Goal: Task Accomplishment & Management: Complete application form

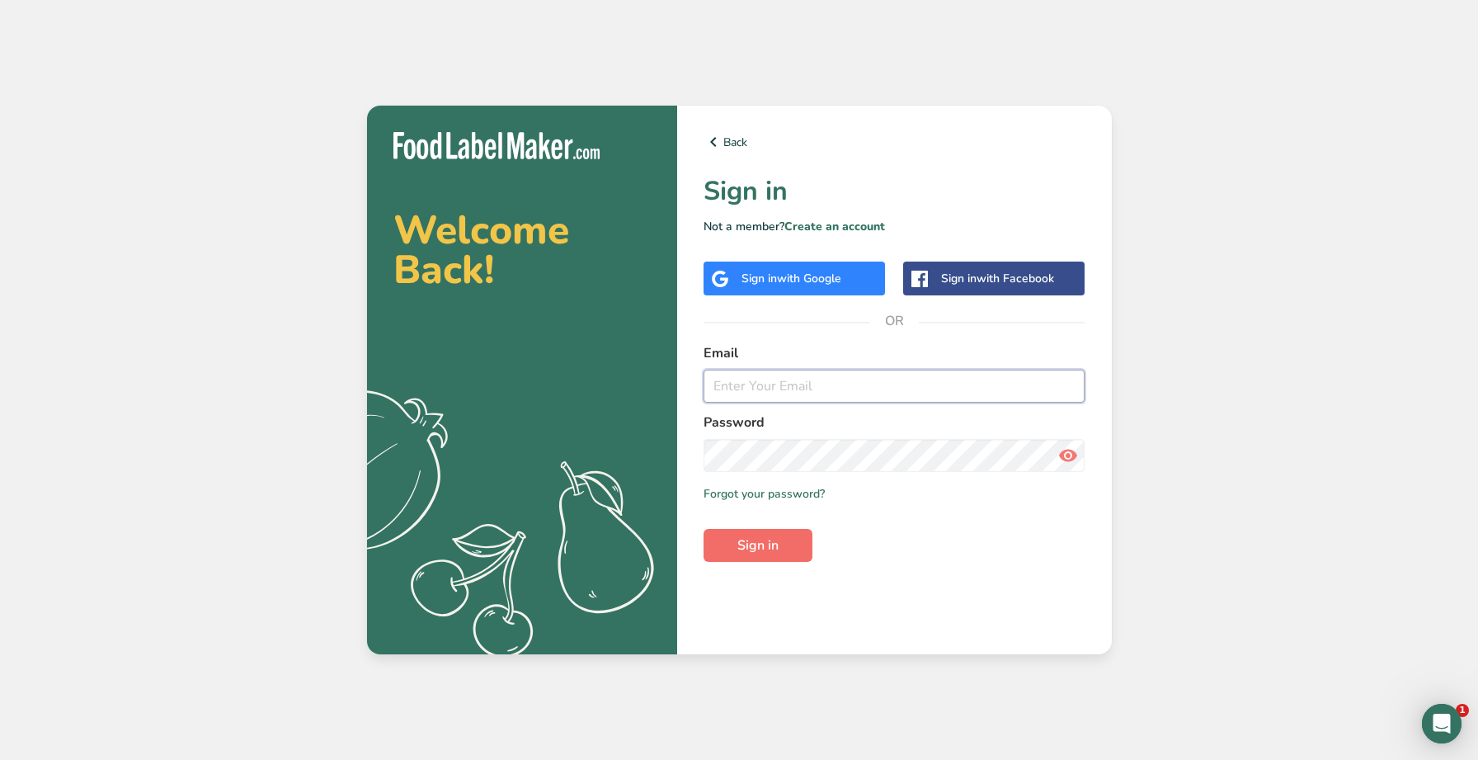
type input "allan@remysfc.com"
click at [764, 549] on span "Sign in" at bounding box center [757, 545] width 41 height 20
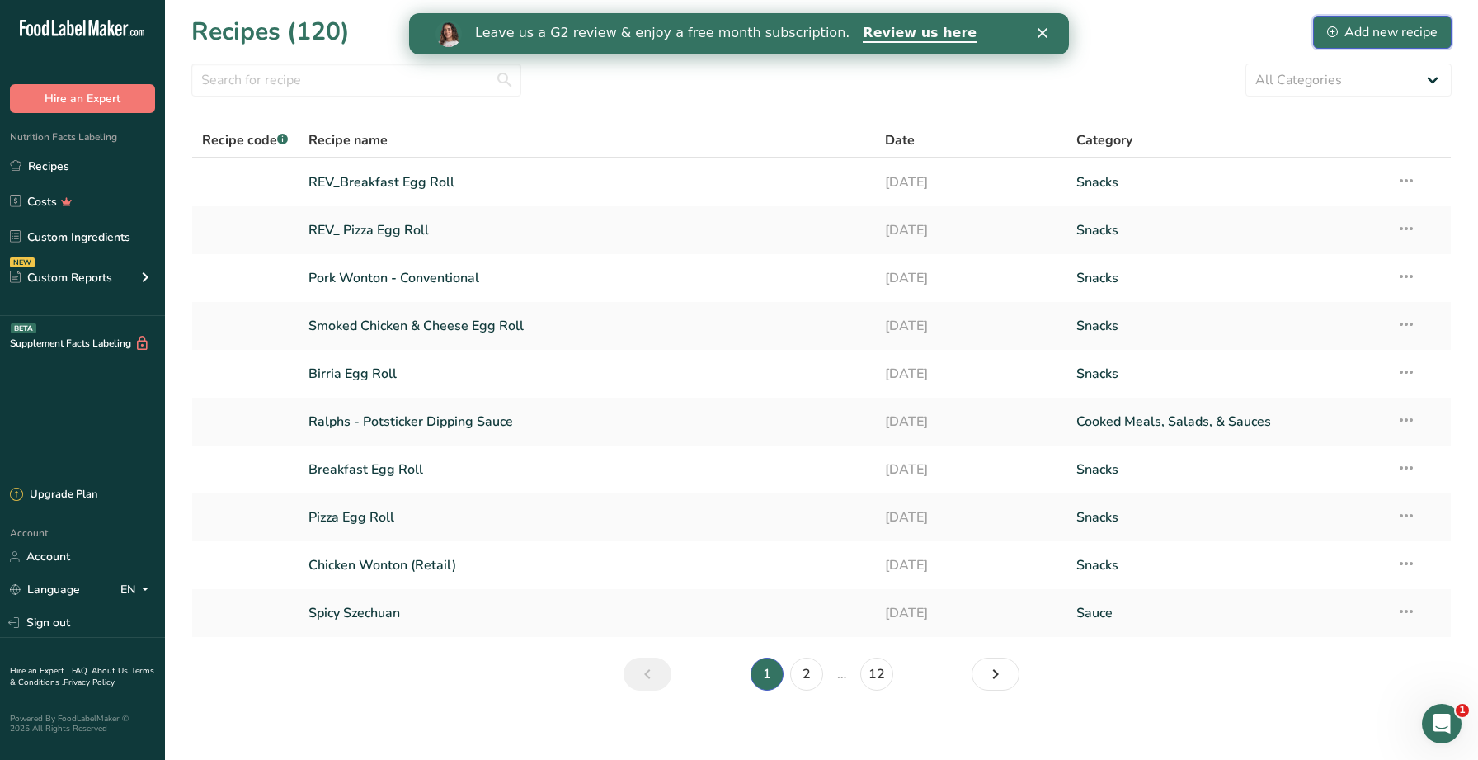
click at [1380, 38] on div "Add new recipe" at bounding box center [1382, 32] width 111 height 20
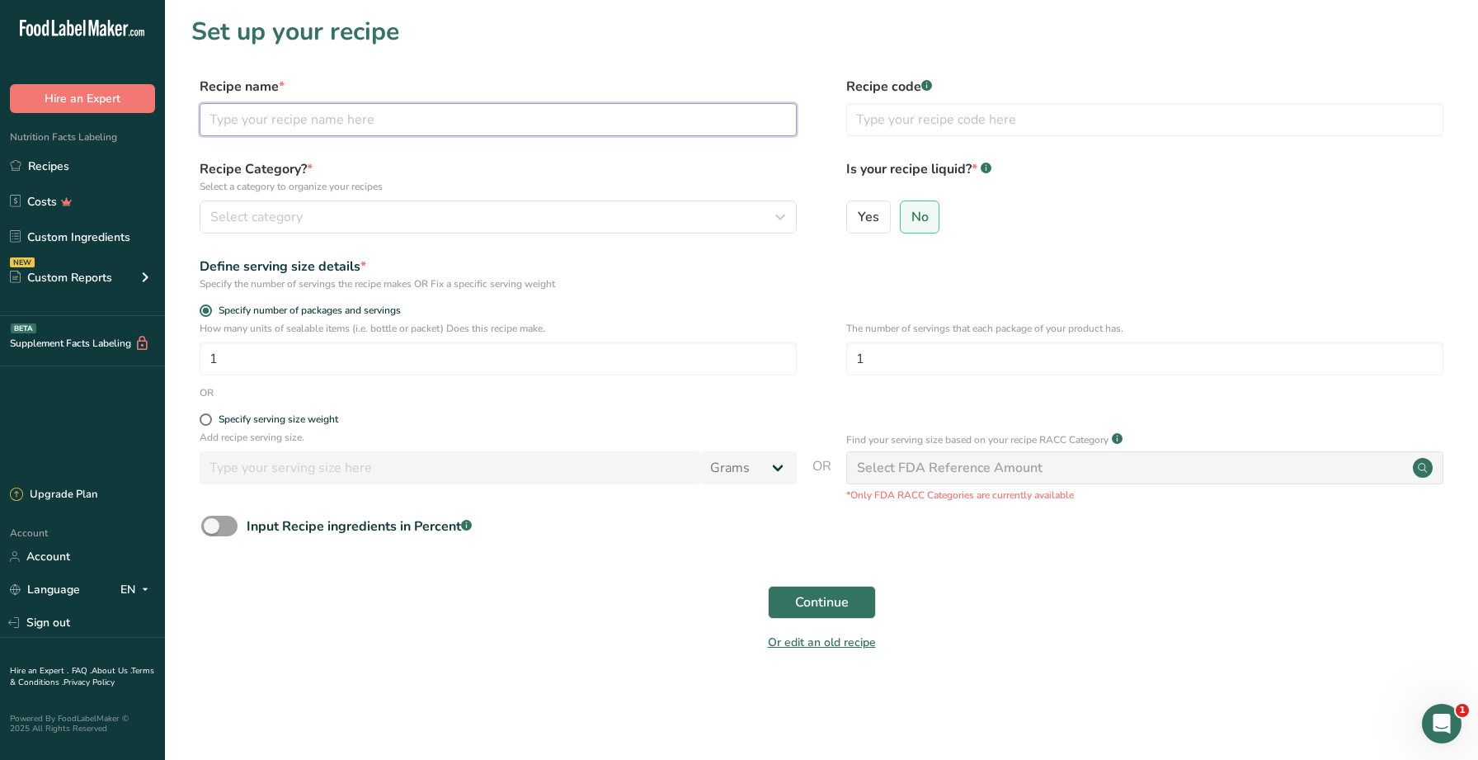
click at [419, 118] on input "text" at bounding box center [498, 119] width 597 height 33
type input "REV_Birria Egg Roll"
click at [491, 222] on div "Select category" at bounding box center [493, 217] width 566 height 20
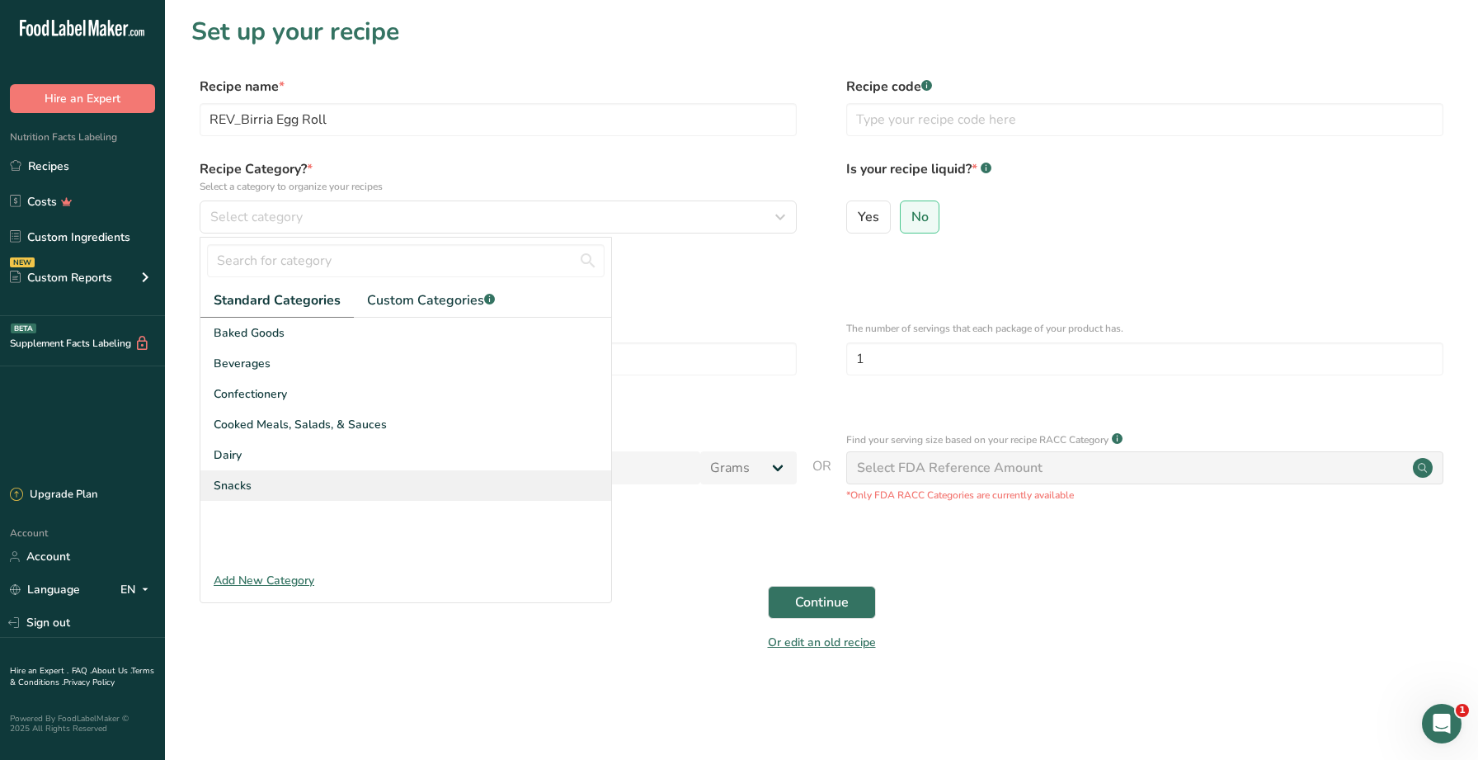
click at [287, 474] on div "Snacks" at bounding box center [405, 485] width 411 height 31
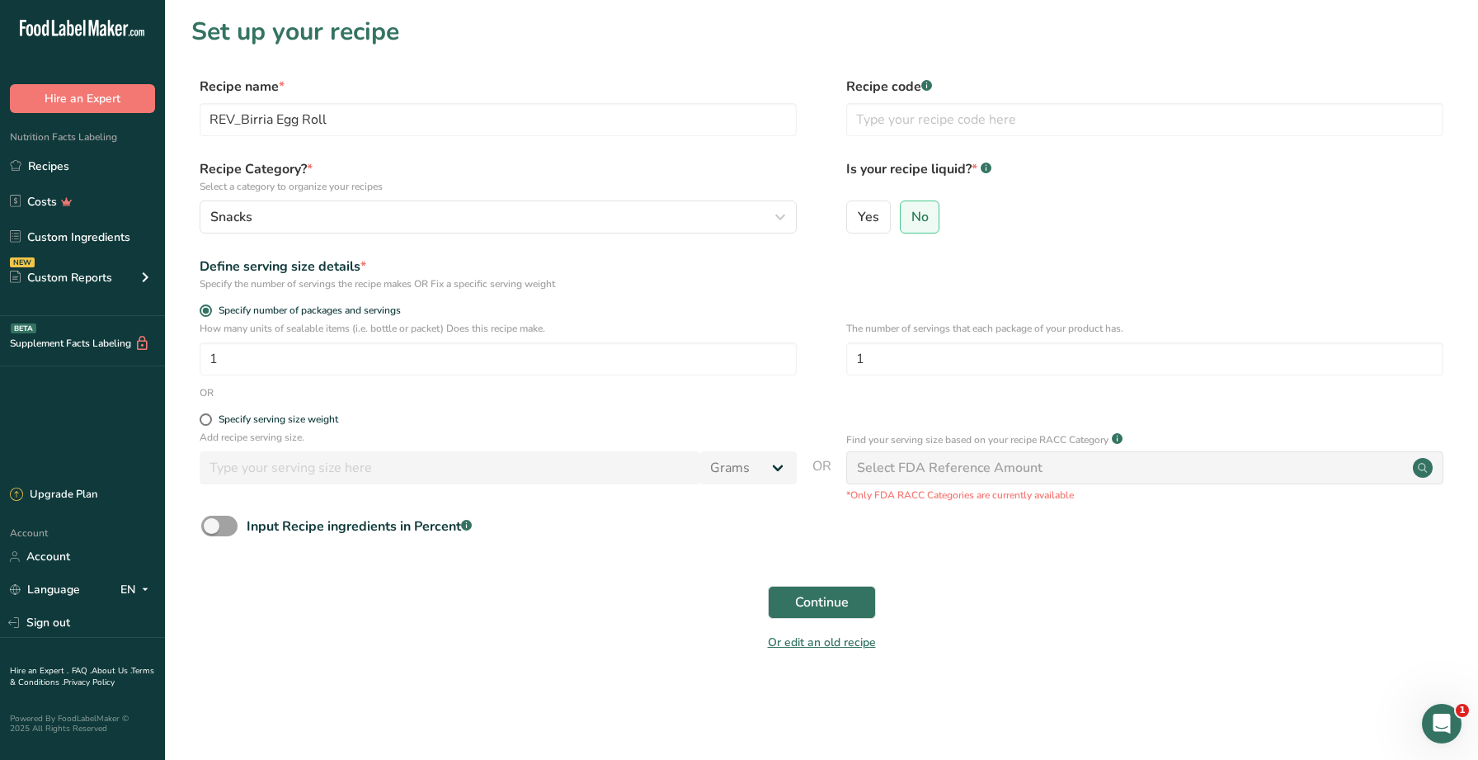
click at [414, 398] on div "OR" at bounding box center [821, 392] width 1260 height 15
drag, startPoint x: 407, startPoint y: 365, endPoint x: 252, endPoint y: 361, distance: 155.1
click at [250, 361] on input "1" at bounding box center [498, 358] width 597 height 33
click at [362, 388] on div "OR" at bounding box center [821, 392] width 1260 height 15
click at [813, 602] on span "Continue" at bounding box center [822, 602] width 54 height 20
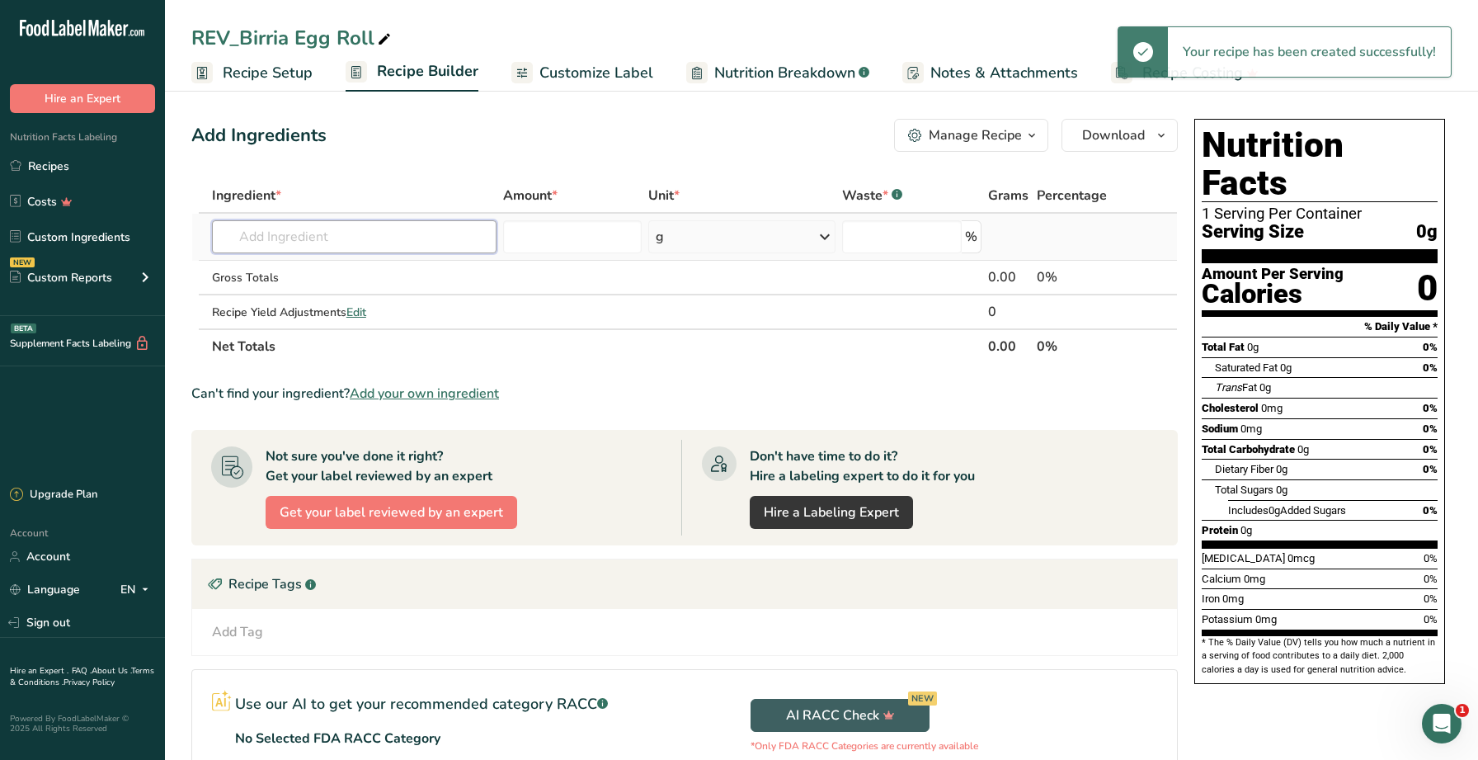
click at [305, 234] on input "text" at bounding box center [354, 236] width 285 height 33
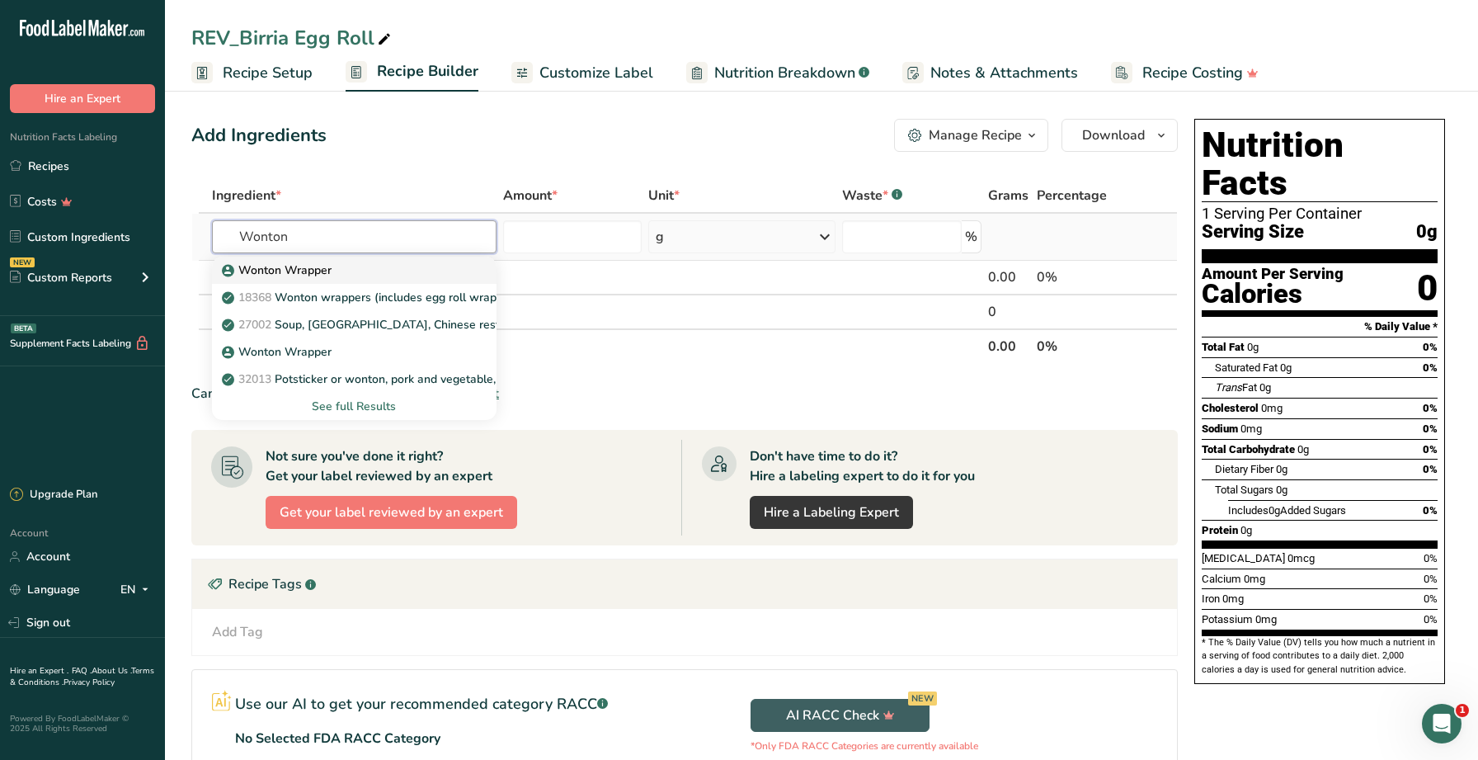
type input "Wonton"
click at [310, 267] on p "Wonton Wrapper" at bounding box center [278, 269] width 106 height 17
type input "Wonton Wrapper"
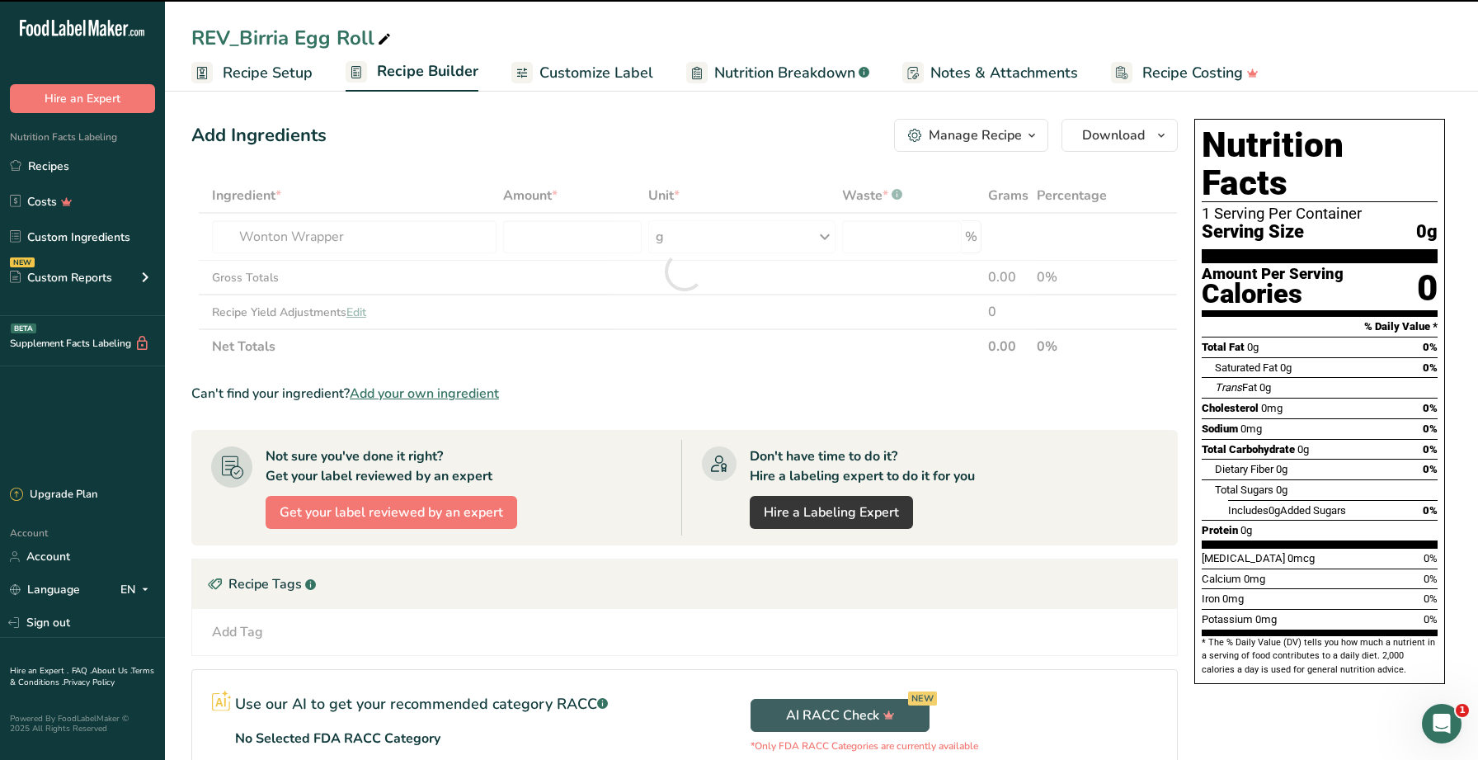
type input "0"
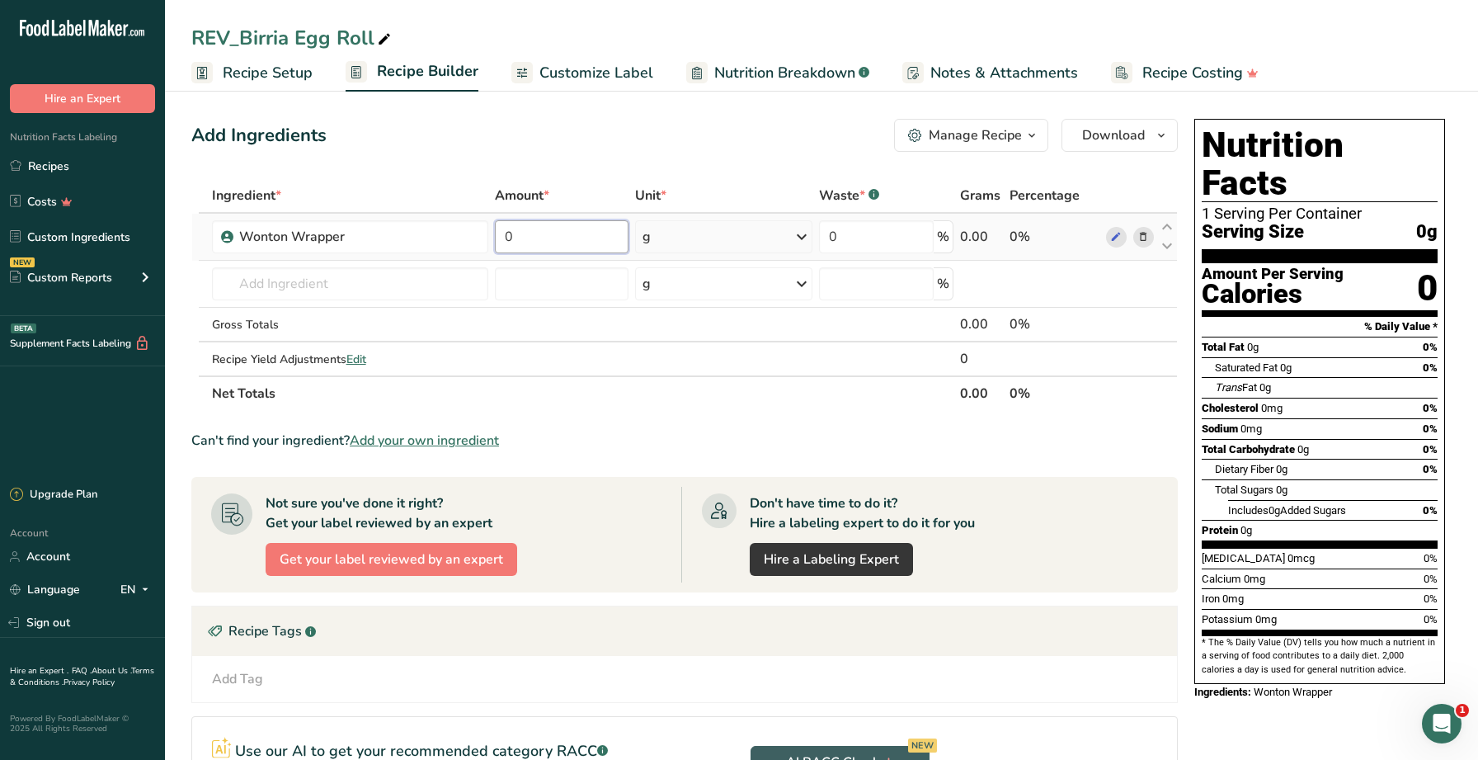
click at [549, 236] on input "0" at bounding box center [562, 236] width 134 height 33
type input "13"
click at [412, 279] on div "Ingredient * Amount * Unit * Waste * .a-a{fill:#347362;}.b-a{fill:#fff;} Grams …" at bounding box center [684, 294] width 986 height 233
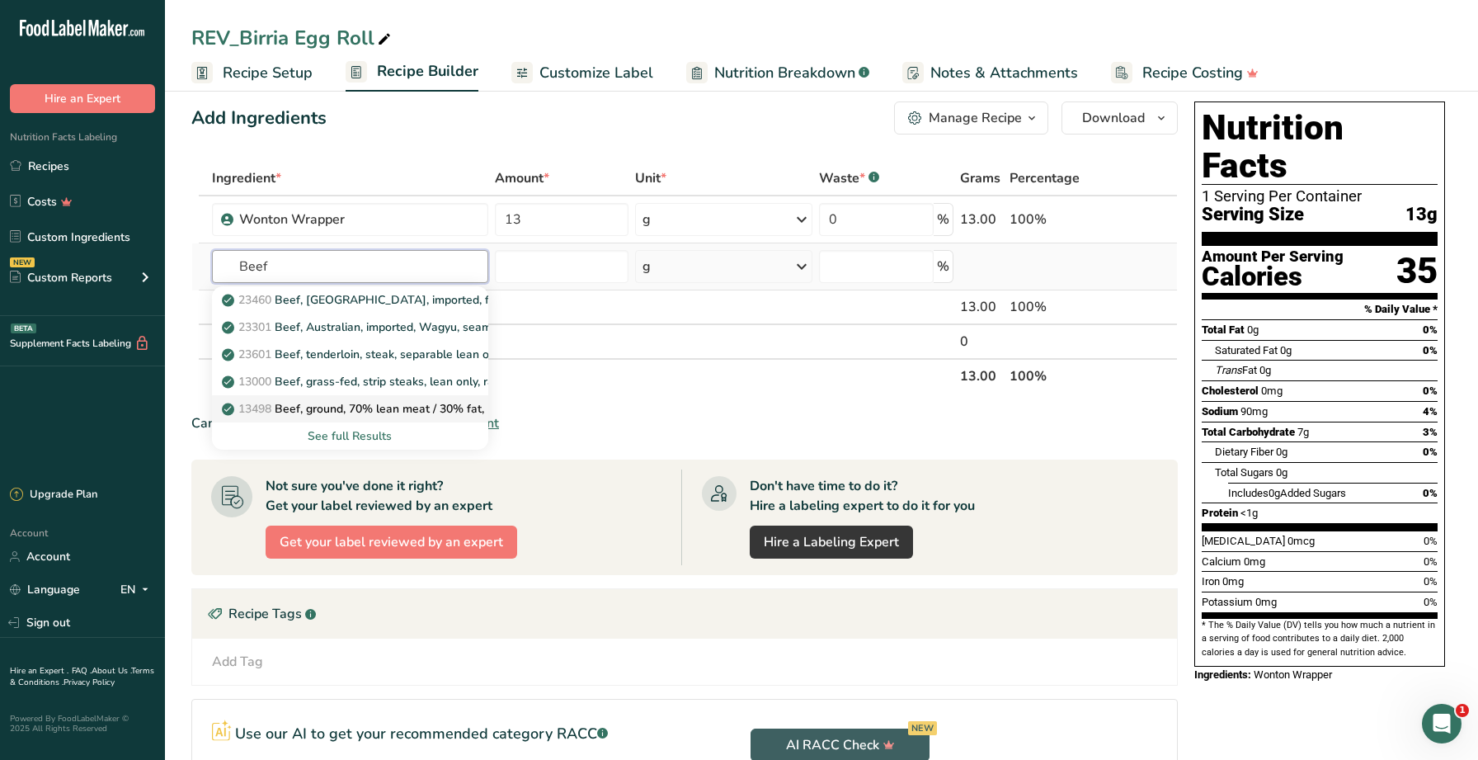
scroll to position [19, 0]
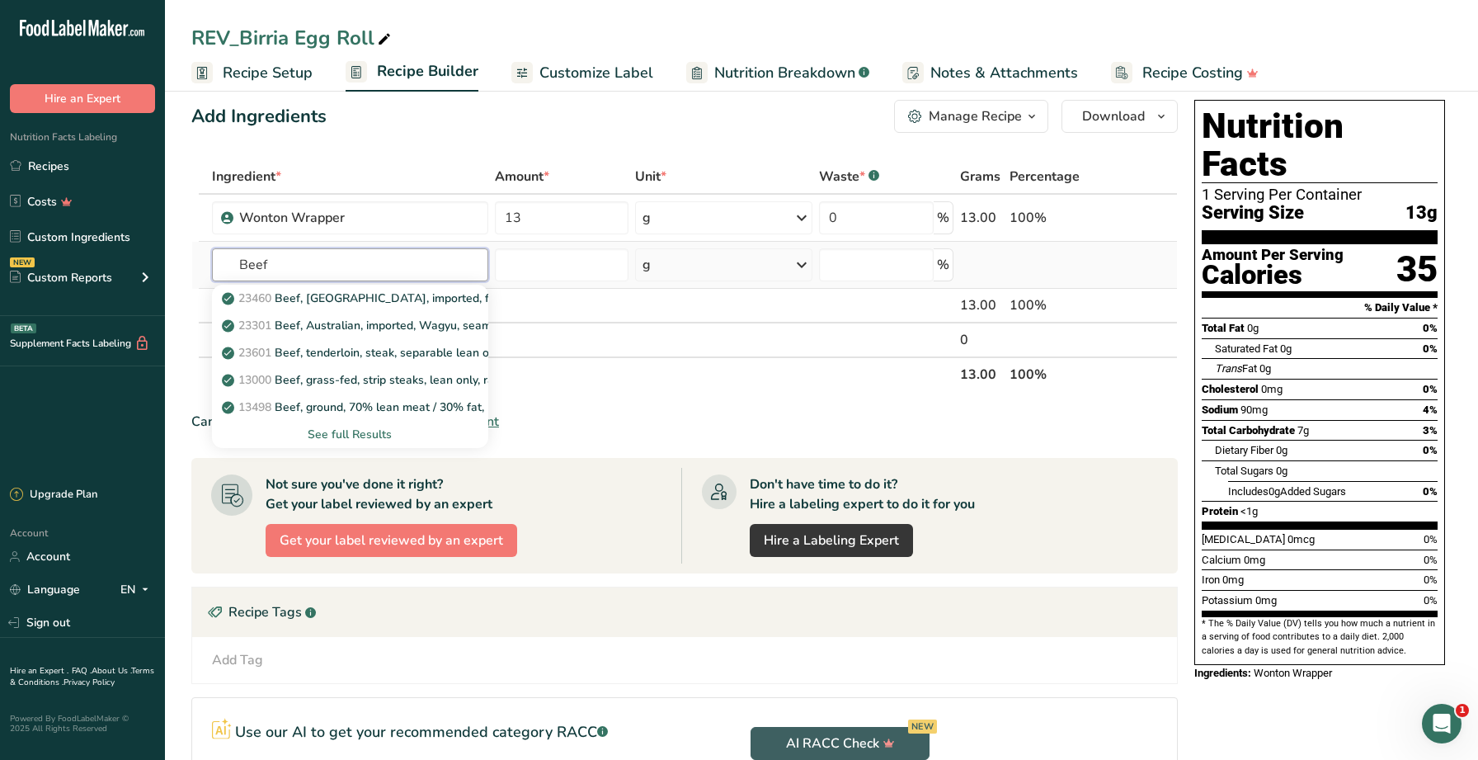
type input "Beef"
click at [384, 429] on div "See full Results" at bounding box center [350, 434] width 250 height 17
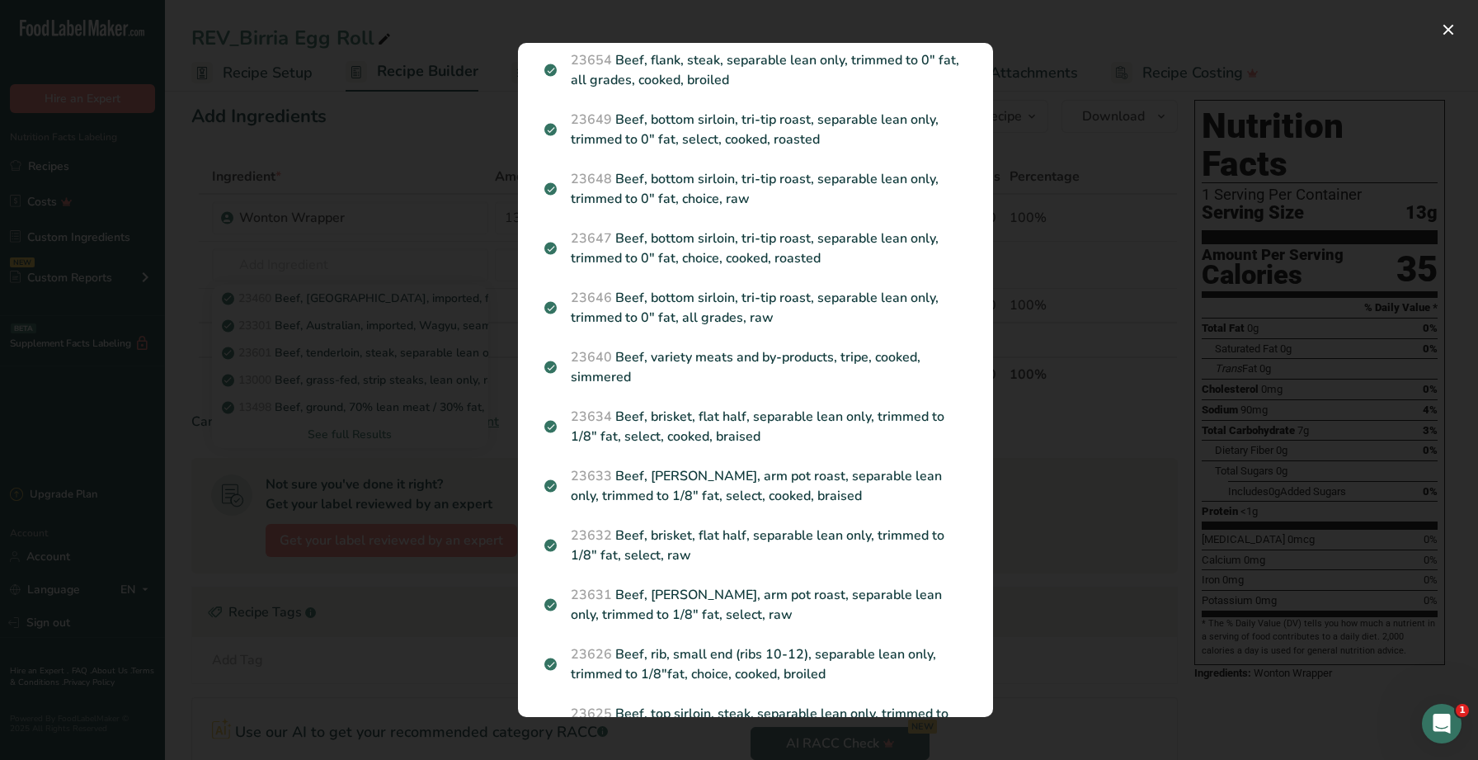
scroll to position [1274, 0]
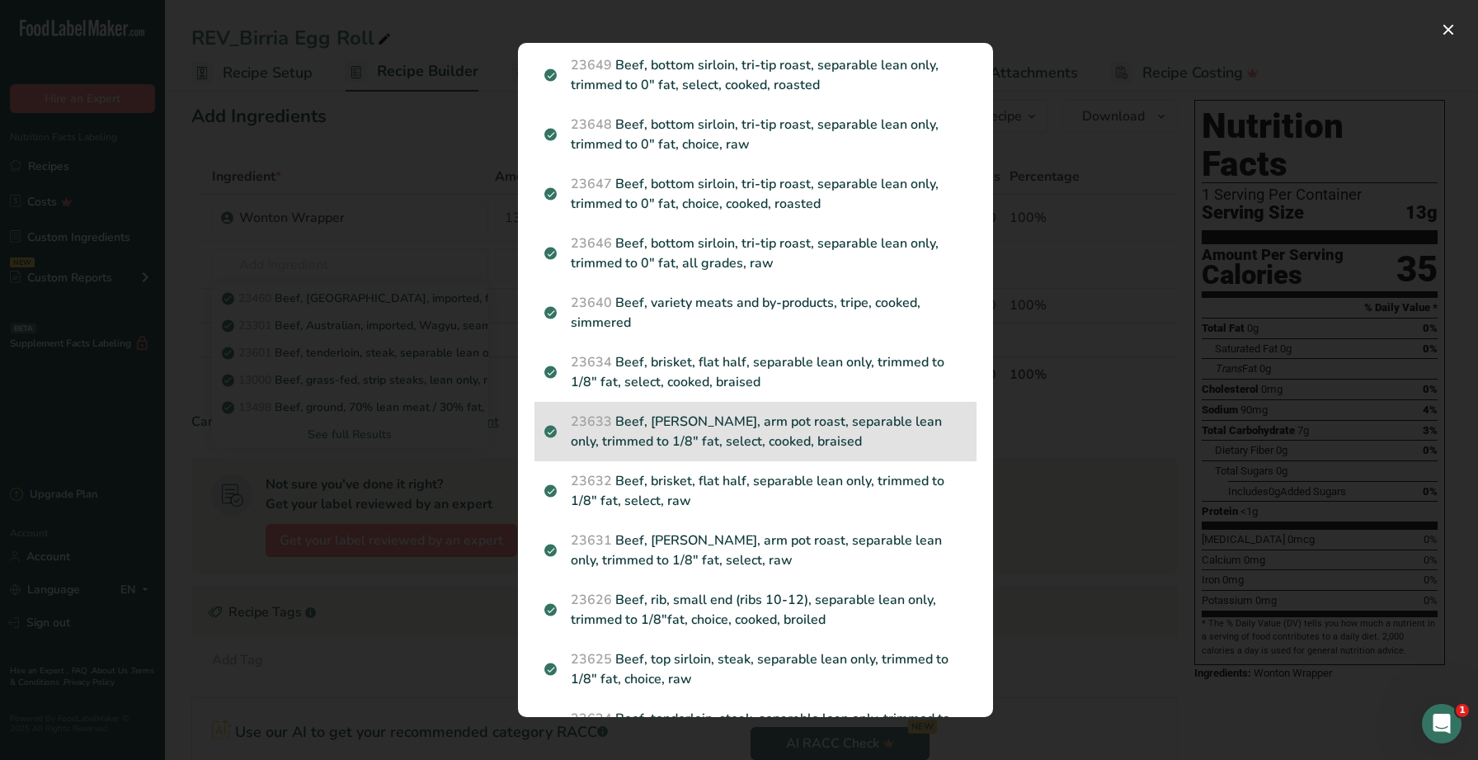
click at [788, 428] on p "23633 Beef, chuck, arm pot roast, separable lean only, trimmed to 1/8" fat, sel…" at bounding box center [755, 432] width 422 height 40
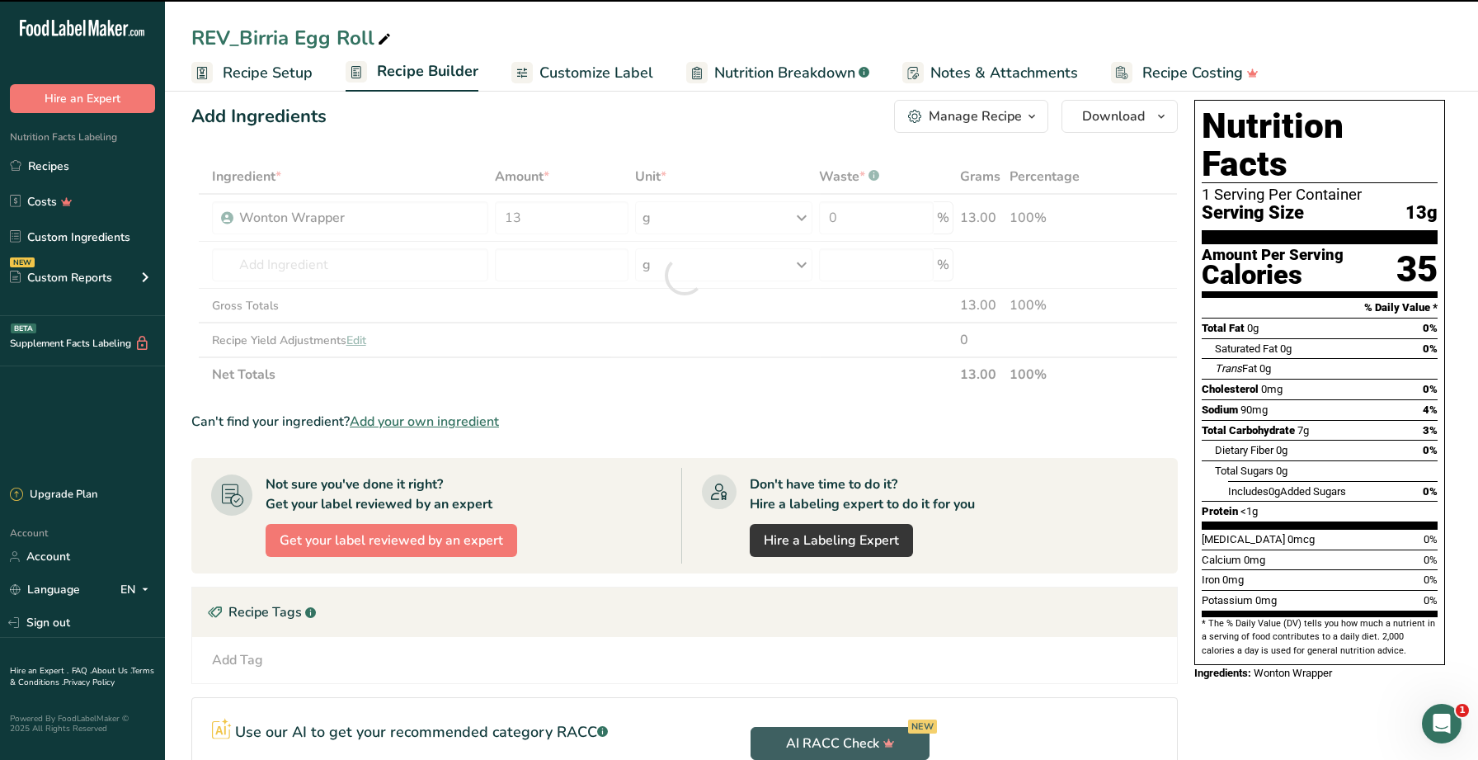
type input "0"
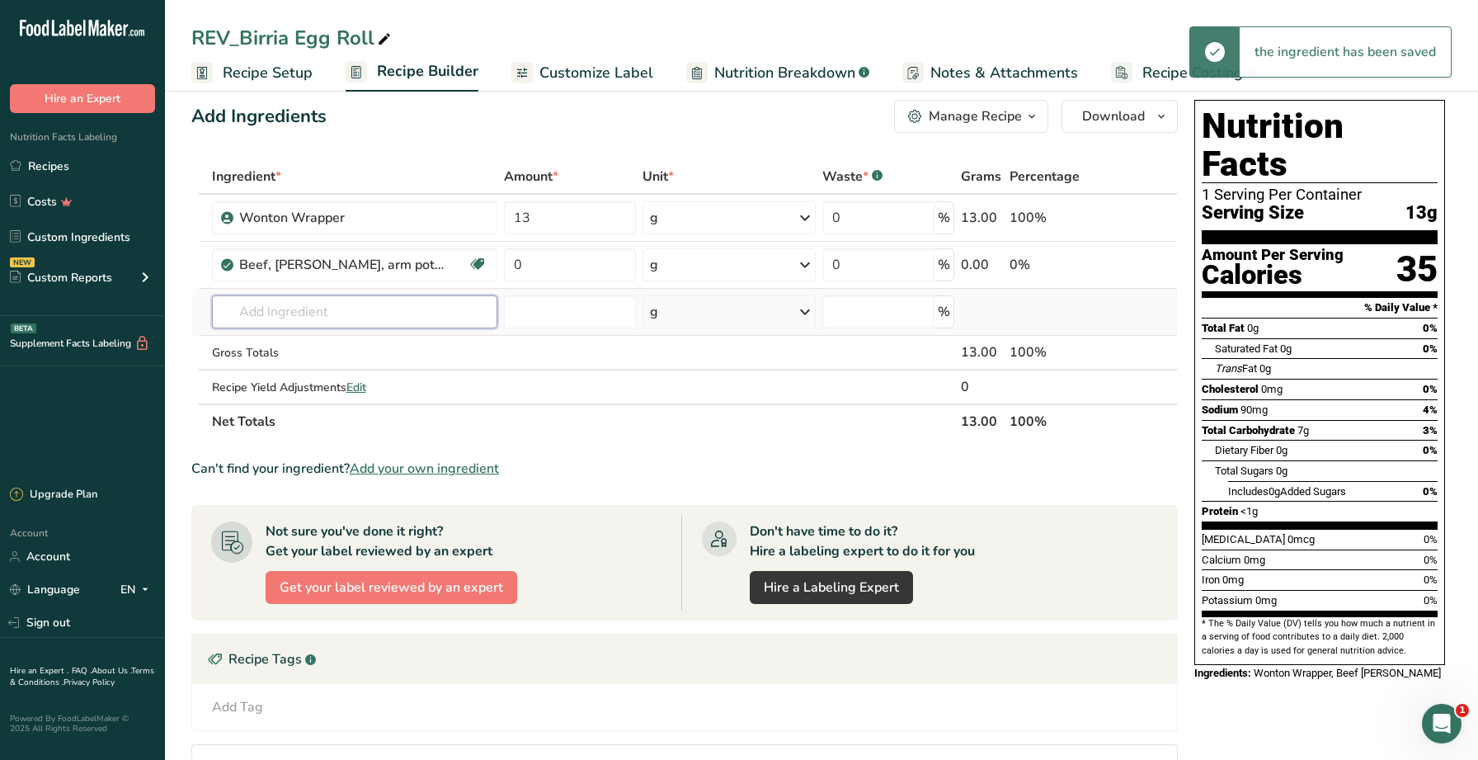
click at [379, 316] on input "text" at bounding box center [355, 311] width 286 height 33
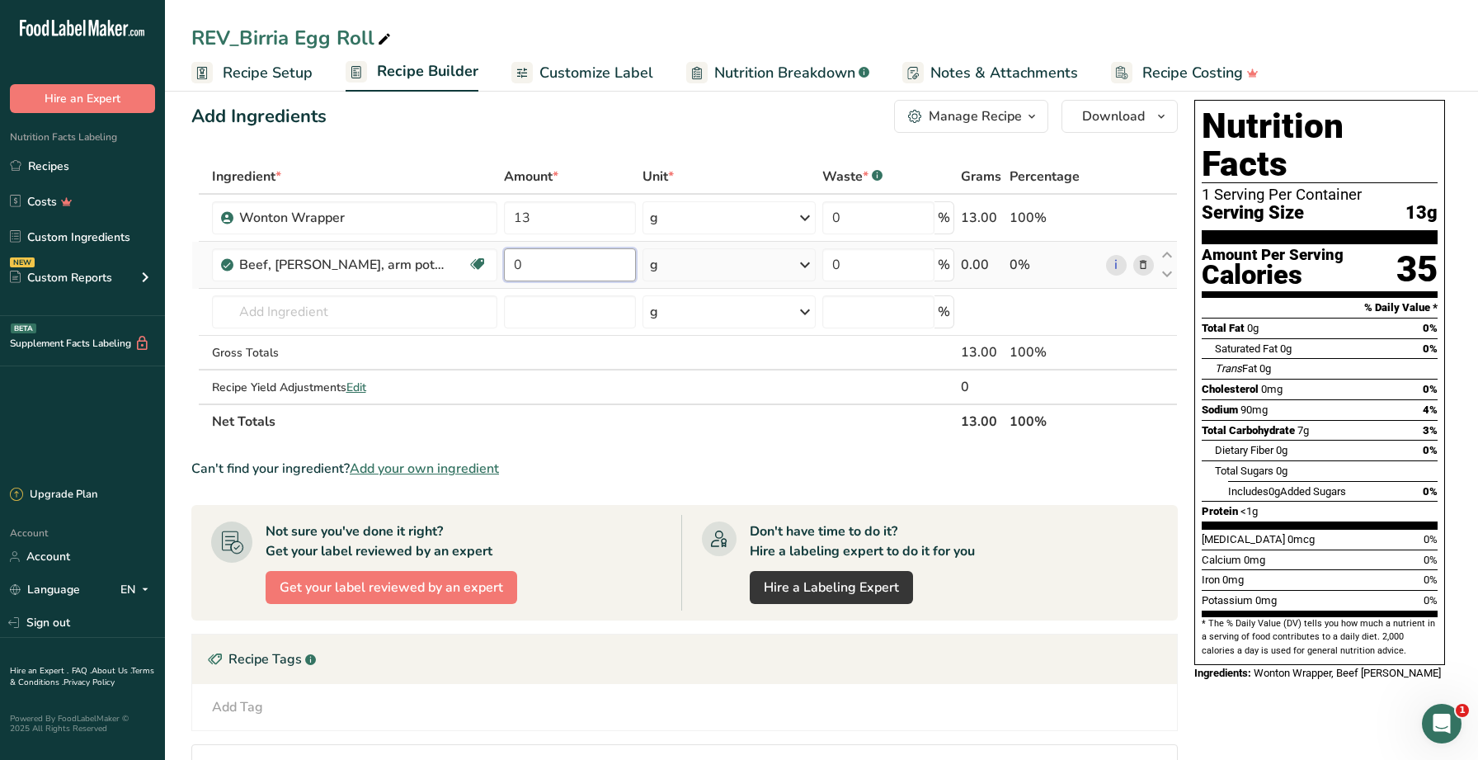
click at [556, 268] on input "0" at bounding box center [569, 264] width 131 height 33
type input "21"
click at [387, 299] on div "Ingredient * Amount * Unit * Waste * .a-a{fill:#347362;}.b-a{fill:#fff;} Grams …" at bounding box center [684, 299] width 986 height 280
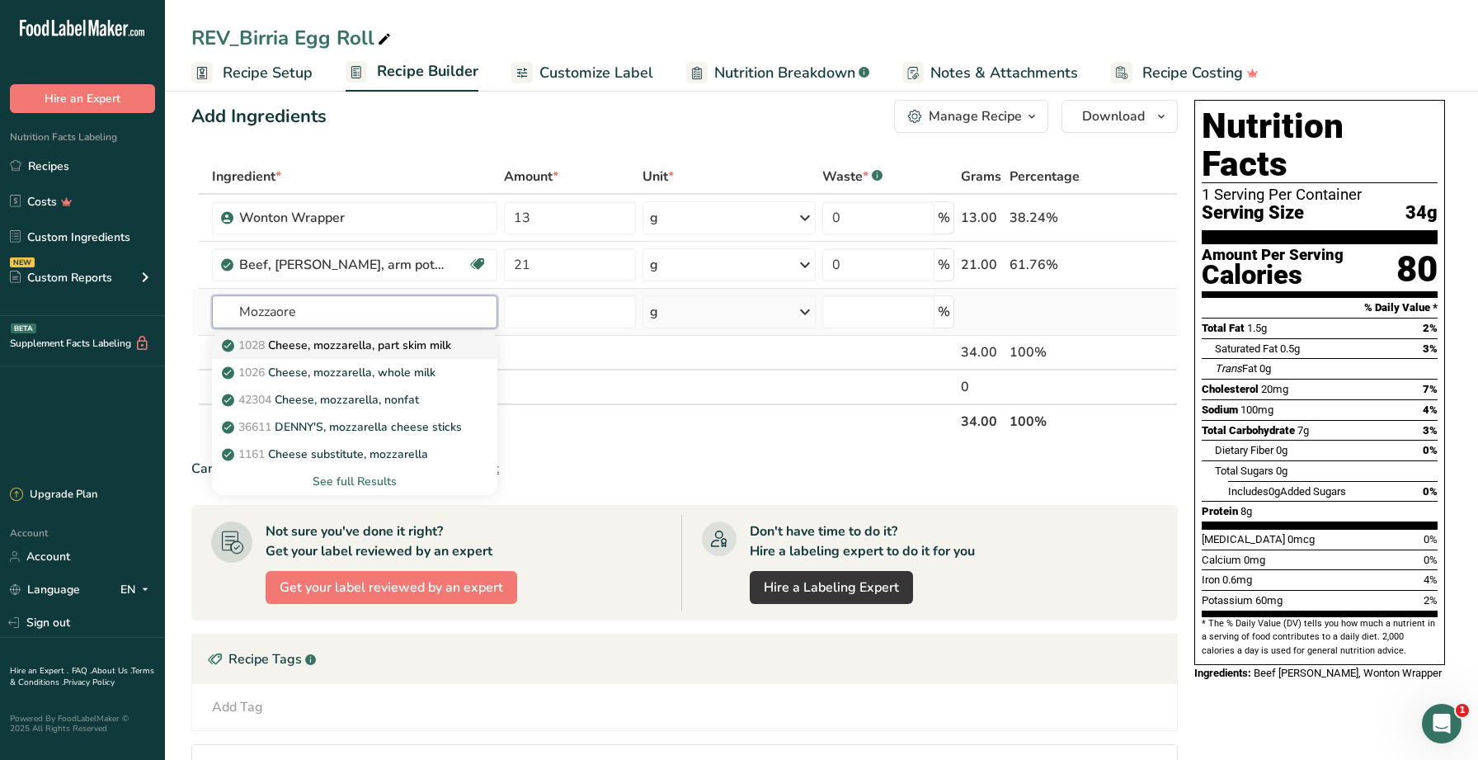
type input "Mozzaore"
click at [363, 345] on p "1028 Cheese, mozzarella, part skim milk" at bounding box center [338, 344] width 226 height 17
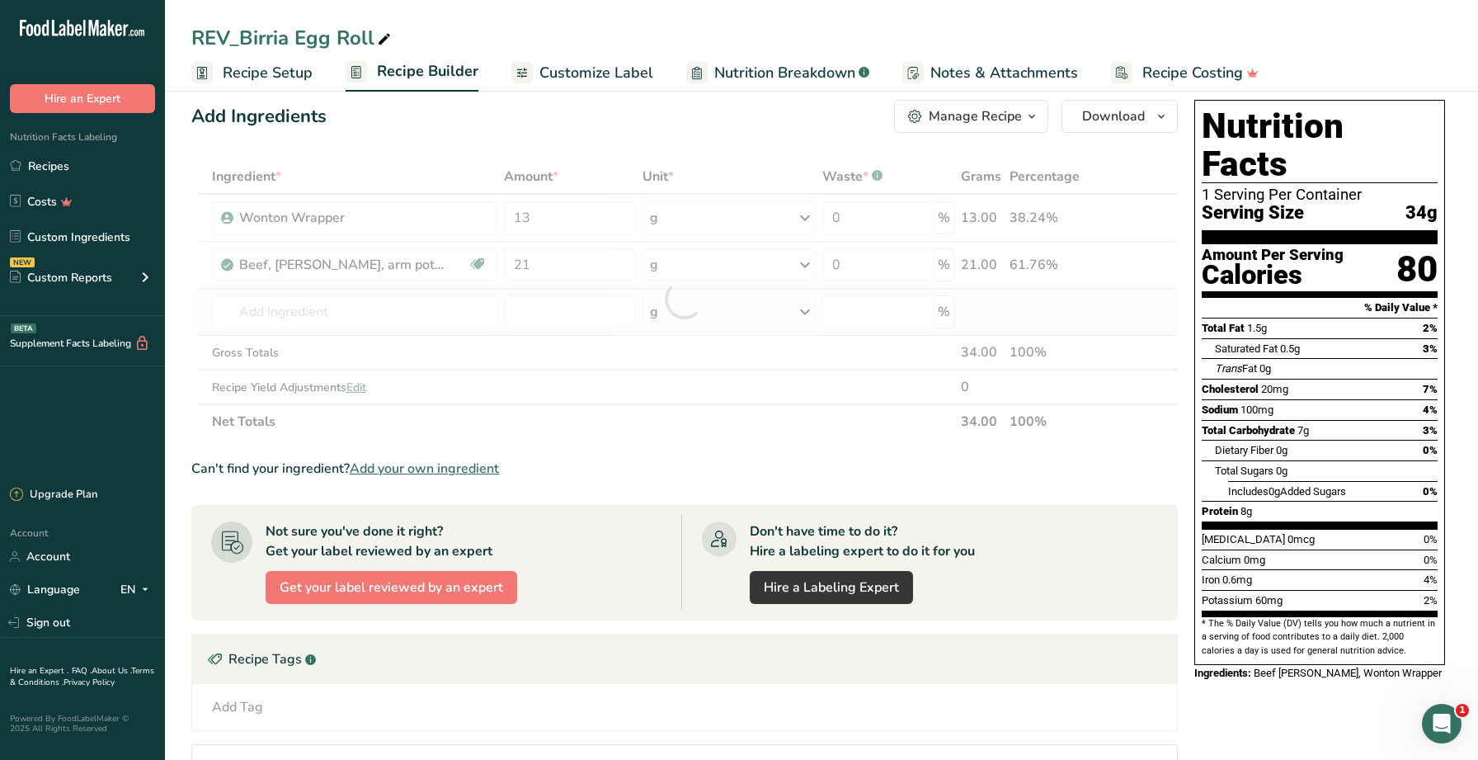
type input "Cheese, mozzarella, part skim milk"
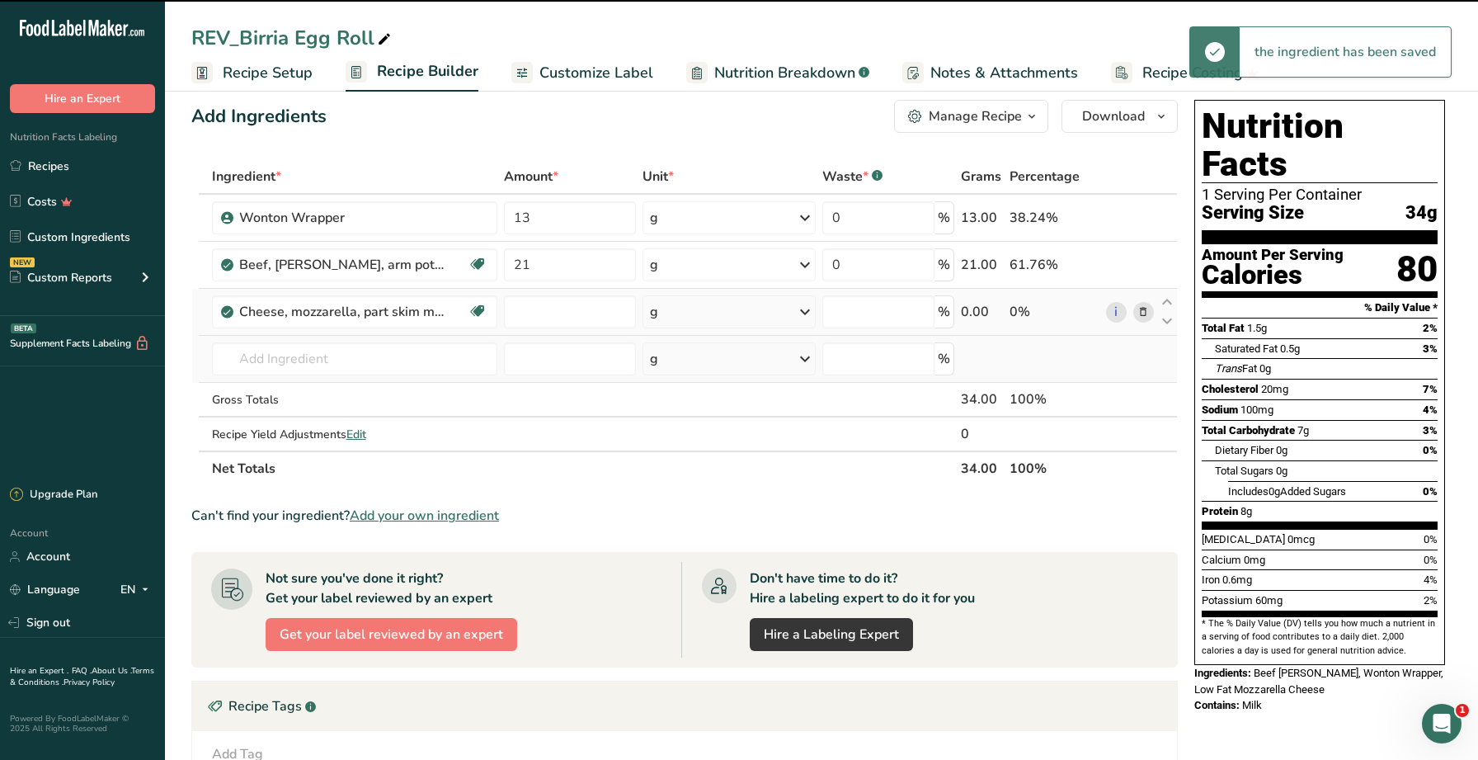
type input "0"
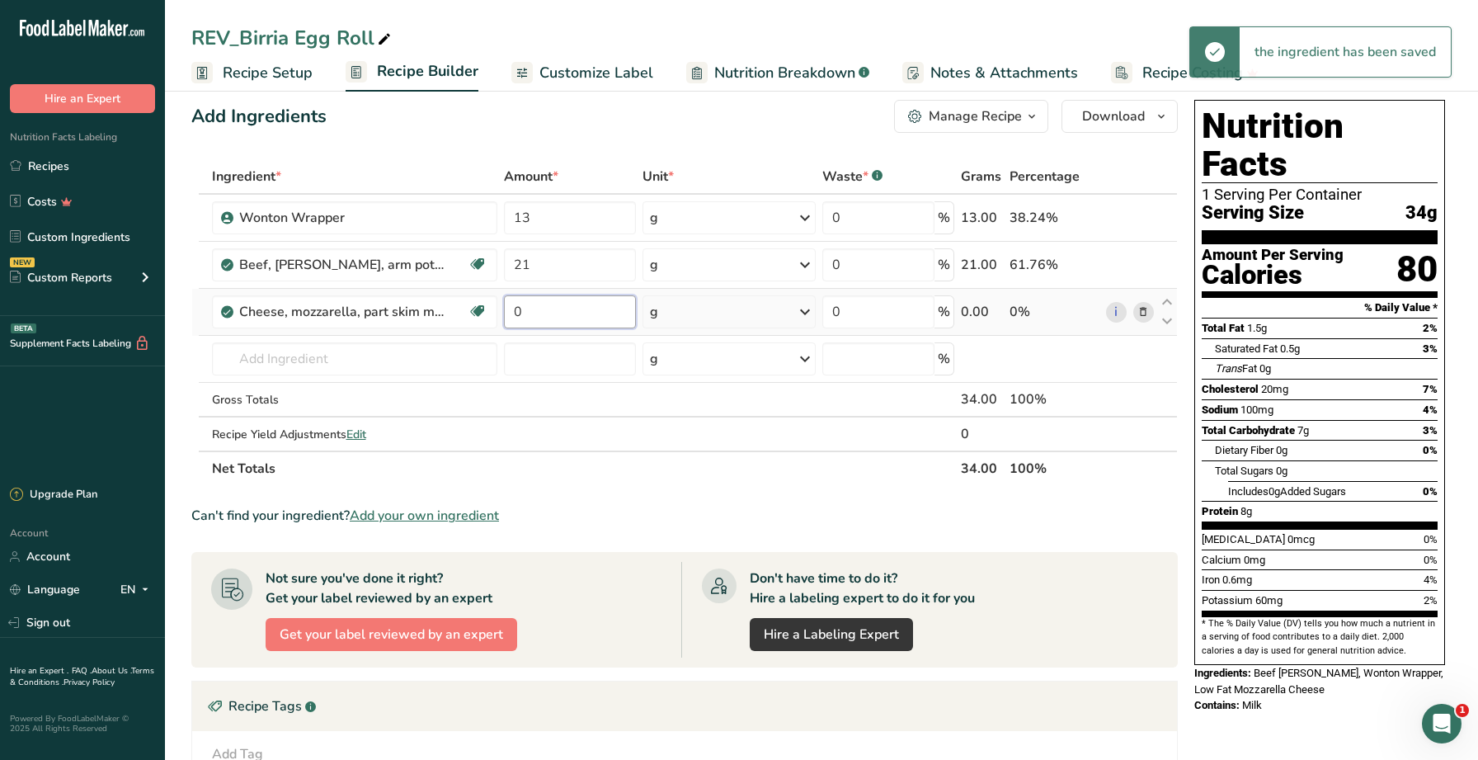
click at [553, 313] on input "0" at bounding box center [569, 311] width 131 height 33
type input "21"
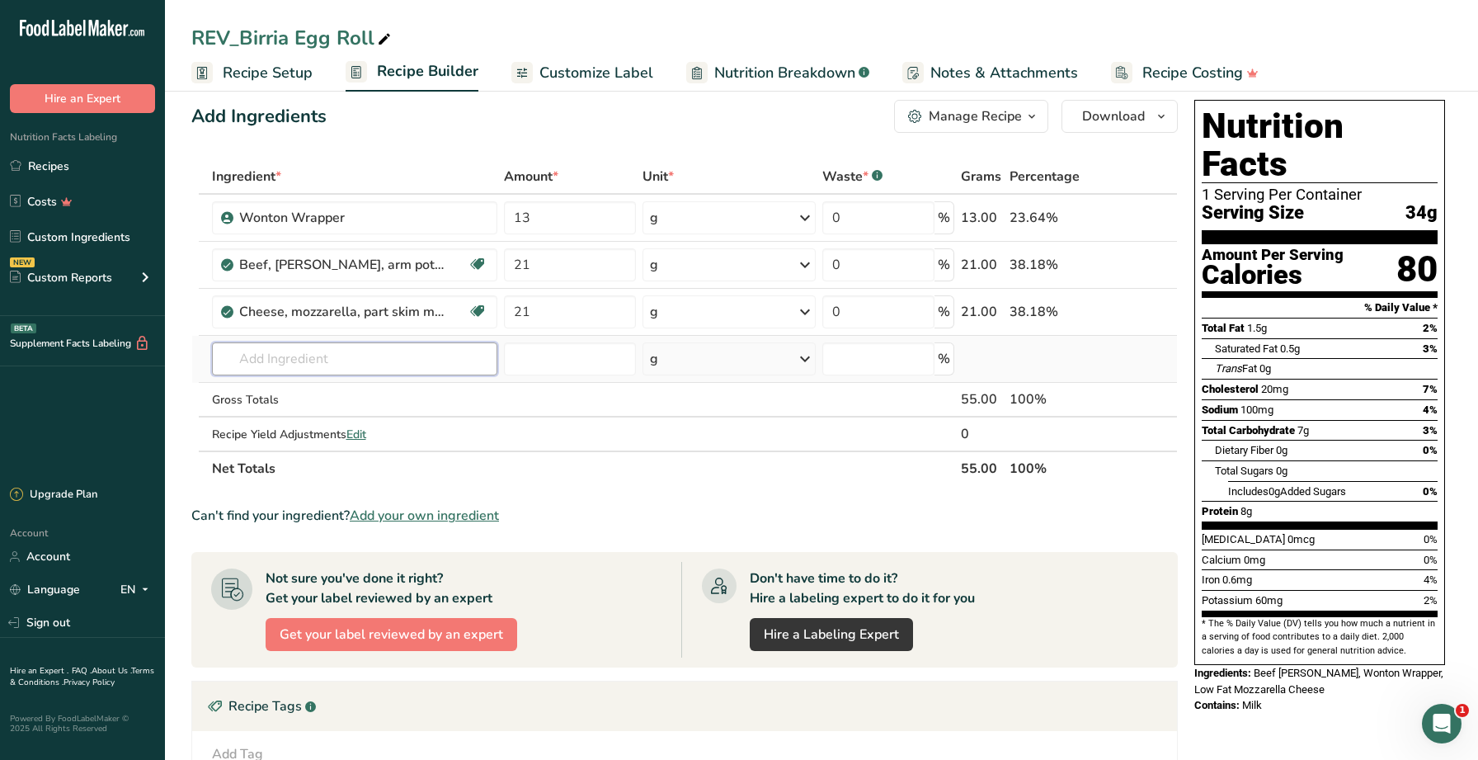
click at [342, 345] on div "Ingredient * Amount * Unit * Waste * .a-a{fill:#347362;}.b-a{fill:#fff;} Grams …" at bounding box center [684, 322] width 986 height 327
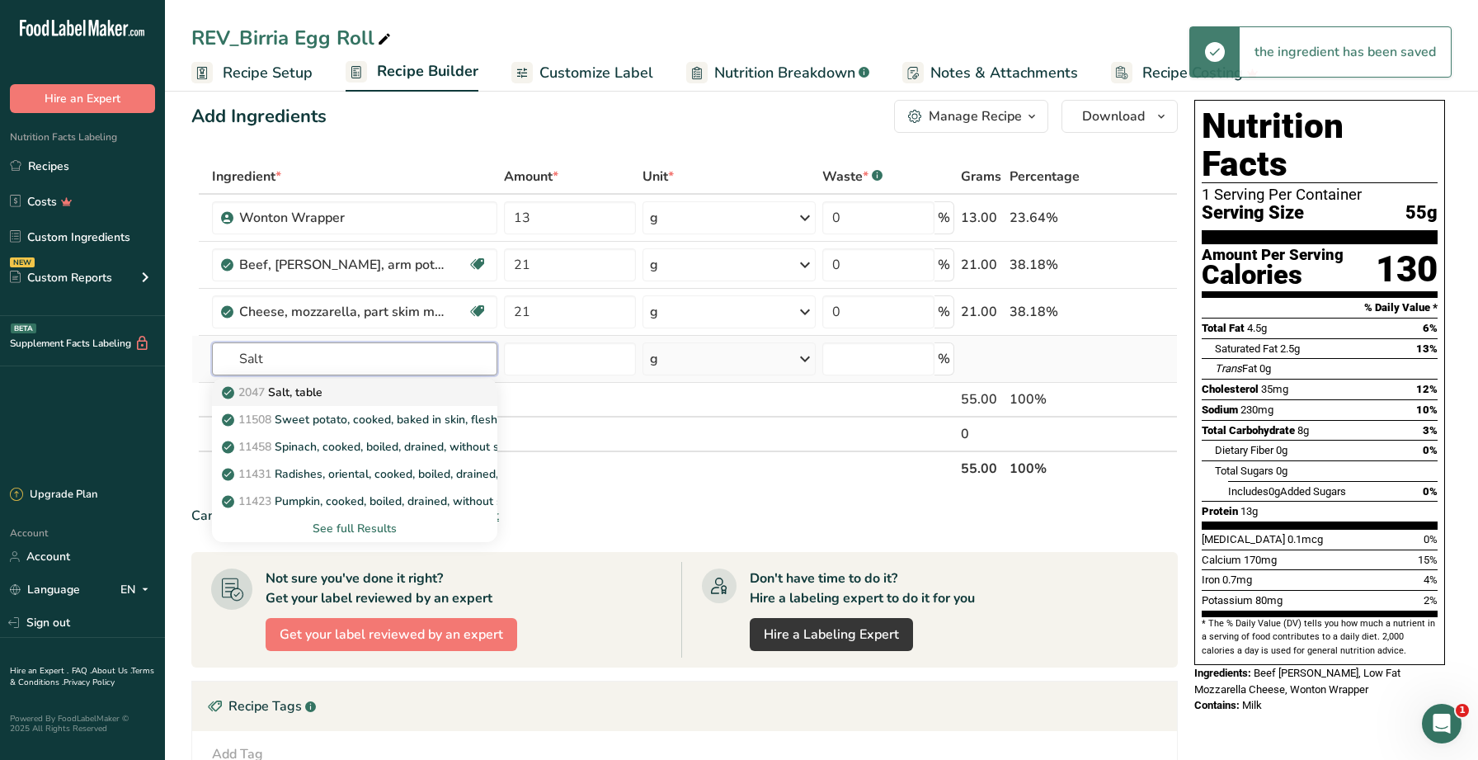
type input "Salt"
click at [332, 386] on div "2047 Salt, table" at bounding box center [341, 391] width 233 height 17
type input "Salt, table"
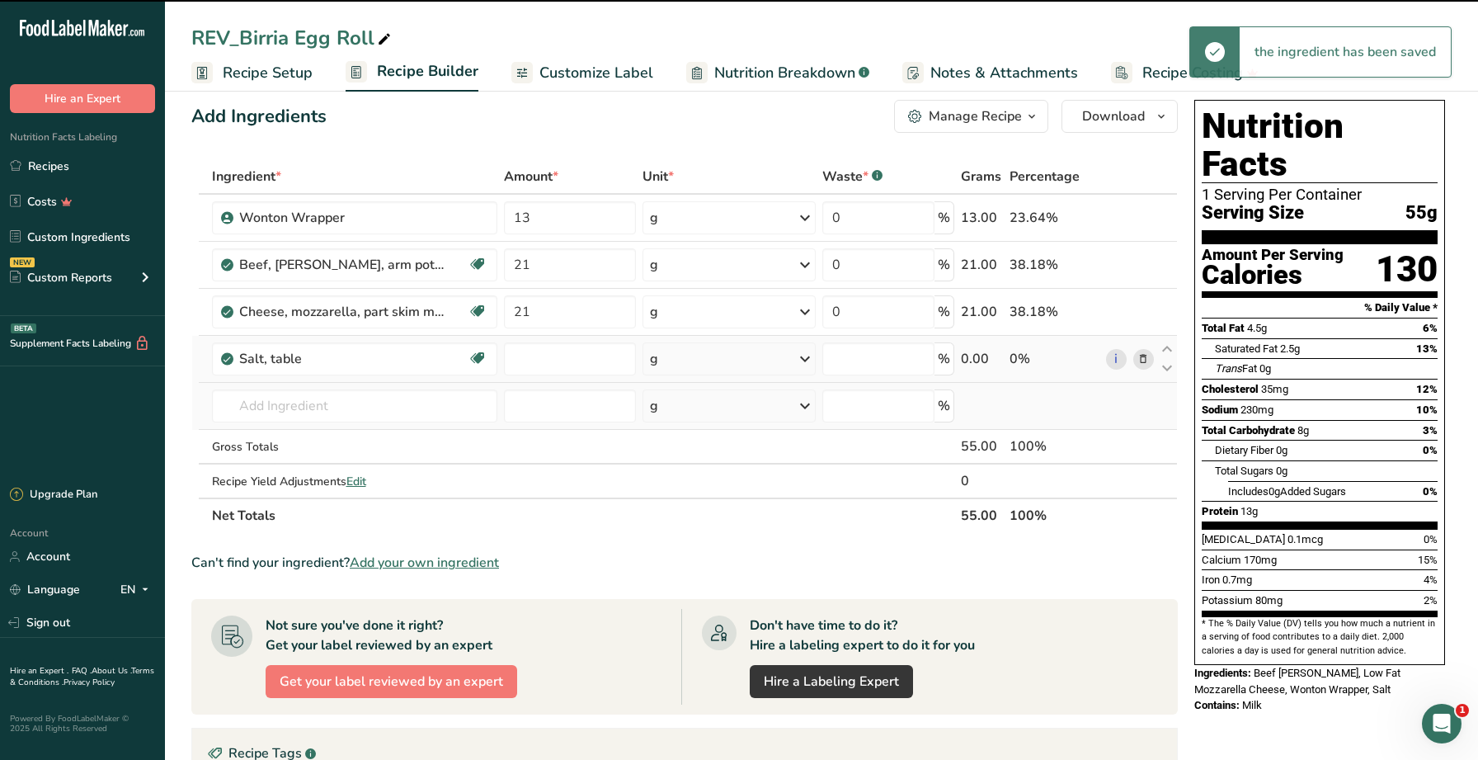
type input "0"
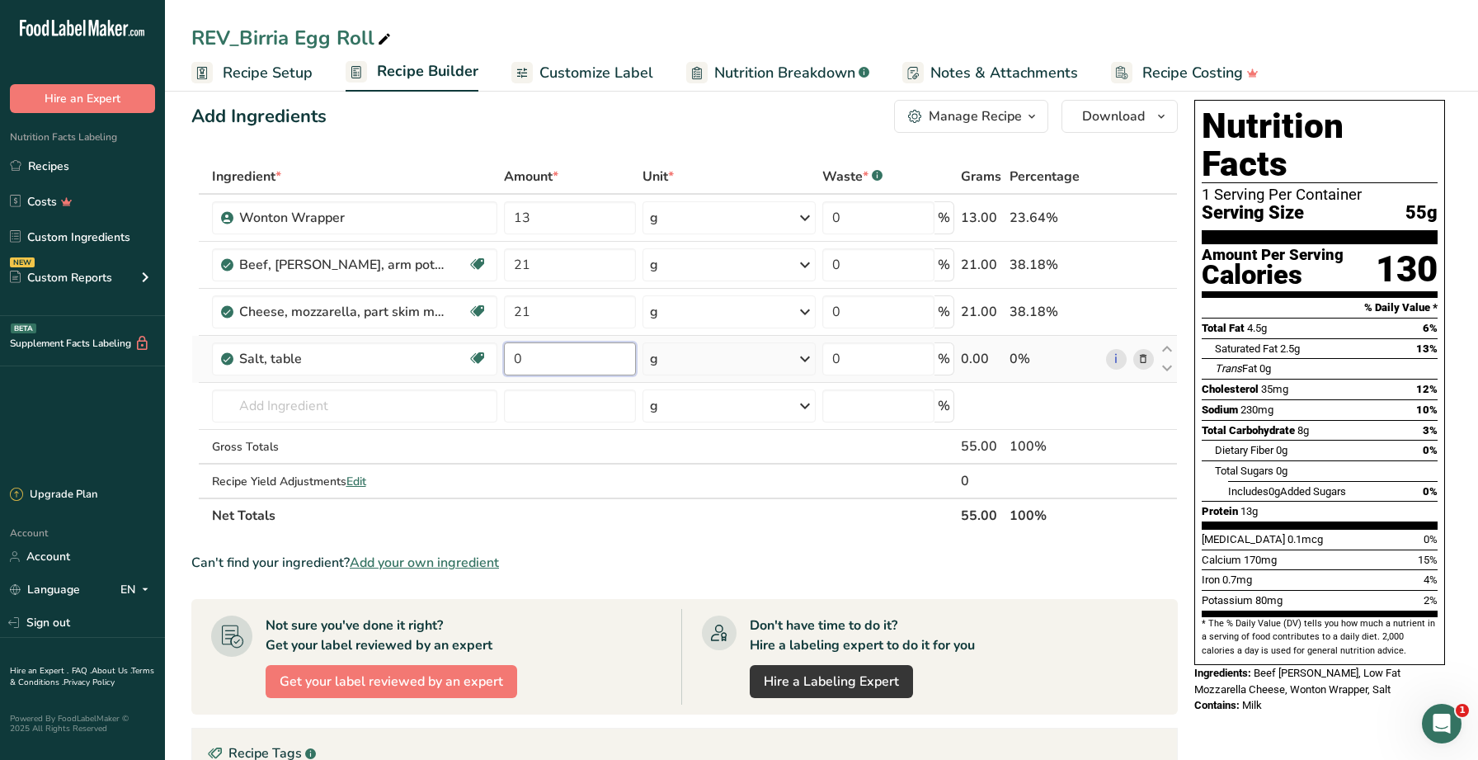
click at [581, 366] on input "0" at bounding box center [569, 358] width 131 height 33
type input "1"
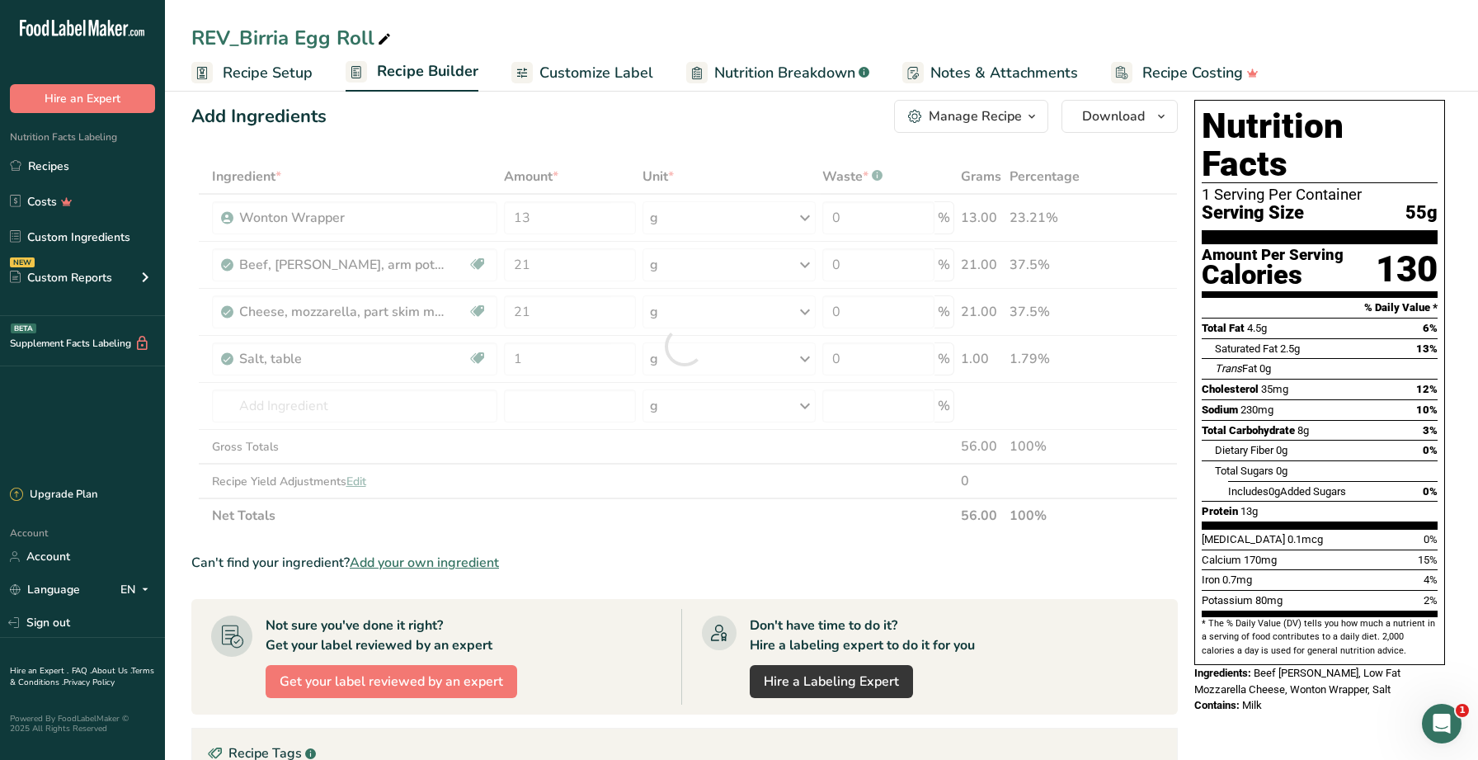
click at [626, 70] on span "Customize Label" at bounding box center [596, 73] width 114 height 22
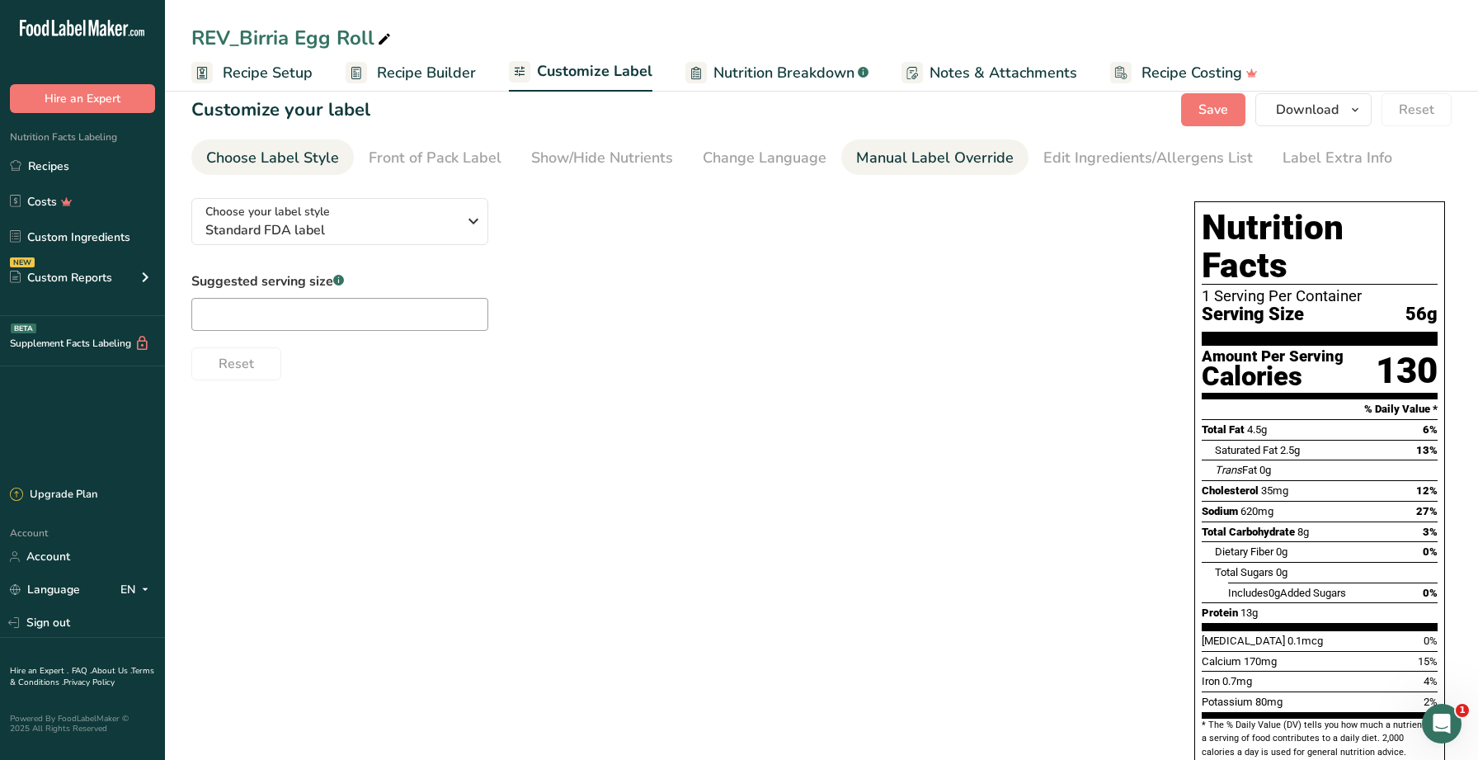
click at [885, 162] on div "Manual Label Override" at bounding box center [935, 158] width 158 height 22
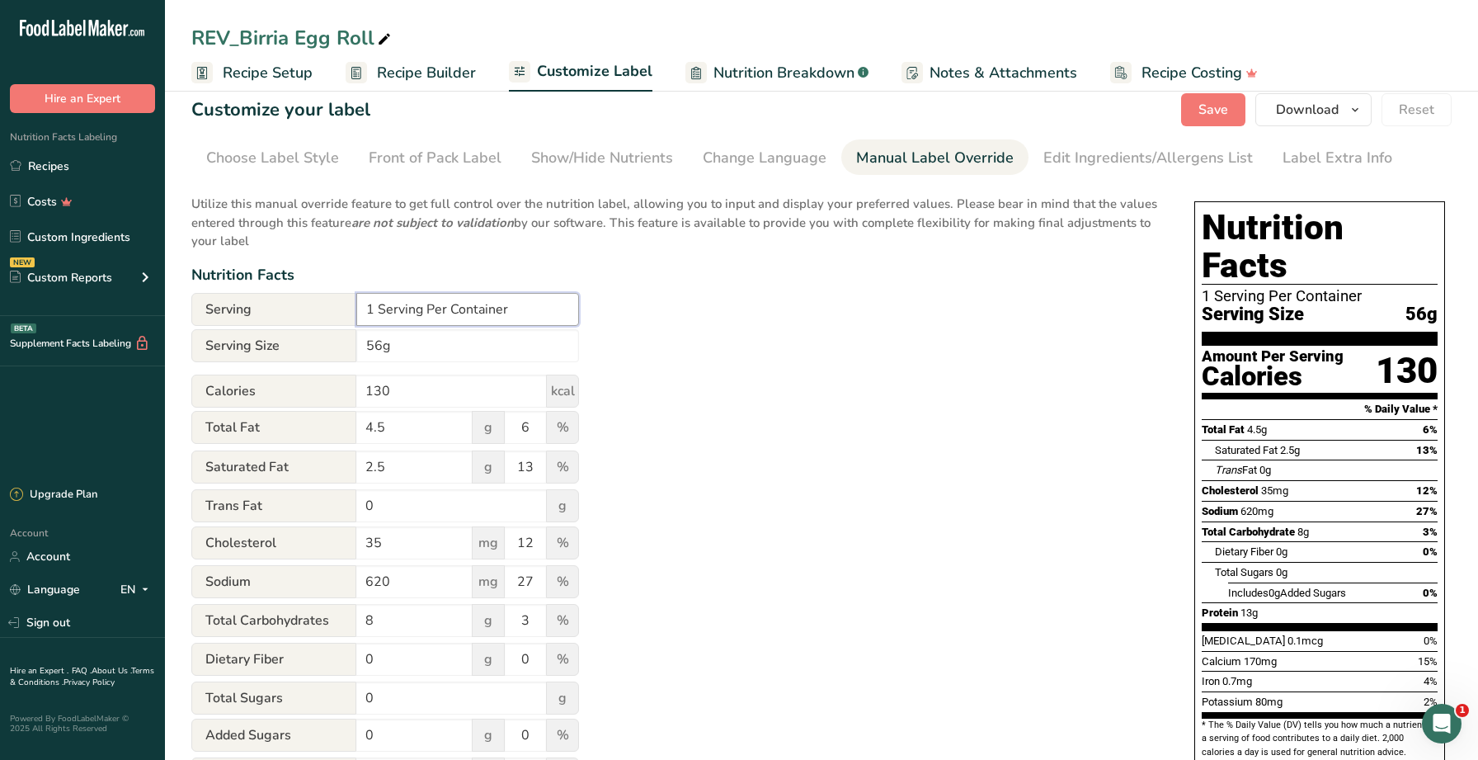
drag, startPoint x: 372, startPoint y: 313, endPoint x: 355, endPoint y: 313, distance: 17.3
click at [355, 313] on div "Serving 1 Serving Per Container" at bounding box center [385, 309] width 388 height 33
click at [421, 313] on input "6 Serving Per Container" at bounding box center [467, 309] width 223 height 33
type input "6 Servings Per Container"
click at [368, 348] on input "56g" at bounding box center [467, 345] width 223 height 33
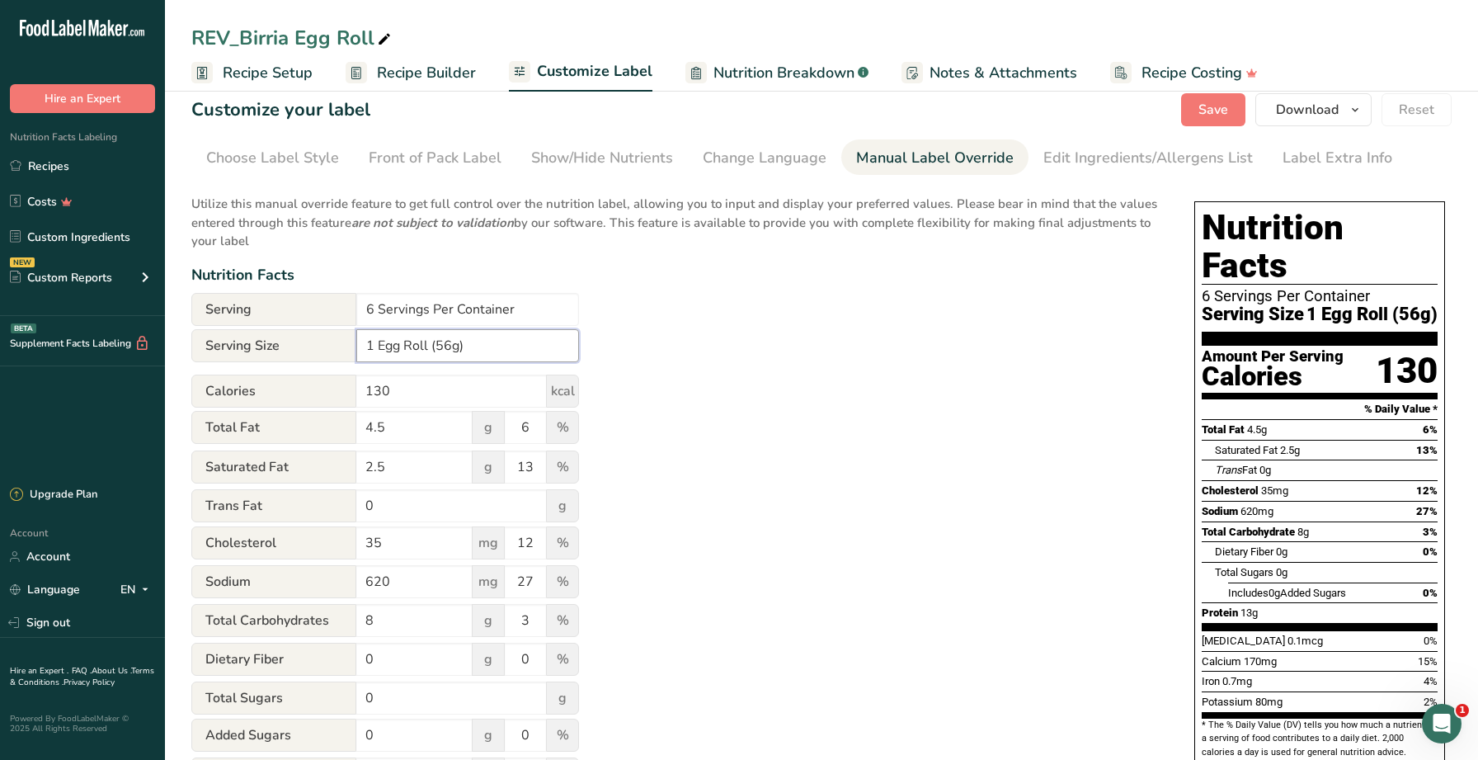
type input "1 Egg Roll (56g)"
click at [762, 382] on div "Utilize this manual override feature to get full control over the nutrition lab…" at bounding box center [676, 589] width 970 height 808
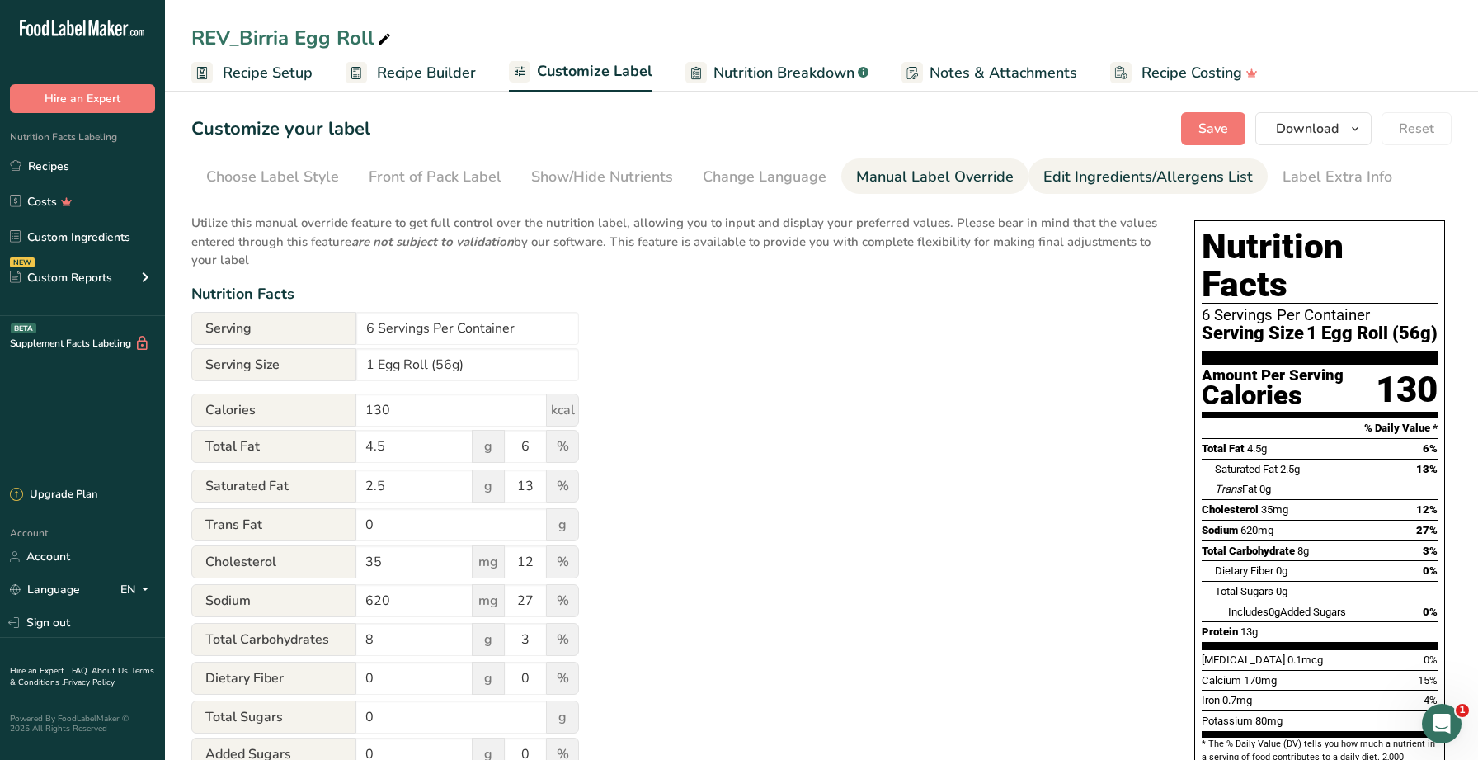
drag, startPoint x: 1164, startPoint y: 178, endPoint x: 1135, endPoint y: 186, distance: 30.0
click at [1164, 178] on div "Edit Ingredients/Allergens List" at bounding box center [1147, 177] width 209 height 22
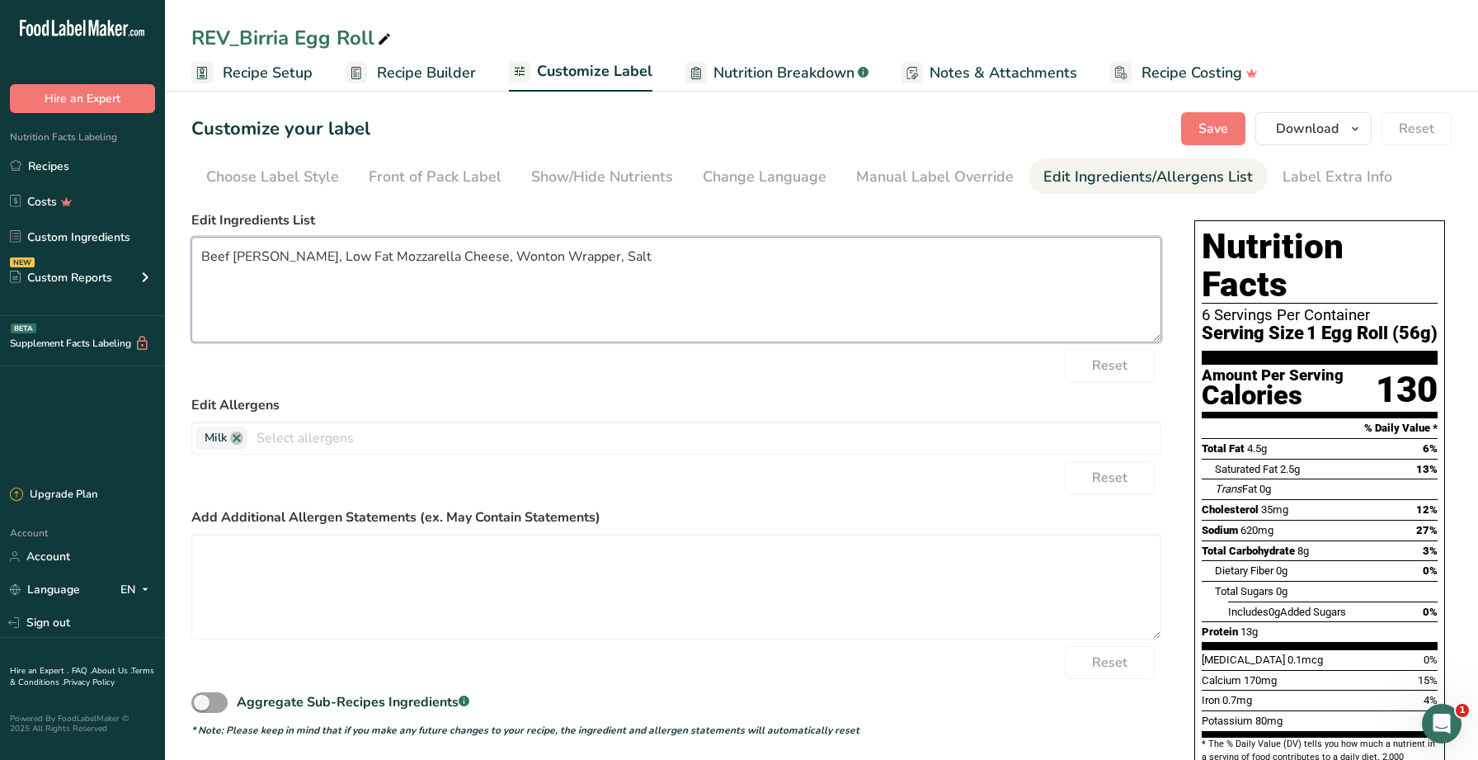
click at [236, 256] on textarea "Beef Chuck, Low Fat Mozzarella Cheese, Wonton Wrapper, Salt" at bounding box center [676, 290] width 970 height 106
click at [243, 256] on textarea "Beef Chuck, Low Fat Mozzarella Cheese, Wonton Wrapper, Salt" at bounding box center [676, 290] width 970 height 106
click at [264, 258] on textarea "Beef, Low Fat Mozzarella Cheese, Wonton Wrapper, Salt" at bounding box center [676, 290] width 970 height 106
click at [576, 252] on textarea "Beef, Low-Fat Mozzarella Cheese, Wonton Wrapper, Salt" at bounding box center [676, 290] width 970 height 106
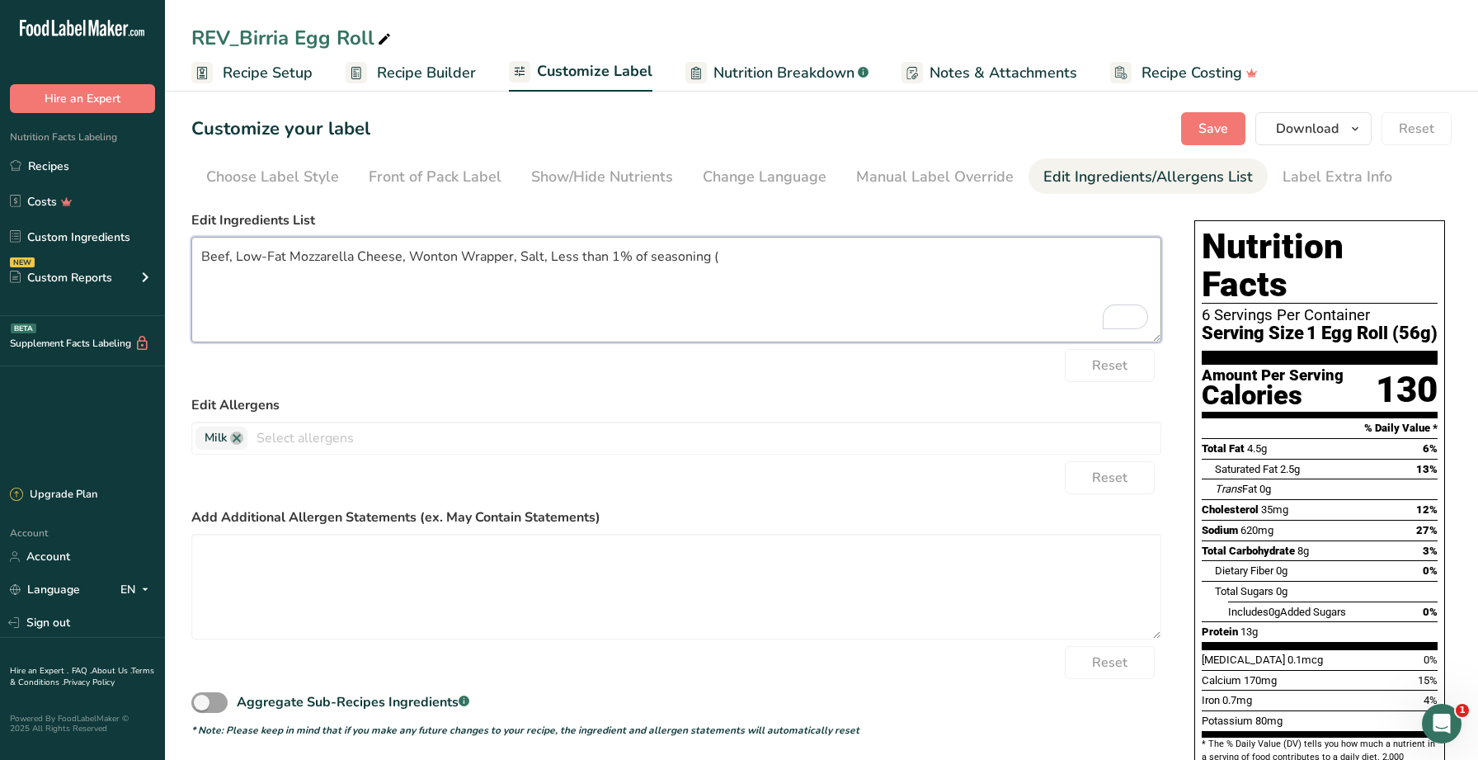
paste textarea "black pepper, tomatoes, thyme, cloves, garlic, onion, salt, apple cider vinegar…"
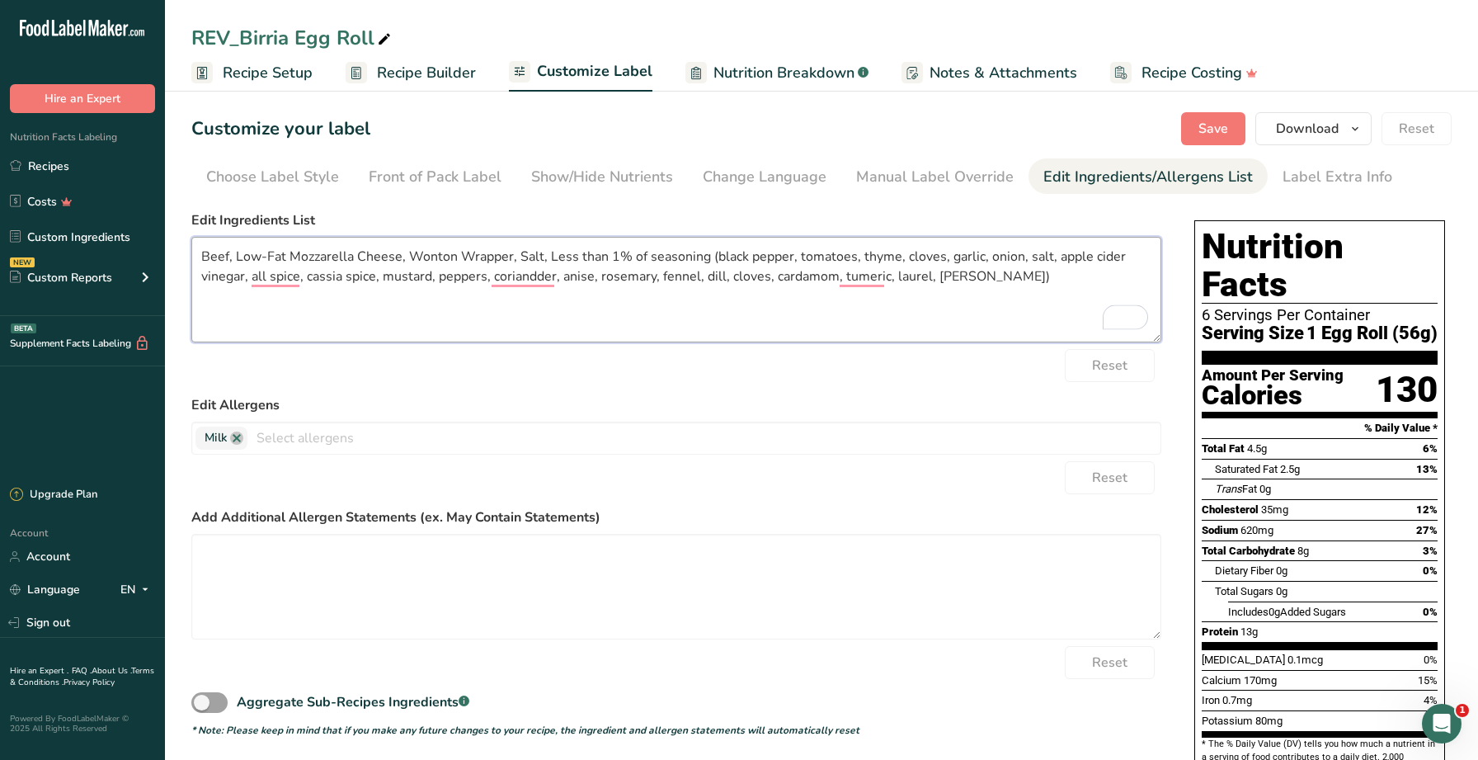
click at [720, 259] on textarea "Beef, Low-Fat Mozzarella Cheese, Wonton Wrapper, Salt, Less than 1% of seasonin…" at bounding box center [676, 290] width 970 height 106
click at [802, 255] on textarea "Beef, Low-Fat Mozzarella Cheese, Wonton Wrapper, Salt, Less than 1% of seasonin…" at bounding box center [676, 290] width 970 height 106
click at [864, 259] on textarea "Beef, Low-Fat Mozzarella Cheese, Wonton Wrapper, Salt, Less than 1% of seasonin…" at bounding box center [676, 290] width 970 height 106
click at [914, 260] on textarea "Beef, Low-Fat Mozzarella Cheese, Wonton Wrapper, Salt, Less than 1% of seasonin…" at bounding box center [676, 290] width 970 height 106
click at [959, 254] on textarea "Beef, Low-Fat Mozzarella Cheese, Wonton Wrapper, Salt, Less than 1% of seasonin…" at bounding box center [676, 290] width 970 height 106
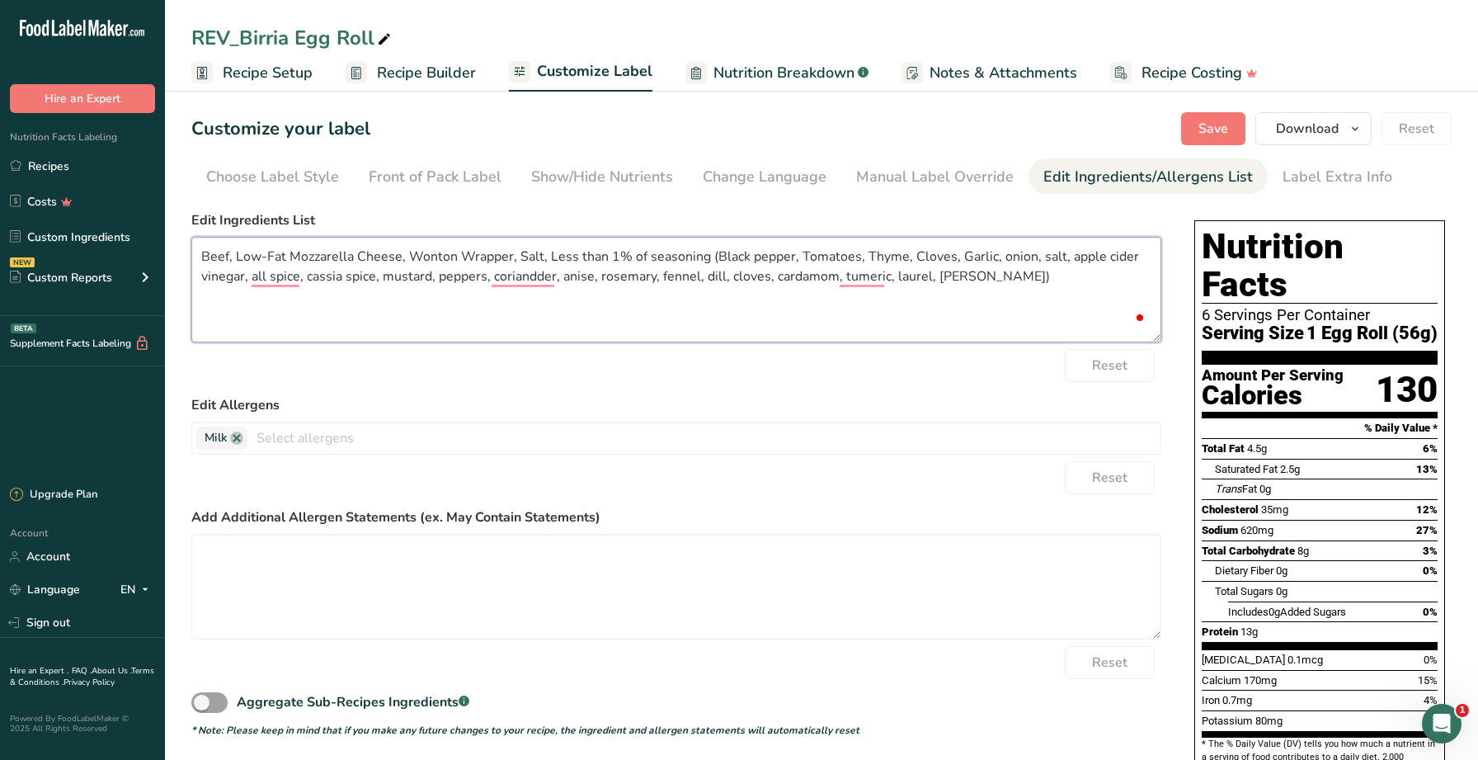
click at [999, 256] on textarea "Beef, Low-Fat Mozzarella Cheese, Wonton Wrapper, Salt, Less than 1% of seasonin…" at bounding box center [676, 290] width 970 height 106
click at [1045, 257] on textarea "Beef, Low-Fat Mozzarella Cheese, Wonton Wrapper, Salt, Less than 1% of seasonin…" at bounding box center [676, 290] width 970 height 106
click at [1071, 260] on textarea "Beef, Low-Fat Mozzarella Cheese, Wonton Wrapper, Salt, Less than 1% of seasonin…" at bounding box center [676, 290] width 970 height 106
click at [1111, 259] on textarea "Beef, Low-Fat Mozzarella Cheese, Wonton Wrapper, Salt, Less than 1% of seasonin…" at bounding box center [676, 290] width 970 height 106
click at [210, 274] on textarea "Beef, Low-Fat Mozzarella Cheese, Wonton Wrapper, Salt, Less than 1% of seasonin…" at bounding box center [676, 290] width 970 height 106
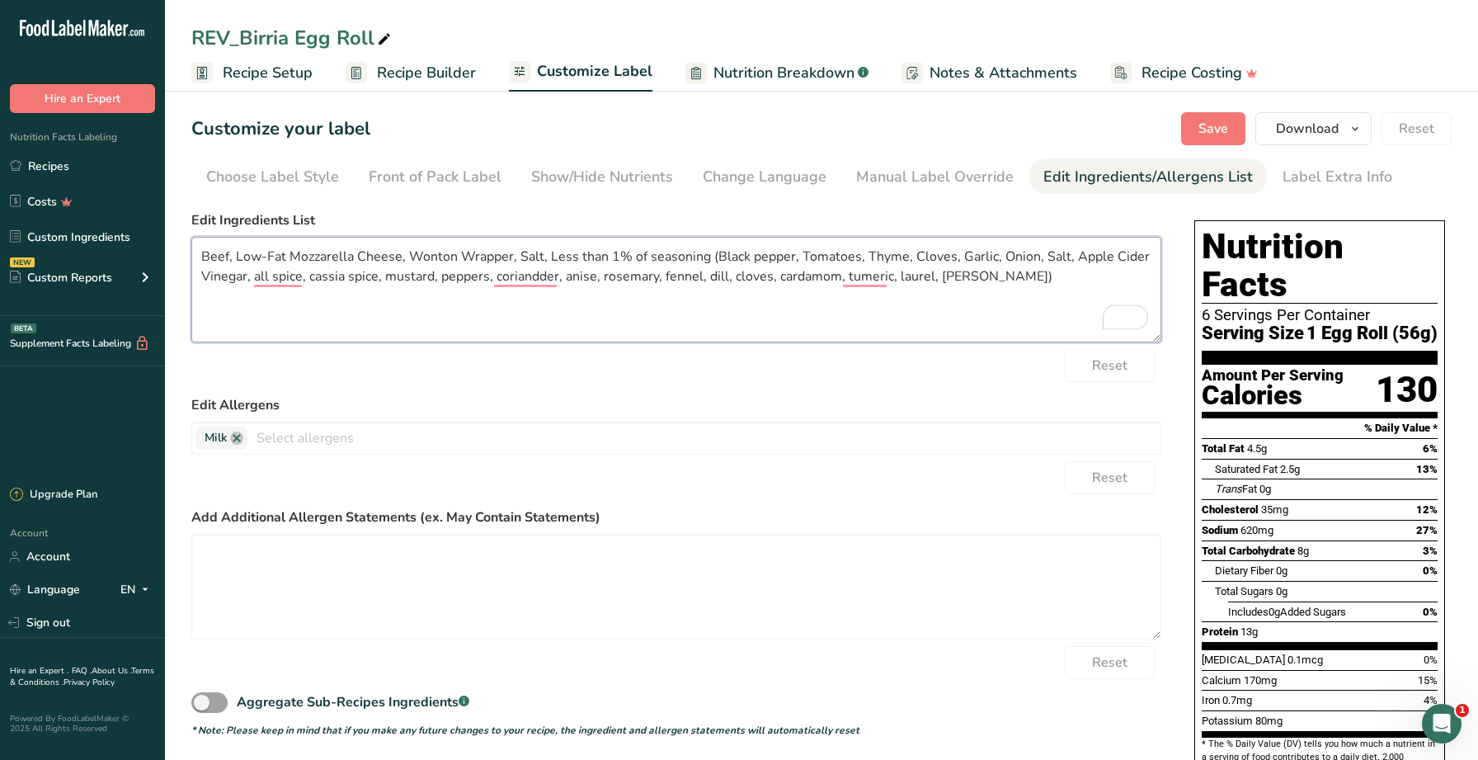
drag, startPoint x: 278, startPoint y: 301, endPoint x: 275, endPoint y: 285, distance: 16.7
click at [278, 301] on textarea "Beef, Low-Fat Mozzarella Cheese, Wonton Wrapper, Salt, Less than 1% of seasonin…" at bounding box center [676, 290] width 970 height 106
click at [275, 276] on textarea "Beef, Low-Fat Mozzarella Cheese, Wonton Wrapper, Salt, Less than 1% of seasonin…" at bounding box center [676, 290] width 970 height 106
click at [259, 275] on textarea "Beef, Low-Fat Mozzarella Cheese, Wonton Wrapper, Salt, Less than 1% of seasonin…" at bounding box center [676, 290] width 970 height 106
drag, startPoint x: 315, startPoint y: 280, endPoint x: 331, endPoint y: 275, distance: 16.7
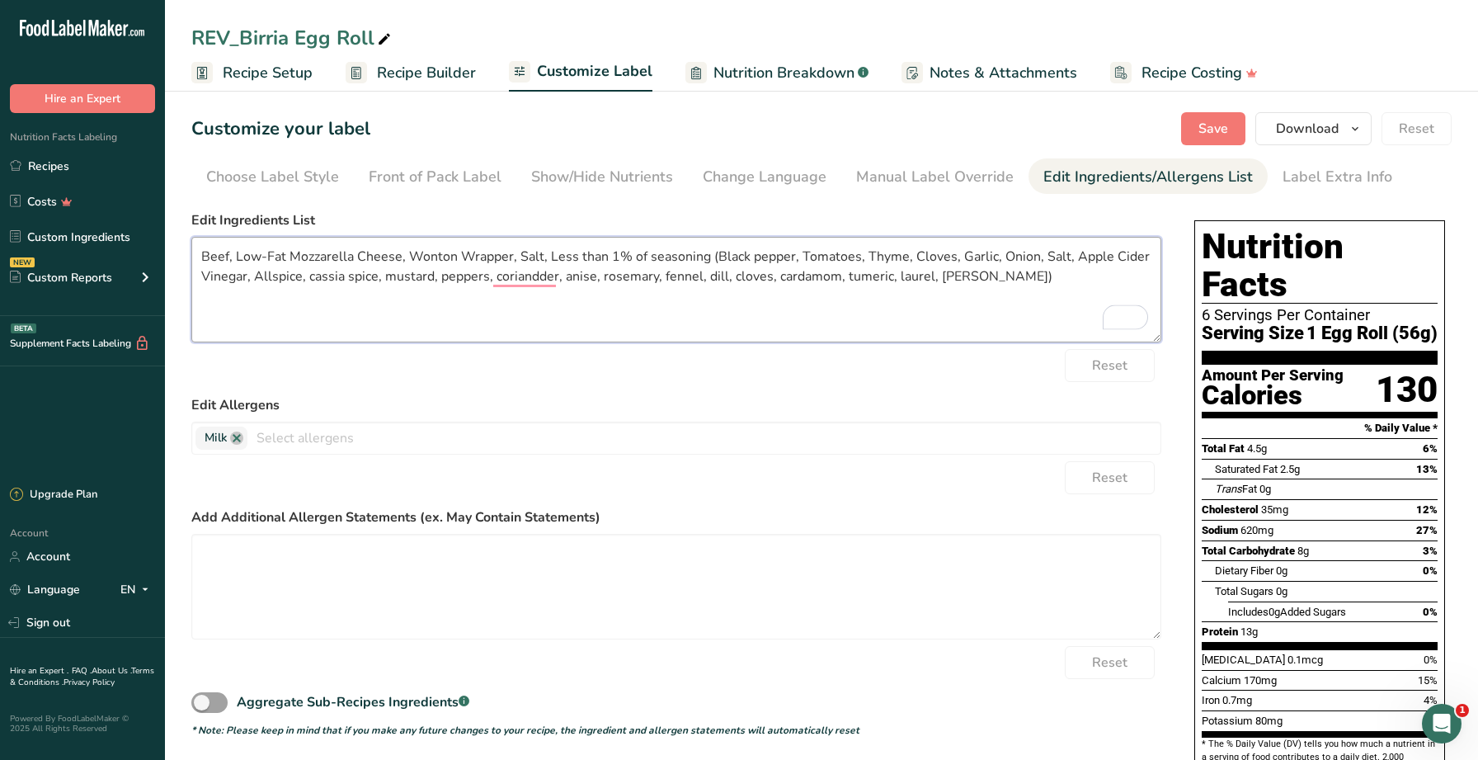
click at [315, 280] on textarea "Beef, Low-Fat Mozzarella Cheese, Wonton Wrapper, Salt, Less than 1% of seasonin…" at bounding box center [676, 290] width 970 height 106
click at [356, 280] on textarea "Beef, Low-Fat Mozzarella Cheese, Wonton Wrapper, Salt, Less than 1% of seasonin…" at bounding box center [676, 290] width 970 height 106
click at [754, 257] on textarea "Beef, Low-Fat Mozzarella Cheese, Wonton Wrapper, Salt, Less than 1% of seasonin…" at bounding box center [676, 290] width 970 height 106
click at [402, 275] on textarea "Beef, Low-Fat Mozzarella Cheese, Wonton Wrapper, Salt, Less than 1% of seasonin…" at bounding box center [676, 290] width 970 height 106
click at [449, 273] on textarea "Beef, Low-Fat Mozzarella Cheese, Wonton Wrapper, Salt, Less than 1% of seasonin…" at bounding box center [676, 290] width 970 height 106
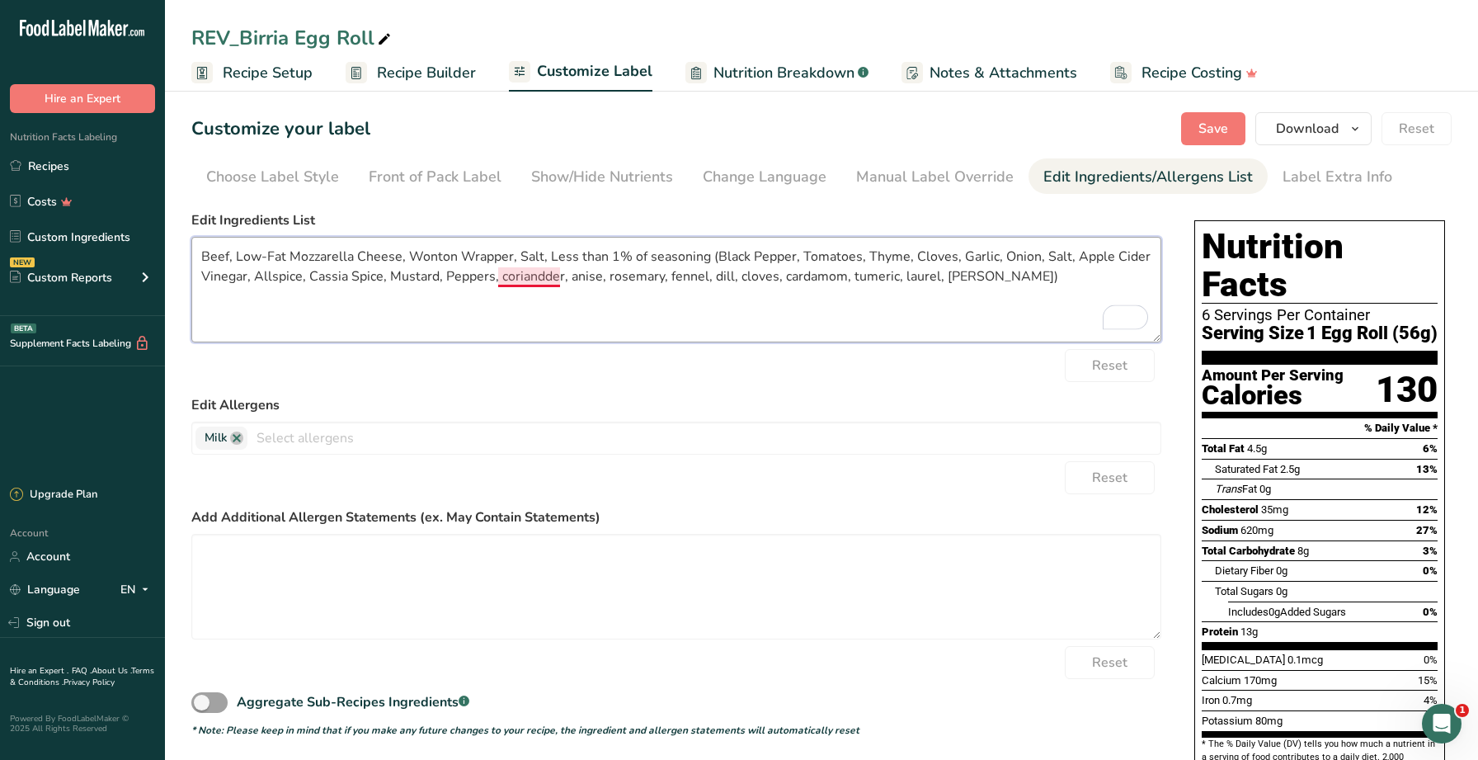
click at [523, 272] on textarea "Beef, Low-Fat Mozzarella Cheese, Wonton Wrapper, Salt, Less than 1% of seasonin…" at bounding box center [676, 290] width 970 height 106
drag, startPoint x: 506, startPoint y: 279, endPoint x: 553, endPoint y: 261, distance: 51.2
click at [507, 278] on textarea "Beef, Low-Fat Mozzarella Cheese, Wonton Wrapper, Salt, Less than 1% of seasonin…" at bounding box center [676, 290] width 970 height 106
click at [567, 269] on textarea "Beef, Low-Fat Mozzarella Cheese, Wonton Wrapper, Salt, Less than 1% of seasonin…" at bounding box center [676, 290] width 970 height 106
drag, startPoint x: 605, startPoint y: 278, endPoint x: 635, endPoint y: 257, distance: 36.1
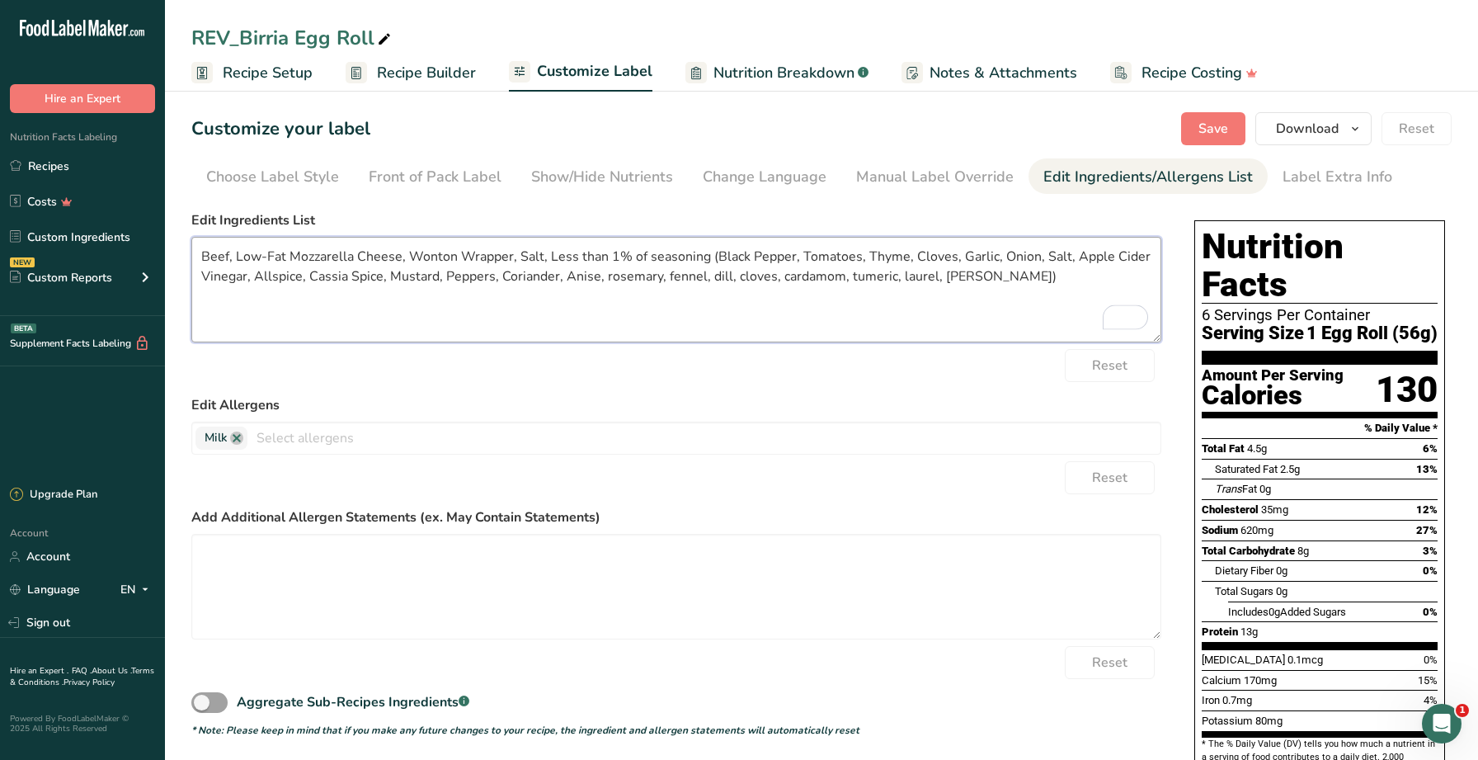
click at [605, 278] on textarea "Beef, Low-Fat Mozzarella Cheese, Wonton Wrapper, Salt, Less than 1% of seasonin…" at bounding box center [676, 290] width 970 height 106
drag, startPoint x: 696, startPoint y: 308, endPoint x: 707, endPoint y: 298, distance: 15.2
click at [696, 308] on textarea "Beef, Low-Fat Mozzarella Cheese, Wonton Wrapper, Salt, Less than 1% of seasonin…" at bounding box center [676, 290] width 970 height 106
click at [720, 278] on textarea "Beef, Low-Fat Mozzarella Cheese, Wonton Wrapper, Salt, Less than 1% of seasonin…" at bounding box center [676, 290] width 970 height 106
drag, startPoint x: 753, startPoint y: 298, endPoint x: 778, endPoint y: 276, distance: 32.7
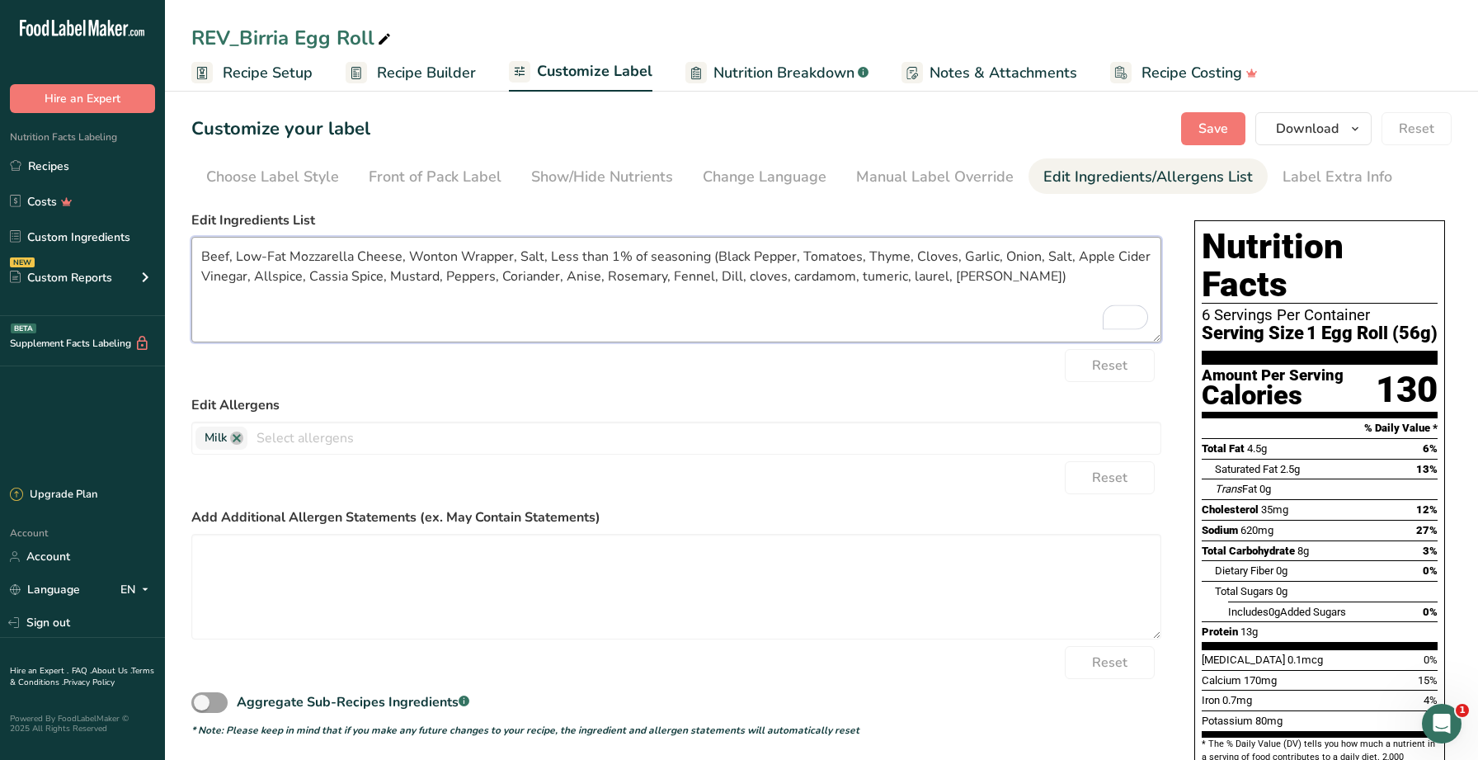
click at [753, 298] on textarea "Beef, Low-Fat Mozzarella Cheese, Wonton Wrapper, Salt, Less than 1% of seasonin…" at bounding box center [676, 290] width 970 height 106
click at [747, 278] on textarea "Beef, Low-Fat Mozzarella Cheese, Wonton Wrapper, Salt, Less than 1% of seasonin…" at bounding box center [676, 290] width 970 height 106
drag, startPoint x: 795, startPoint y: 305, endPoint x: 785, endPoint y: 290, distance: 17.8
click at [794, 304] on textarea "Beef, Low-Fat Mozzarella Cheese, Wonton Wrapper, Salt, Less than 1% of seasonin…" at bounding box center [676, 290] width 970 height 106
click at [748, 279] on textarea "Beef, Low-Fat Mozzarella Cheese, Wonton Wrapper, Salt, Less than 1% of seasonin…" at bounding box center [676, 289] width 970 height 106
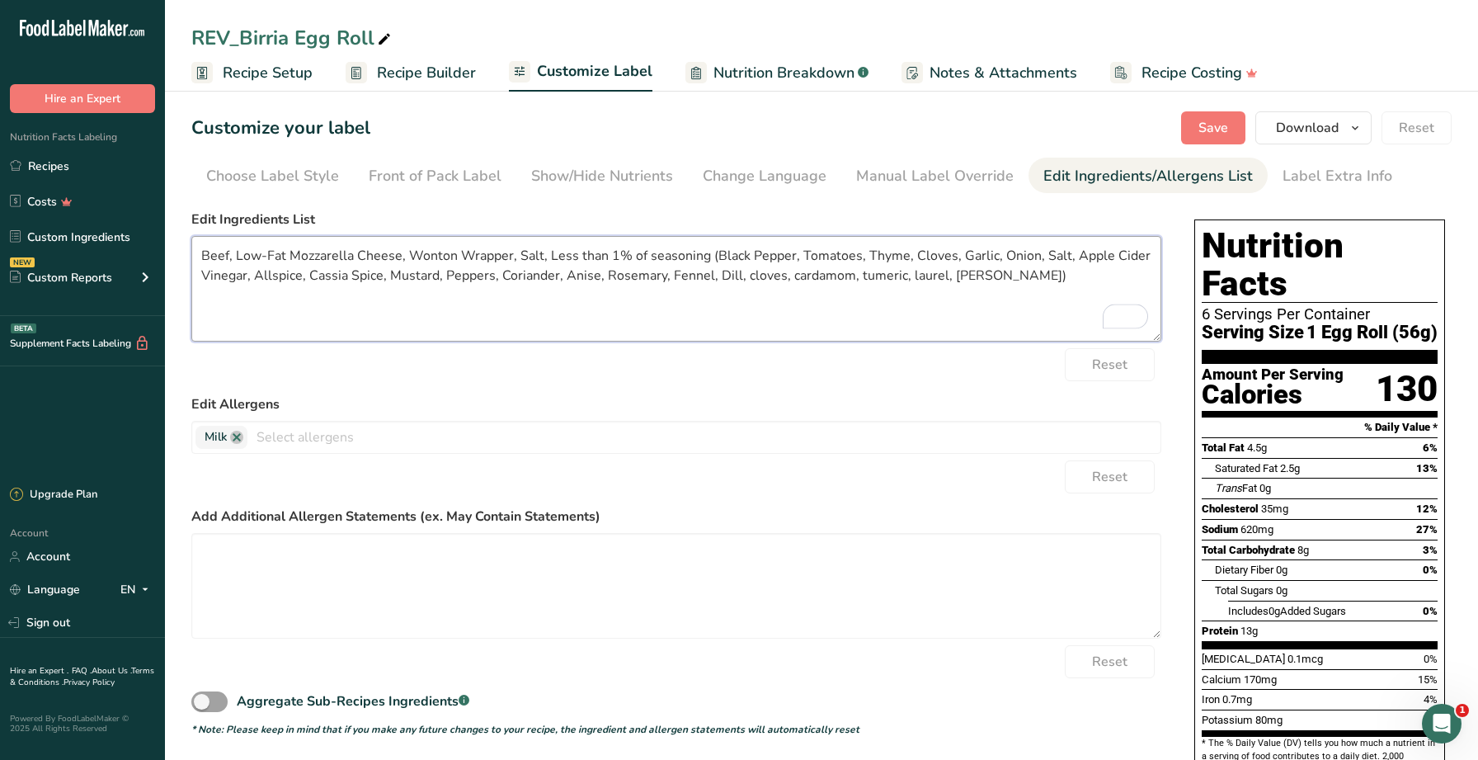
scroll to position [2, 0]
click at [821, 268] on textarea "Beef, Low-Fat Mozzarella Cheese, Wonton Wrapper, Salt, Less than 1% of seasonin…" at bounding box center [676, 288] width 970 height 106
drag, startPoint x: 794, startPoint y: 278, endPoint x: 938, endPoint y: 152, distance: 191.1
click at [794, 278] on textarea "Beef, Low-Fat Mozzarella Cheese, Wonton Wrapper, Salt, Less than 1% of seasonin…" at bounding box center [676, 290] width 970 height 106
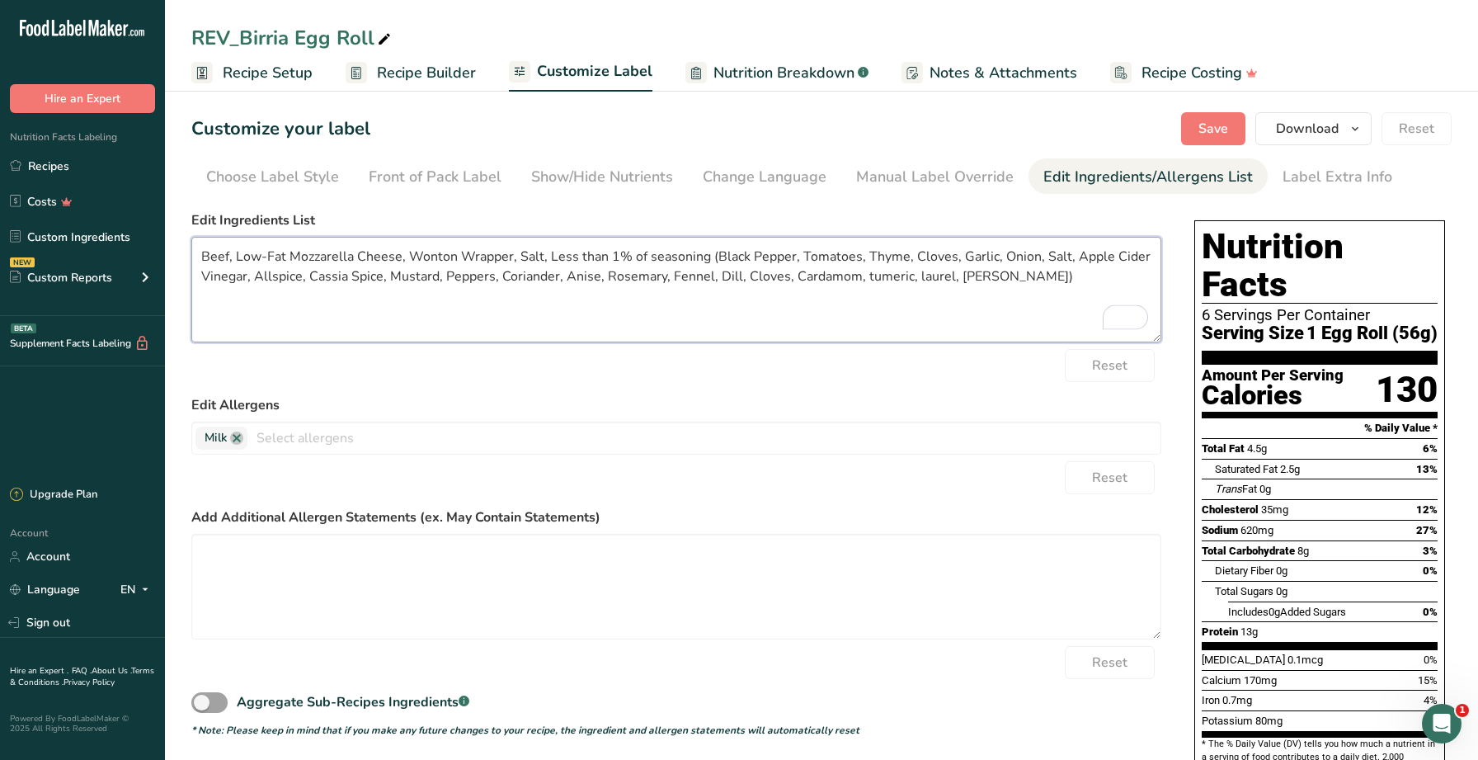
click at [860, 278] on textarea "Beef, Low-Fat Mozzarella Cheese, Wonton Wrapper, Salt, Less than 1% of seasonin…" at bounding box center [676, 290] width 970 height 106
drag, startPoint x: 905, startPoint y: 310, endPoint x: 915, endPoint y: 285, distance: 27.7
click at [905, 310] on textarea "Beef, Low-Fat Mozzarella Cheese, Wonton Wrapper, Salt, Less than 1% of seasonin…" at bounding box center [676, 290] width 970 height 106
click at [921, 277] on textarea "Beef, Low-Fat Mozzarella Cheese, Wonton Wrapper, Salt, Less than 1% of seasonin…" at bounding box center [676, 290] width 970 height 106
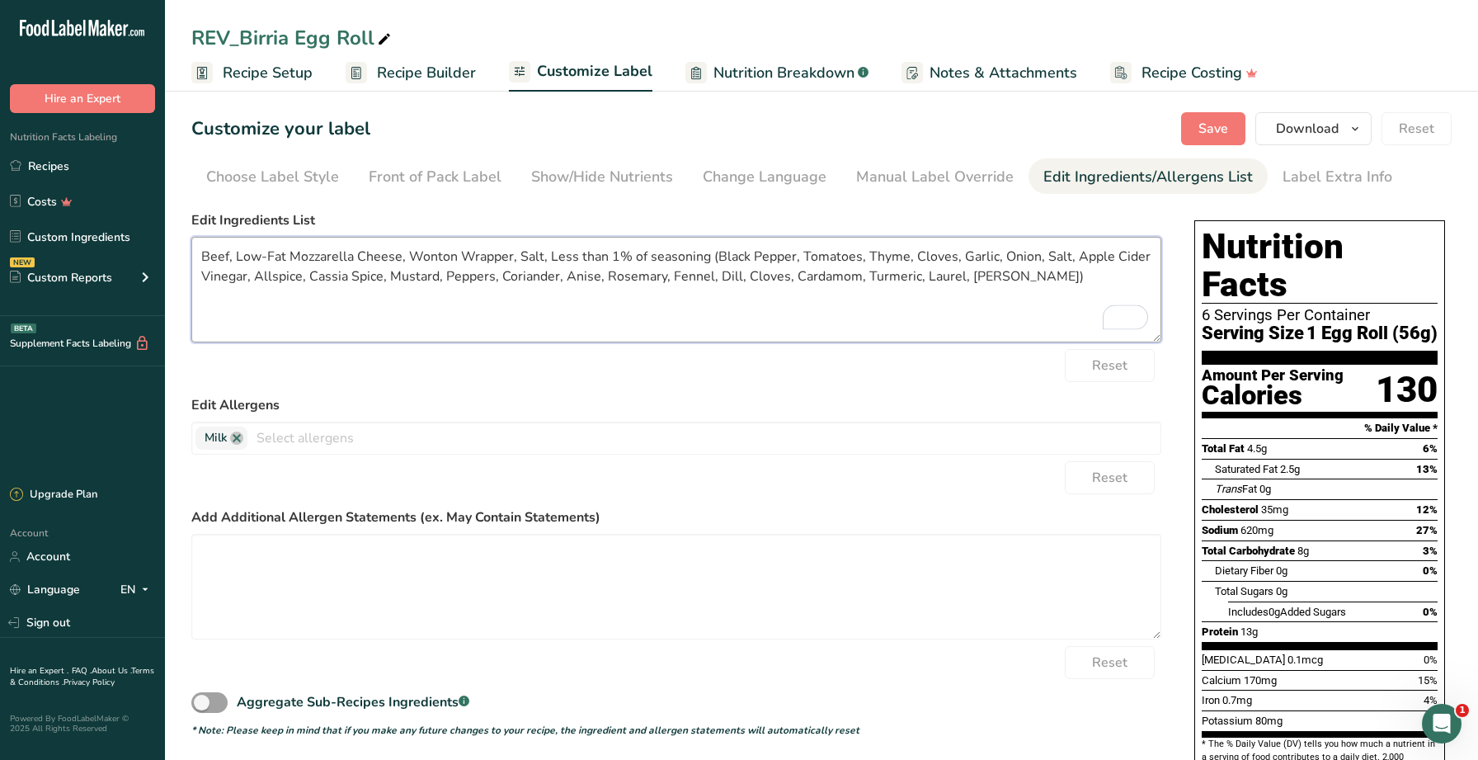
click at [966, 275] on textarea "Beef, Low-Fat Mozzarella Cheese, Wonton Wrapper, Salt, Less than 1% of seasonin…" at bounding box center [676, 290] width 970 height 106
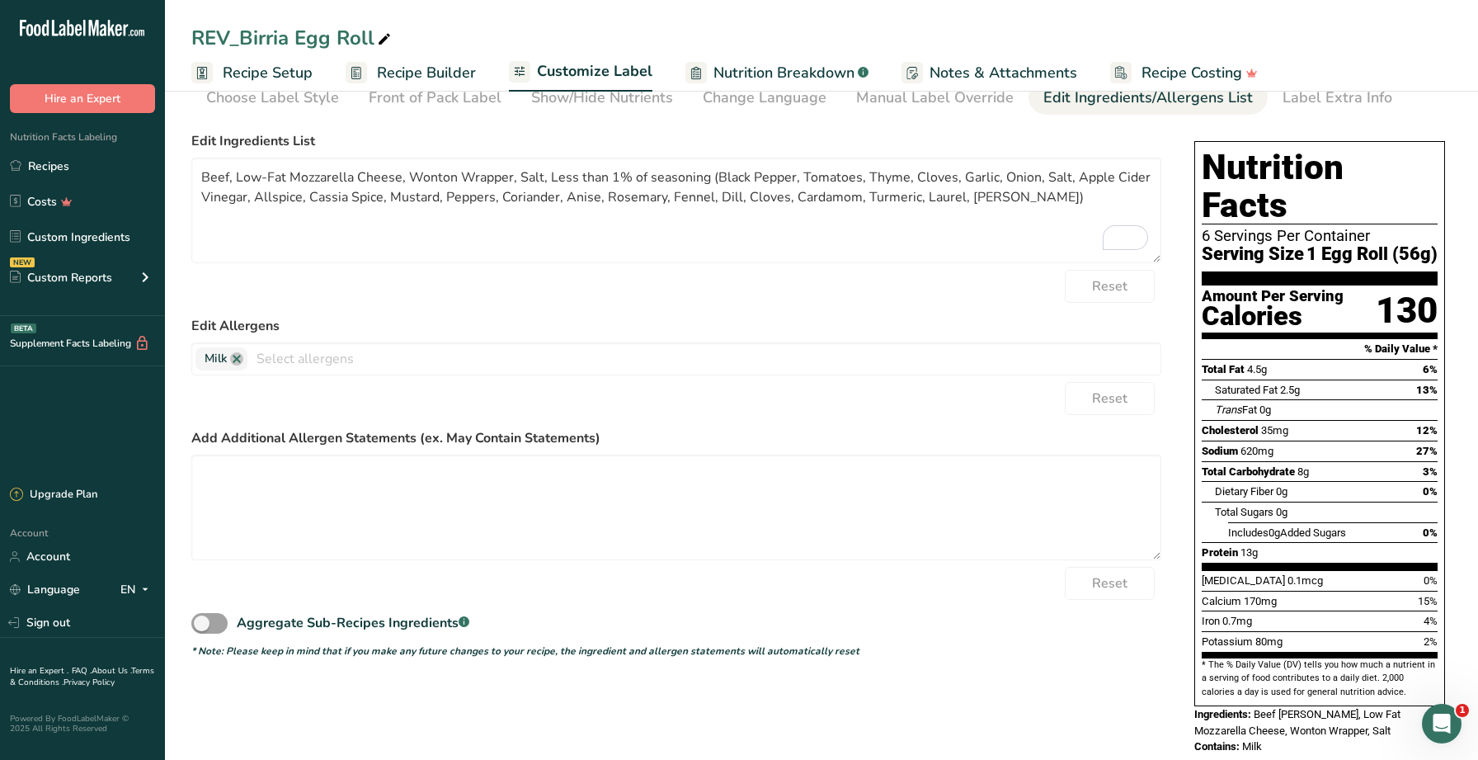
click at [1047, 340] on div "Edit Allergens Milk Soy Tree Nuts Wheat Eggs Fish Peanuts Sesame Crustaceans Su…" at bounding box center [676, 345] width 970 height 59
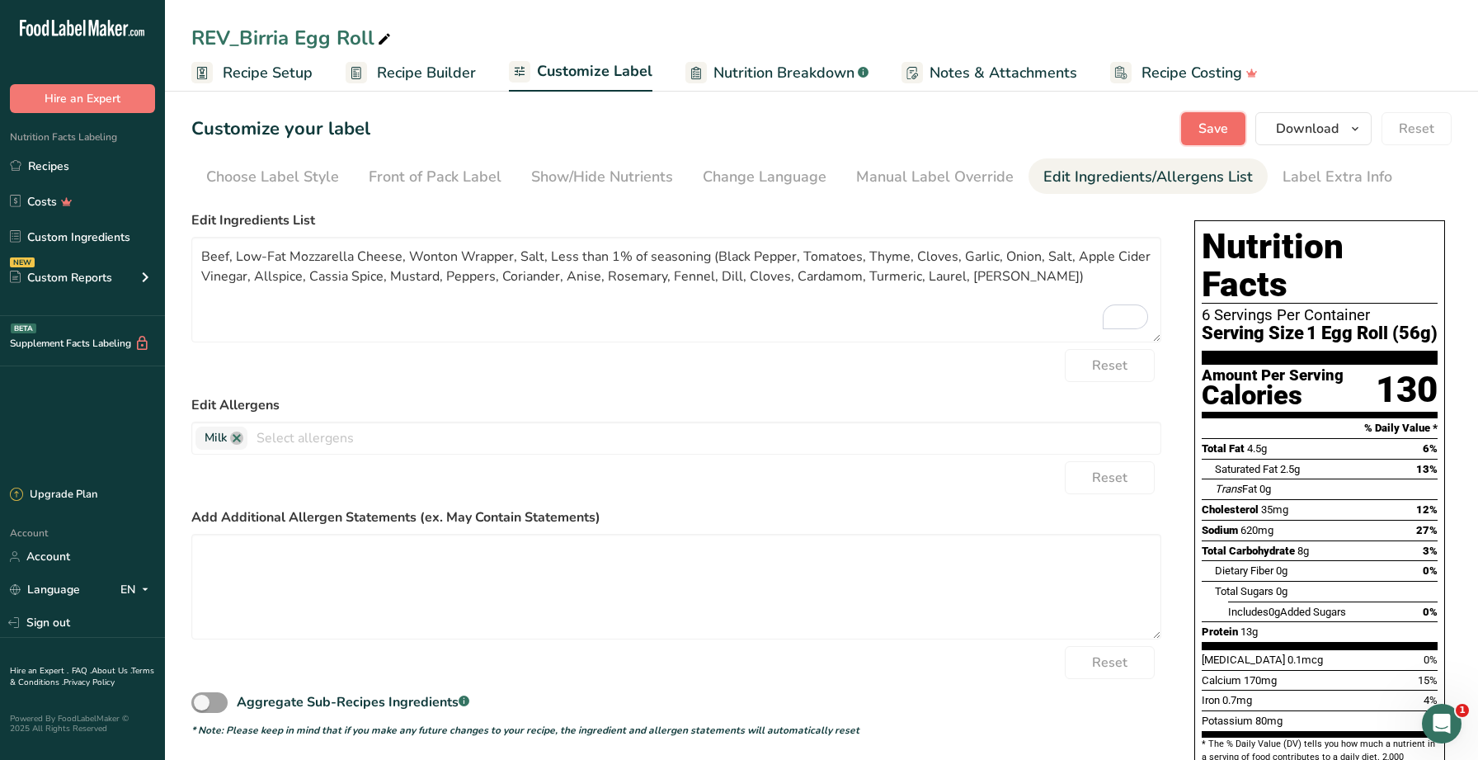
click at [1208, 112] on button "Save" at bounding box center [1213, 128] width 64 height 33
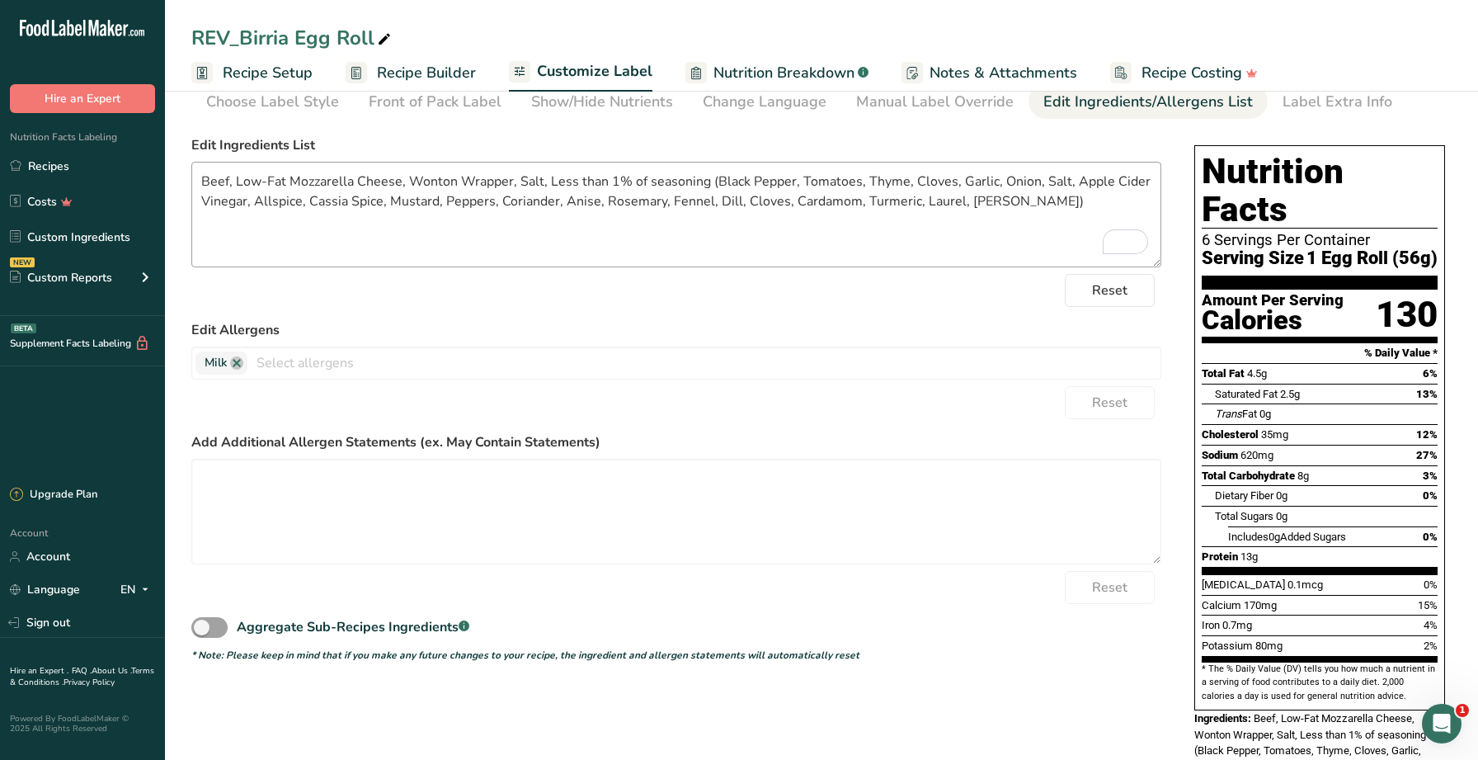
scroll to position [59, 0]
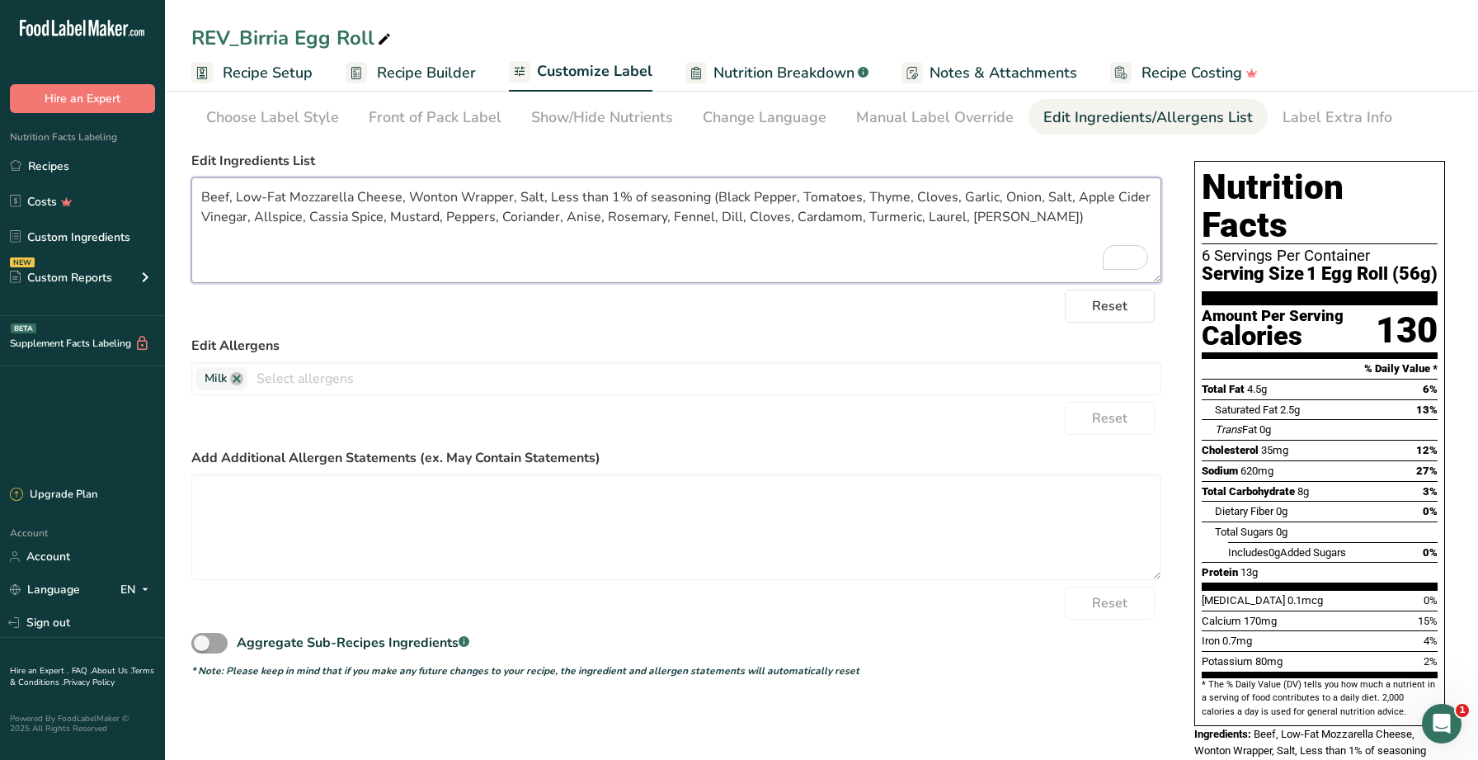
click at [427, 196] on textarea "Beef, Low-Fat Mozzarella Cheese, Wonton Wrapper, Salt, Less than 1% of seasonin…" at bounding box center [676, 230] width 970 height 106
type textarea "Beef, Low-Fat Mozzarella Cheese, Spring Roll Wrapper, Salt, Less than 1% of sea…"
click at [717, 322] on form "Edit Ingredients List Beef, Low-Fat Mozzarella Cheese, Spring Roll Wrapper, Sal…" at bounding box center [676, 414] width 970 height 527
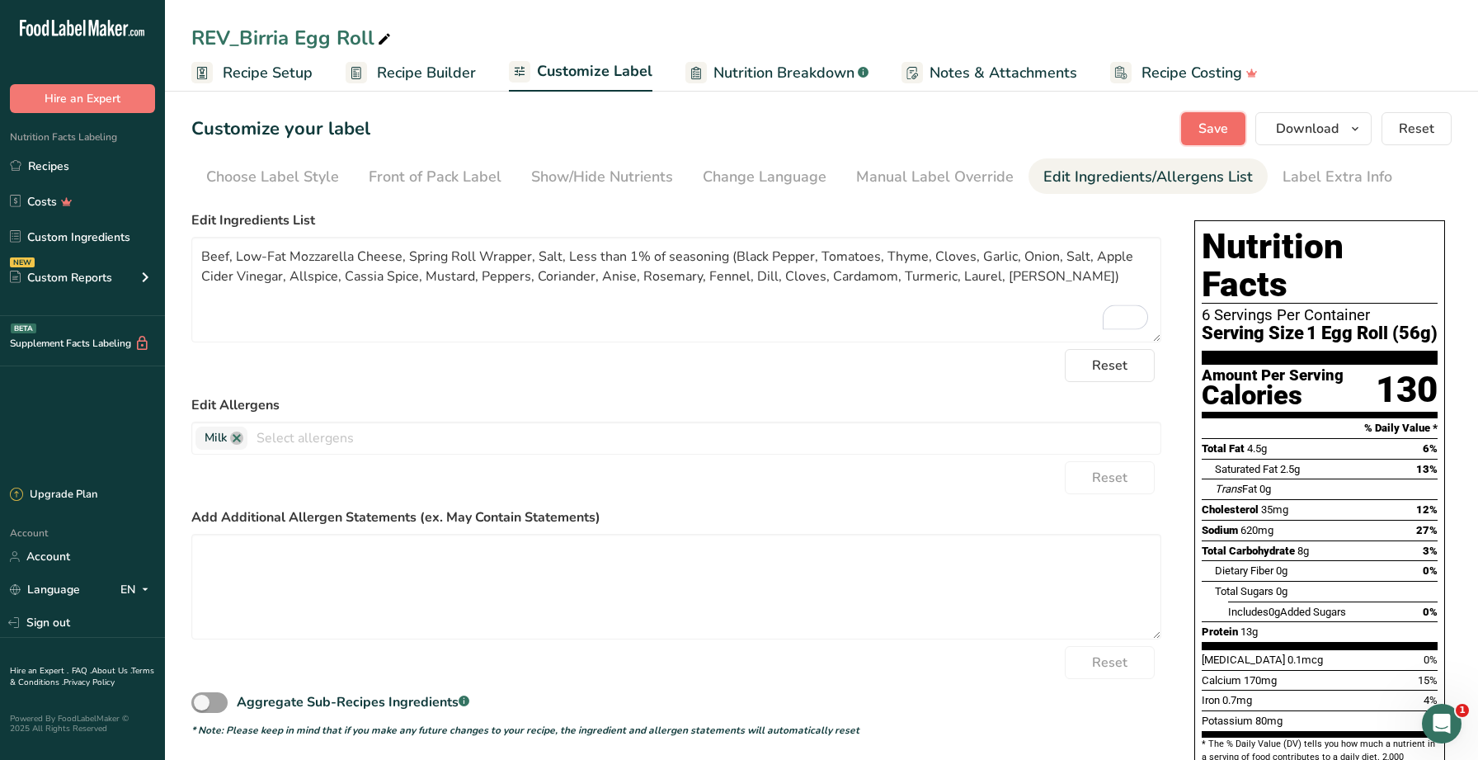
click at [1202, 137] on span "Save" at bounding box center [1213, 129] width 30 height 20
click at [294, 74] on span "Recipe Setup" at bounding box center [268, 73] width 90 height 22
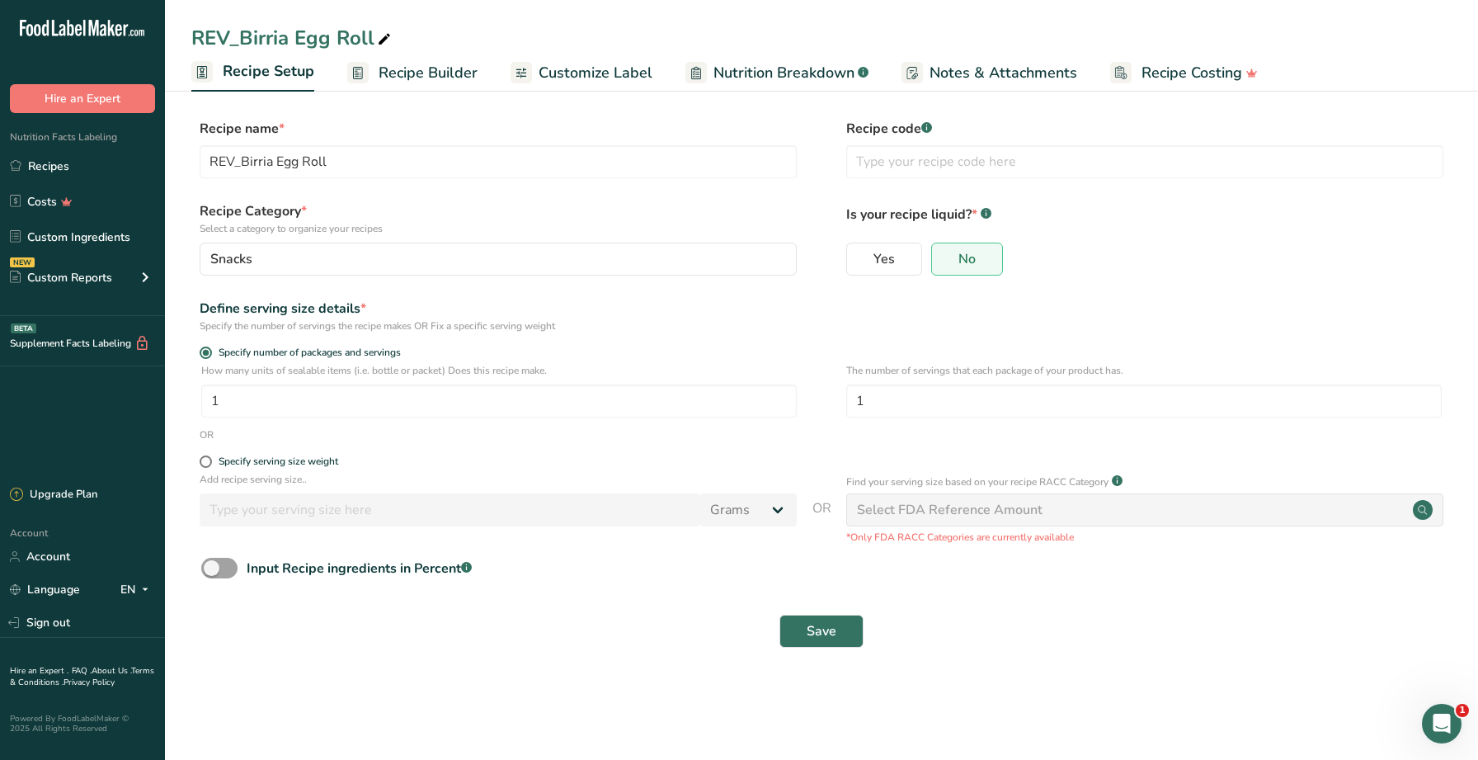
click at [397, 67] on span "Recipe Builder" at bounding box center [428, 73] width 99 height 22
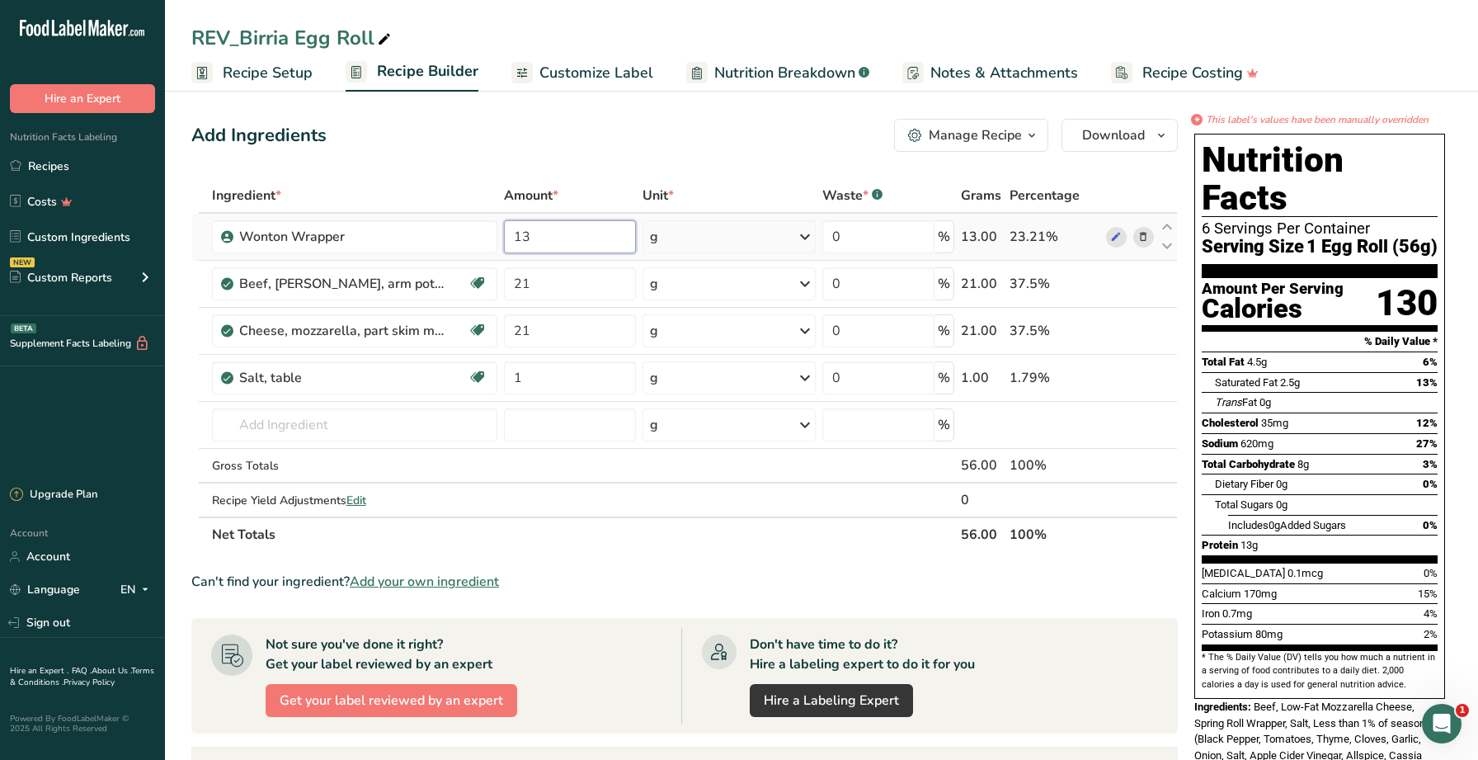
click at [593, 243] on input "13" at bounding box center [569, 236] width 131 height 33
click at [770, 153] on div "Add Ingredients Manage Recipe Delete Recipe Duplicate Recipe Scale Recipe Save …" at bounding box center [689, 623] width 996 height 1023
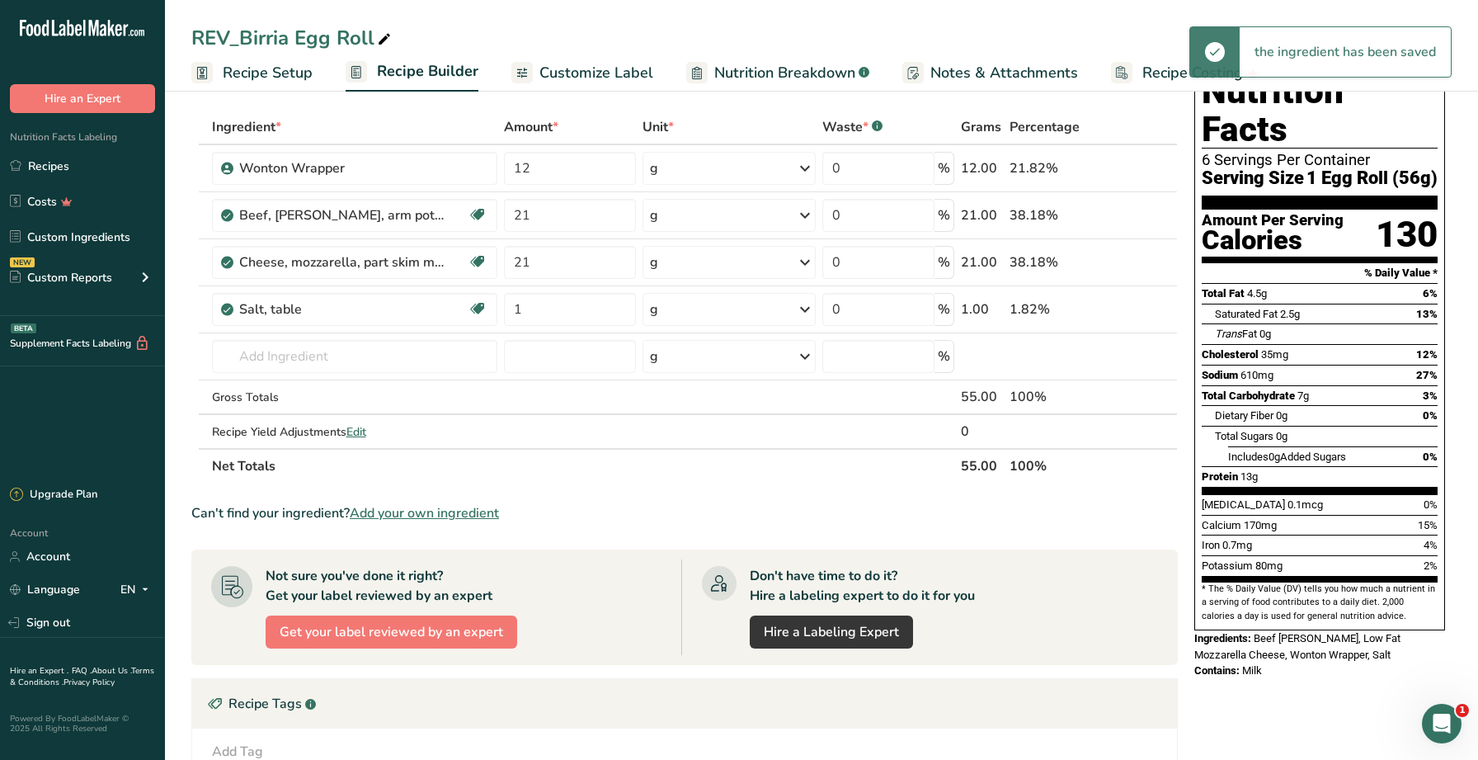
scroll to position [77, 0]
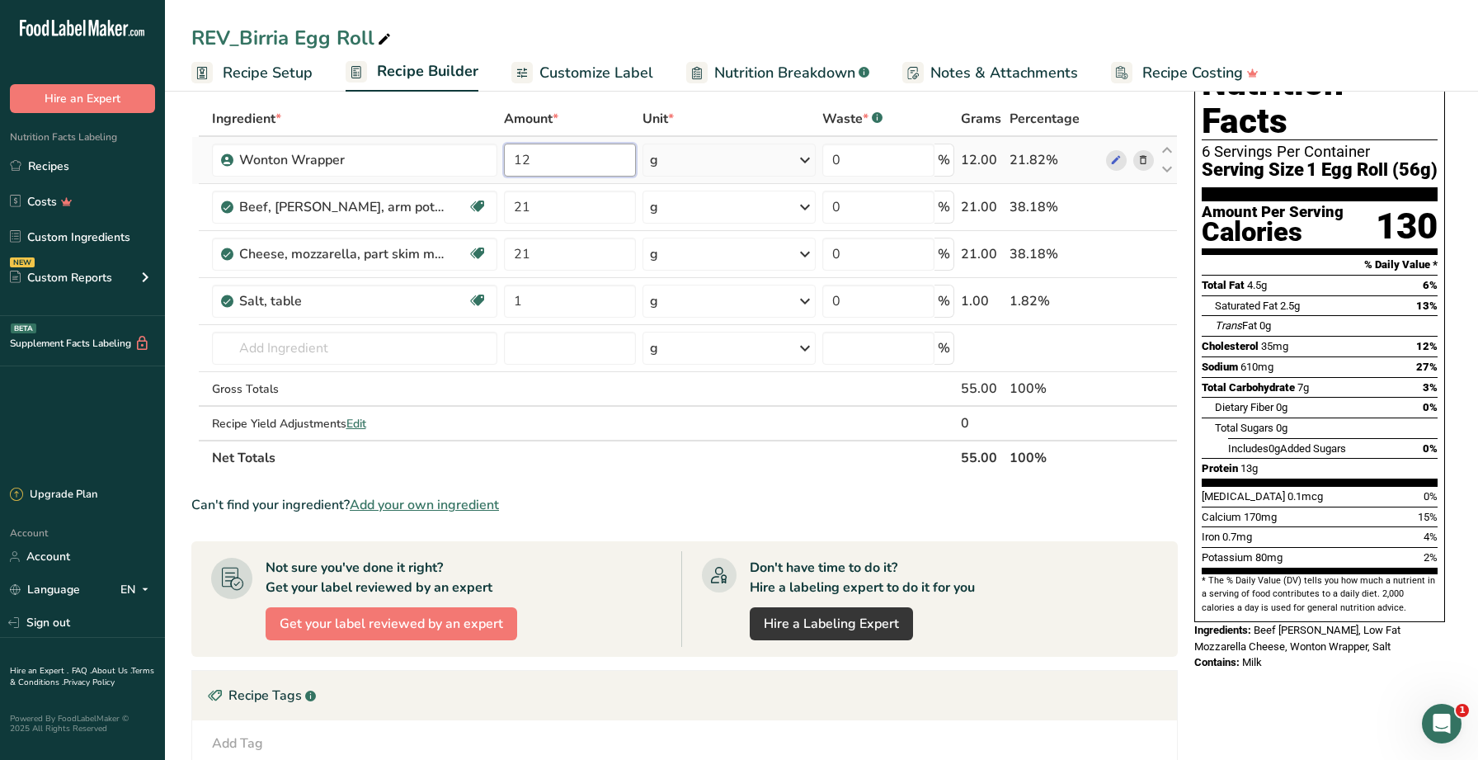
click at [567, 172] on input "12" at bounding box center [569, 159] width 131 height 33
type input "12.5"
click at [1251, 685] on div "* This label's values have been manually overridden Nutrition Facts 6 Servings …" at bounding box center [1320, 546] width 264 height 1023
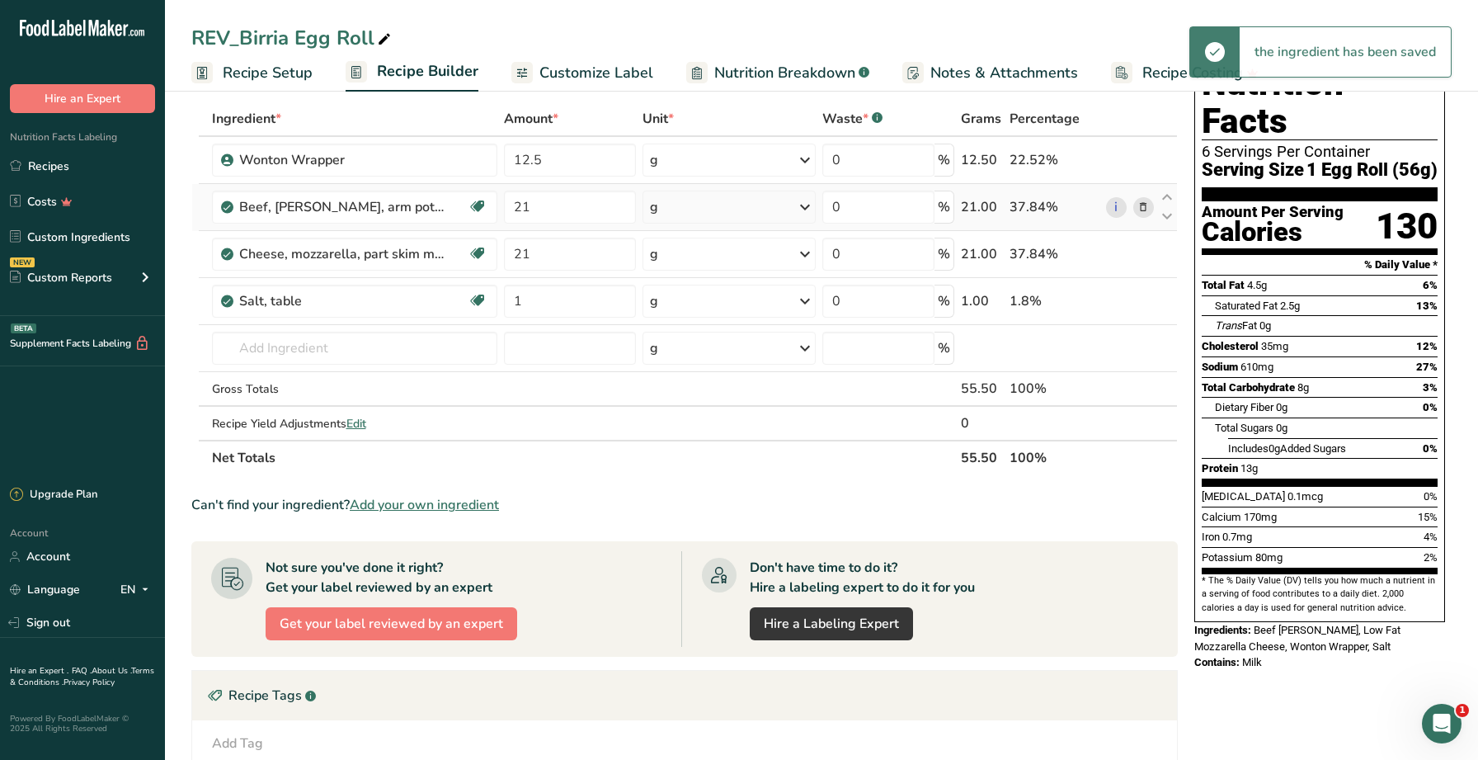
scroll to position [0, 0]
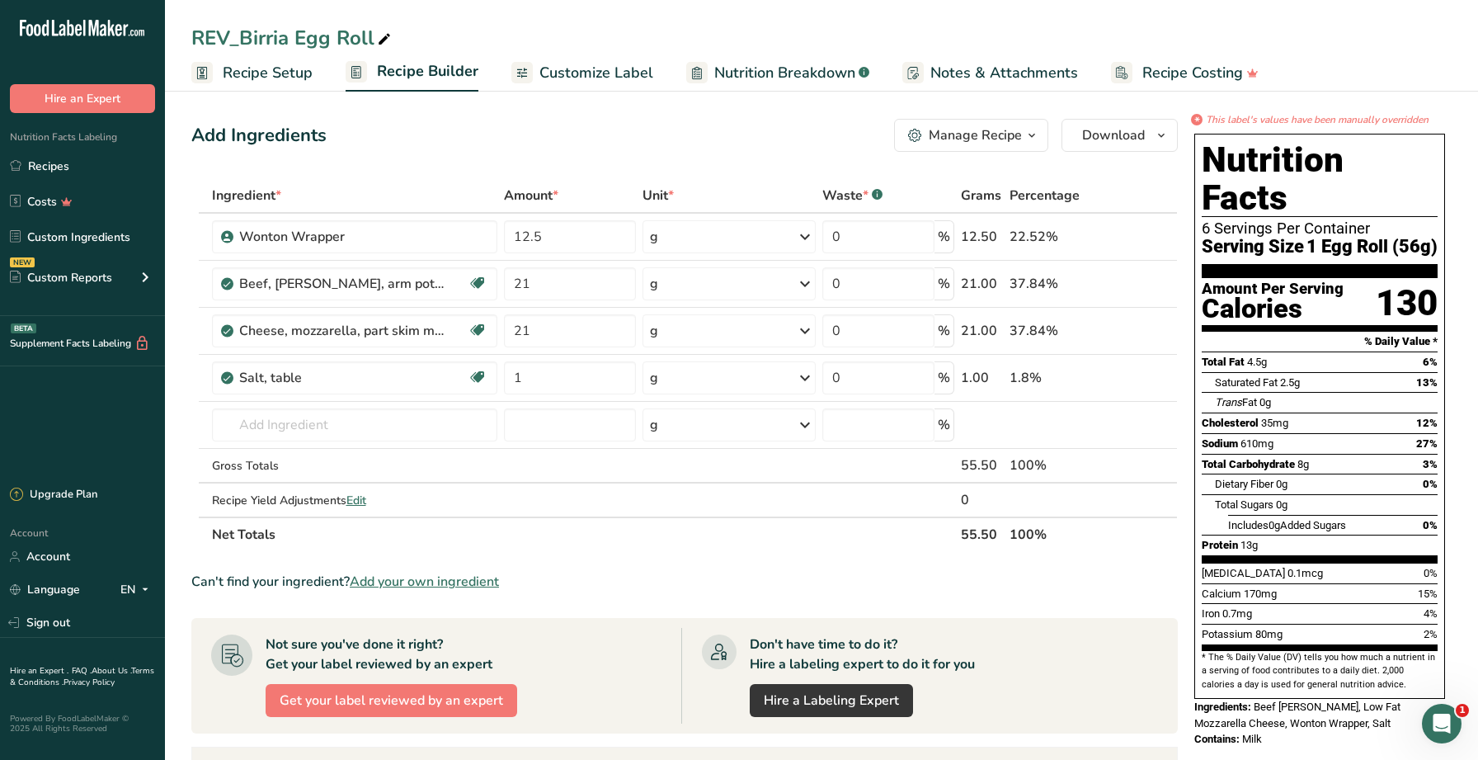
click at [745, 73] on span "Nutrition Breakdown" at bounding box center [784, 73] width 141 height 22
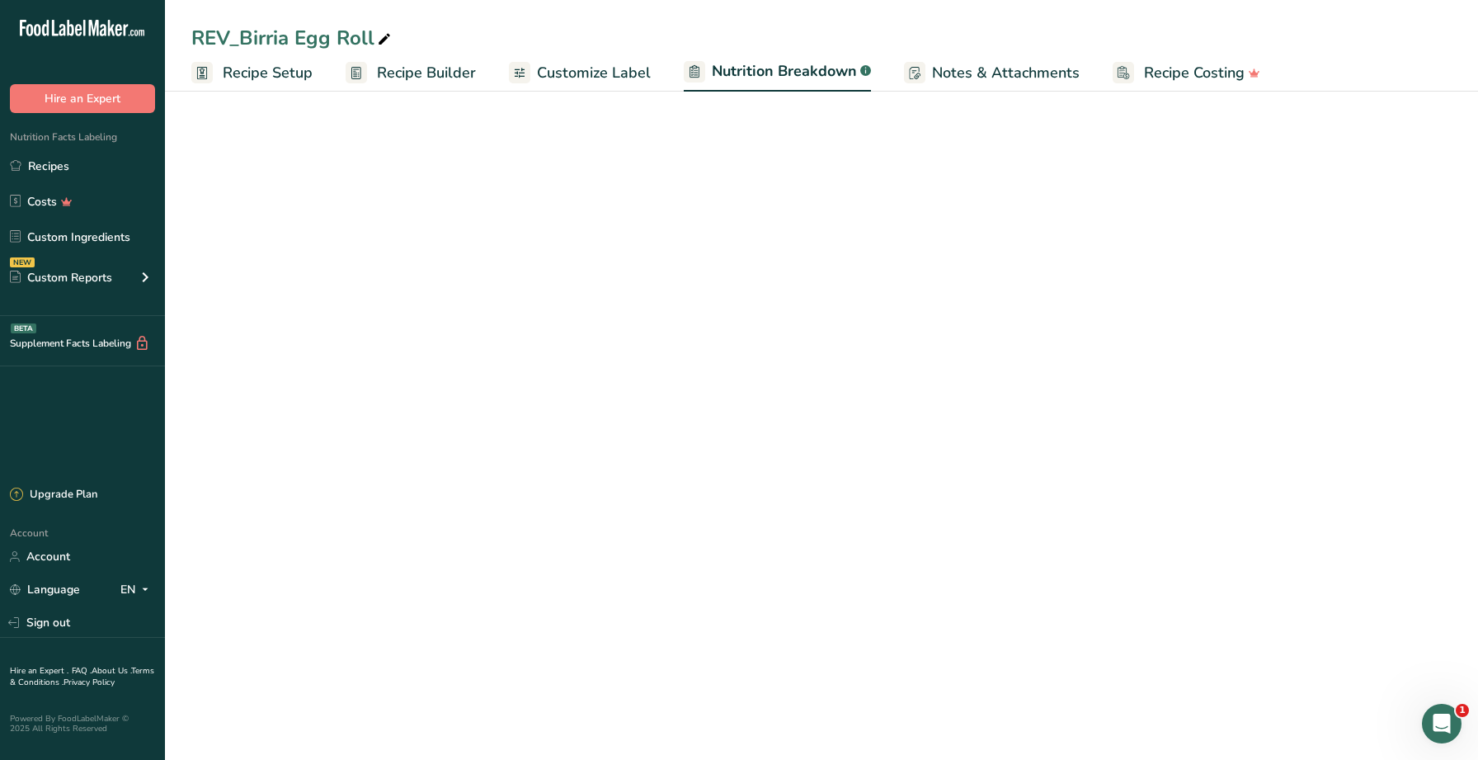
select select "Calories"
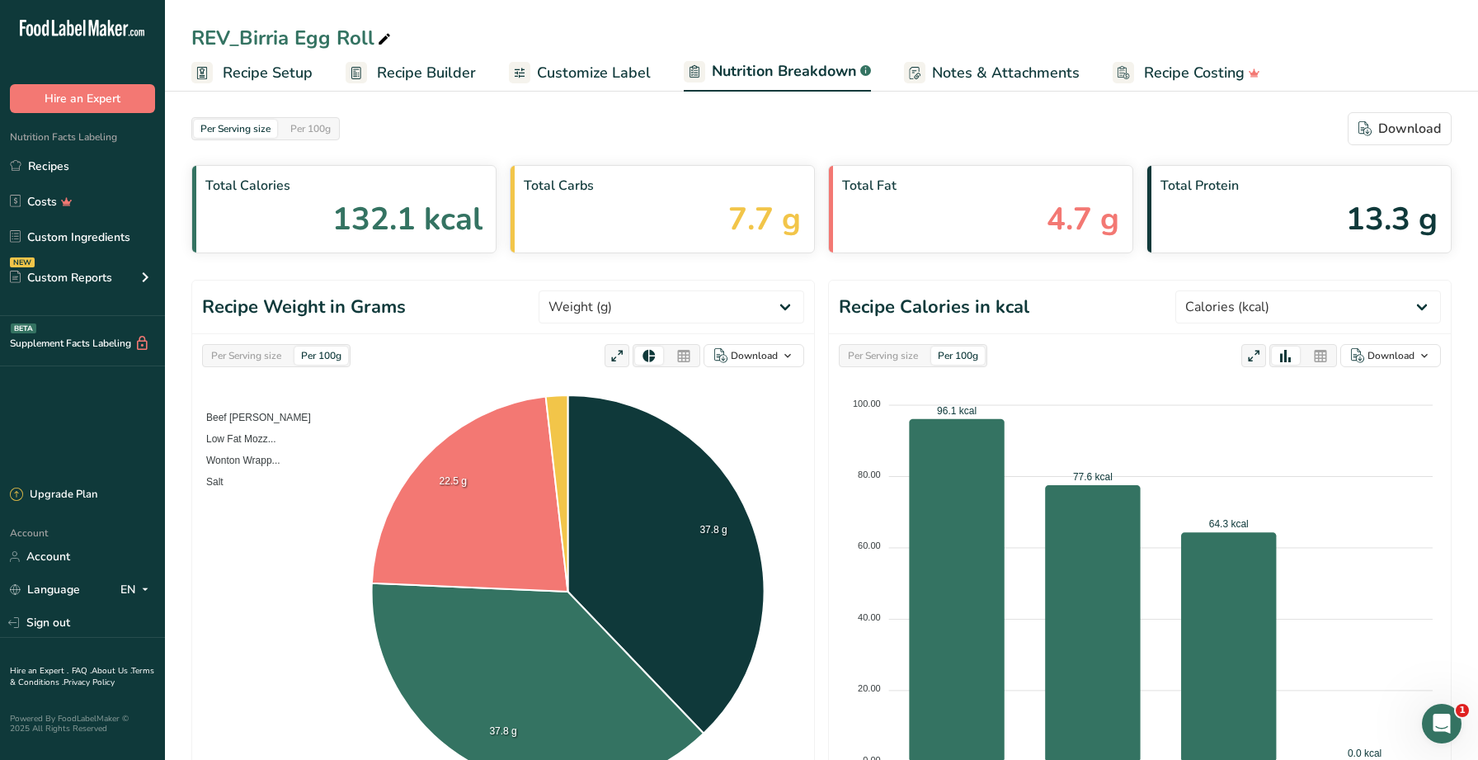
click at [609, 68] on span "Customize Label" at bounding box center [594, 73] width 114 height 22
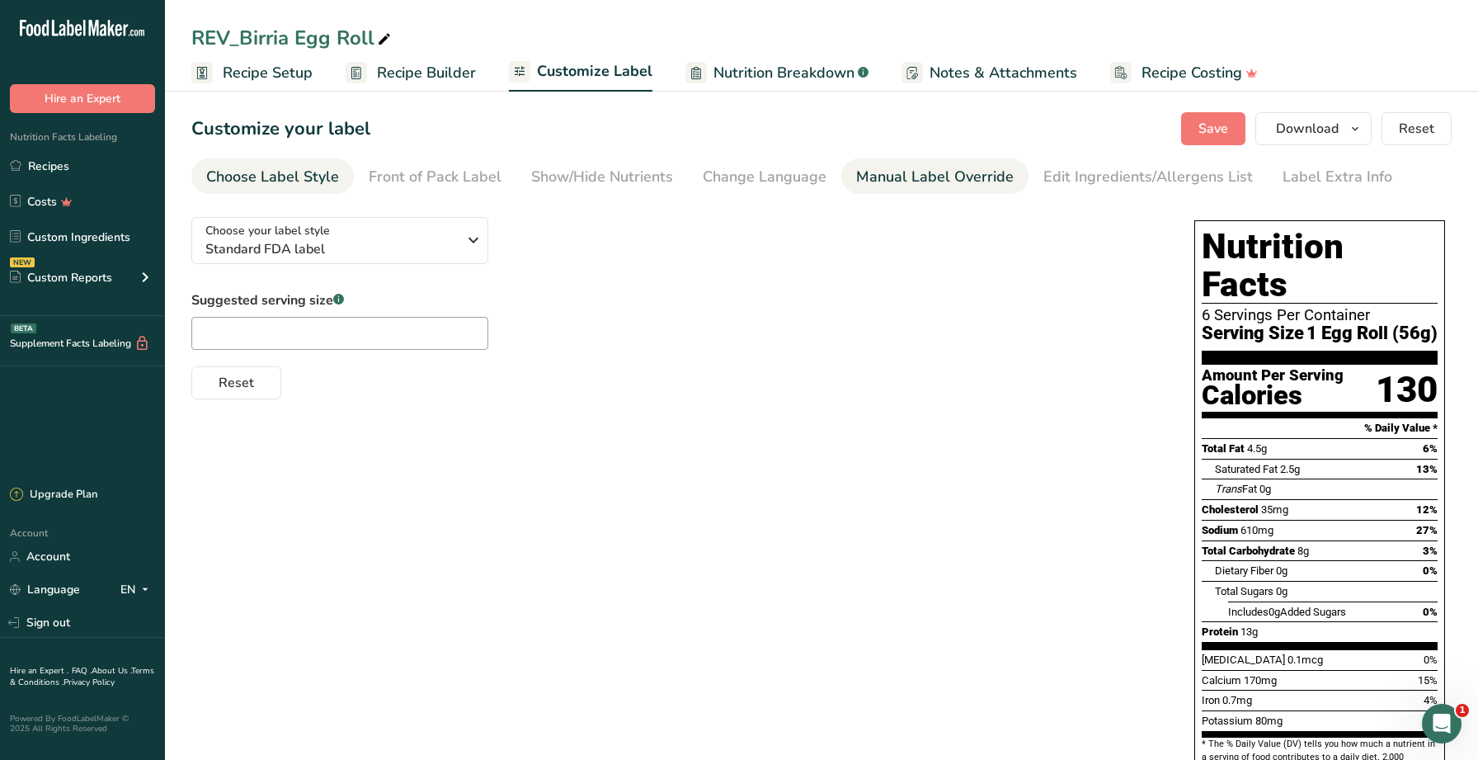
click at [976, 181] on div "Manual Label Override" at bounding box center [935, 177] width 158 height 22
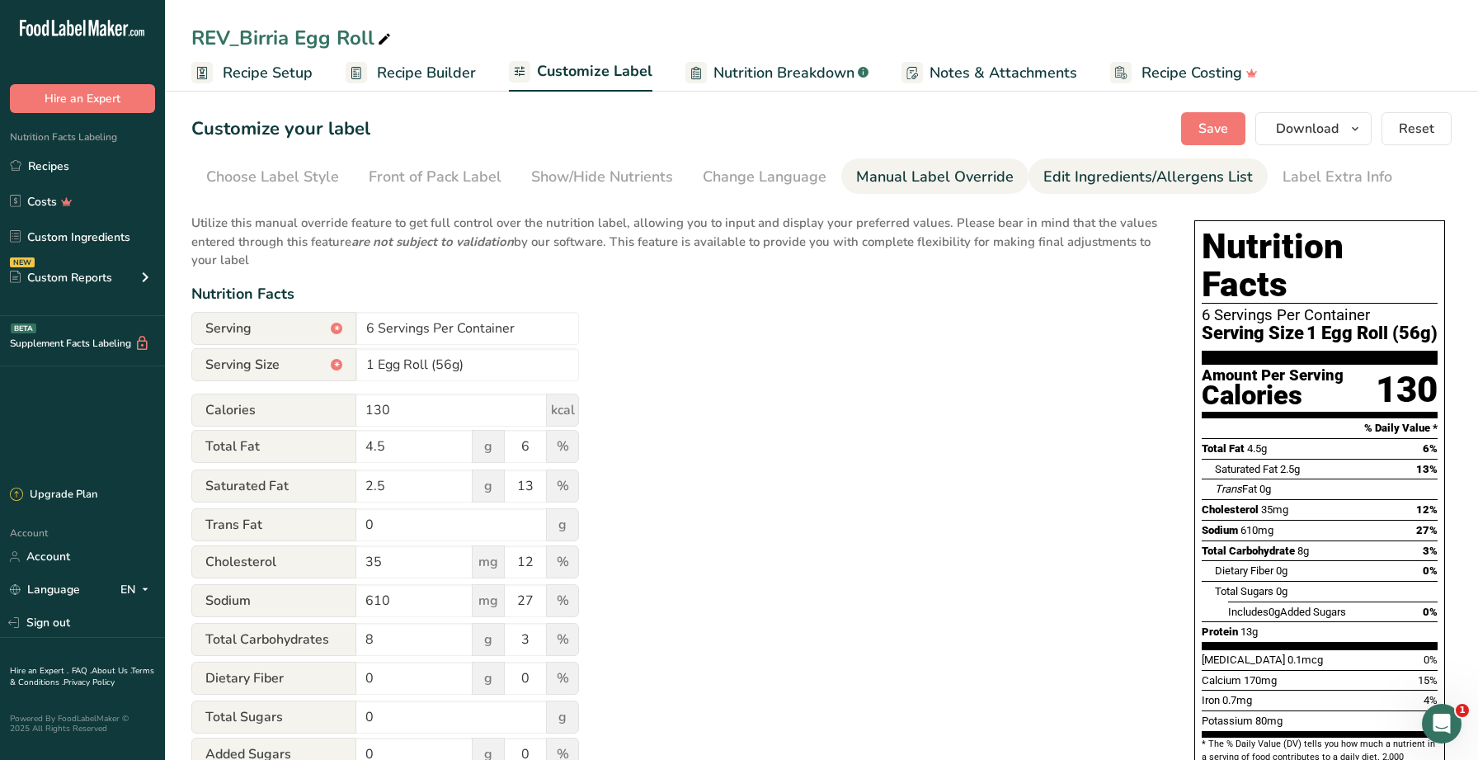
click at [1051, 175] on div "Edit Ingredients/Allergens List" at bounding box center [1147, 177] width 209 height 22
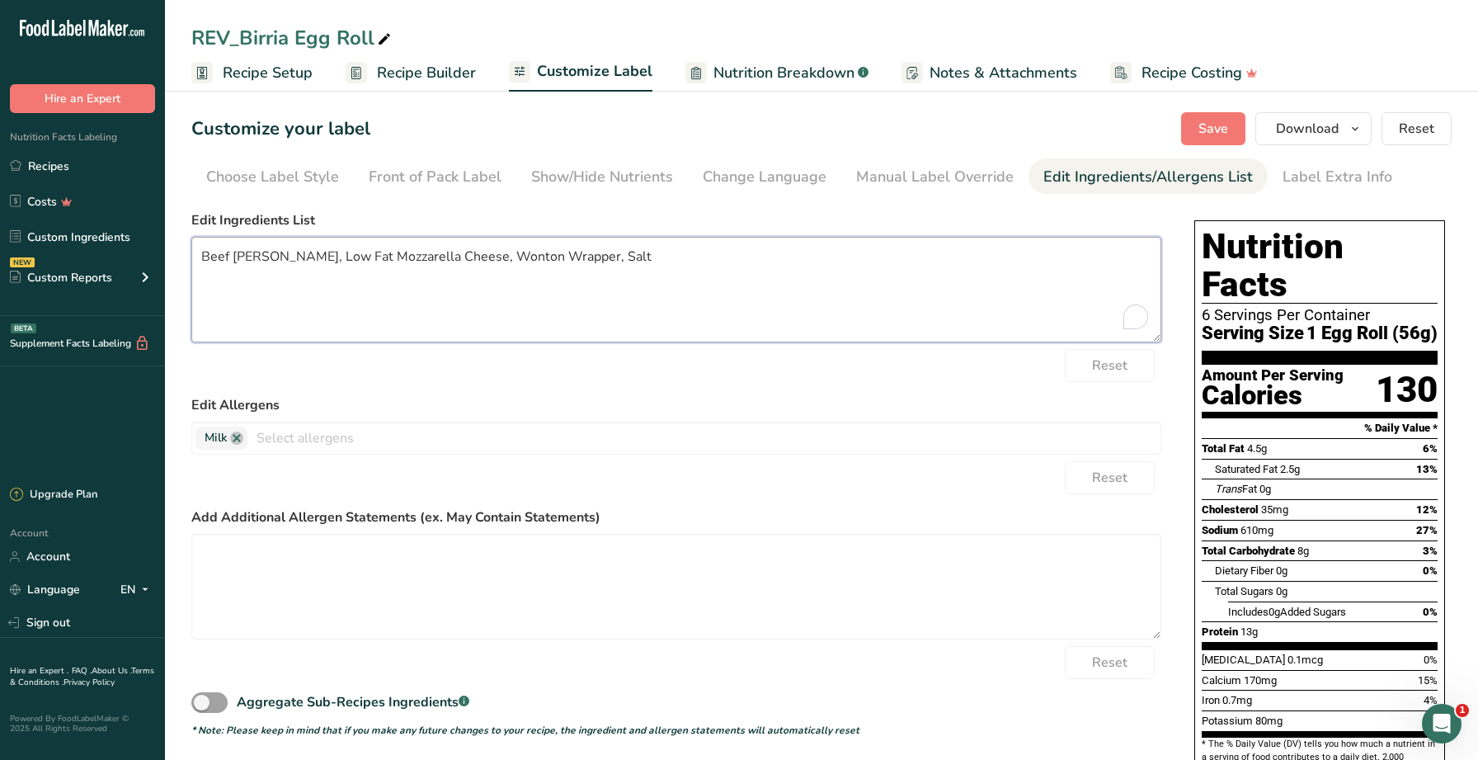
click at [545, 257] on textarea "Beef Chuck, Low Fat Mozzarella Cheese, Wonton Wrapper, Salt" at bounding box center [676, 290] width 970 height 106
click at [468, 257] on textarea "Beef Chuck, Low Fat Mozzarella Cheese, Wonton Wrapper, Salt" at bounding box center [676, 290] width 970 height 106
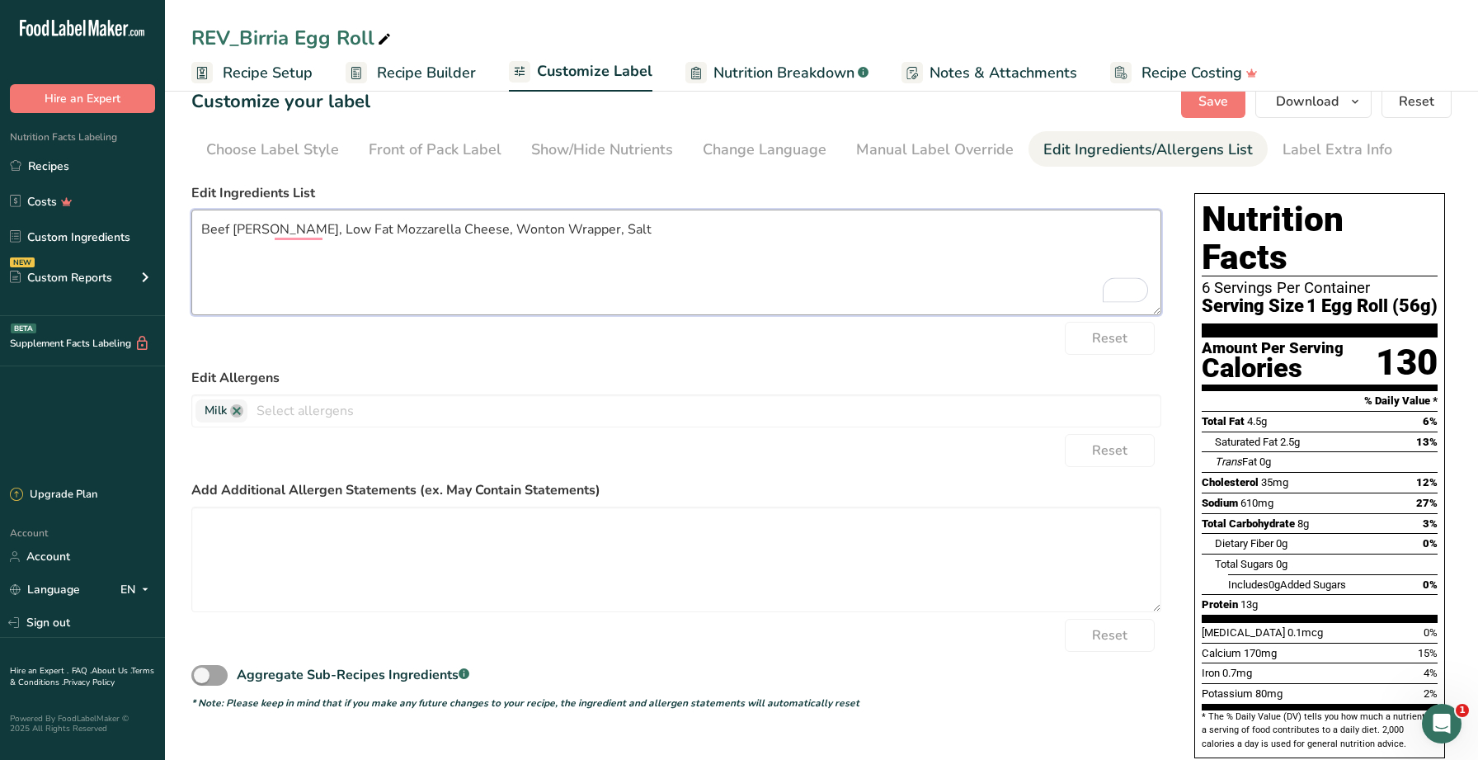
scroll to position [18, 0]
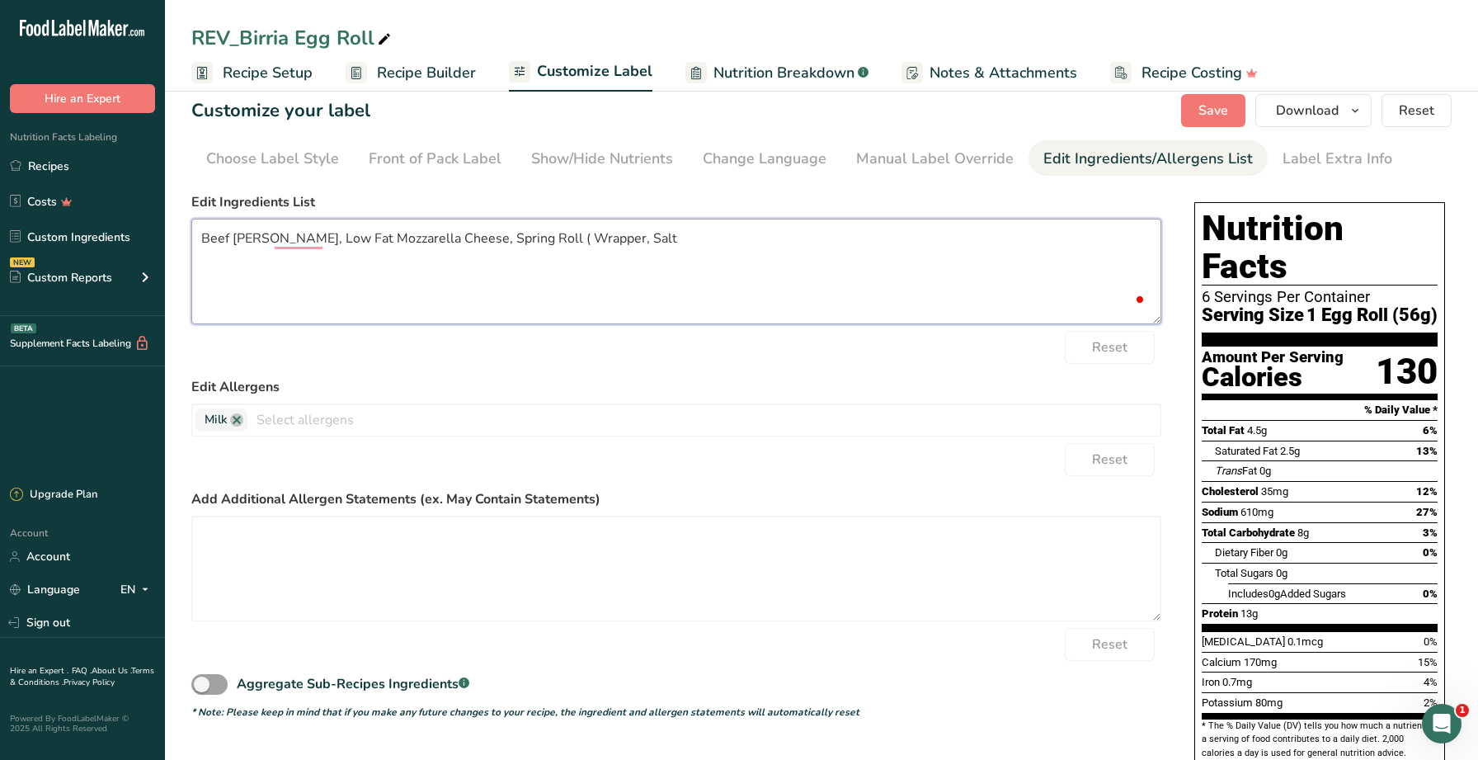
paste textarea "Enriched Wheat Flour (wheat flour, niacin, reduced iron, thiamin mononitrate, r…"
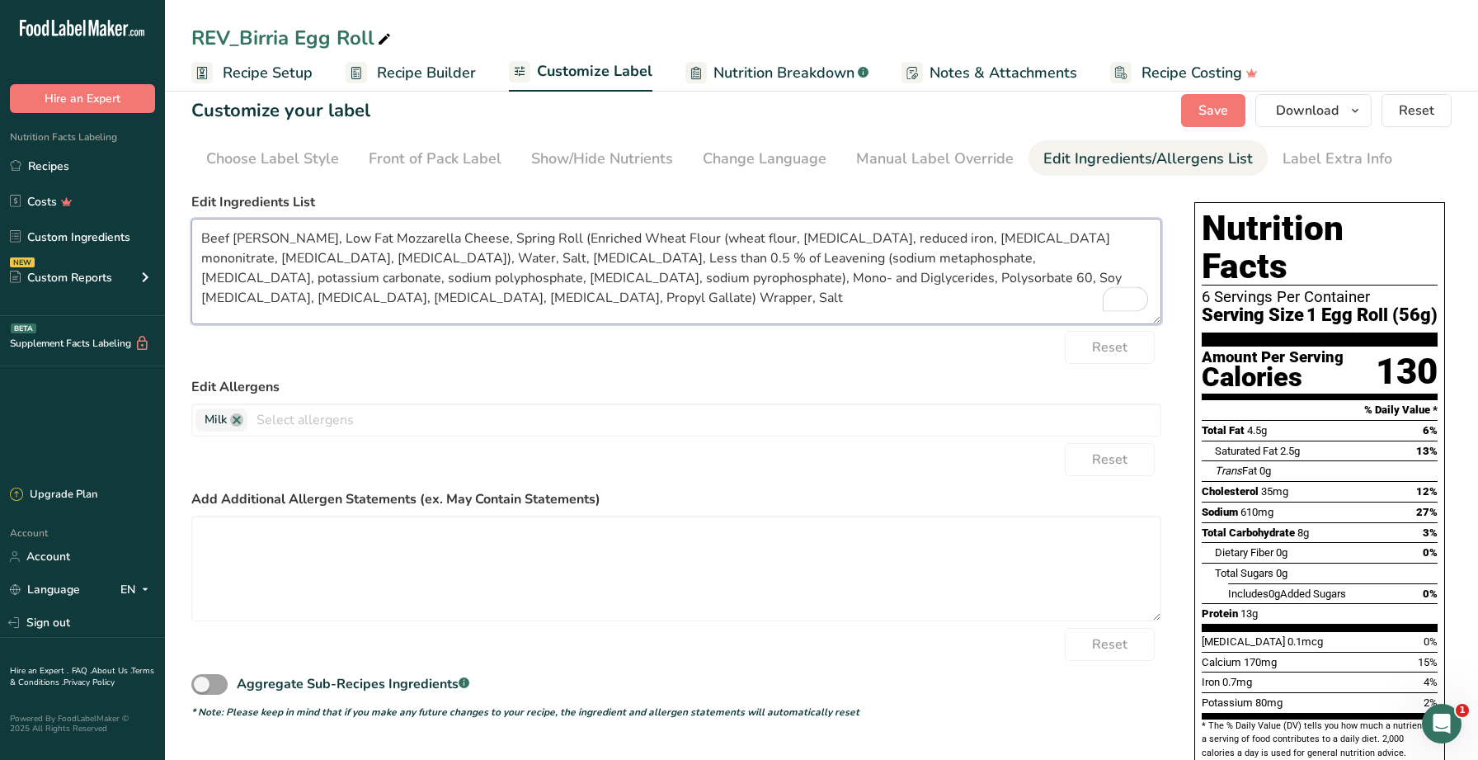
click at [1110, 278] on textarea "Beef Chuck, Low Fat Mozzarella Cheese, Spring Roll (Enriched Wheat Flour (wheat…" at bounding box center [676, 272] width 970 height 106
paste textarea "black pepper, tomatoes, thyme, cloves, garlic, onion, salt, apple cider vinegar…"
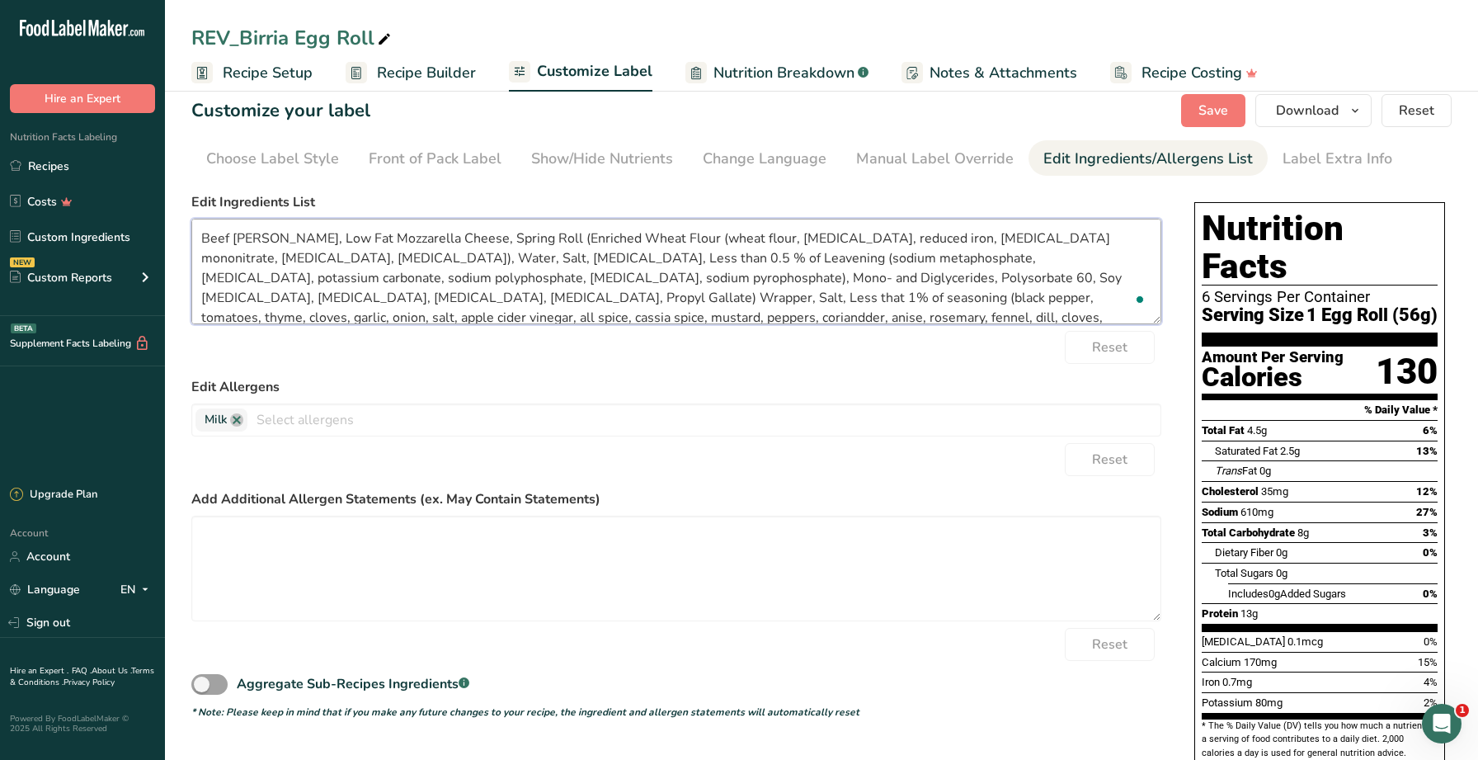
scroll to position [13, 0]
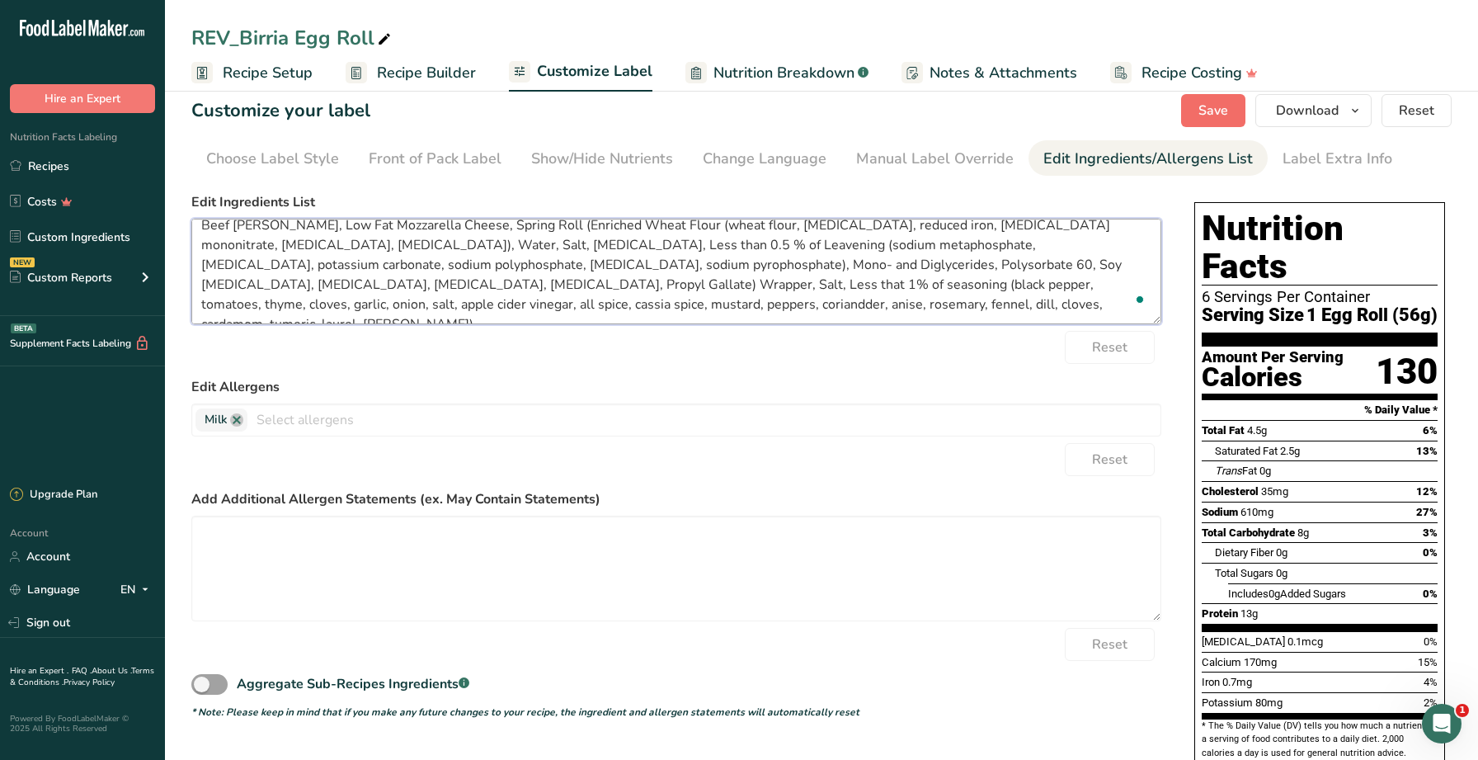
type textarea "Beef Chuck, Low Fat Mozzarella Cheese, Spring Roll (Enriched Wheat Flour (wheat…"
click at [1230, 100] on button "Save" at bounding box center [1213, 110] width 64 height 33
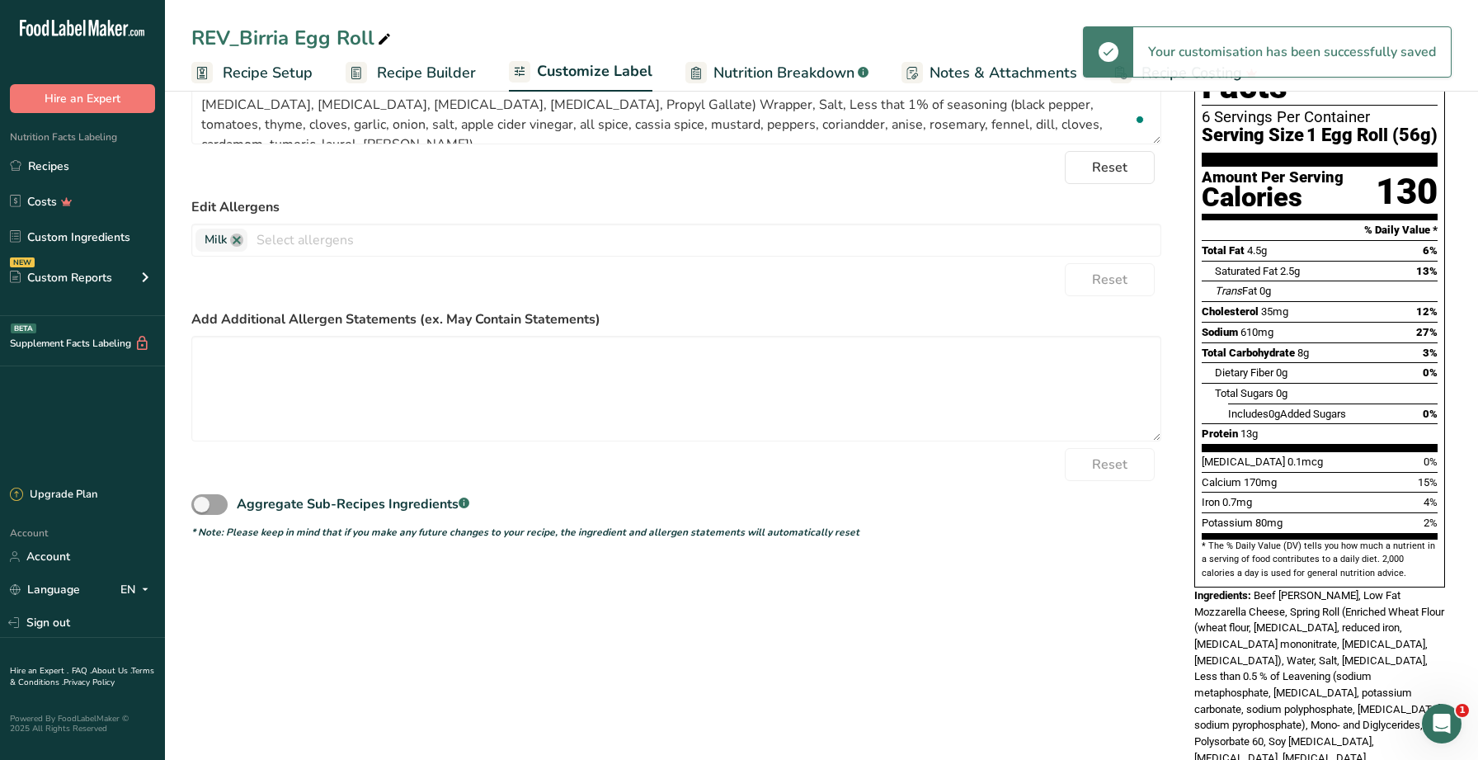
scroll to position [290, 0]
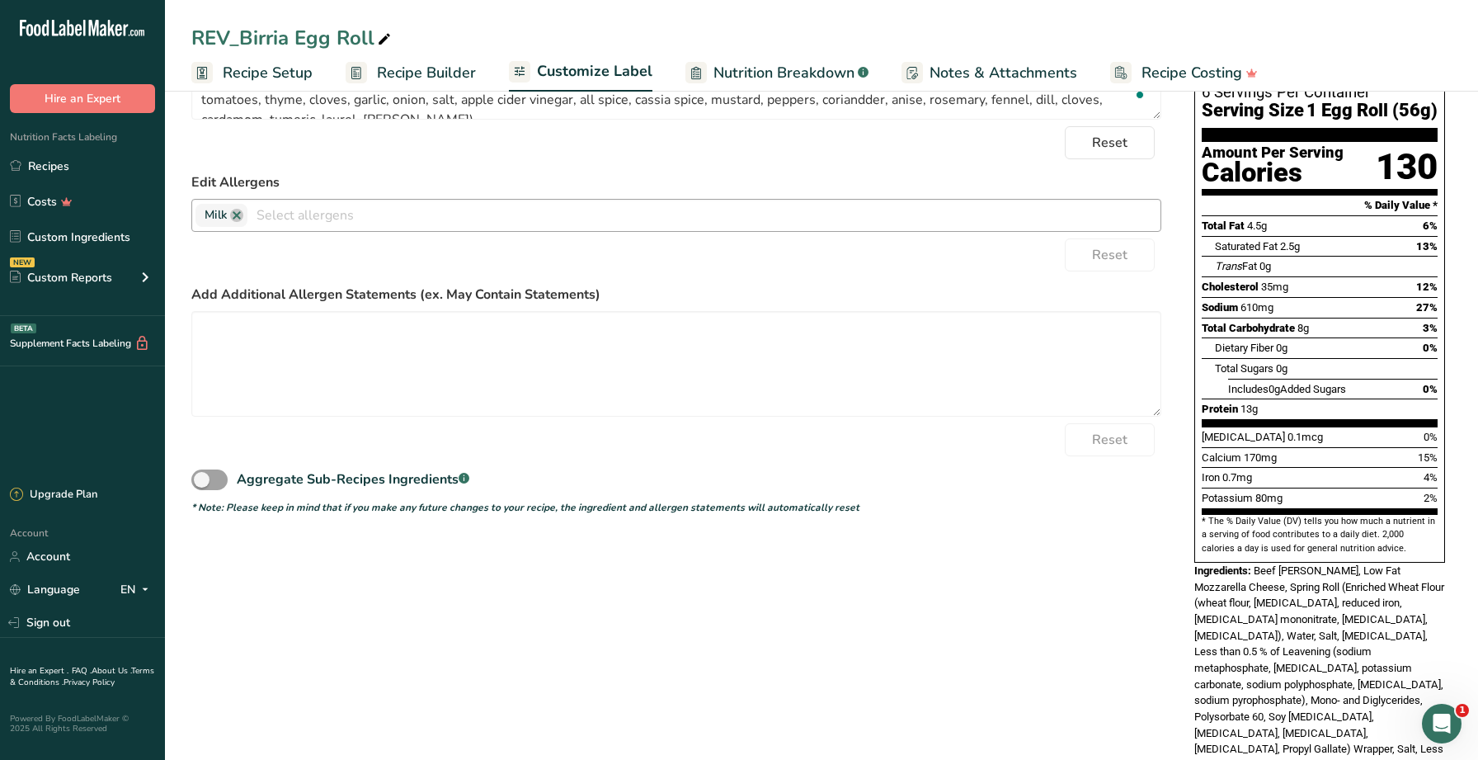
click at [549, 228] on div at bounding box center [703, 216] width 913 height 28
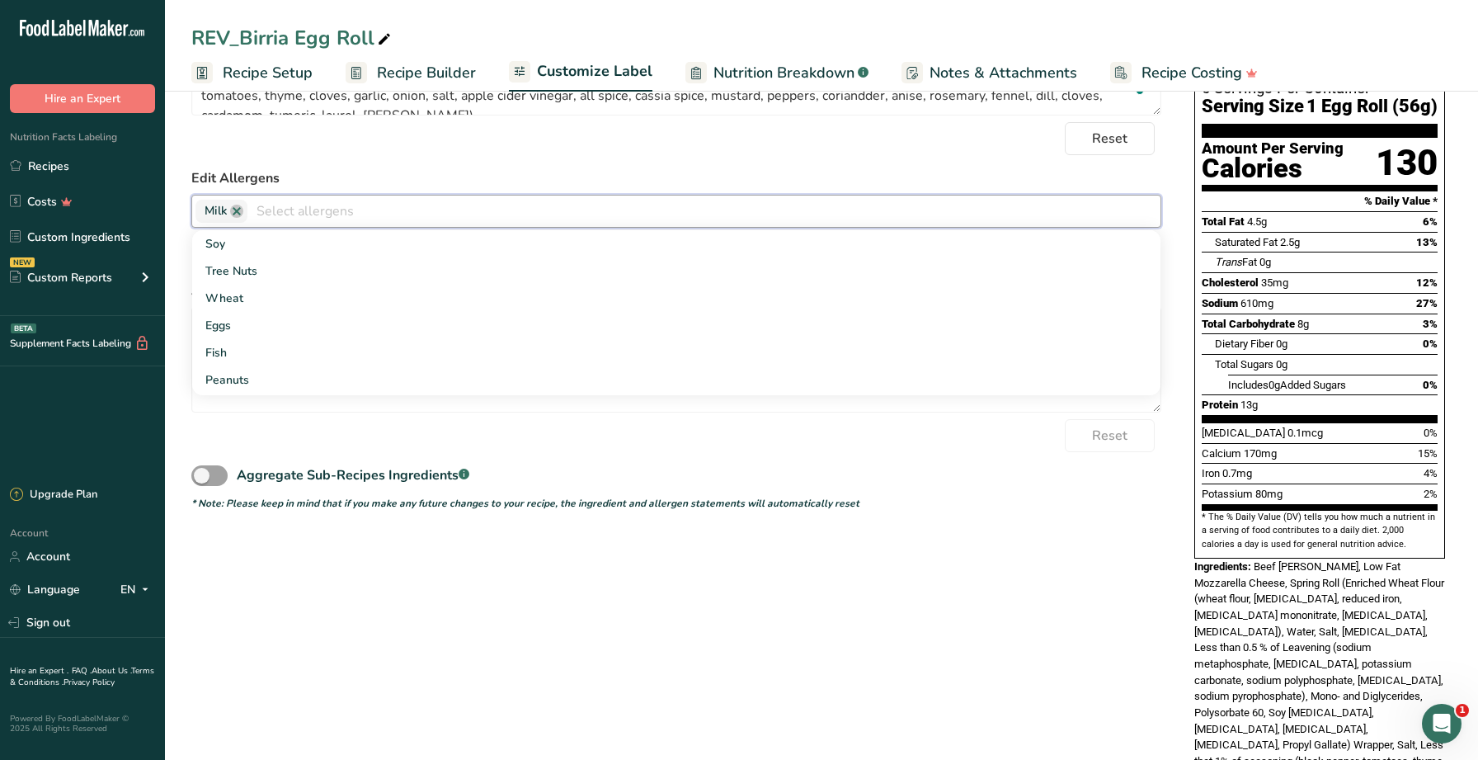
scroll to position [286, 0]
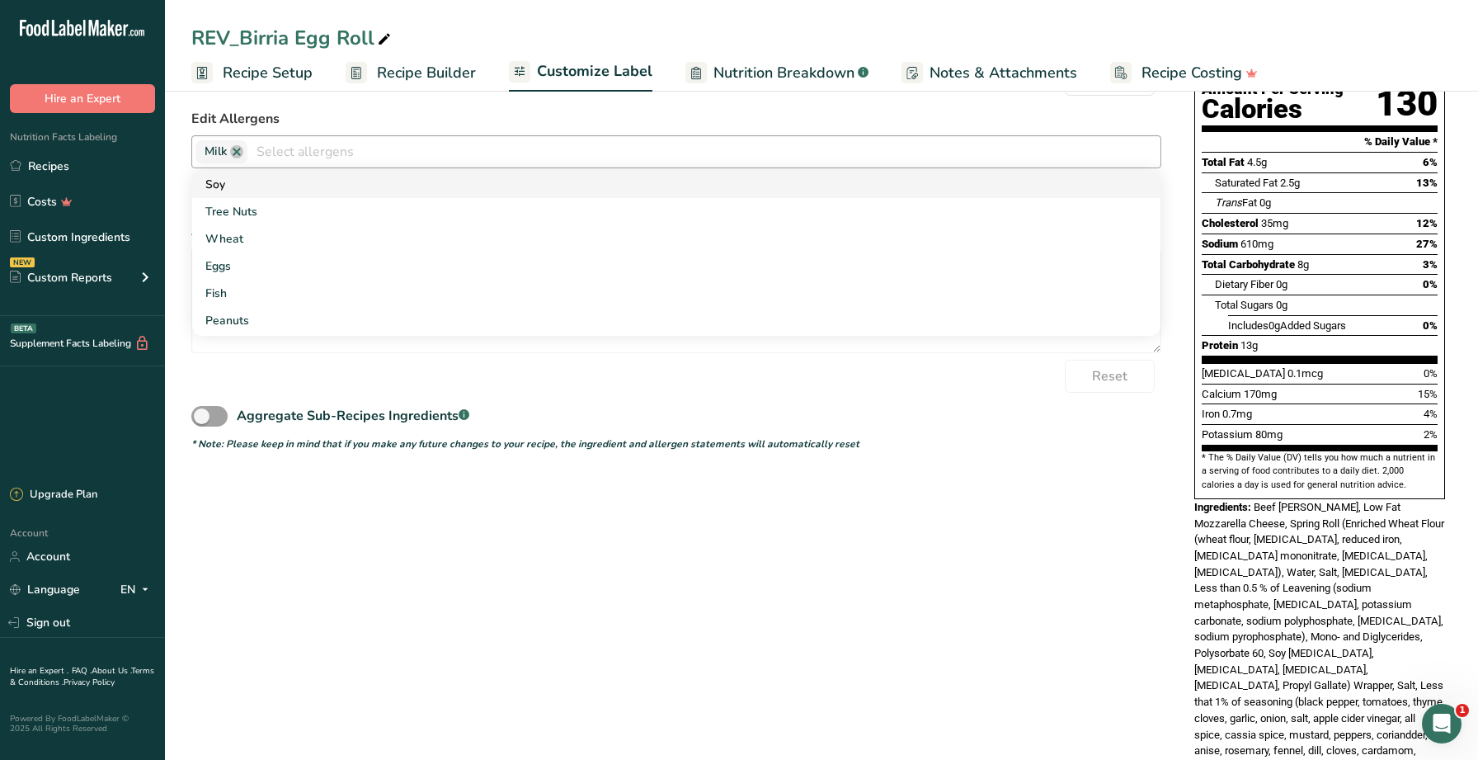
click at [323, 195] on div "Soy Tree Nuts Wheat Eggs Fish Peanuts Sesame Crustaceans Sulphites Celery Musta…" at bounding box center [676, 253] width 968 height 165
click at [323, 195] on link "Soy" at bounding box center [676, 184] width 968 height 27
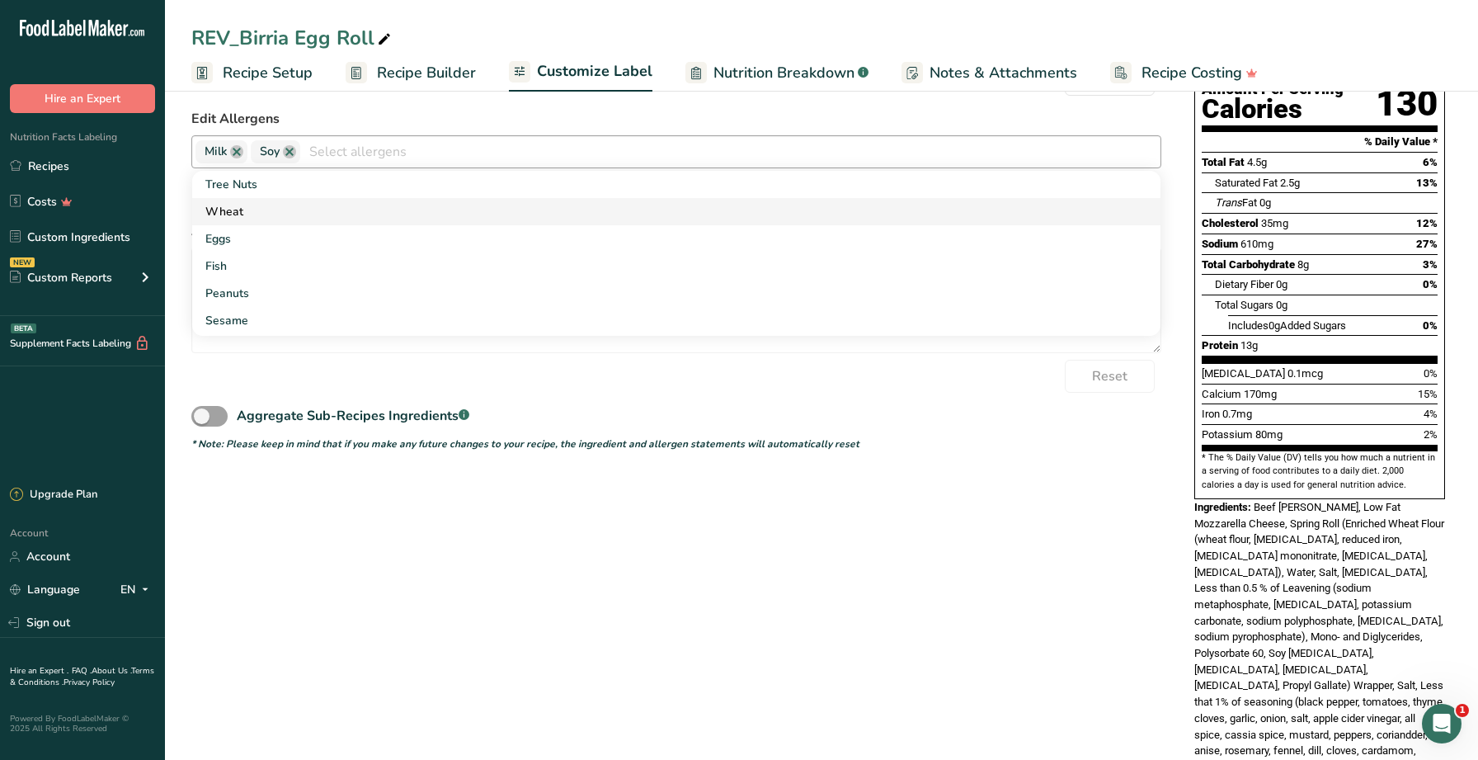
click at [330, 210] on link "Wheat" at bounding box center [676, 211] width 968 height 27
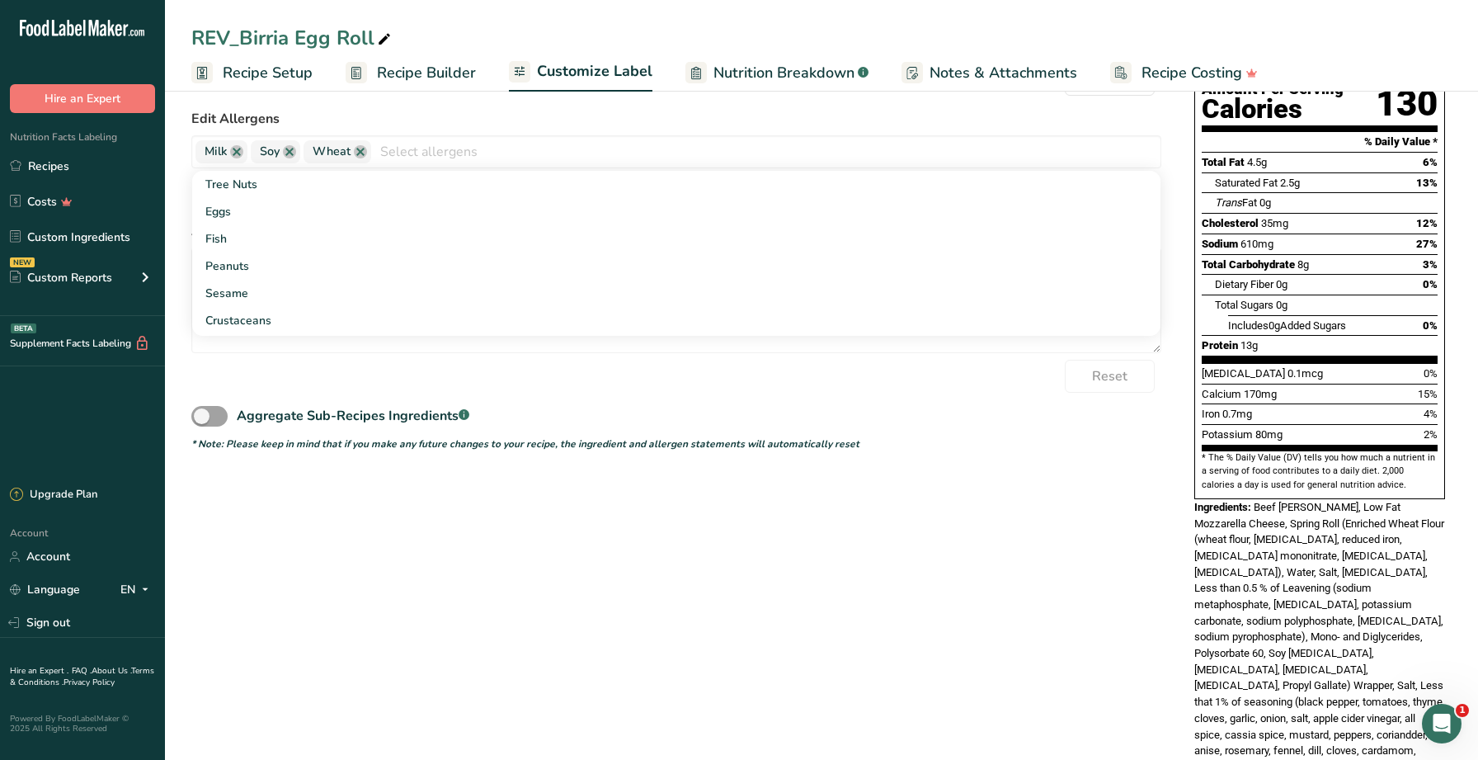
click at [1055, 668] on div "Choose your label style Standard FDA label USA (FDA) Standard FDA label Tabular…" at bounding box center [821, 363] width 1260 height 890
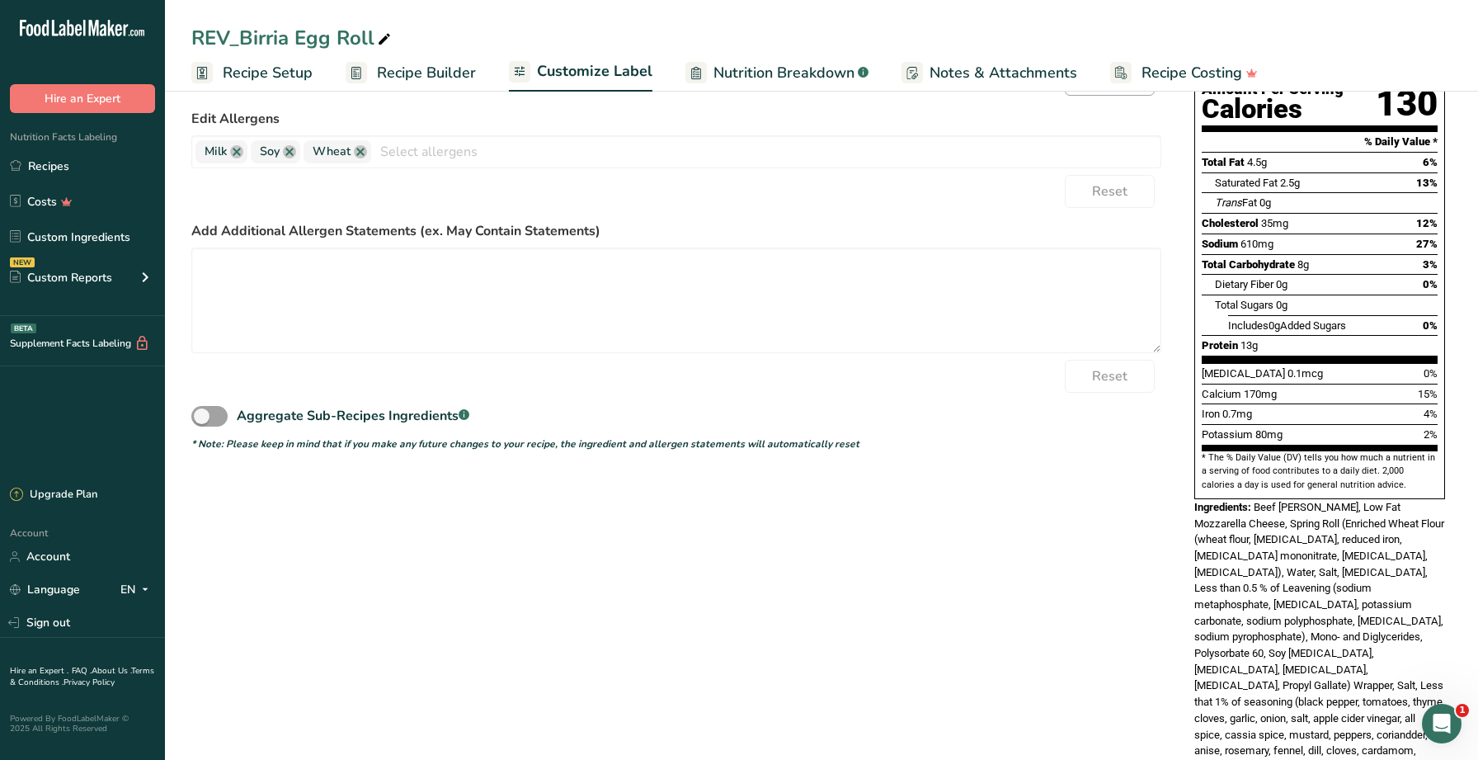
scroll to position [0, 0]
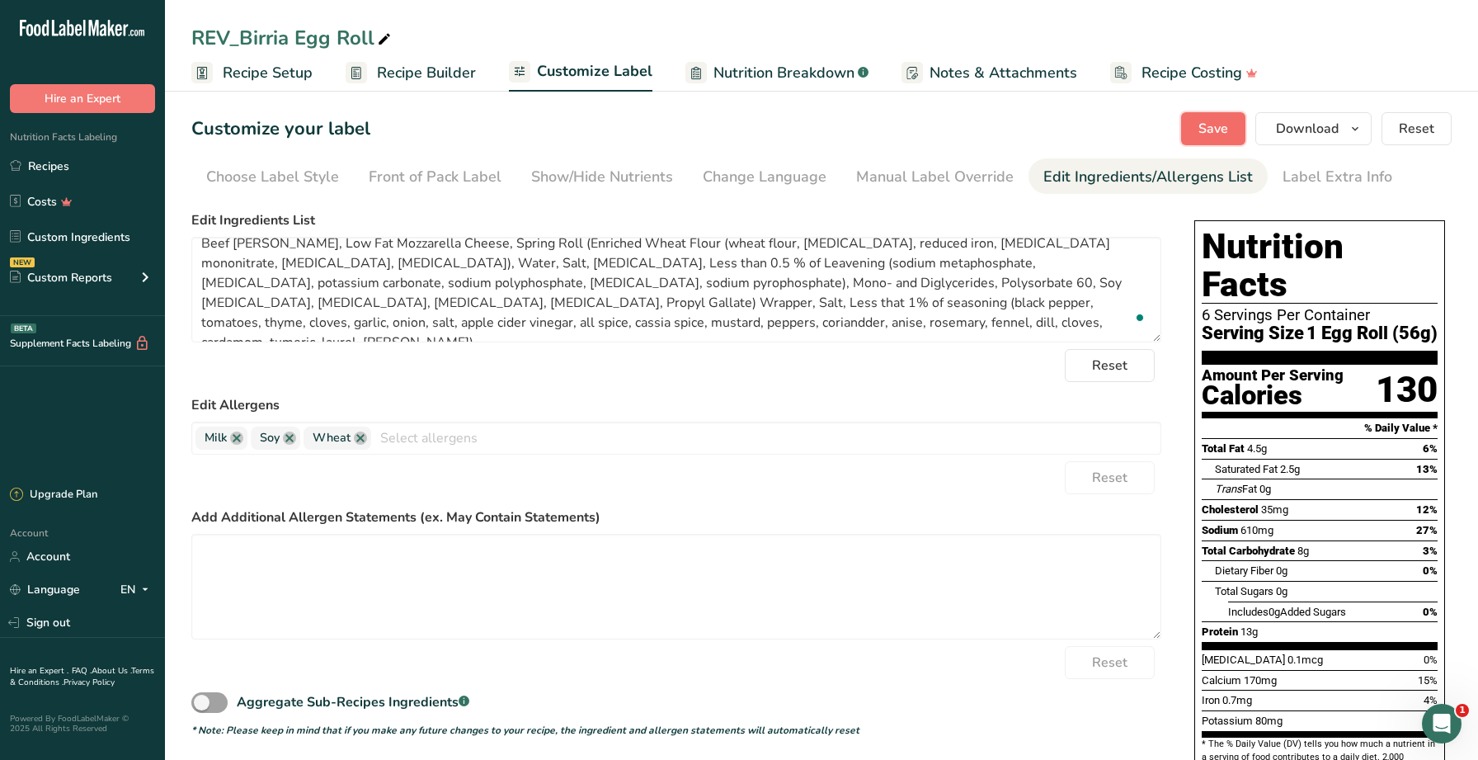
click at [1225, 141] on button "Save" at bounding box center [1213, 128] width 64 height 33
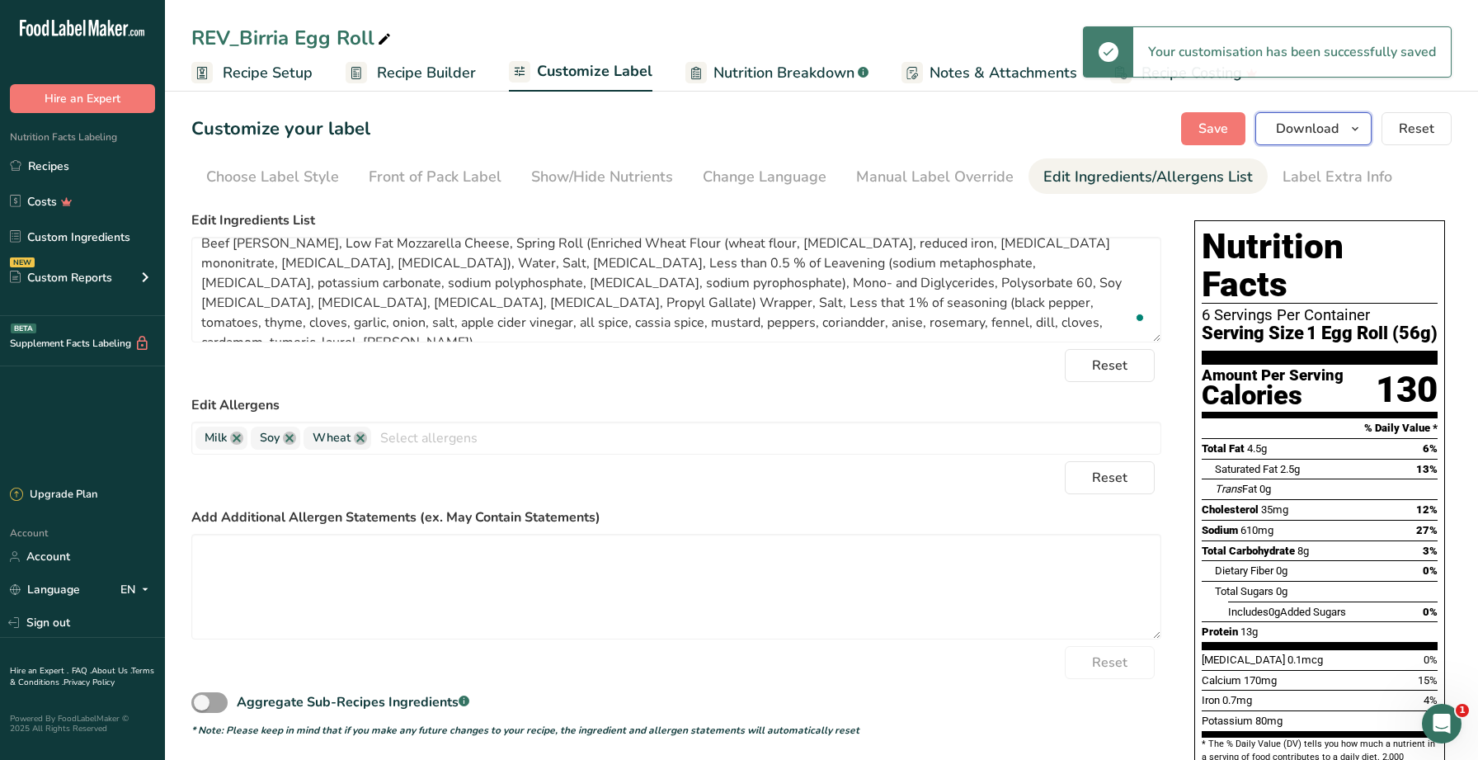
click at [1347, 132] on span "button" at bounding box center [1355, 129] width 20 height 20
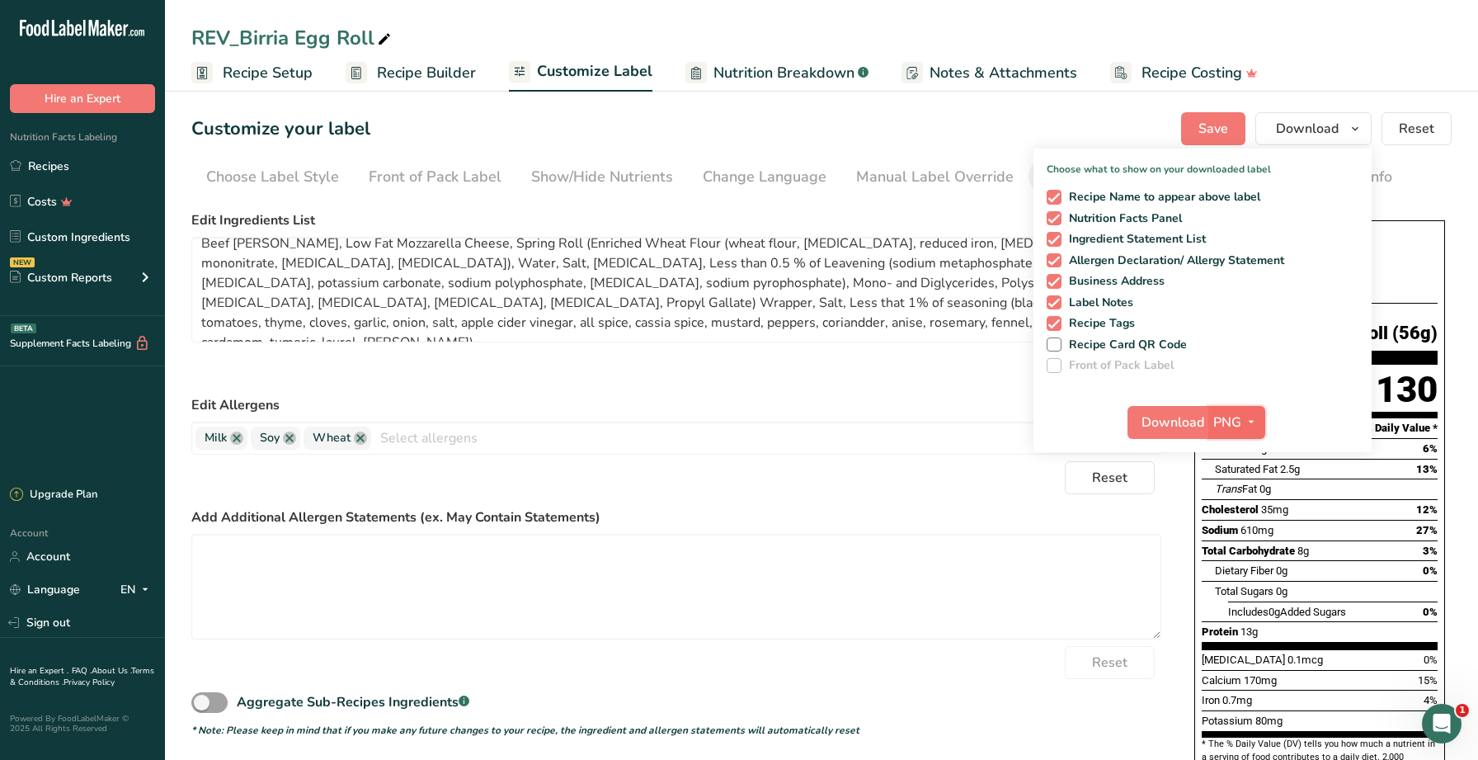
click at [1220, 420] on span "PNG" at bounding box center [1227, 422] width 28 height 20
click at [1237, 538] on link "PDF" at bounding box center [1238, 537] width 53 height 27
click at [1173, 423] on span "Download" at bounding box center [1173, 422] width 63 height 20
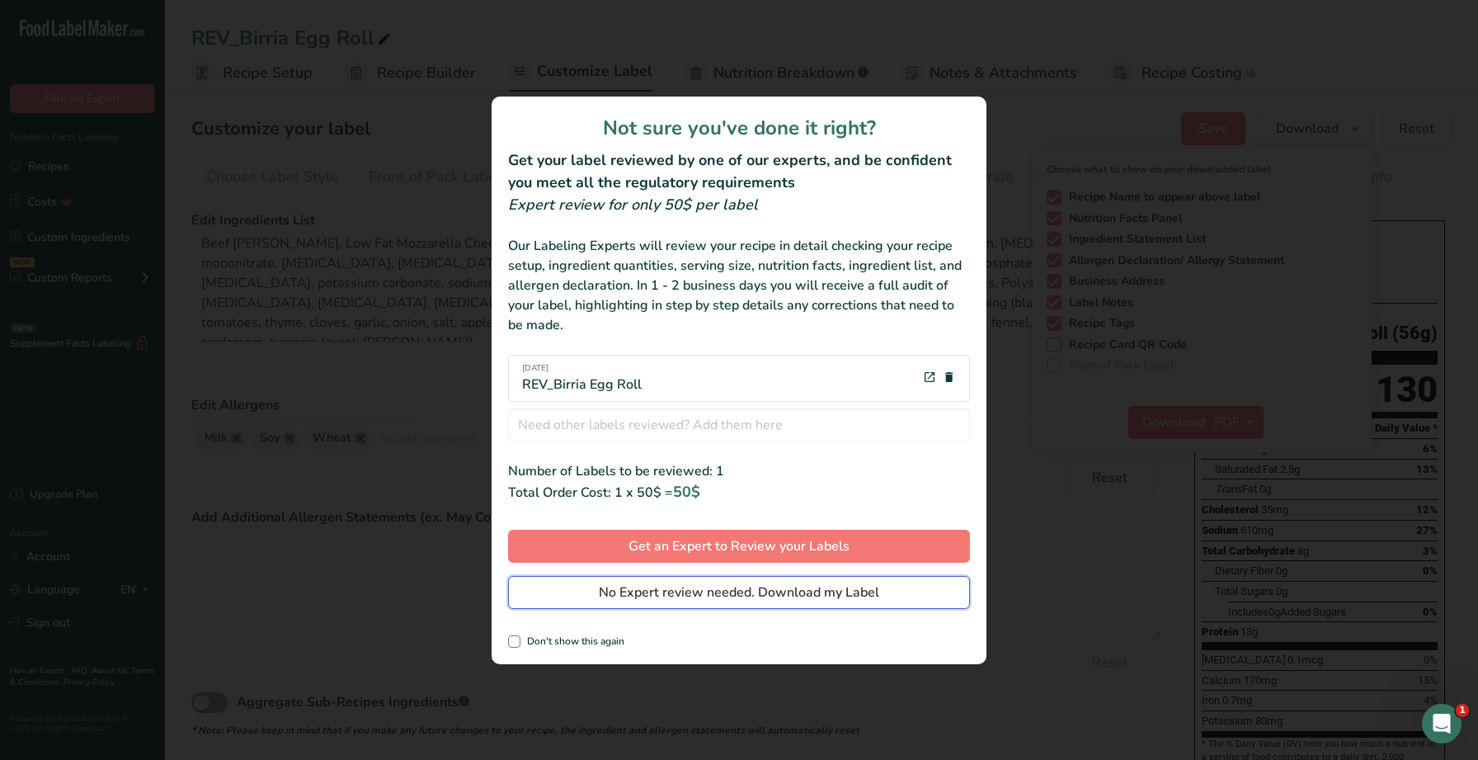
drag, startPoint x: 785, startPoint y: 585, endPoint x: 797, endPoint y: 584, distance: 12.4
click at [785, 585] on span "No Expert review needed. Download my Label" at bounding box center [739, 592] width 280 height 20
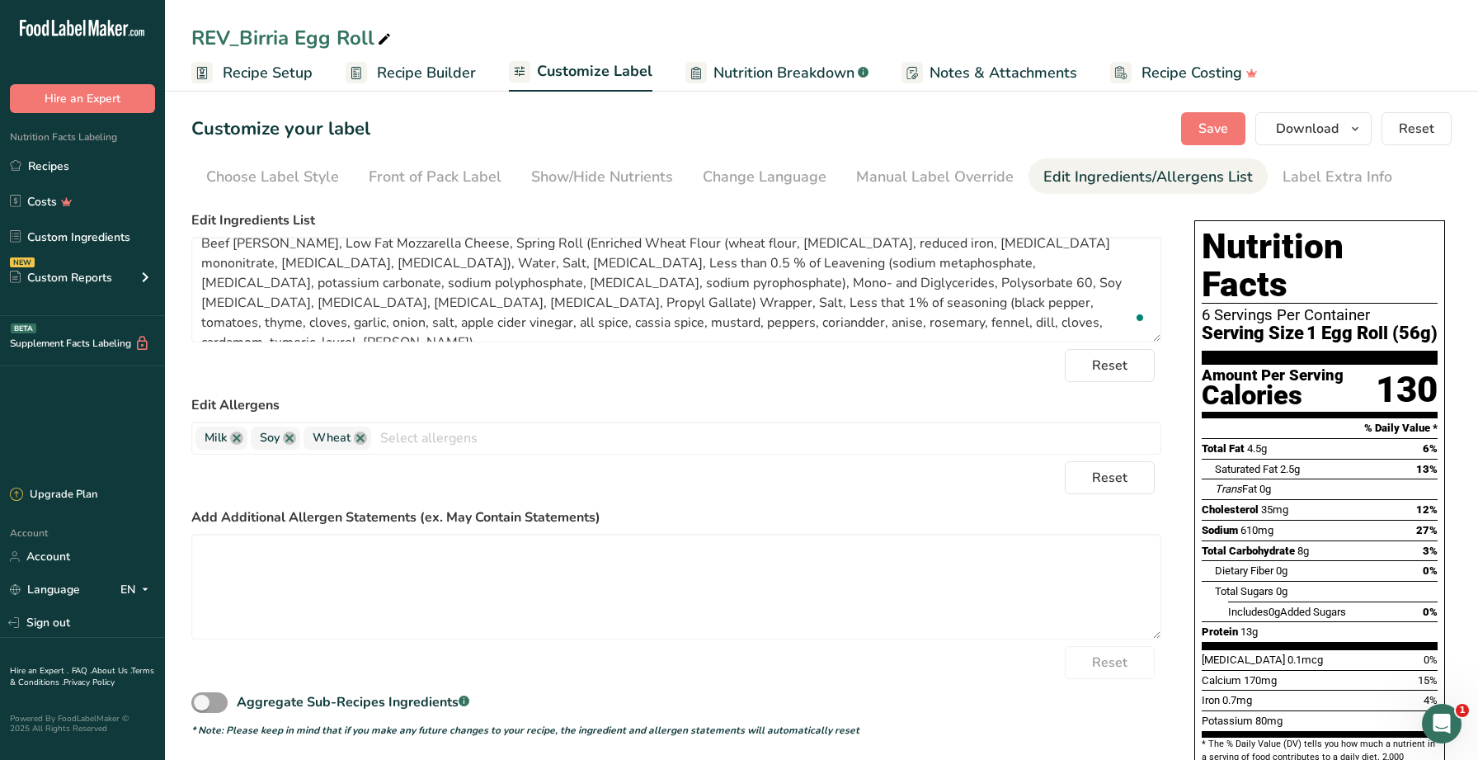
click at [909, 382] on form "Edit Ingredients List Beef Chuck, Low Fat Mozzarella Cheese, Spring Roll (Enric…" at bounding box center [676, 473] width 970 height 527
click at [814, 306] on textarea "Beef Chuck, Low Fat Mozzarella Cheese, Spring Roll (Enriched Wheat Flour (wheat…" at bounding box center [676, 290] width 970 height 106
click at [811, 305] on textarea "Beef Chuck, Low Fat Mozzarella Cheese, Spring Roll (Enriched Wheat Flour (wheat…" at bounding box center [676, 290] width 970 height 106
click at [815, 305] on textarea "Beef Chuck, Low Fat Mozzarella Cheese, Spring Roll (Enriched Wheat Flour (wheat…" at bounding box center [676, 290] width 970 height 106
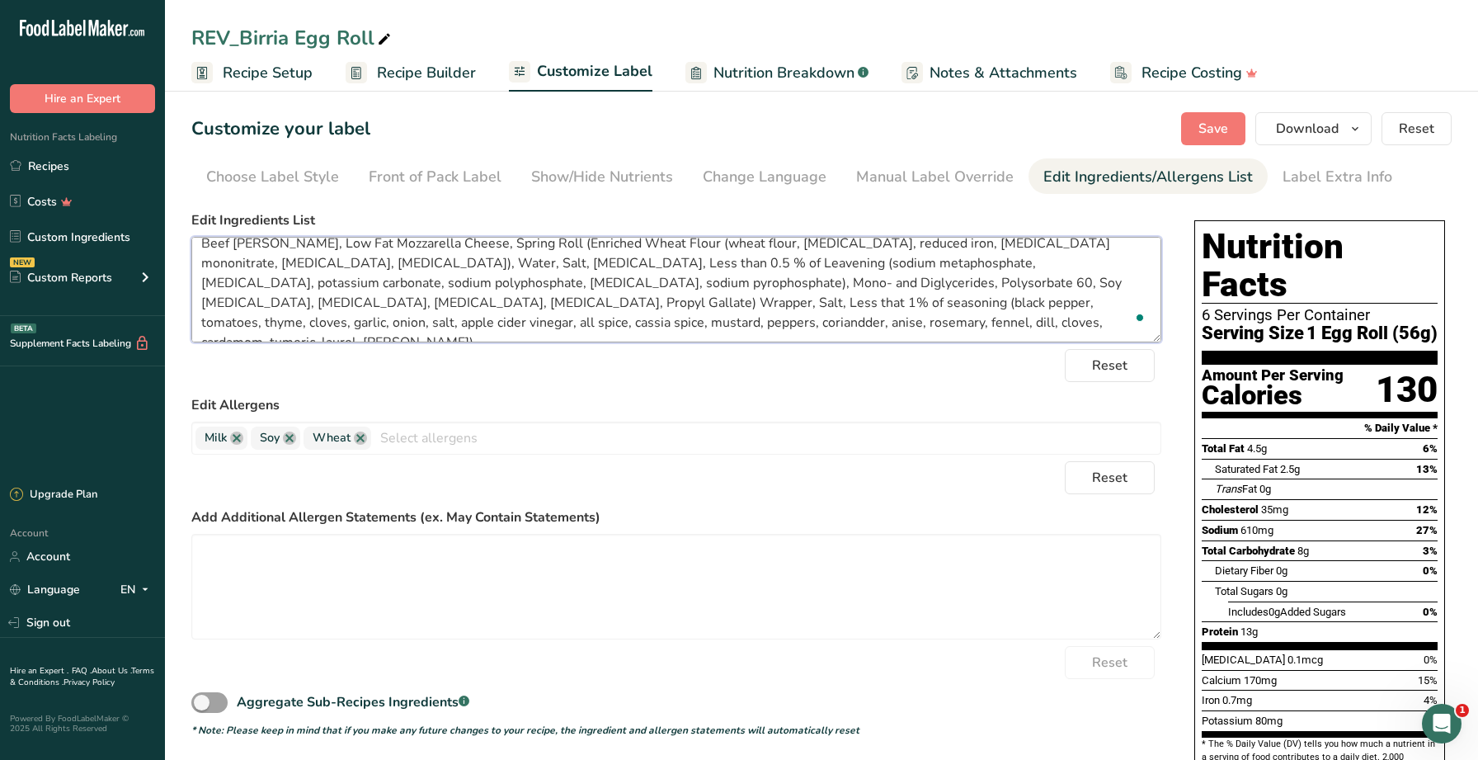
click at [811, 306] on textarea "Beef Chuck, Low Fat Mozzarella Cheese, Spring Roll (Enriched Wheat Flour (wheat…" at bounding box center [676, 290] width 970 height 106
click at [466, 324] on textarea "Beef Chuck, Low Fat Mozzarella Cheese, Spring Roll (Enriched Wheat Flour (wheat…" at bounding box center [676, 290] width 970 height 106
click at [511, 400] on label "Edit Allergens" at bounding box center [676, 405] width 970 height 20
click at [1227, 138] on span "Save" at bounding box center [1213, 129] width 30 height 20
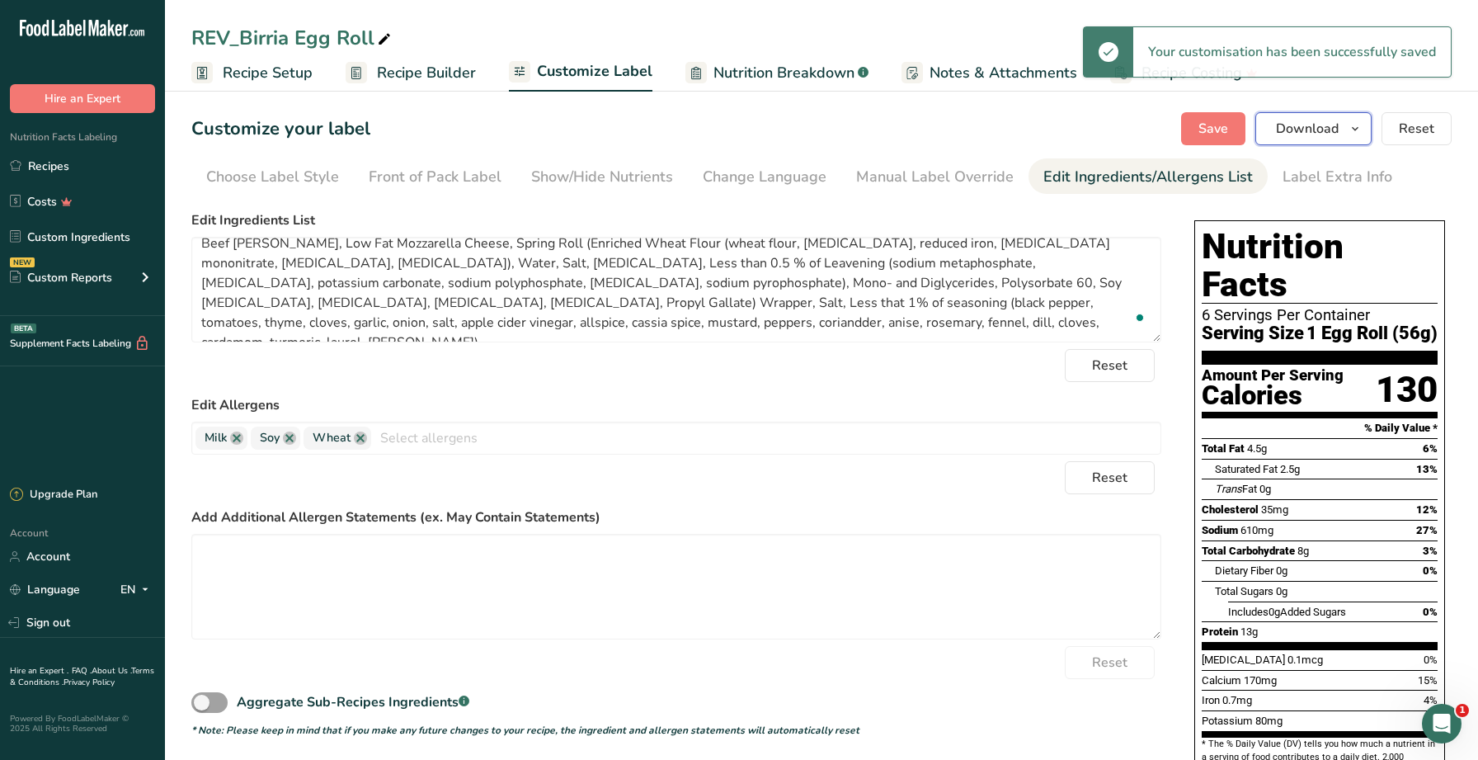
click at [1295, 137] on span "Download" at bounding box center [1307, 129] width 63 height 20
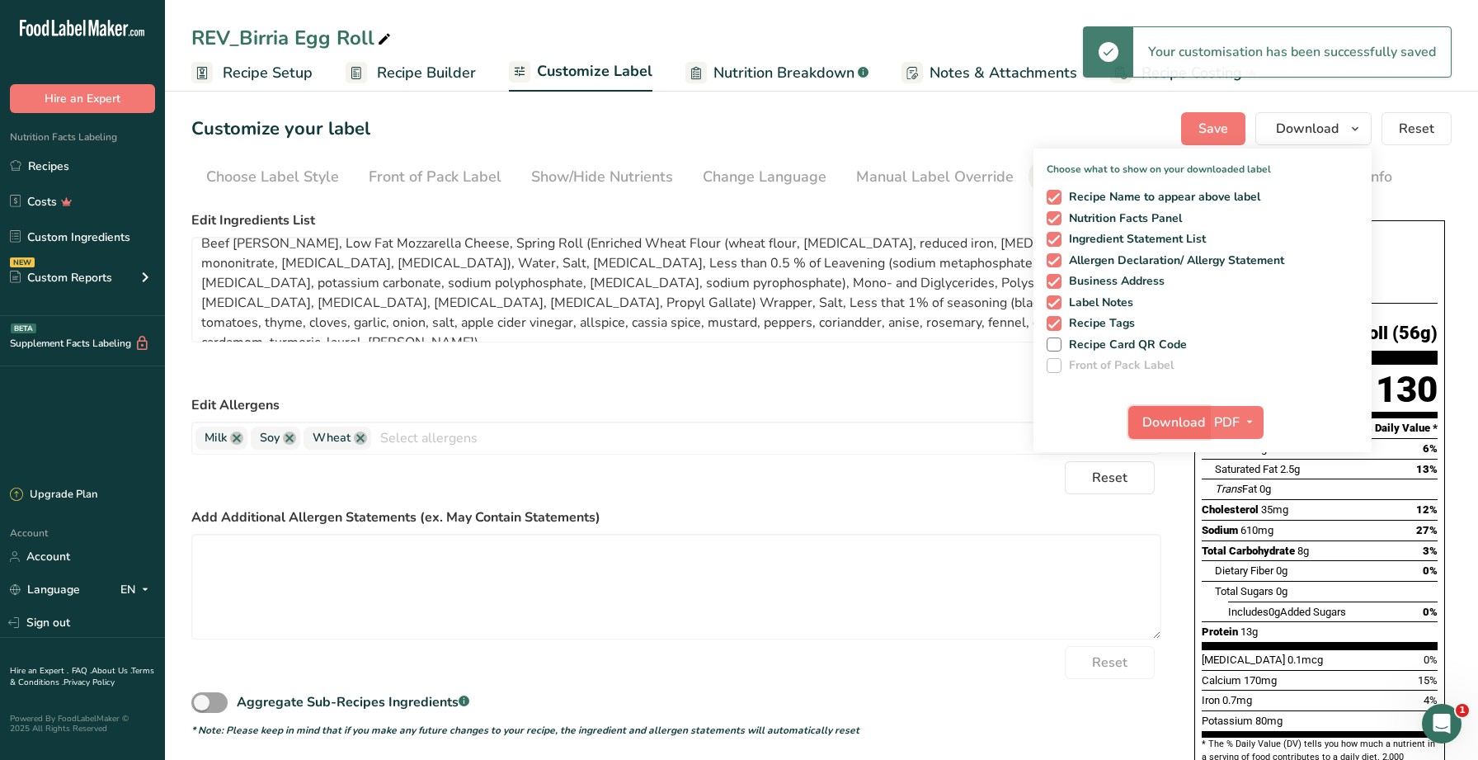
click at [1178, 416] on span "Download" at bounding box center [1173, 422] width 63 height 20
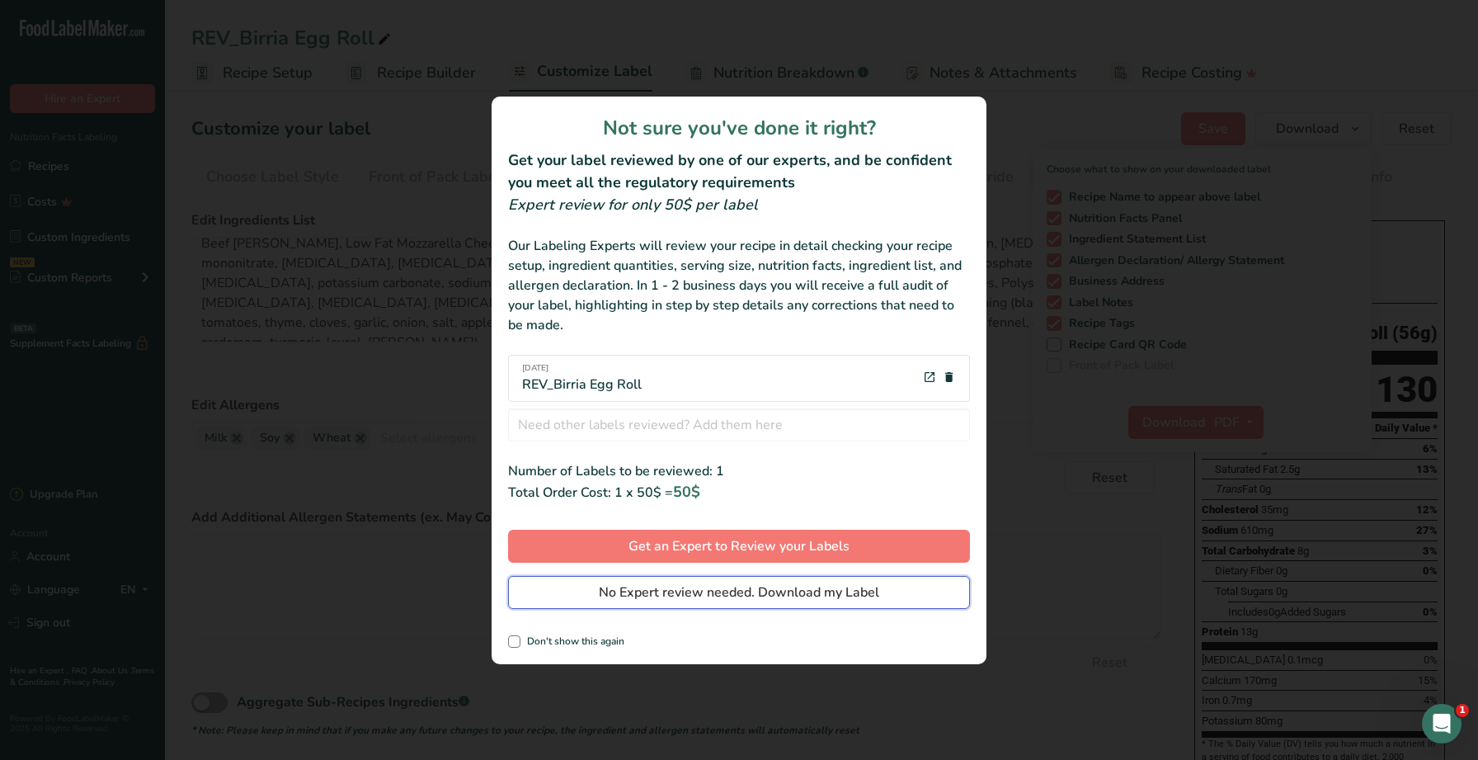
click at [683, 583] on span "No Expert review needed. Download my Label" at bounding box center [739, 592] width 280 height 20
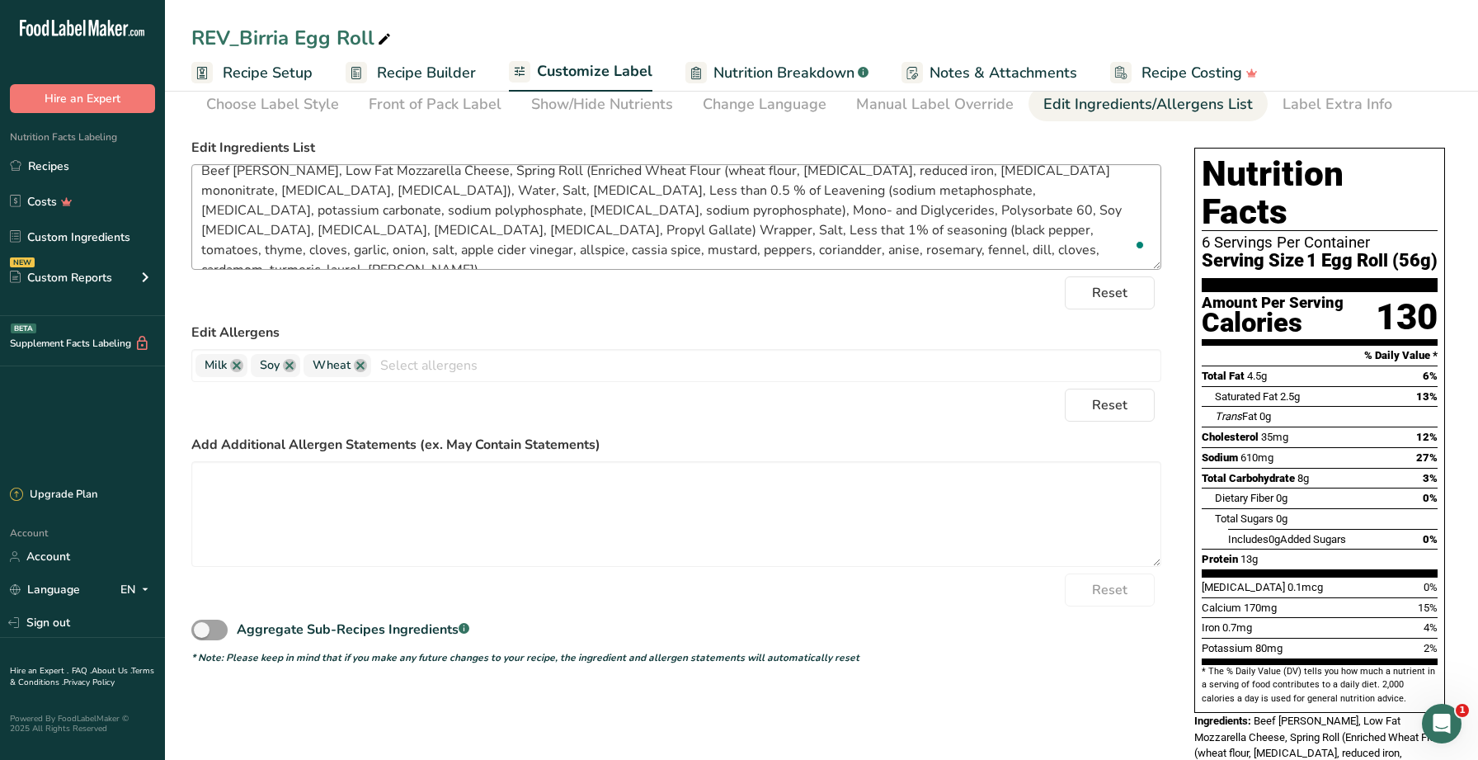
scroll to position [71, 0]
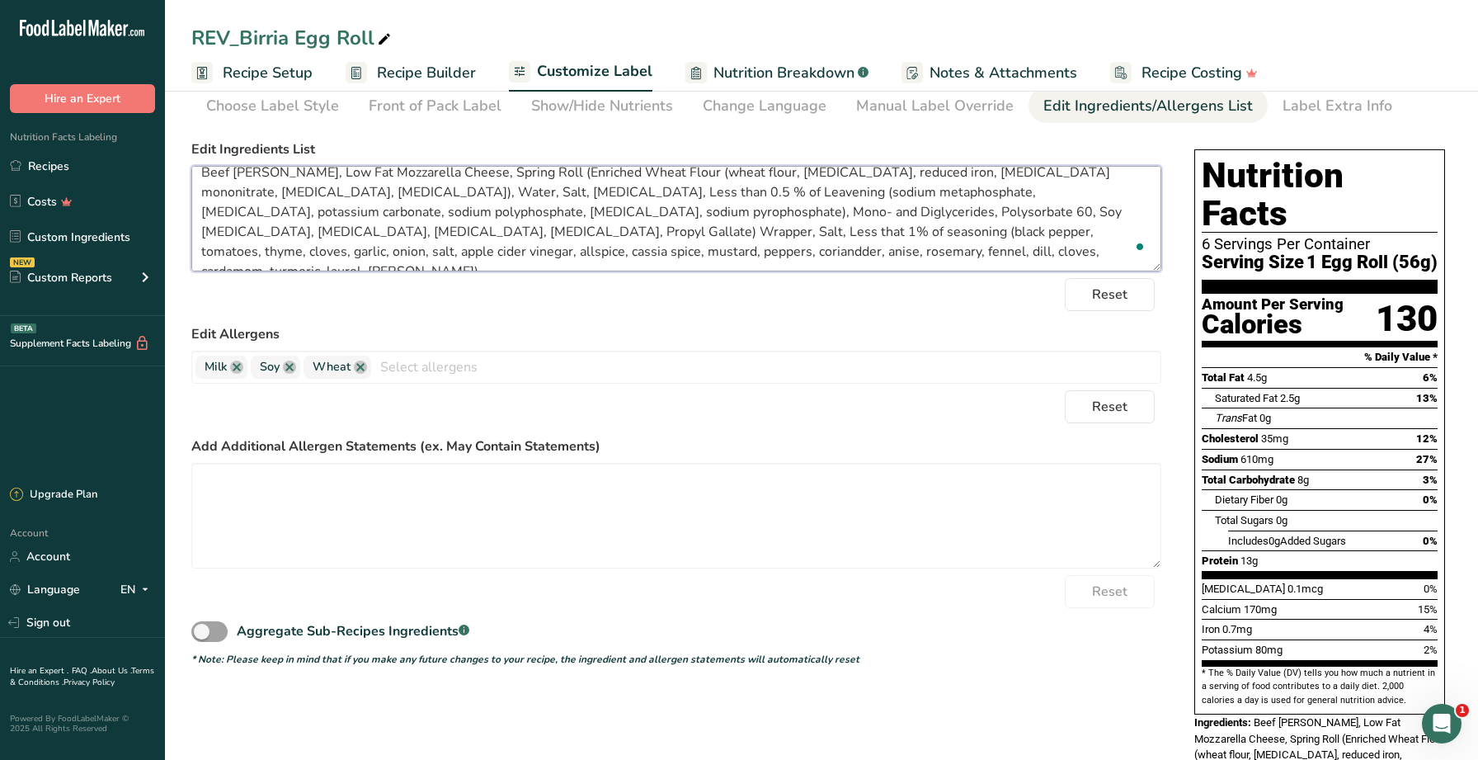
click at [225, 233] on textarea "Beef Chuck, Low Fat Mozzarella Cheese, Spring Roll (Enriched Wheat Flour (wheat…" at bounding box center [676, 219] width 970 height 106
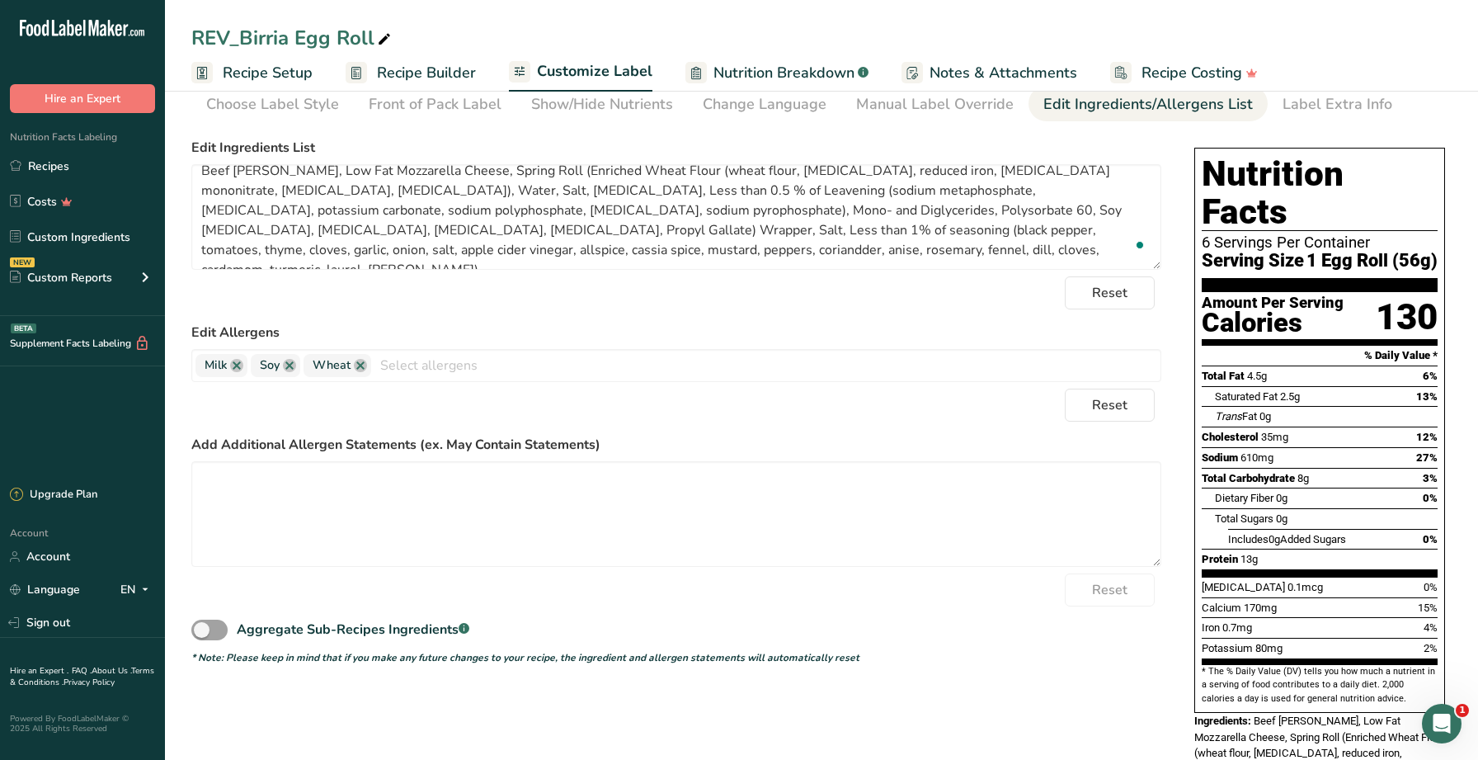
drag, startPoint x: 529, startPoint y: 306, endPoint x: 540, endPoint y: 296, distance: 15.2
click at [529, 305] on div "Reset" at bounding box center [676, 292] width 970 height 33
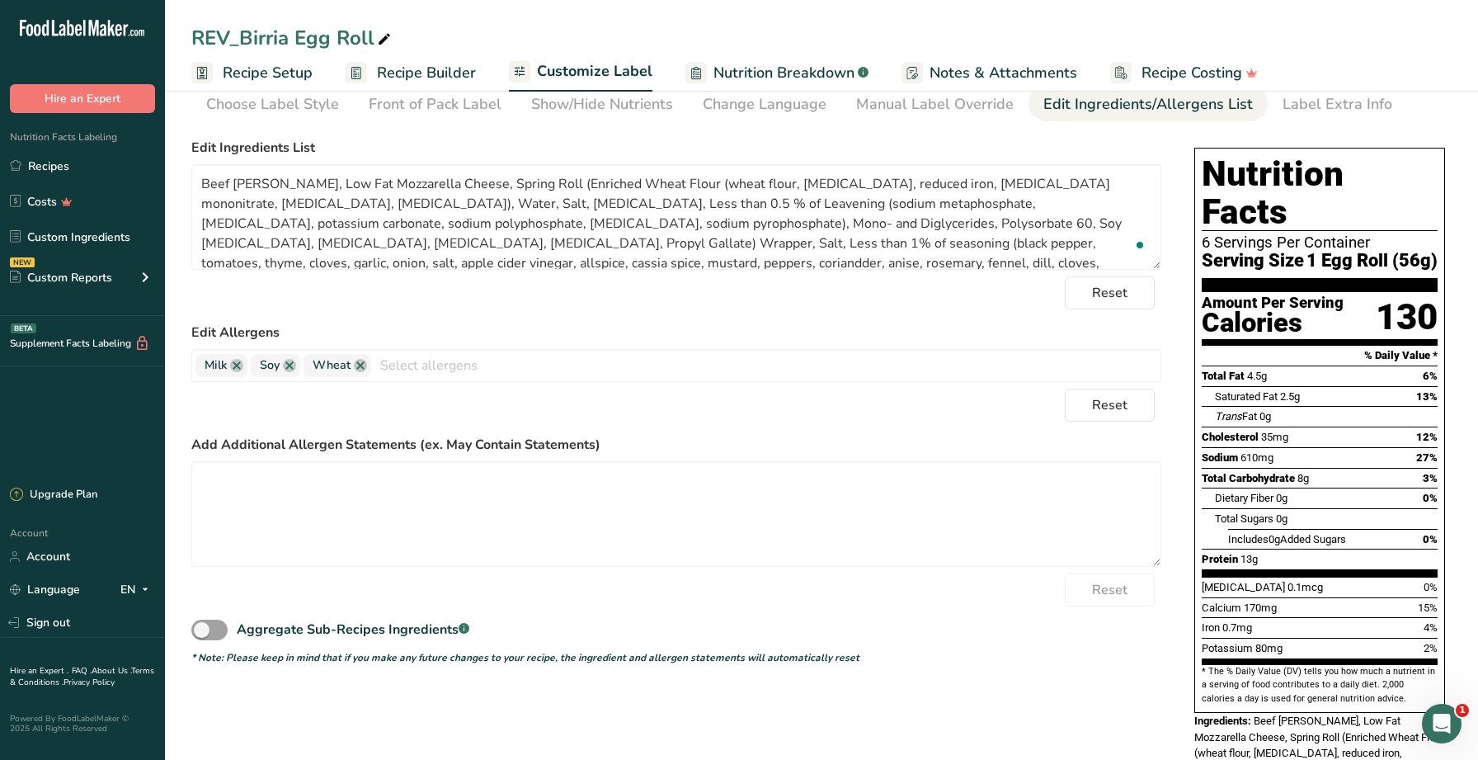
scroll to position [0, 0]
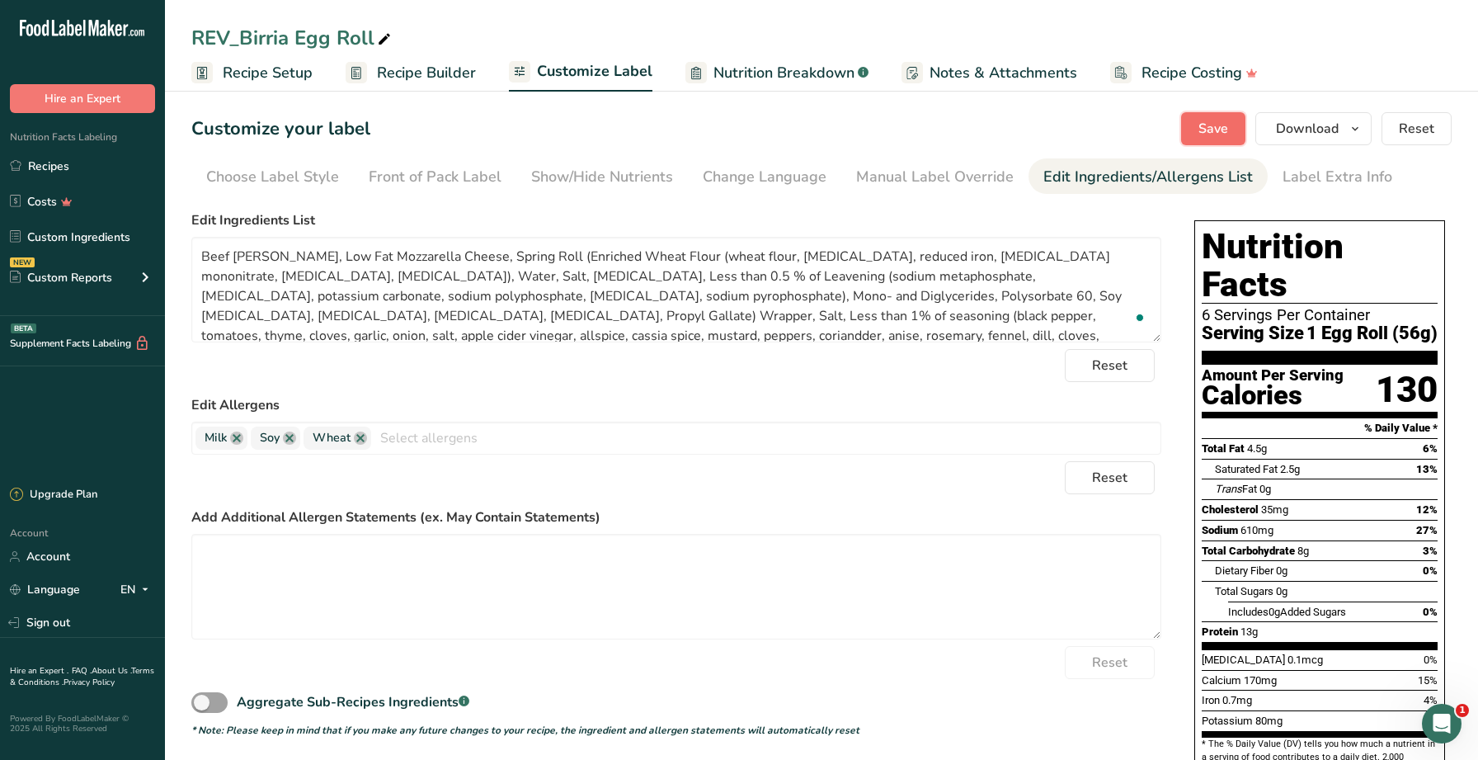
click at [1211, 134] on span "Save" at bounding box center [1213, 129] width 30 height 20
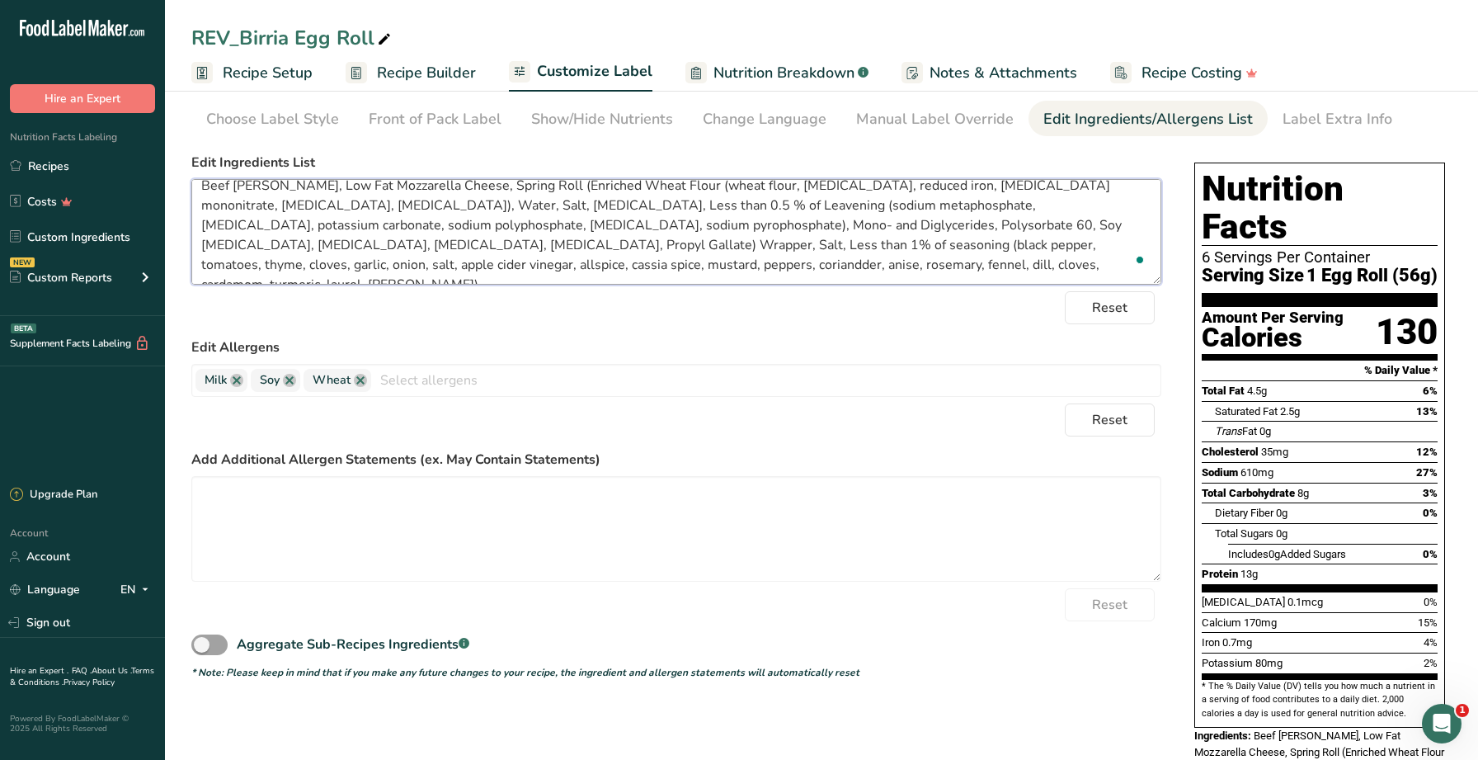
click at [1076, 247] on textarea "Beef Chuck, Low Fat Mozzarella Cheese, Spring Roll (Enriched Wheat Flour (wheat…" at bounding box center [676, 232] width 970 height 106
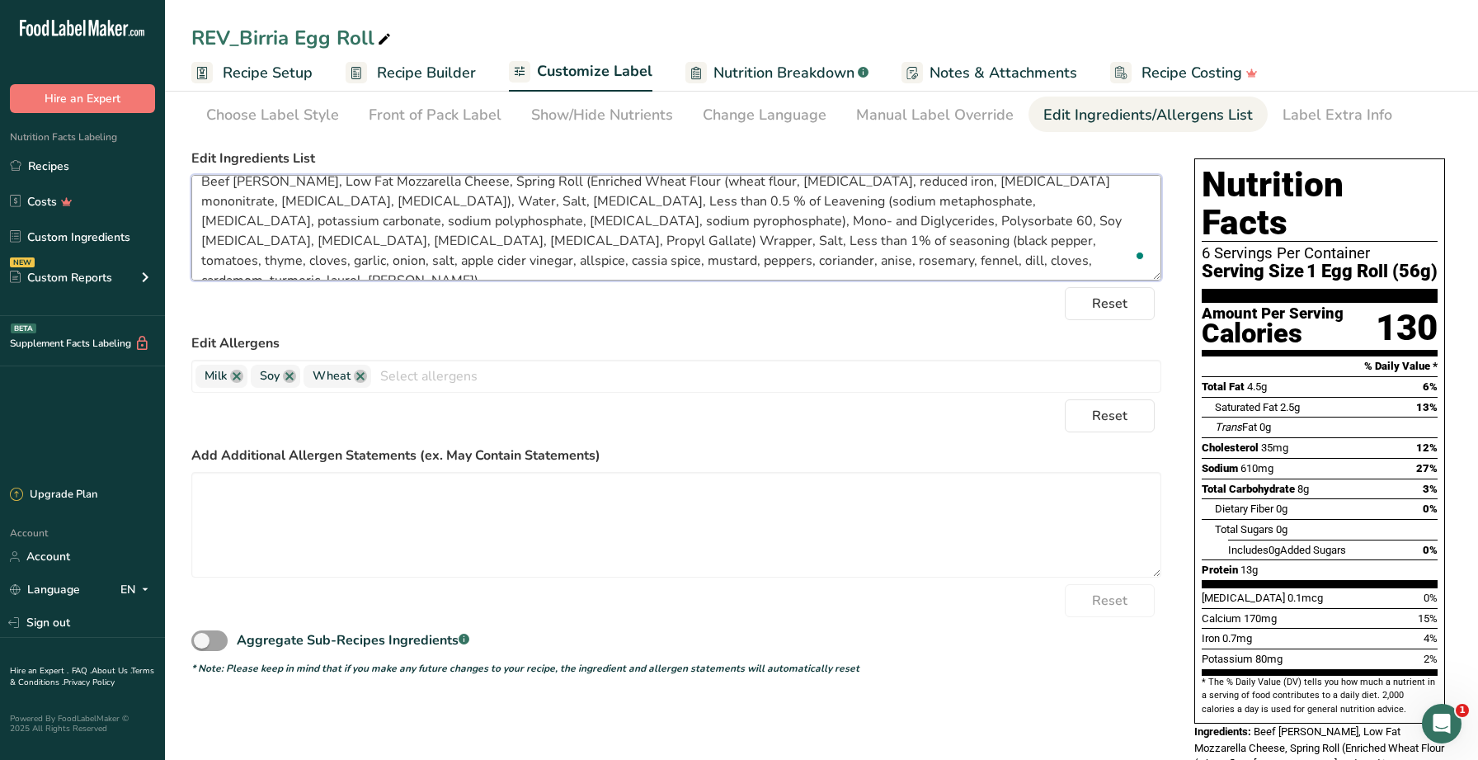
type textarea "Beef [PERSON_NAME], Low Fat Mozzarella Cheese, Spring Roll (Enriched Wheat Flou…"
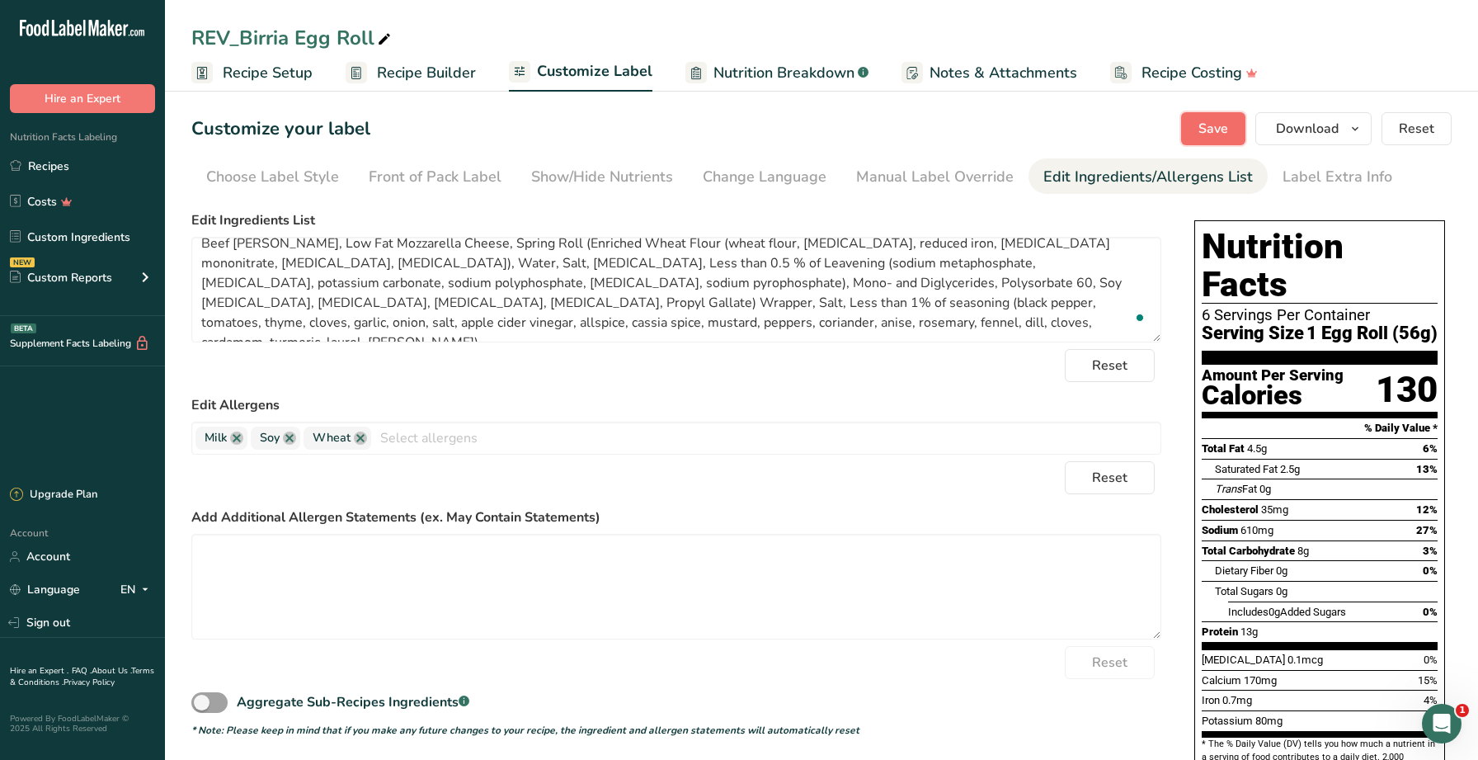
click at [1202, 128] on span "Save" at bounding box center [1213, 129] width 30 height 20
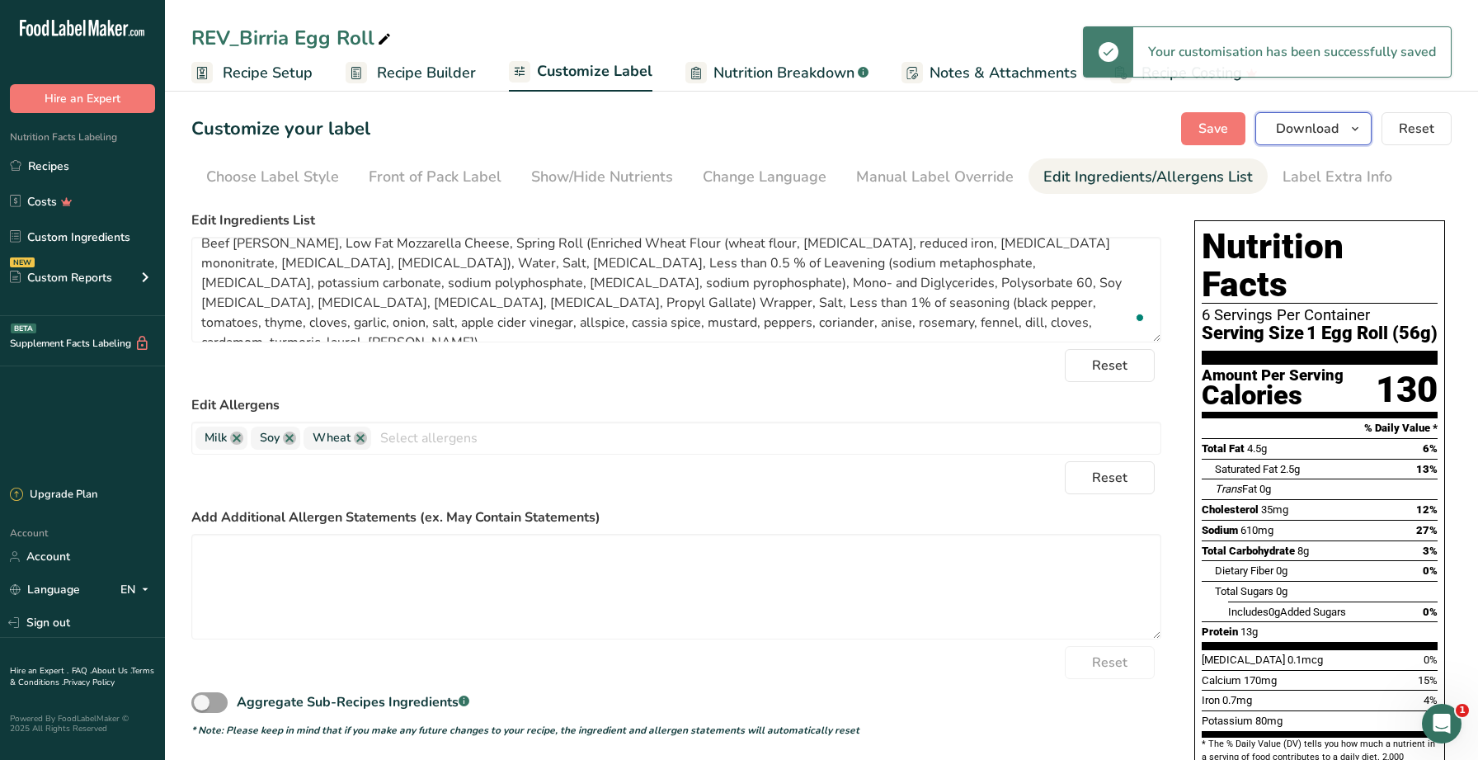
click at [1316, 139] on button "Download" at bounding box center [1313, 128] width 116 height 33
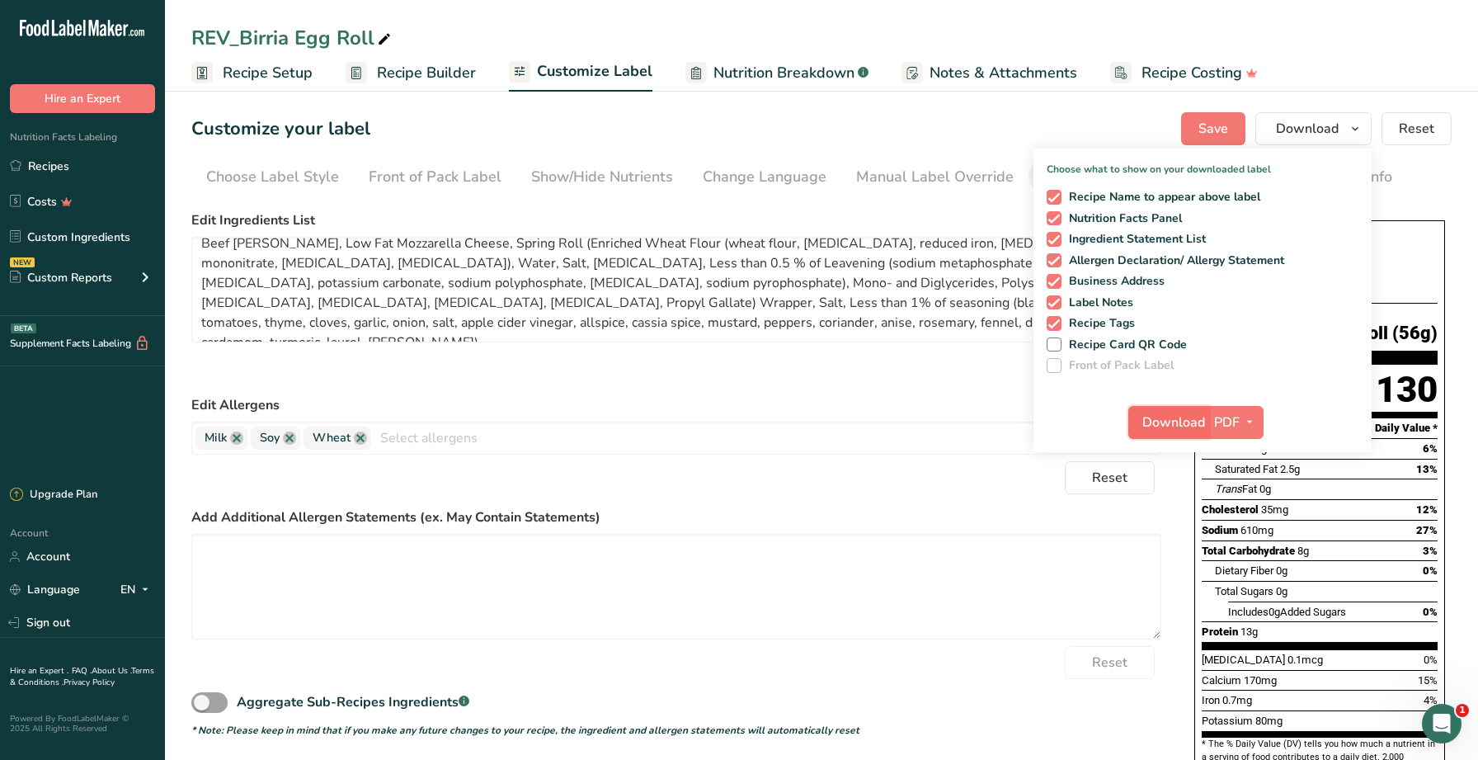
click at [1188, 421] on span "Download" at bounding box center [1173, 422] width 63 height 20
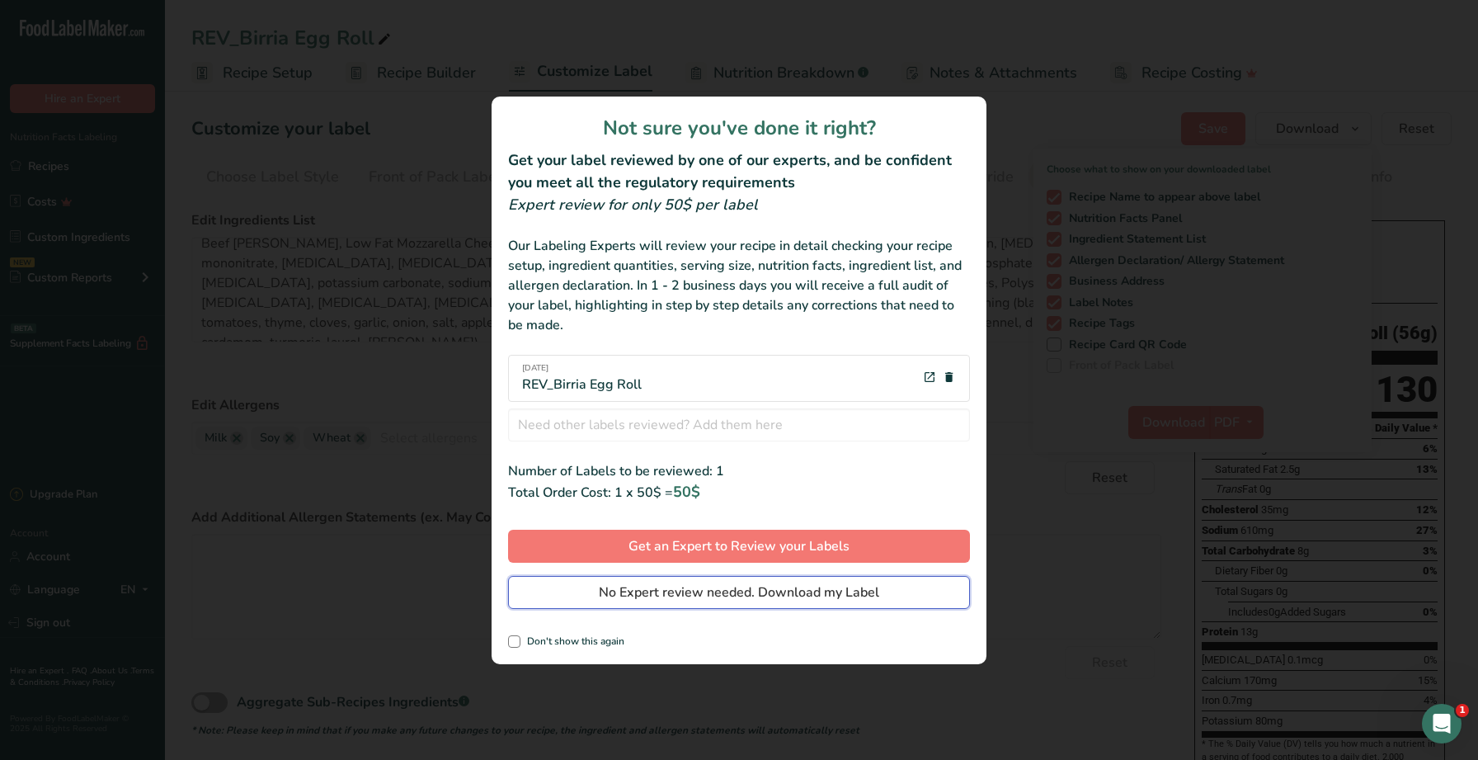
click at [744, 595] on span "No Expert review needed. Download my Label" at bounding box center [739, 592] width 280 height 20
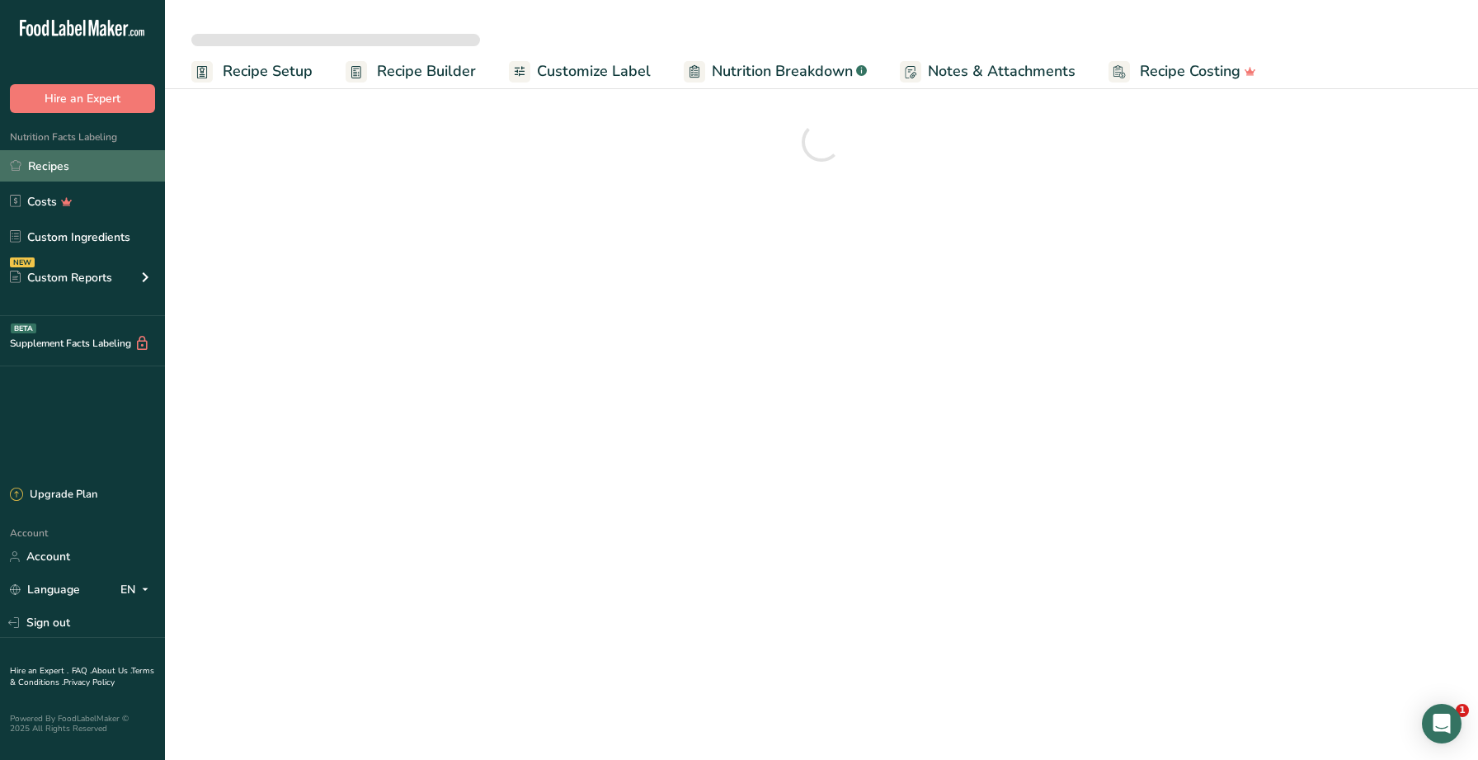
click at [110, 169] on link "Recipes" at bounding box center [82, 165] width 165 height 31
click at [49, 164] on link "Recipes" at bounding box center [82, 165] width 165 height 31
click at [57, 167] on link "Recipes" at bounding box center [82, 165] width 165 height 31
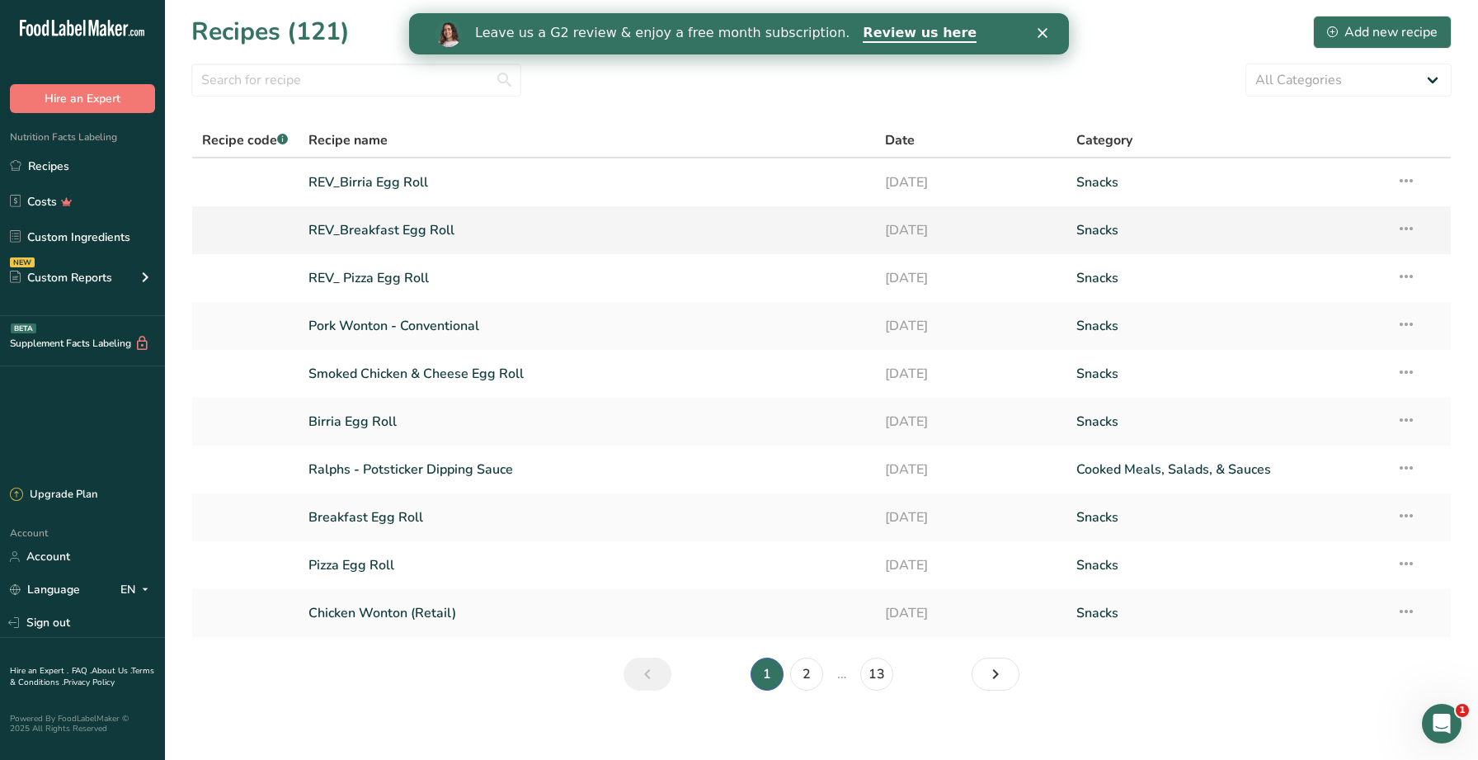
click at [388, 232] on link "REV_Breakfast Egg Roll" at bounding box center [586, 230] width 556 height 35
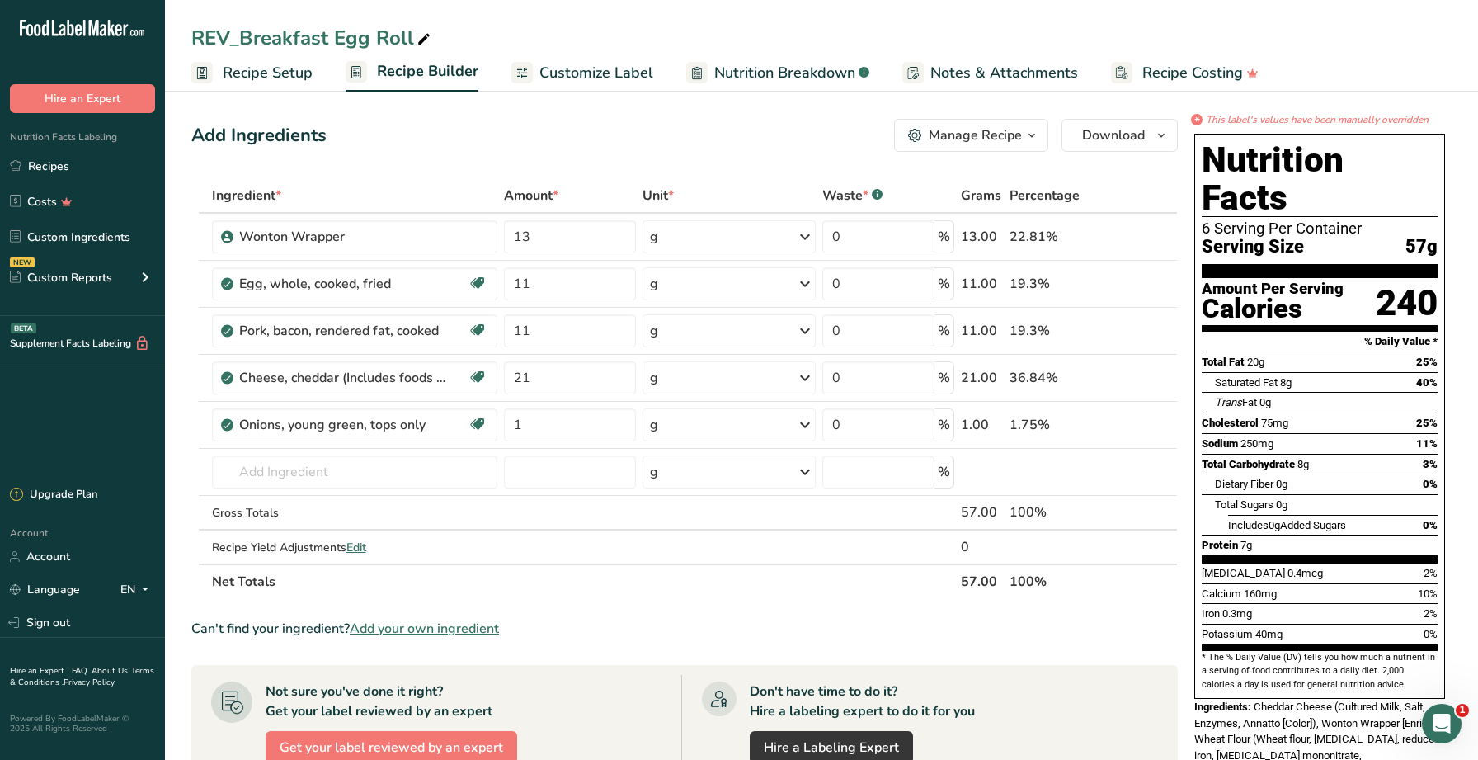
click at [474, 135] on div "Add Ingredients Manage Recipe Delete Recipe Duplicate Recipe Scale Recipe Save …" at bounding box center [684, 135] width 986 height 33
click at [595, 68] on span "Customize Label" at bounding box center [596, 73] width 114 height 22
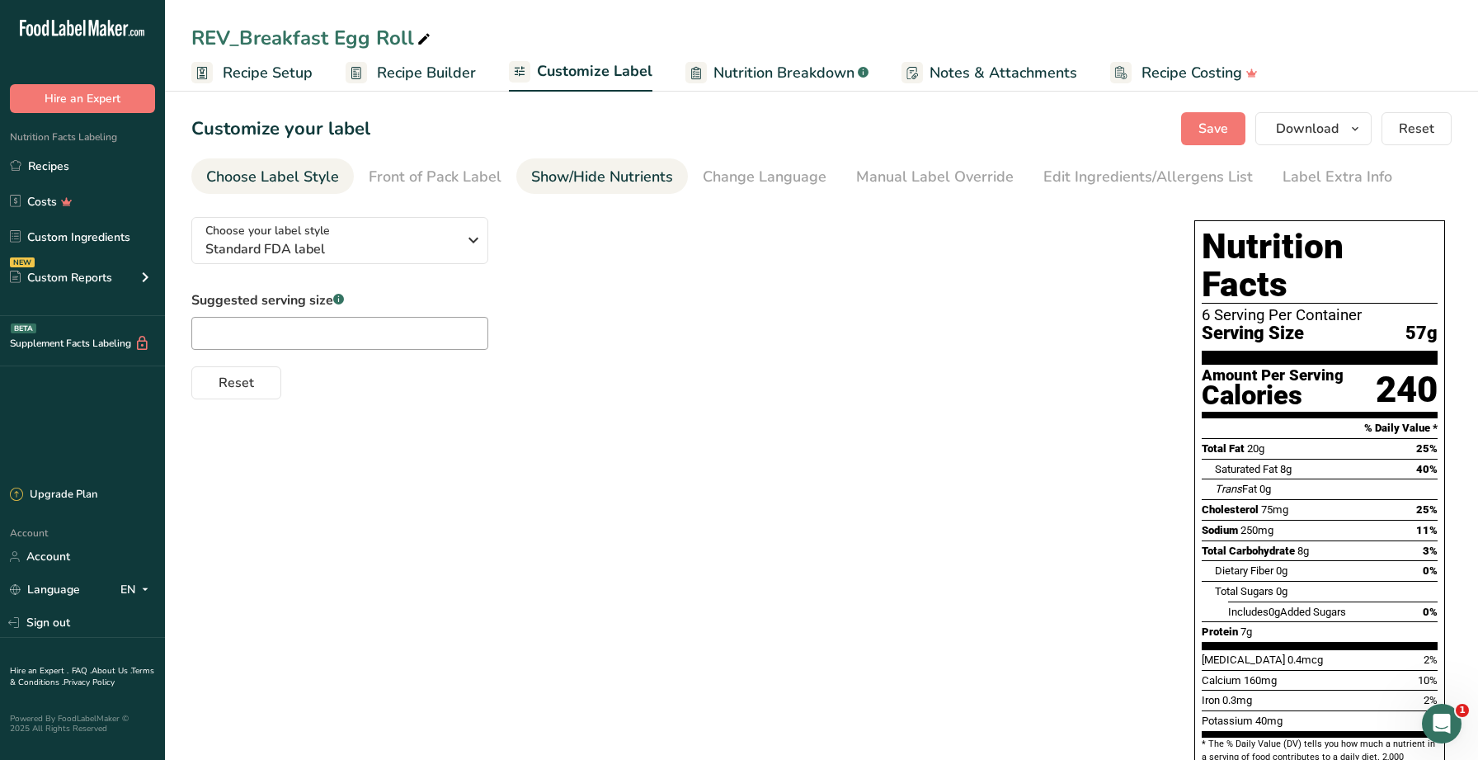
click at [584, 172] on div "Show/Hide Nutrients" at bounding box center [602, 177] width 142 height 22
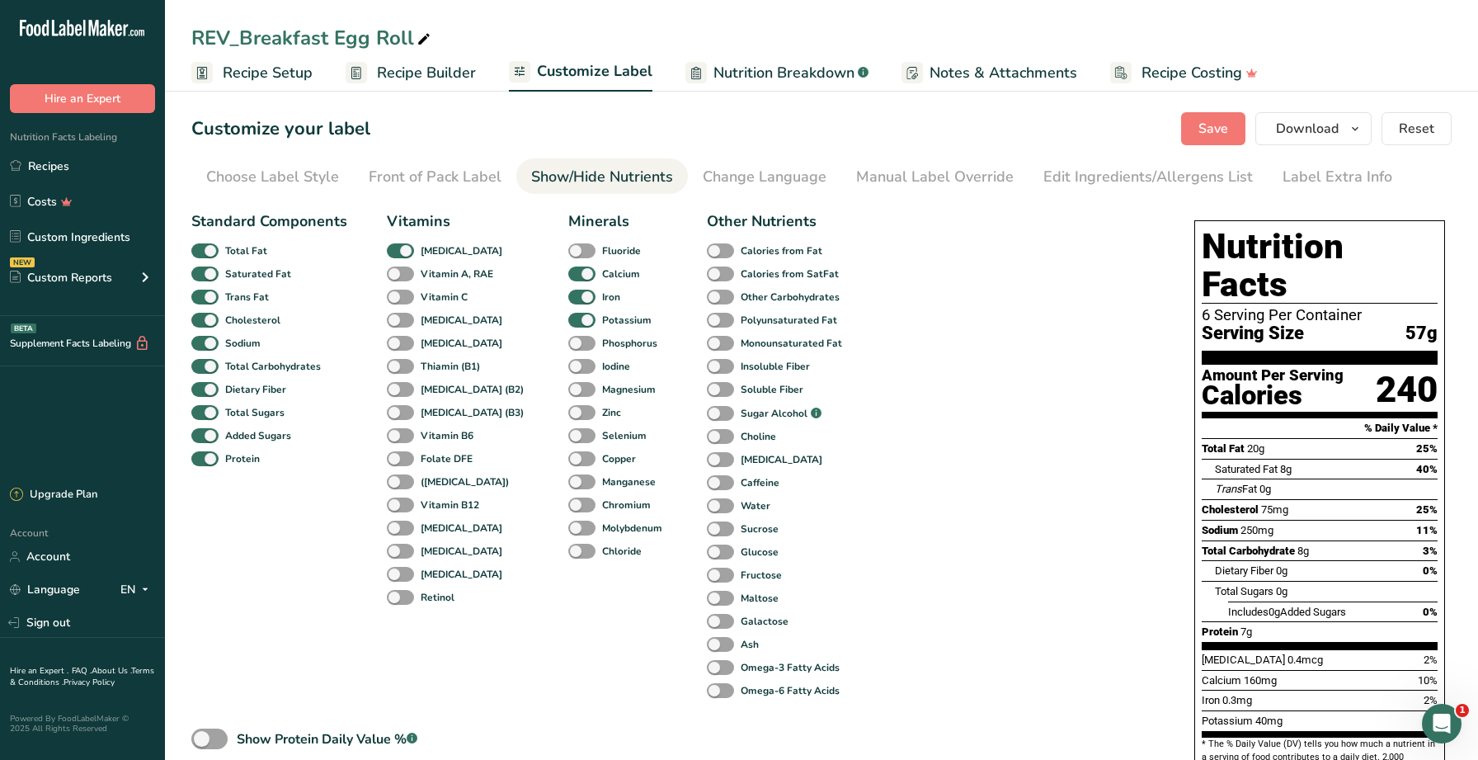
click at [440, 92] on section "Customize your label Save Download Choose what to show on your downloaded label…" at bounding box center [821, 578] width 1313 height 985
click at [430, 82] on span "Recipe Builder" at bounding box center [426, 73] width 99 height 22
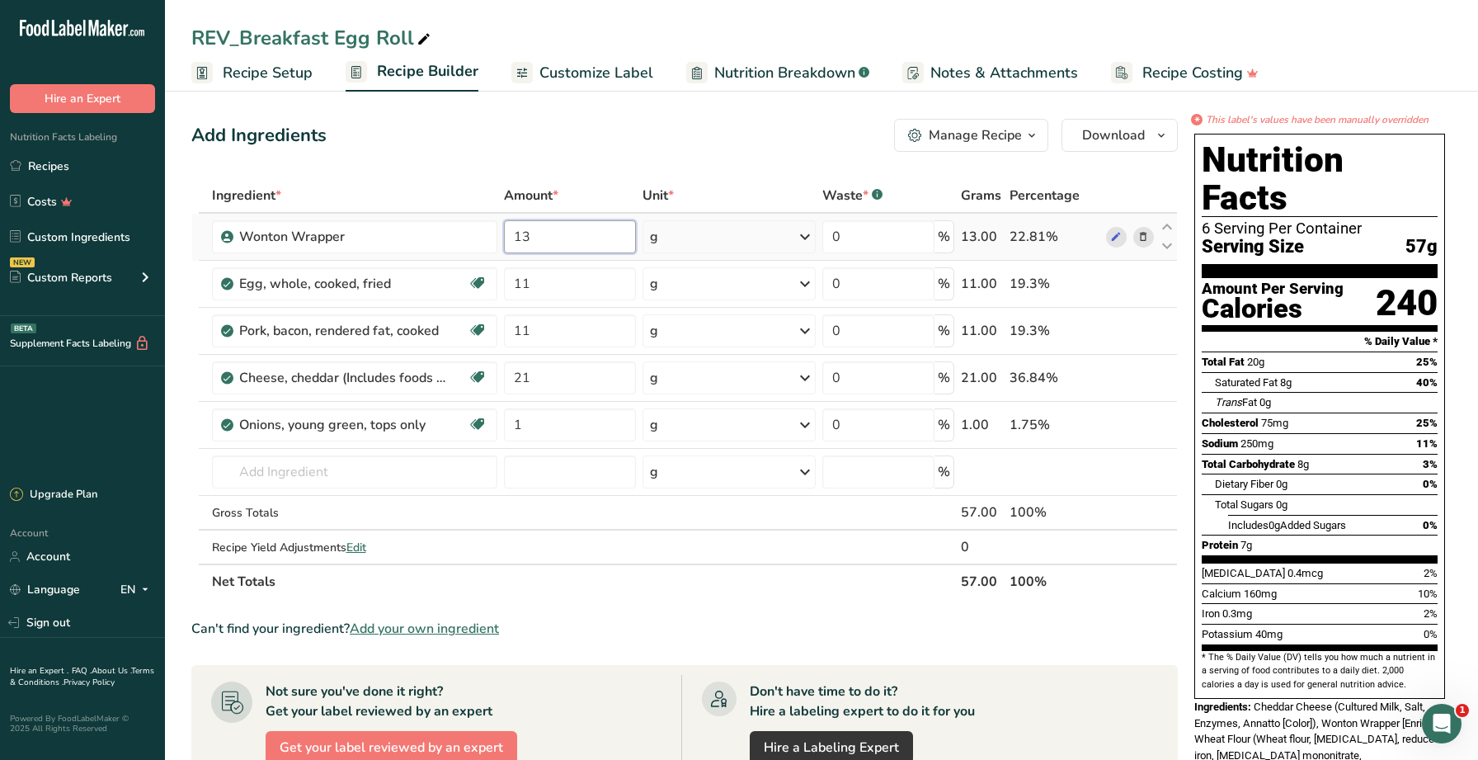
click at [606, 238] on input "13" at bounding box center [569, 236] width 131 height 33
type input "12.5"
click at [809, 125] on div "Add Ingredients Manage Recipe Delete Recipe Duplicate Recipe Scale Recipe Save …" at bounding box center [684, 135] width 986 height 33
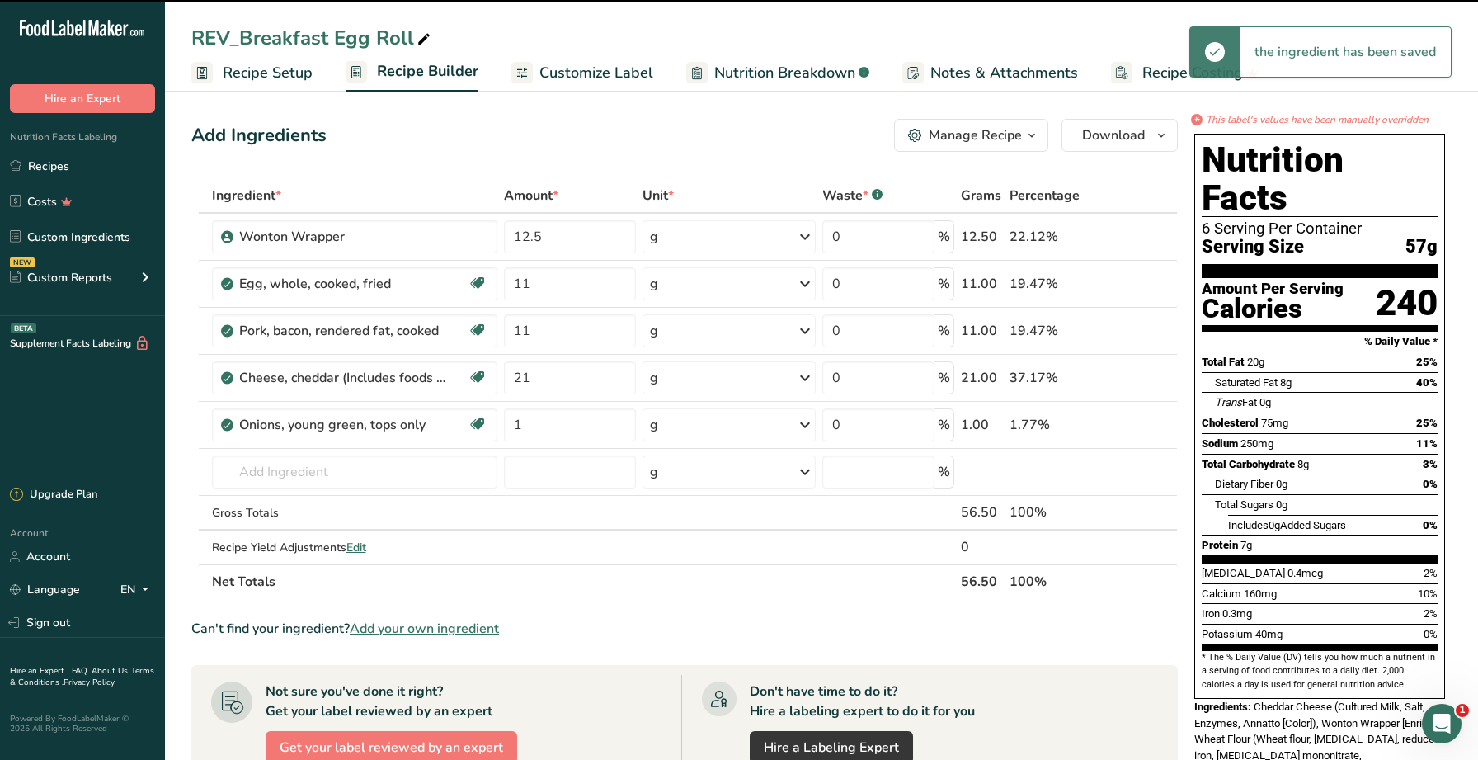
click at [609, 67] on span "Customize Label" at bounding box center [596, 73] width 114 height 22
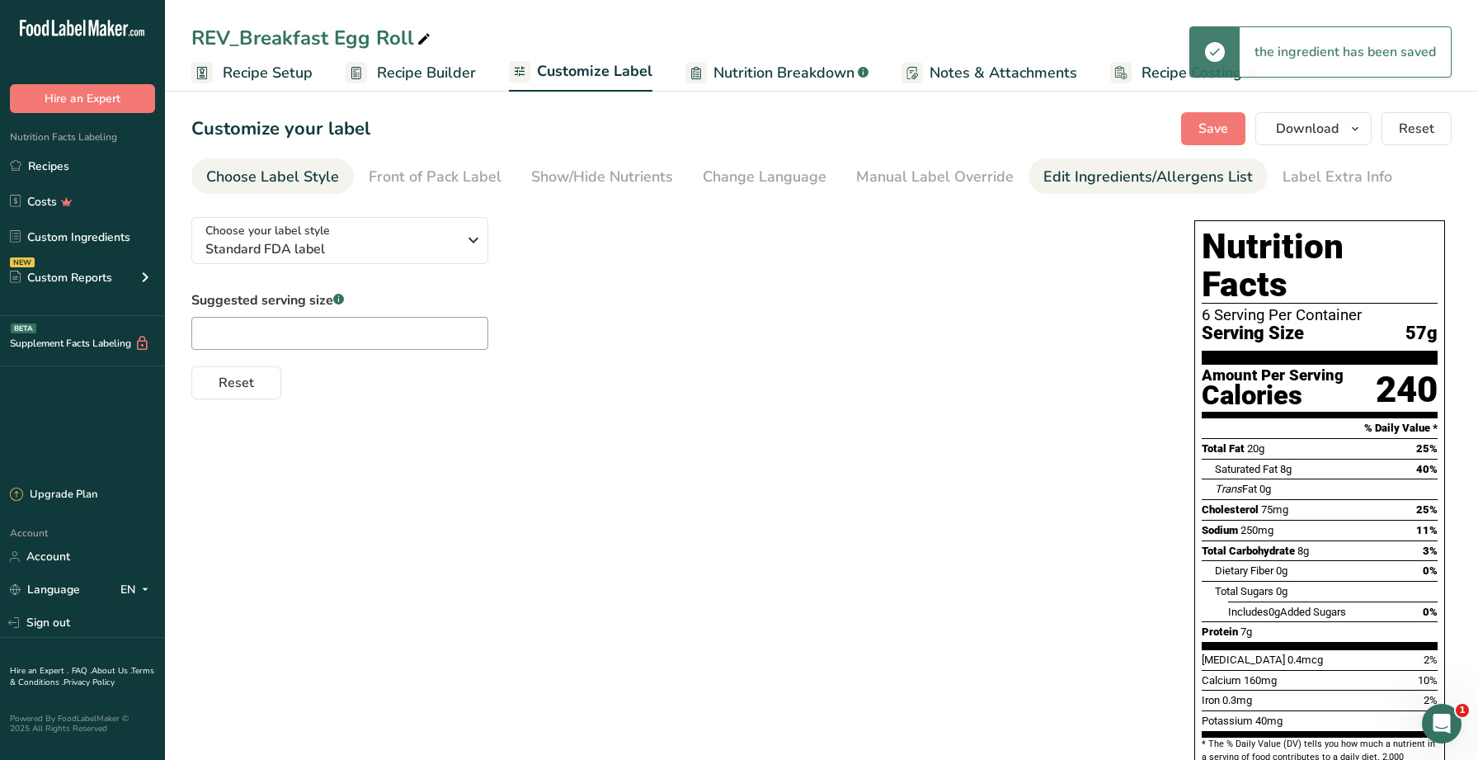
click at [1067, 183] on div "Edit Ingredients/Allergens List" at bounding box center [1147, 177] width 209 height 22
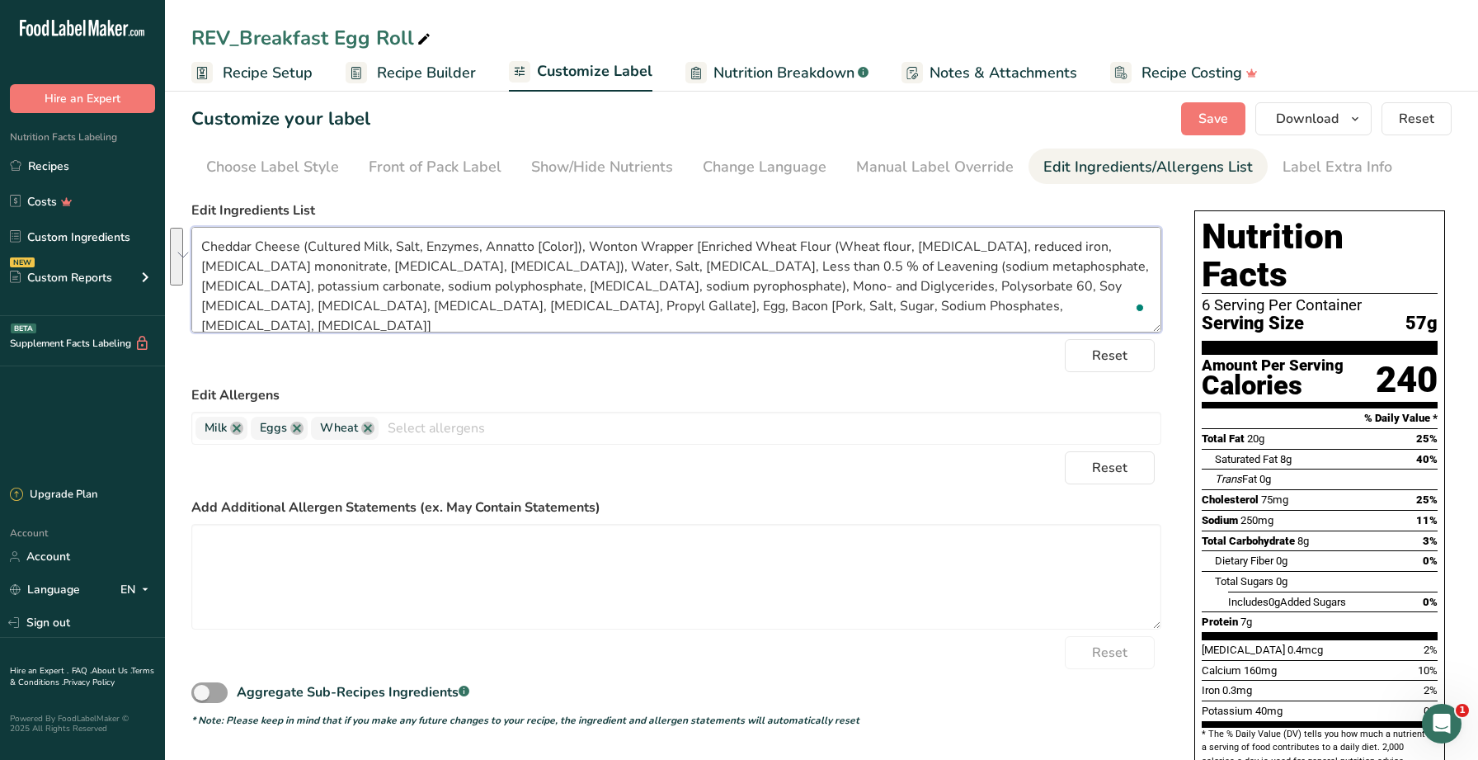
scroll to position [9, 0]
drag, startPoint x: 588, startPoint y: 256, endPoint x: 397, endPoint y: 273, distance: 192.0
click at [397, 273] on textarea "Cheddar Cheese (Cultured Milk, Salt, Enzymes, Annatto [Color]), Wonton Wrapper …" at bounding box center [676, 281] width 970 height 106
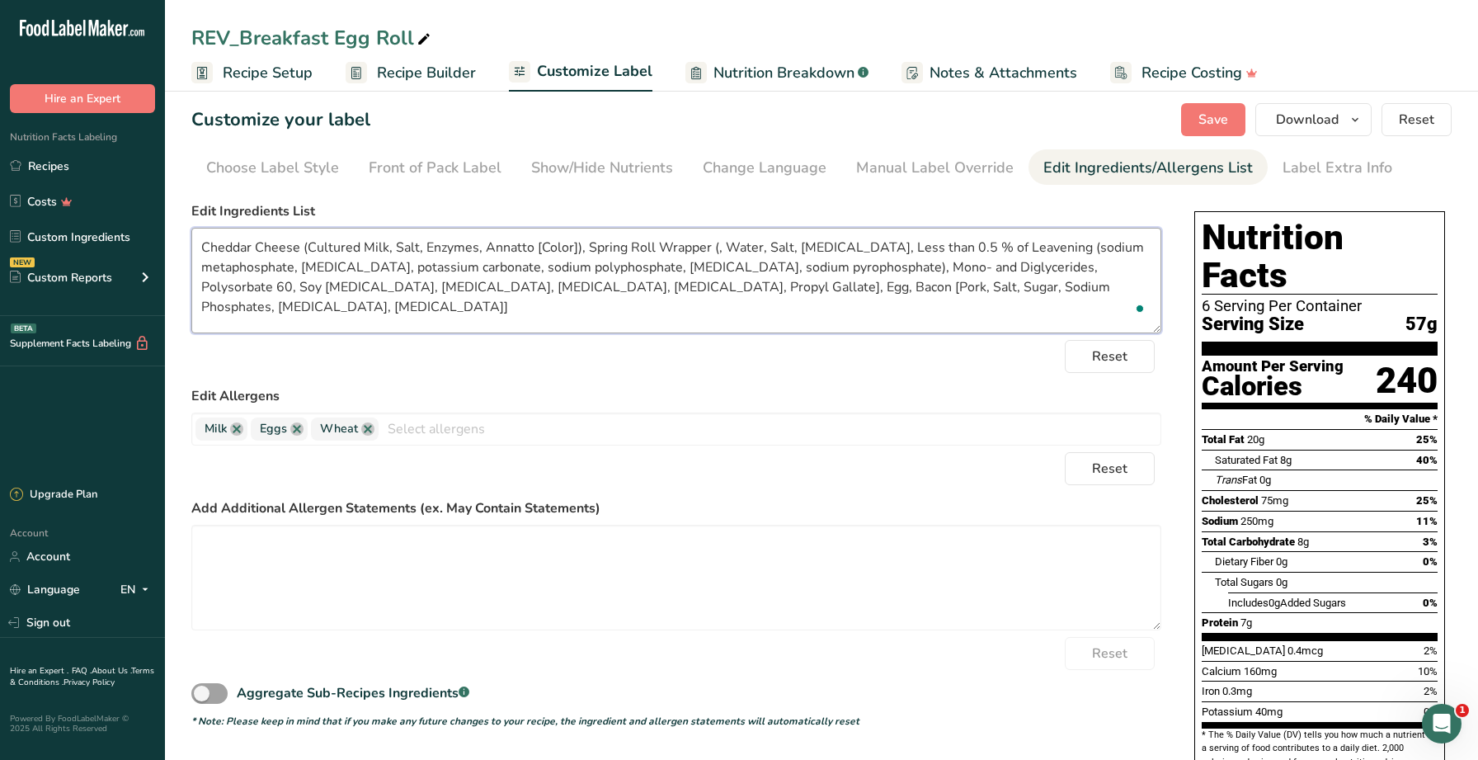
paste textarea "Enriched Wheat Flour (wheat flour, [MEDICAL_DATA], reduced iron, [MEDICAL_DATA]…"
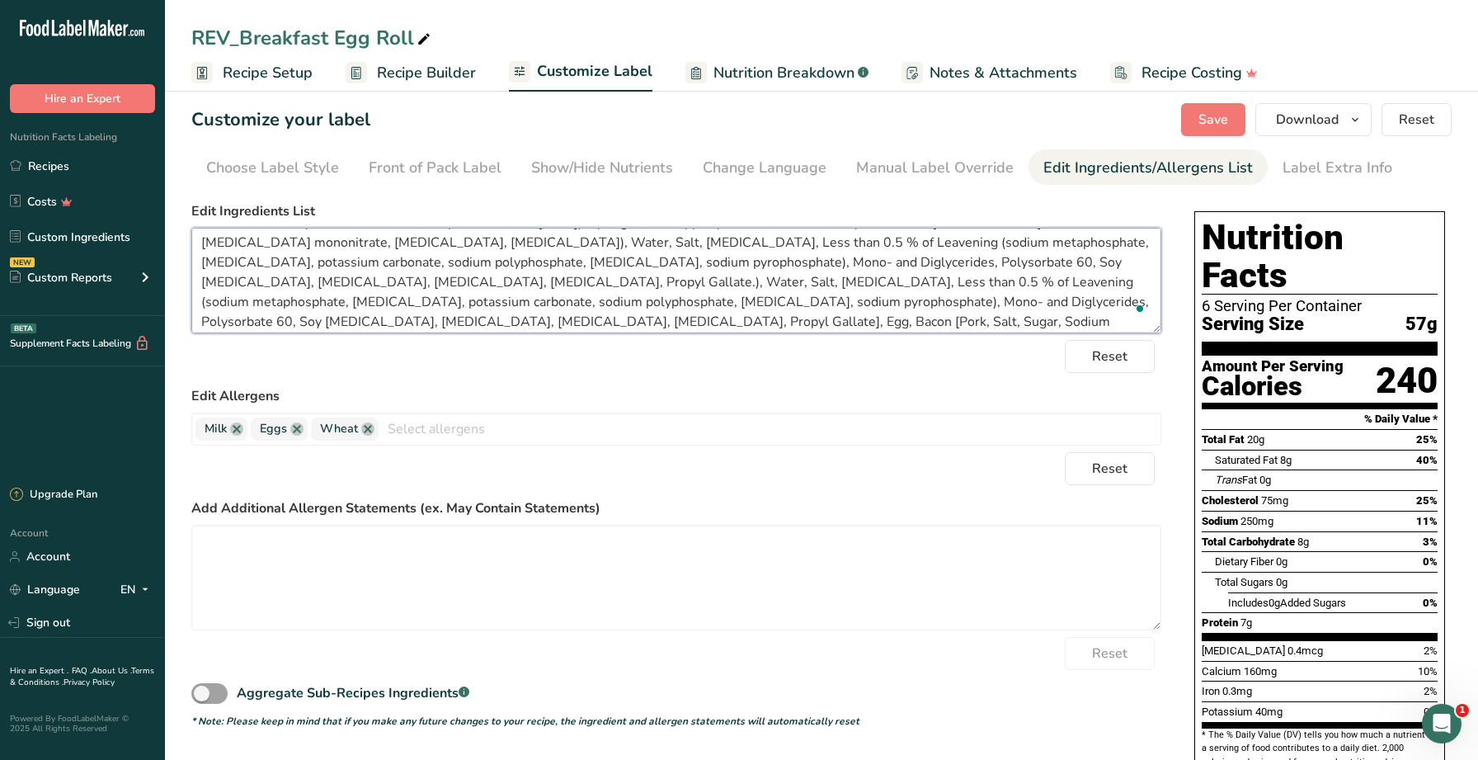
scroll to position [0, 0]
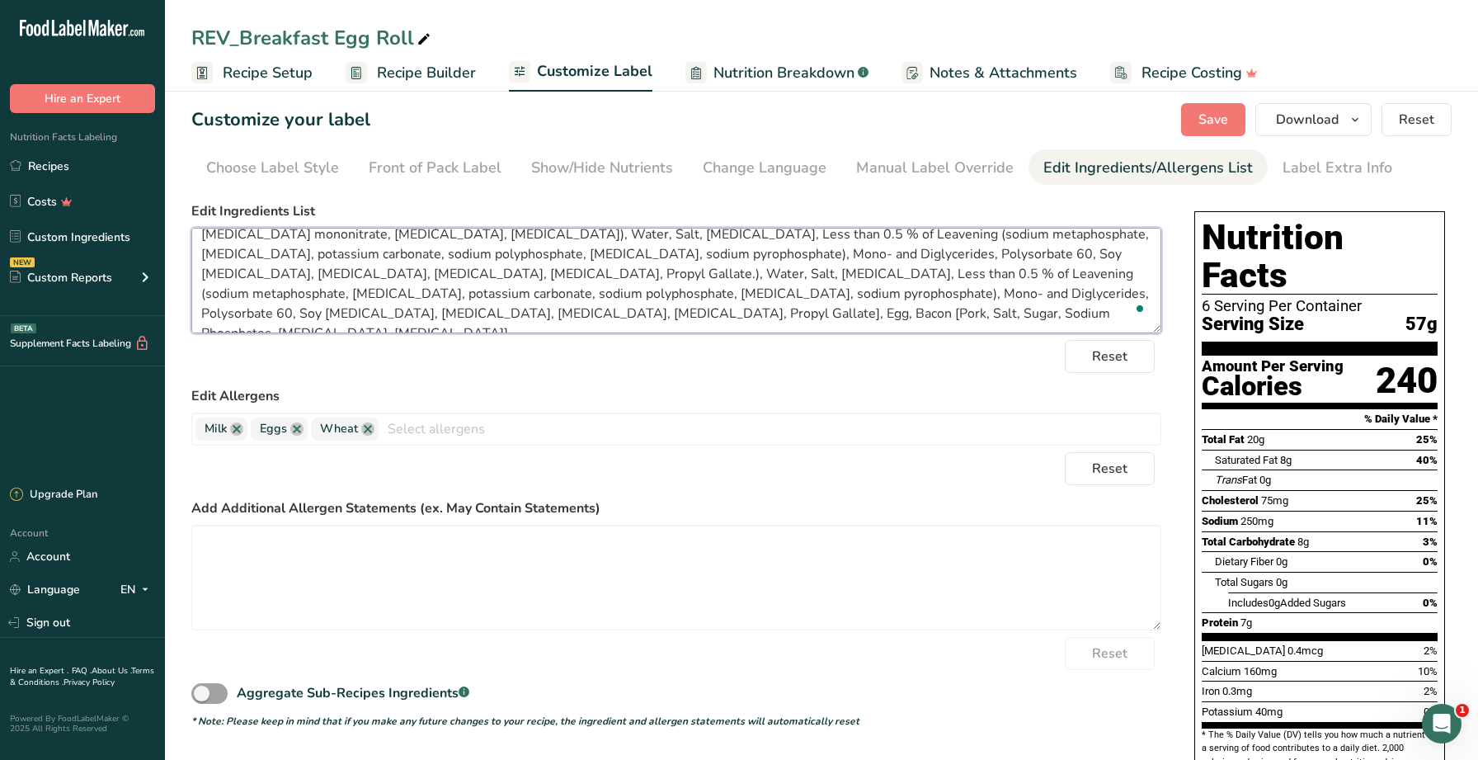
type textarea "Cheddar Cheese (Cultured Milk, Salt, Enzymes, Annatto [Color]), Spring Roll Wra…"
drag, startPoint x: 560, startPoint y: 402, endPoint x: 518, endPoint y: 421, distance: 46.1
click at [560, 402] on label "Edit Allergens" at bounding box center [676, 396] width 970 height 20
click at [510, 428] on input "text" at bounding box center [770, 429] width 782 height 26
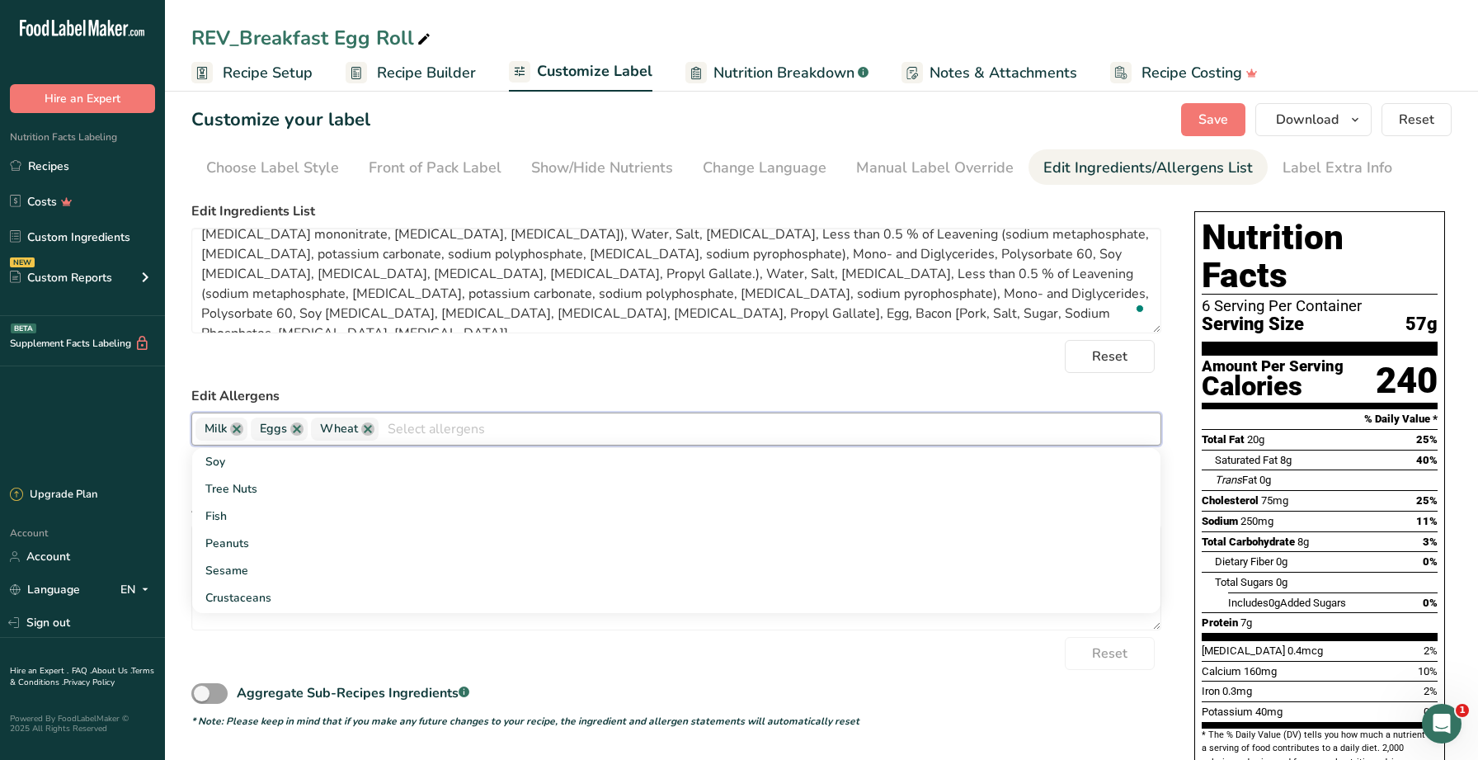
type input "A"
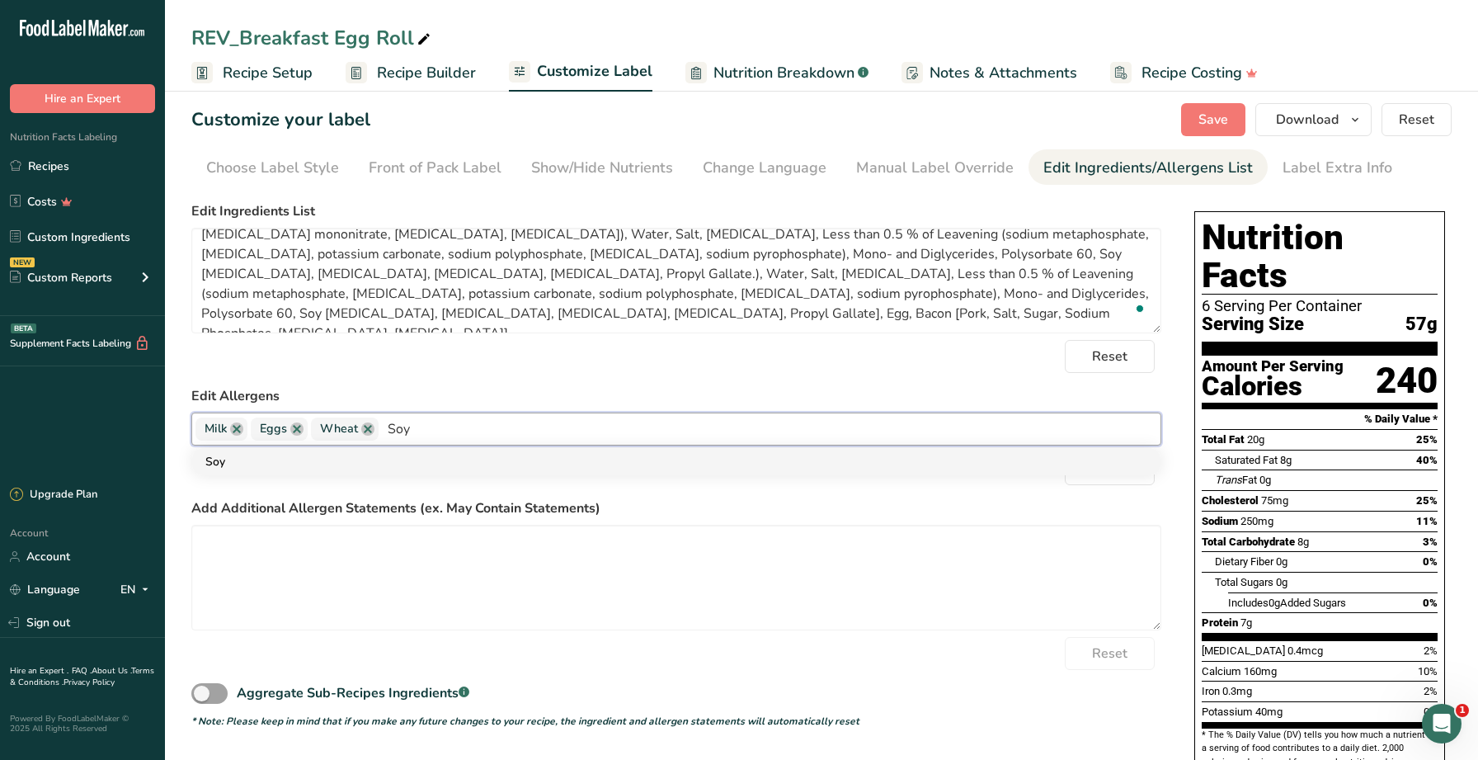
type input "Soy"
click at [319, 466] on link "Soy" at bounding box center [676, 461] width 968 height 27
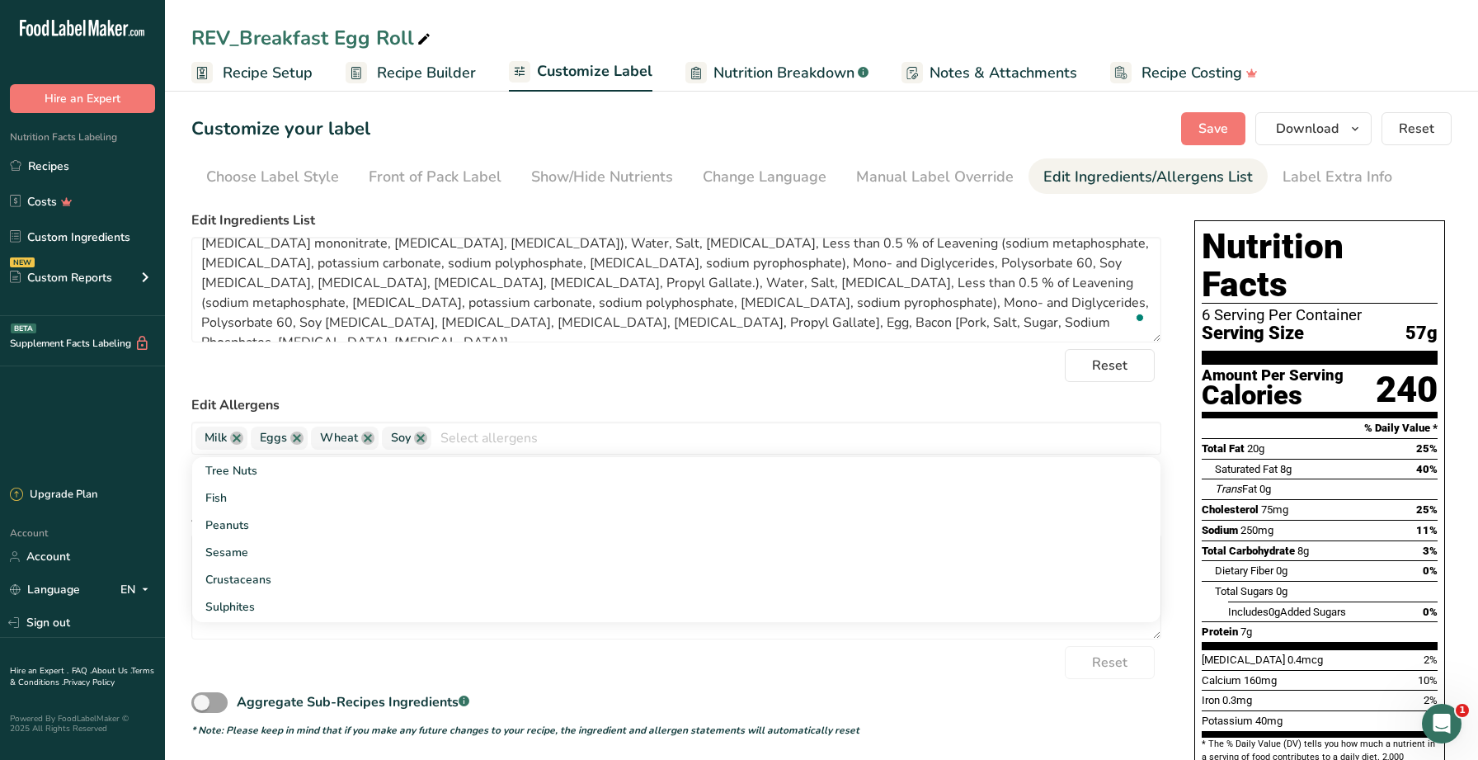
click at [651, 389] on form "Edit Ingredients List Cheddar Cheese (Cultured Milk, Salt, Enzymes, Annatto [Co…" at bounding box center [676, 473] width 970 height 527
click at [1208, 129] on span "Save" at bounding box center [1213, 129] width 30 height 20
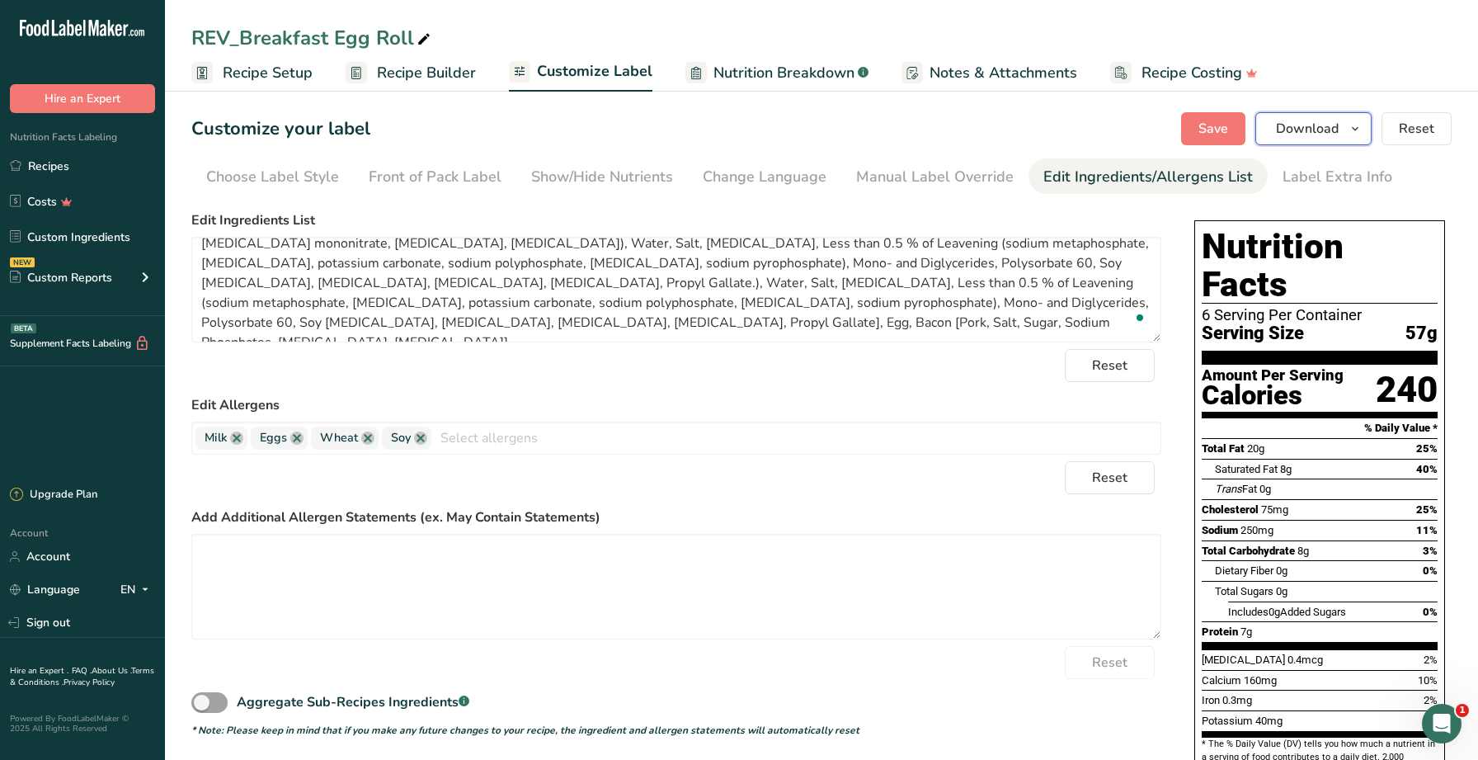
click at [1287, 120] on span "Download" at bounding box center [1307, 129] width 63 height 20
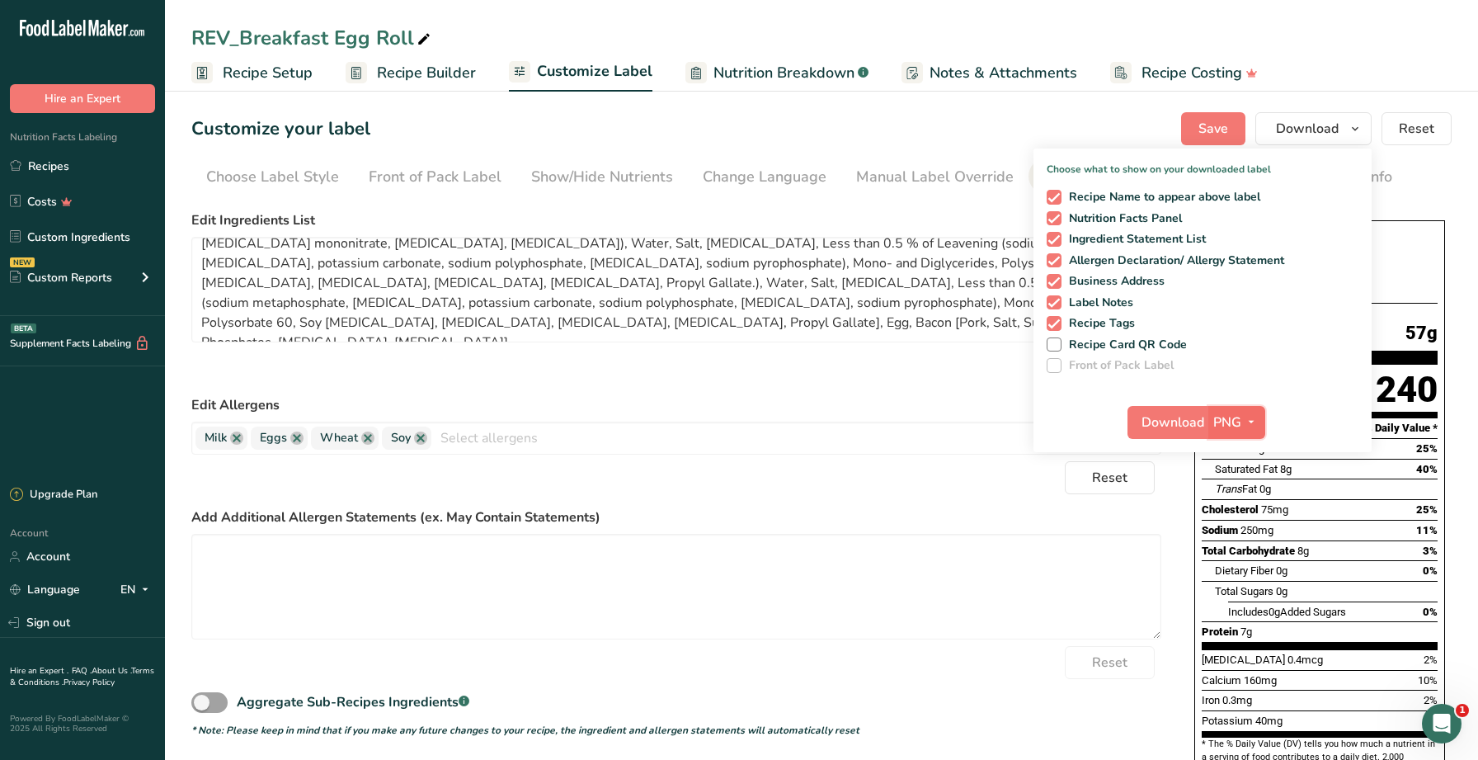
click at [1248, 428] on icon "button" at bounding box center [1250, 422] width 13 height 21
click at [1241, 529] on link "PDF" at bounding box center [1238, 537] width 53 height 27
click at [1188, 430] on span "Download" at bounding box center [1173, 422] width 63 height 20
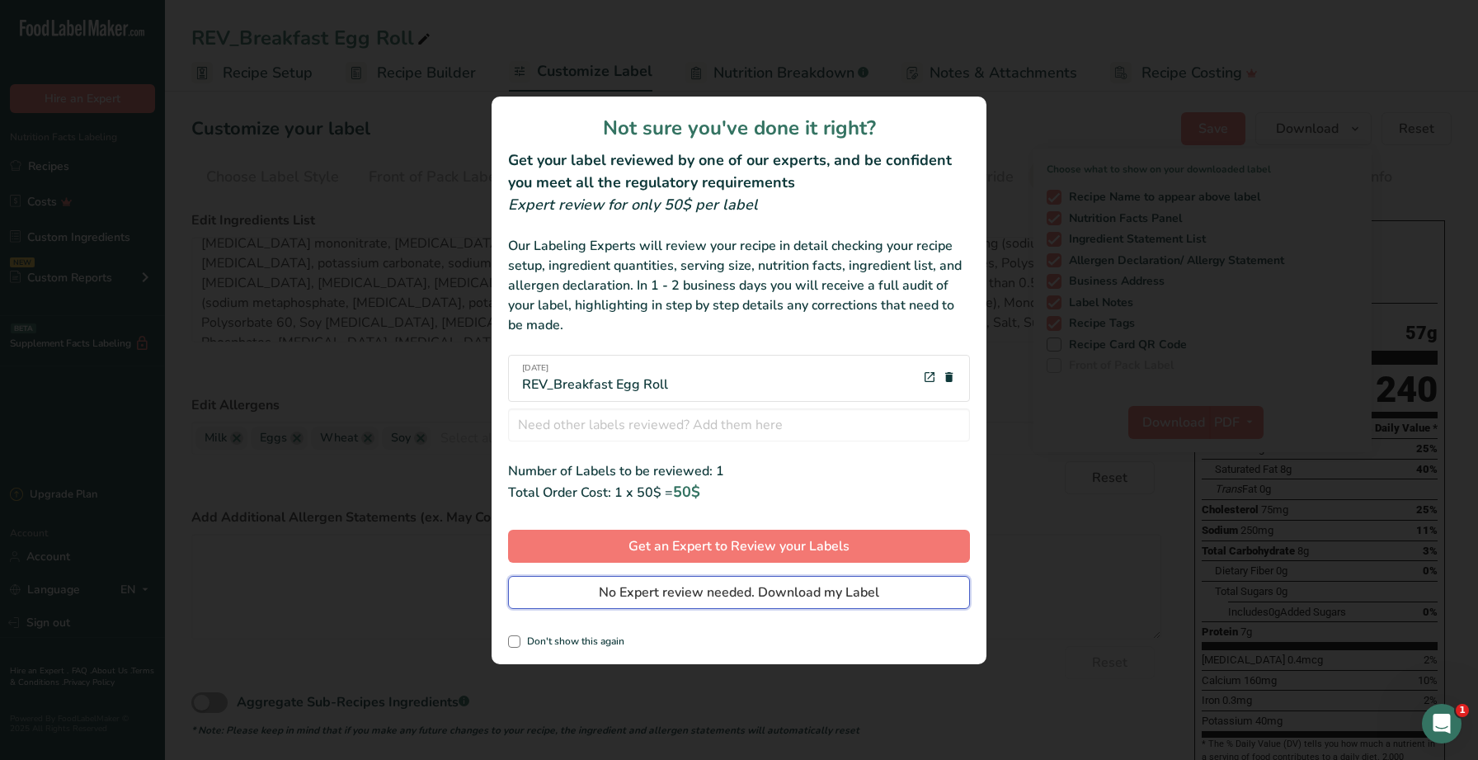
click at [741, 586] on span "No Expert review needed. Download my Label" at bounding box center [739, 592] width 280 height 20
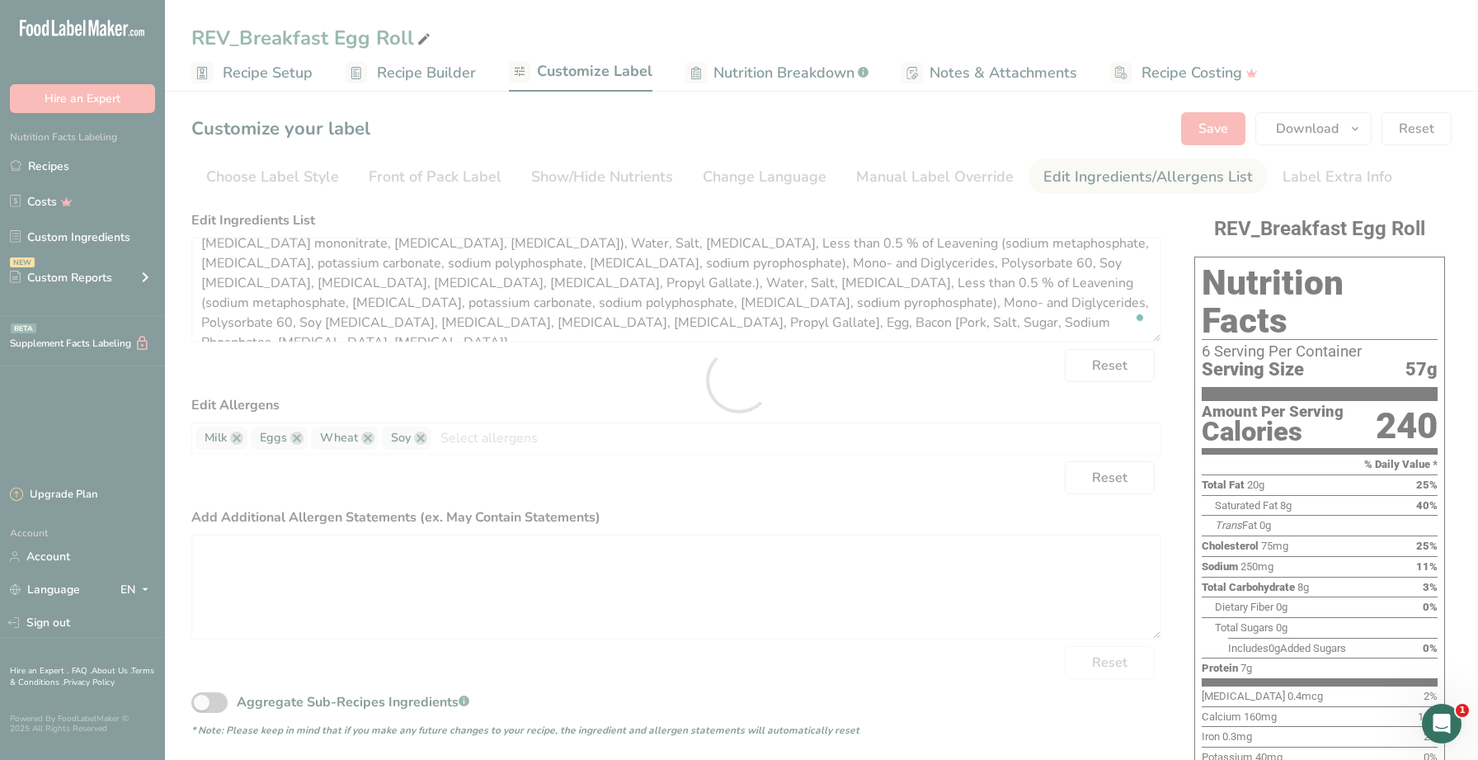
scroll to position [403, 0]
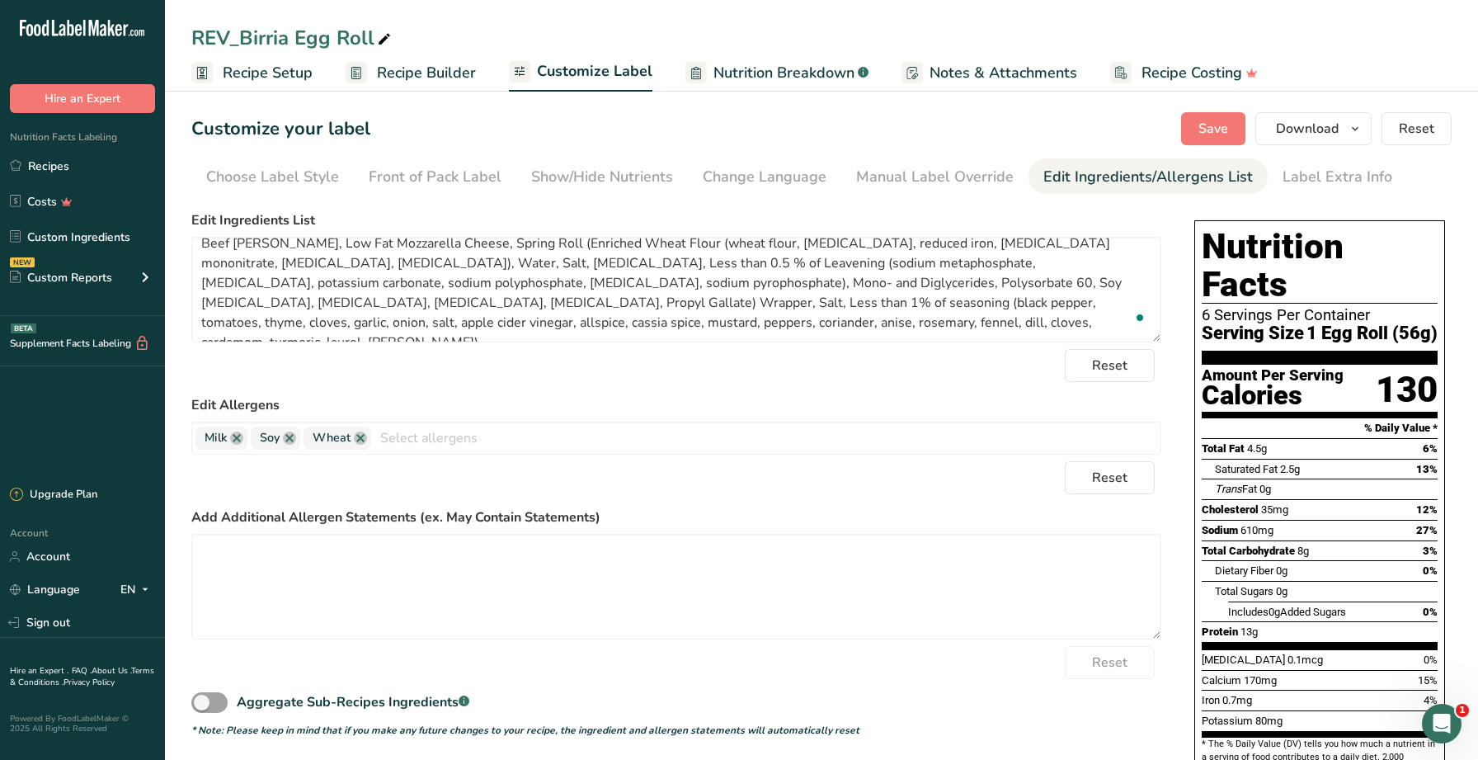
scroll to position [13, 0]
click at [142, 167] on link "Recipes" at bounding box center [82, 165] width 165 height 31
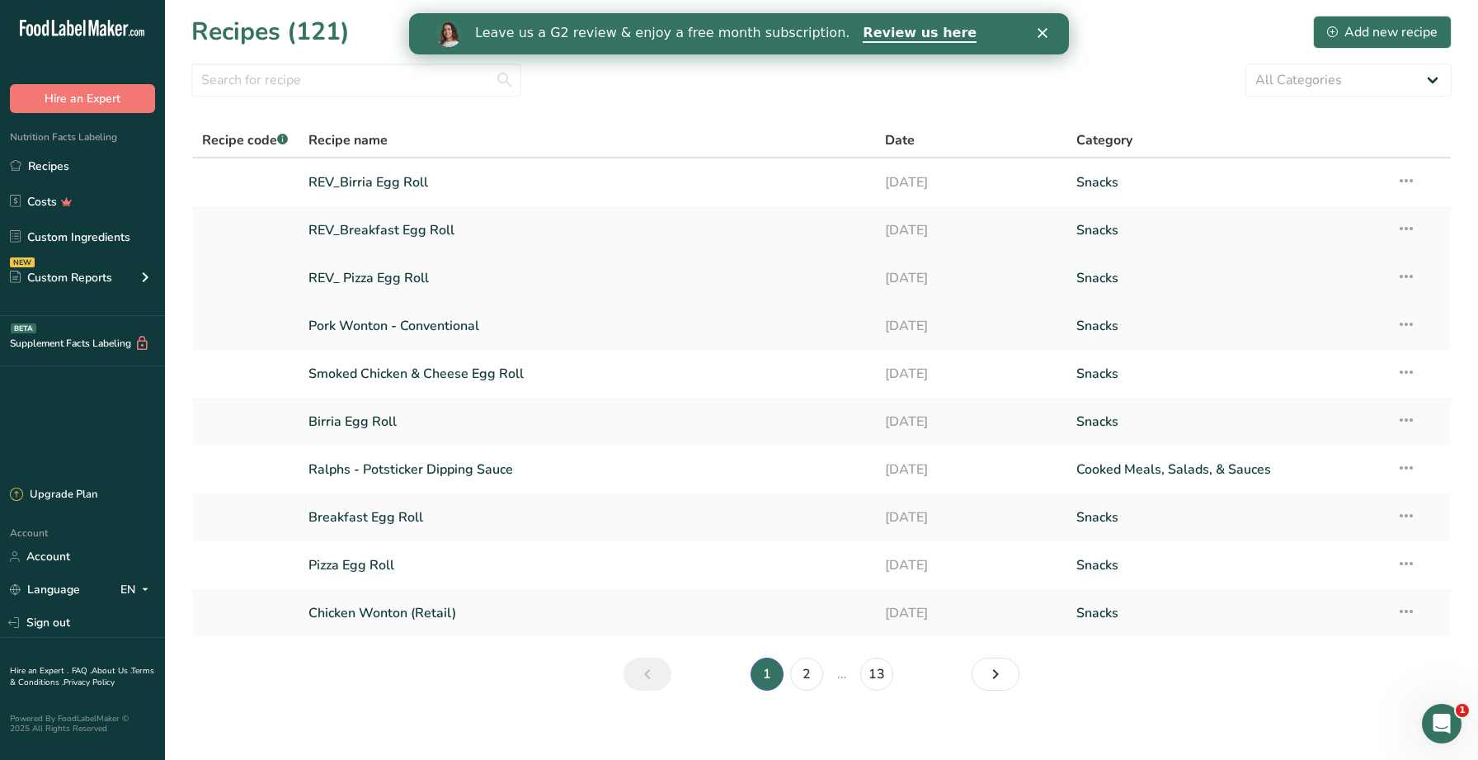
click at [401, 280] on link "REV_ Pizza Egg Roll" at bounding box center [586, 278] width 556 height 35
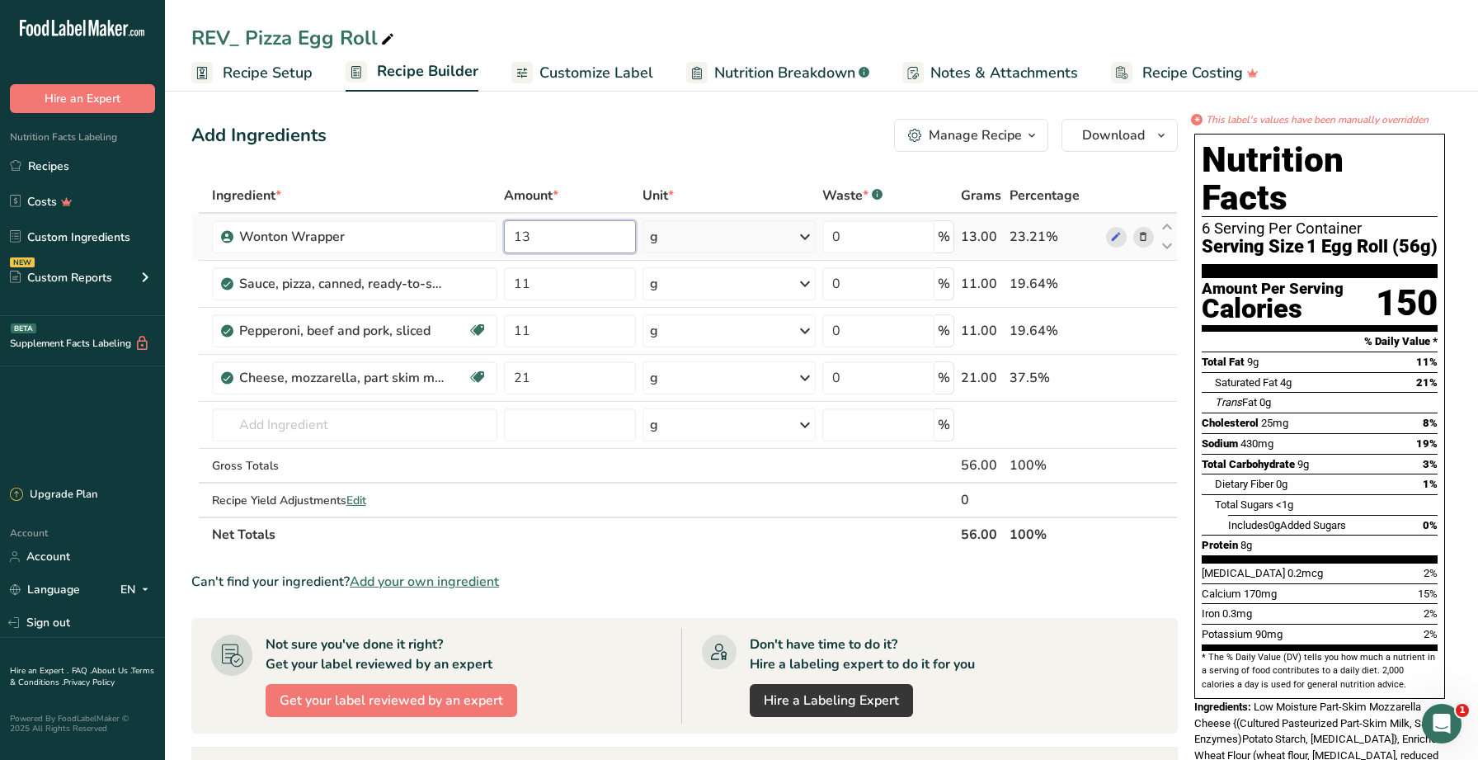
click at [520, 232] on input "13" at bounding box center [569, 236] width 131 height 33
drag, startPoint x: 520, startPoint y: 232, endPoint x: 652, endPoint y: 195, distance: 137.9
click at [520, 232] on input "13" at bounding box center [569, 236] width 131 height 33
type input "12.5"
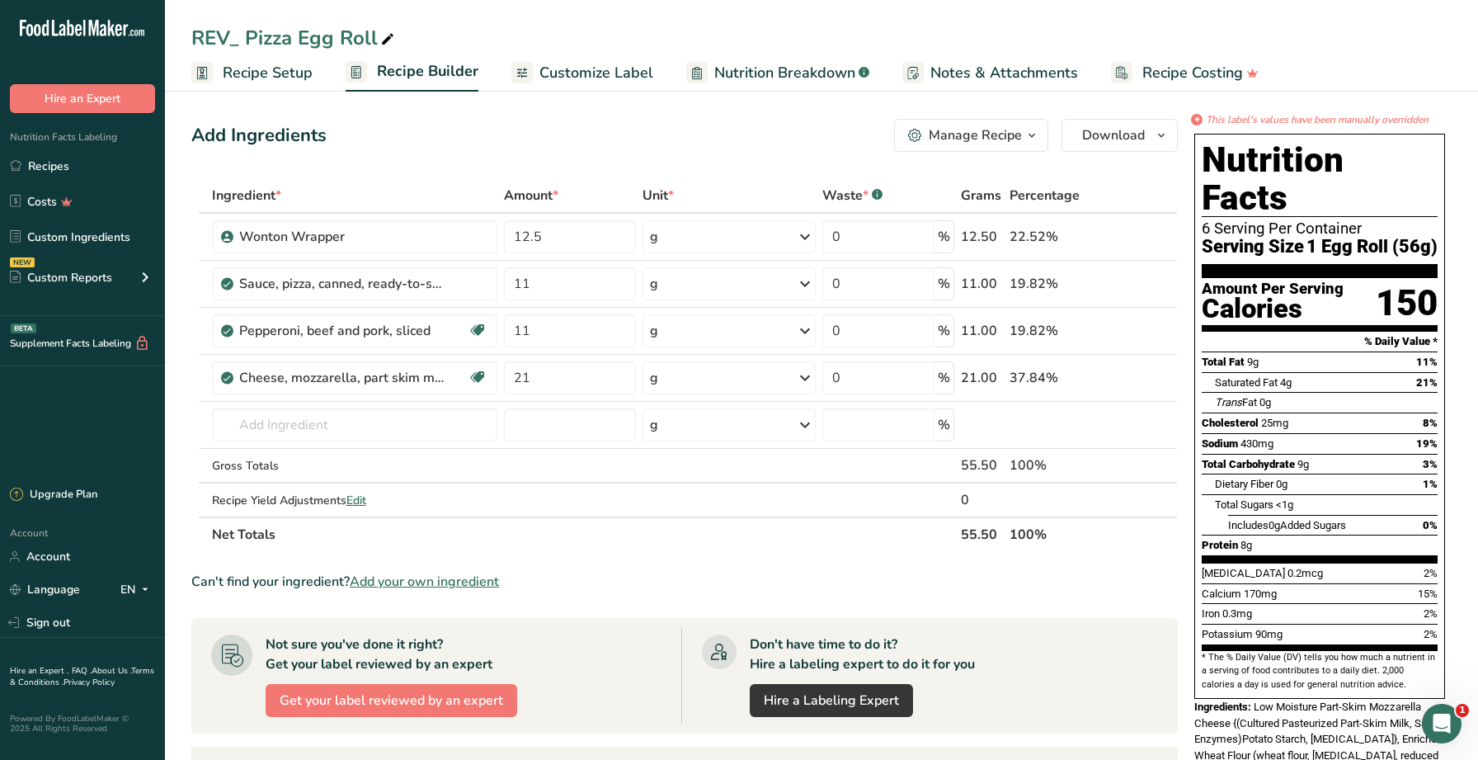
click at [812, 133] on div "Add Ingredients Manage Recipe Delete Recipe Duplicate Recipe Scale Recipe Save …" at bounding box center [684, 135] width 986 height 33
click at [610, 74] on span "Customize Label" at bounding box center [596, 73] width 114 height 22
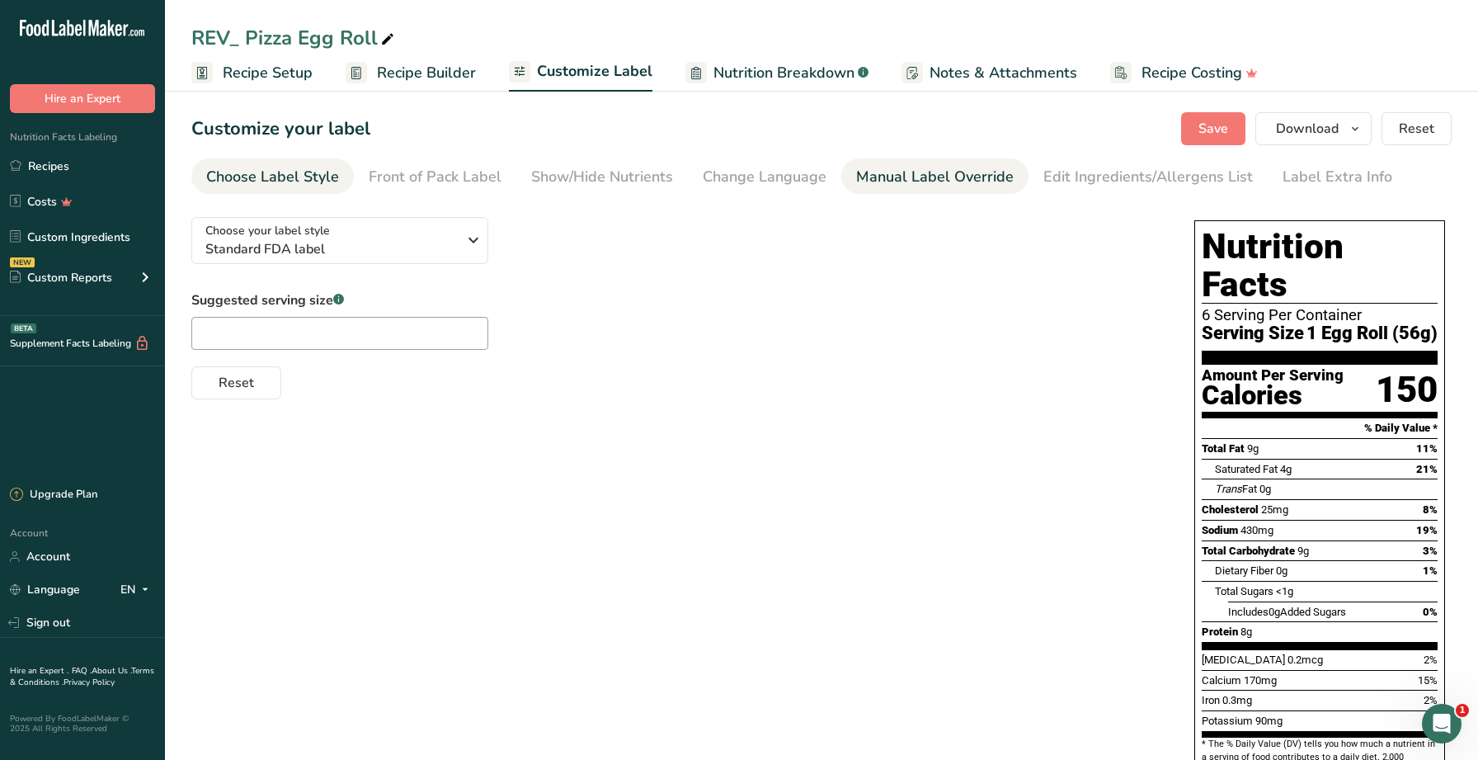
click at [971, 181] on div "Manual Label Override" at bounding box center [935, 177] width 158 height 22
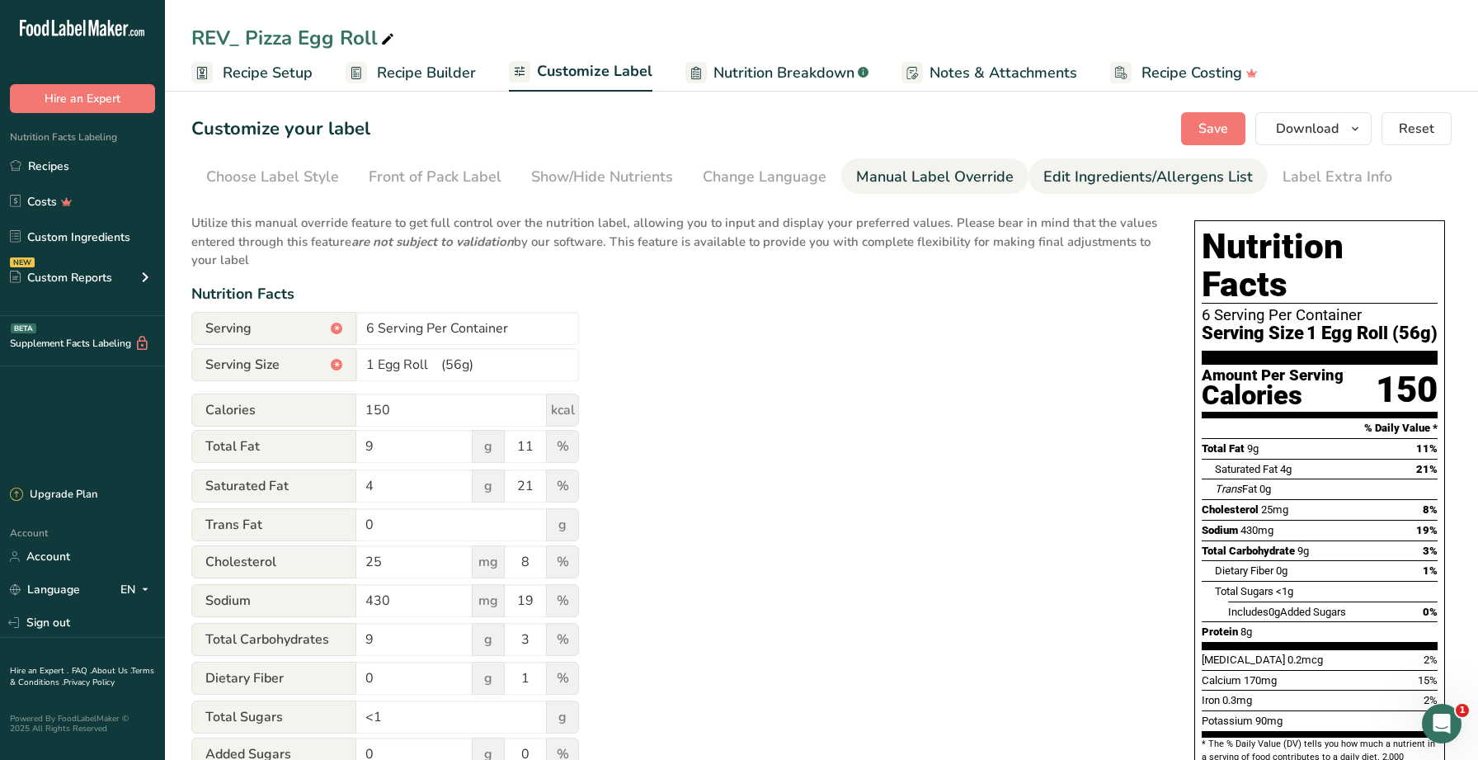
click at [1061, 179] on div "Edit Ingredients/Allergens List" at bounding box center [1147, 177] width 209 height 22
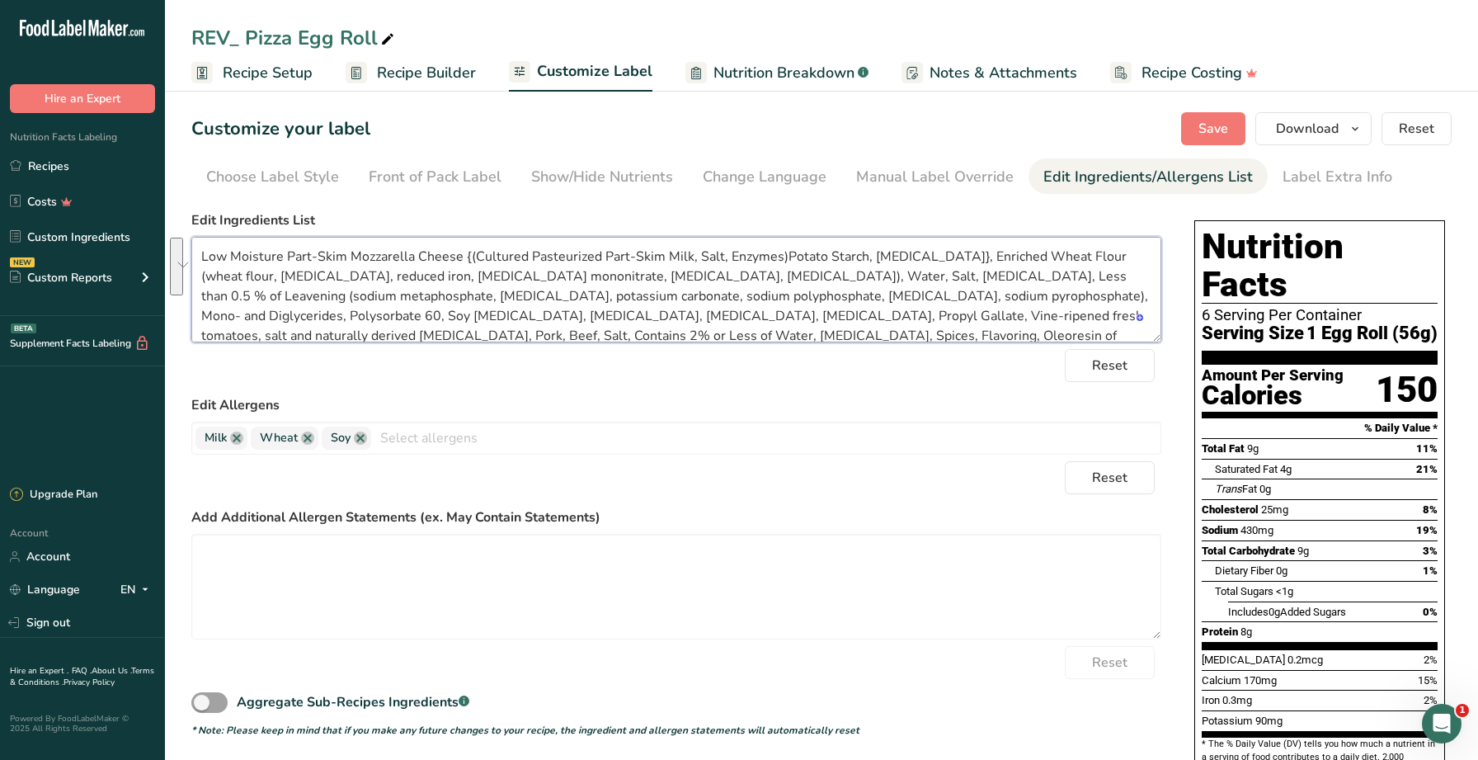
drag, startPoint x: 939, startPoint y: 255, endPoint x: 792, endPoint y: 289, distance: 151.4
click at [792, 289] on textarea "Low Moisture Part-Skim Mozzarella Cheese {(Cultured Pasteurized Part-Skim Milk,…" at bounding box center [676, 290] width 970 height 106
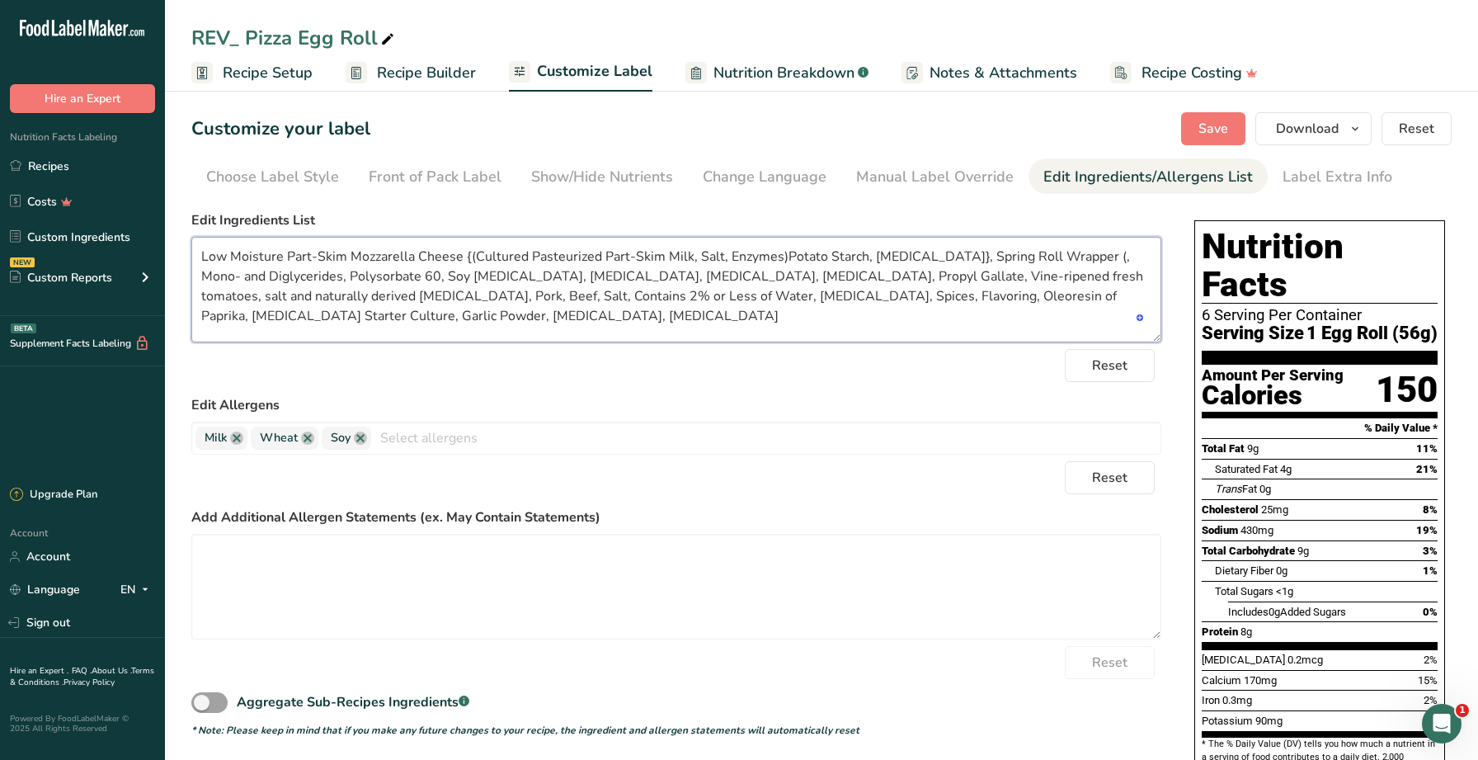
paste textarea "Enriched Wheat Flour (wheat flour, niacin, reduced iron, thiamin mononitrate, r…"
drag, startPoint x: 463, startPoint y: 256, endPoint x: 927, endPoint y: 256, distance: 463.5
click at [927, 256] on textarea "Low Moisture Part-Skim Mozzarella Cheese {(Cultured Pasteurized Part-Skim Milk,…" at bounding box center [676, 290] width 970 height 106
drag, startPoint x: 1027, startPoint y: 263, endPoint x: 1061, endPoint y: 252, distance: 36.3
click at [1029, 262] on textarea "Low Moisture Part-Skim Mozzarella Cheese {(Cultured Pasteurized Part-Skim Milk,…" at bounding box center [676, 290] width 970 height 106
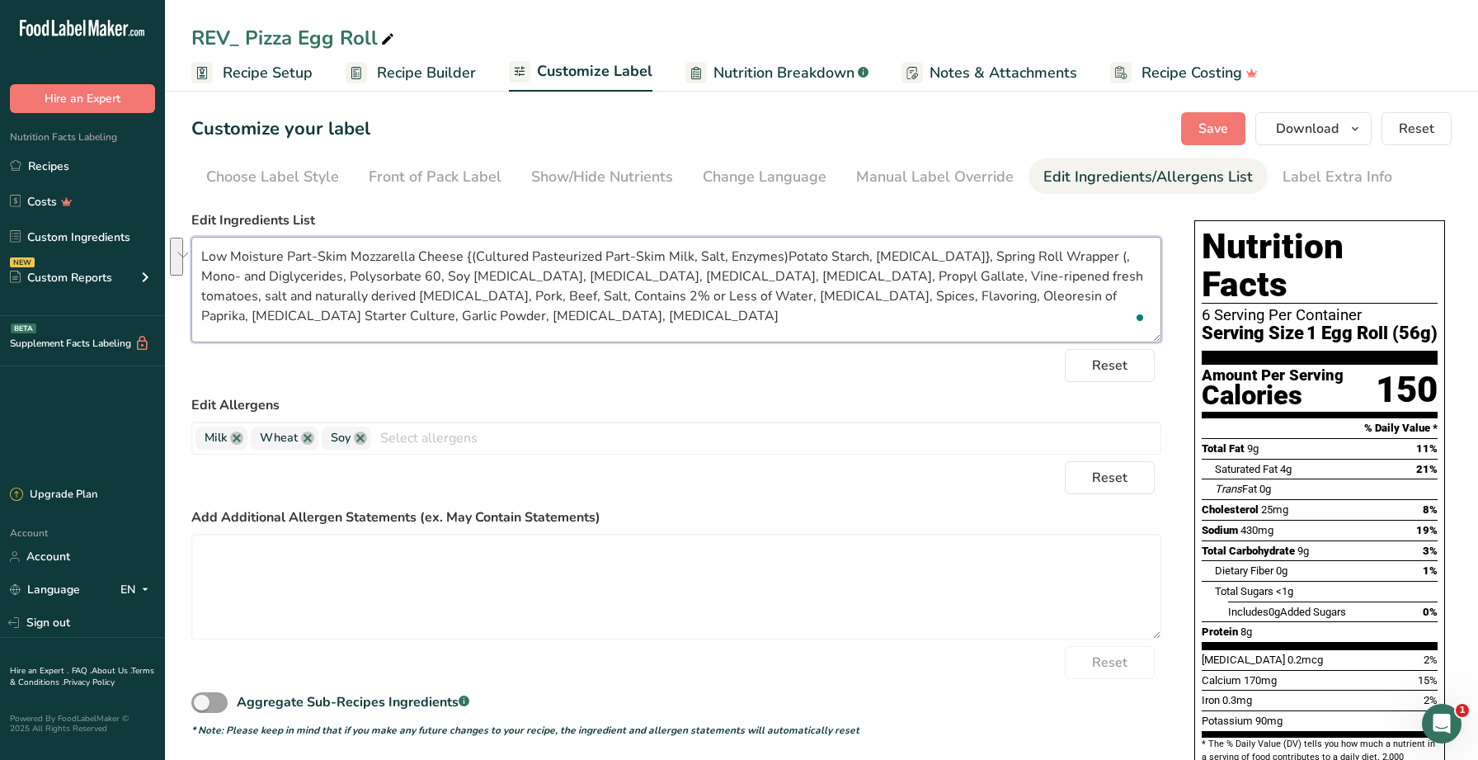
drag, startPoint x: 1072, startPoint y: 255, endPoint x: 787, endPoint y: 271, distance: 285.8
click at [787, 271] on textarea "Low Moisture Part-Skim Mozzarella Cheese {(Cultured Pasteurized Part-Skim Milk,…" at bounding box center [676, 290] width 970 height 106
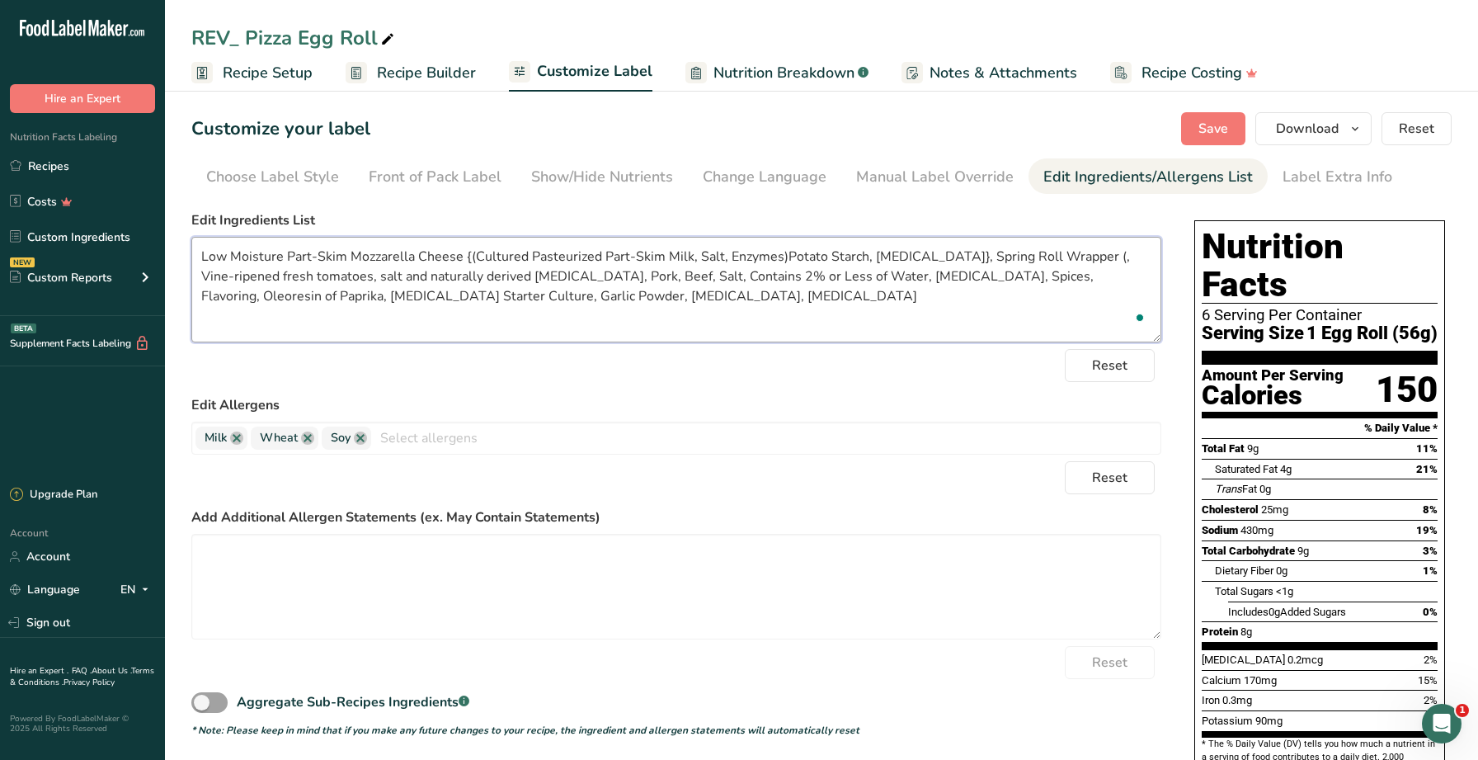
paste textarea "Enriched Wheat Flour (wheat flour, niacin, reduced iron, thiamin mononitrate, r…"
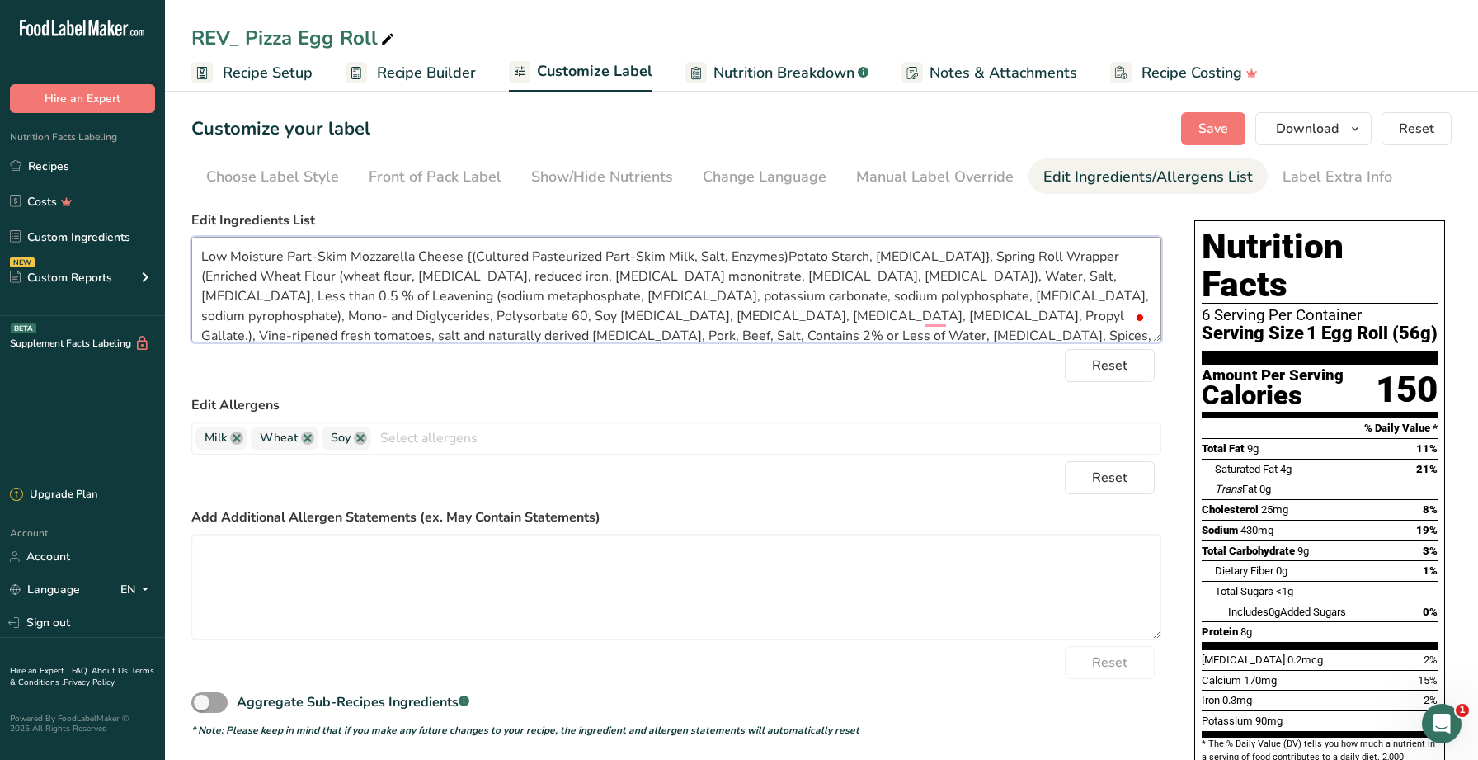
scroll to position [1, 0]
click at [938, 316] on textarea "Low Moisture Part-Skim Mozzarella Cheese {(Cultured Pasteurized Part-Skim Milk,…" at bounding box center [676, 290] width 970 height 106
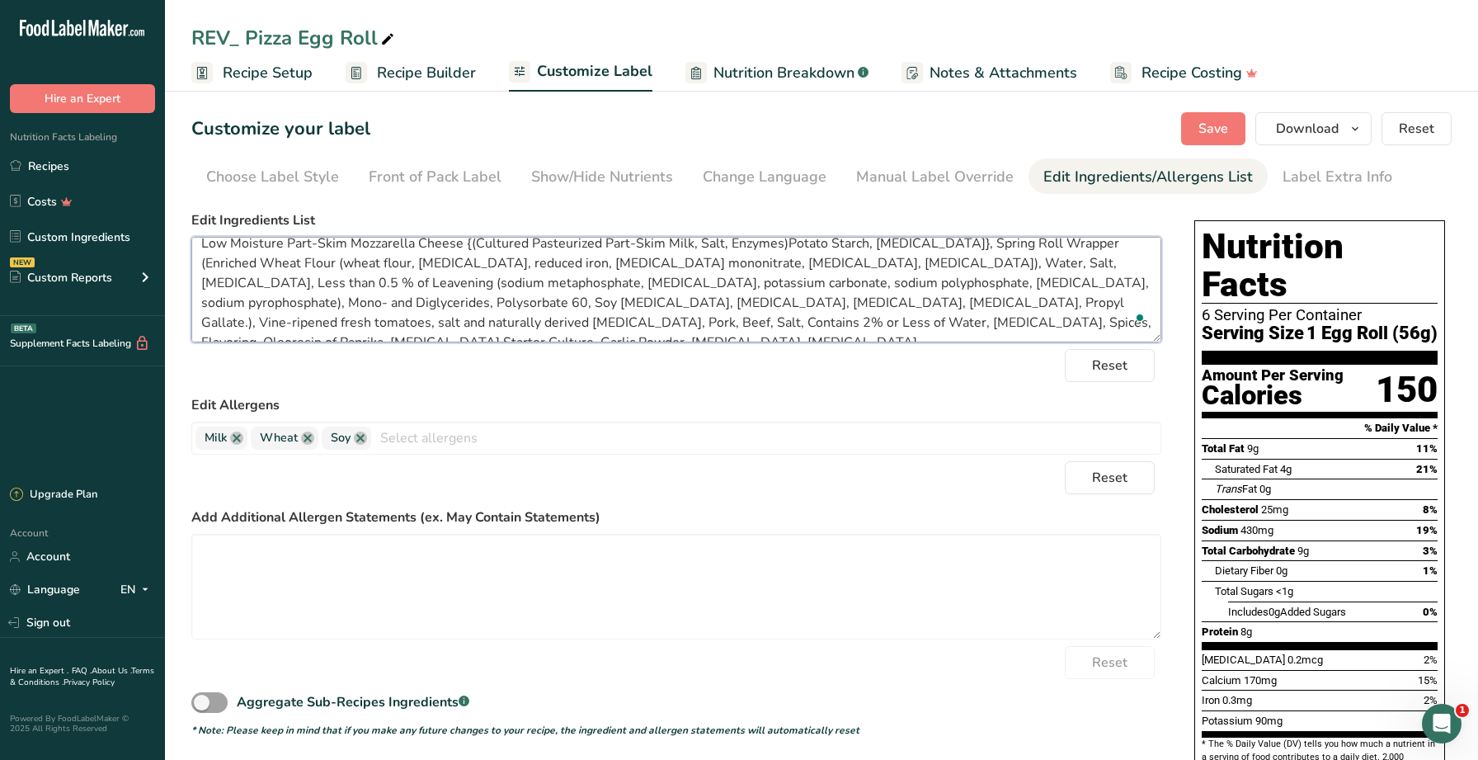
drag, startPoint x: 898, startPoint y: 305, endPoint x: 909, endPoint y: 303, distance: 11.0
click at [901, 305] on textarea "Low Moisture Part-Skim Mozzarella Cheese {(Cultured Pasteurized Part-Skim Milk,…" at bounding box center [676, 290] width 970 height 106
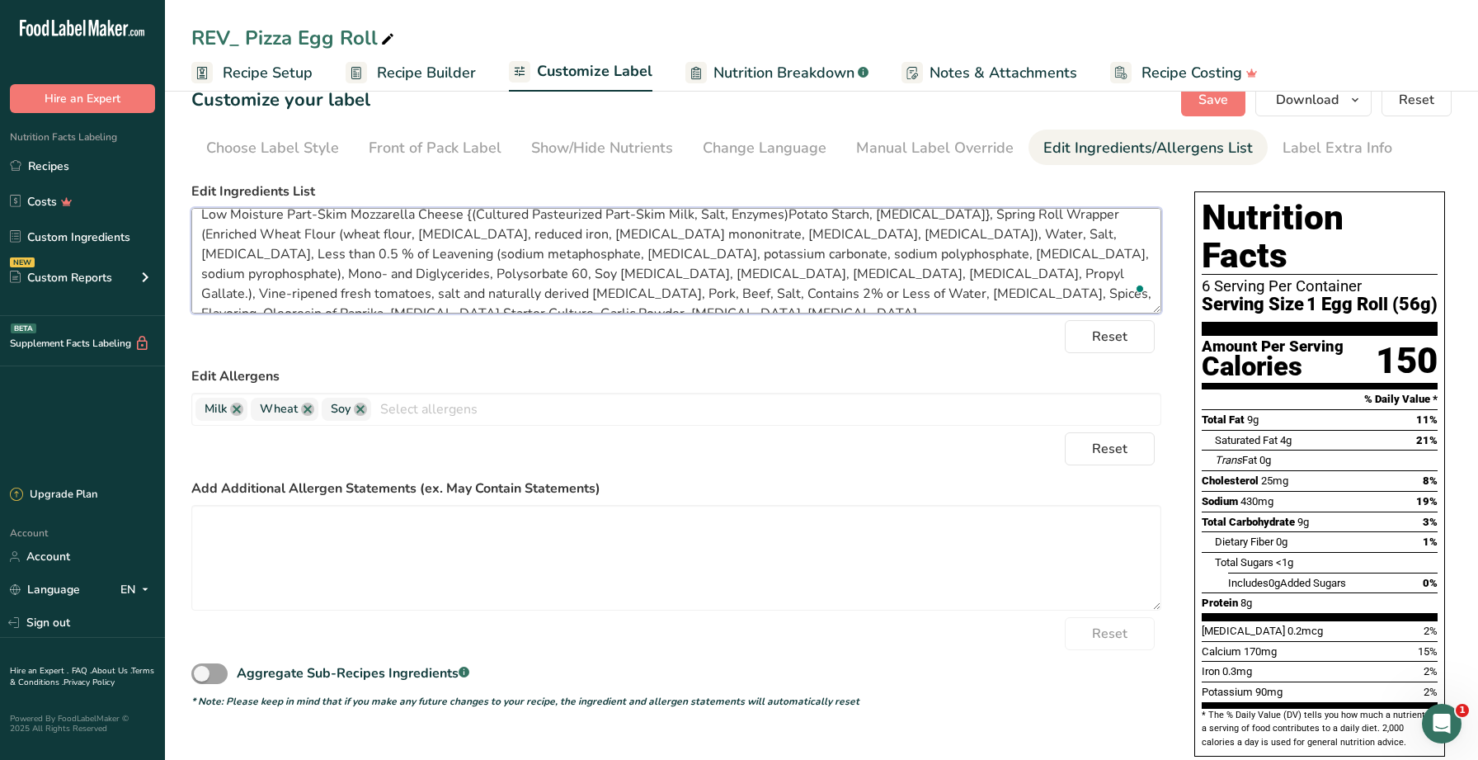
scroll to position [31, 0]
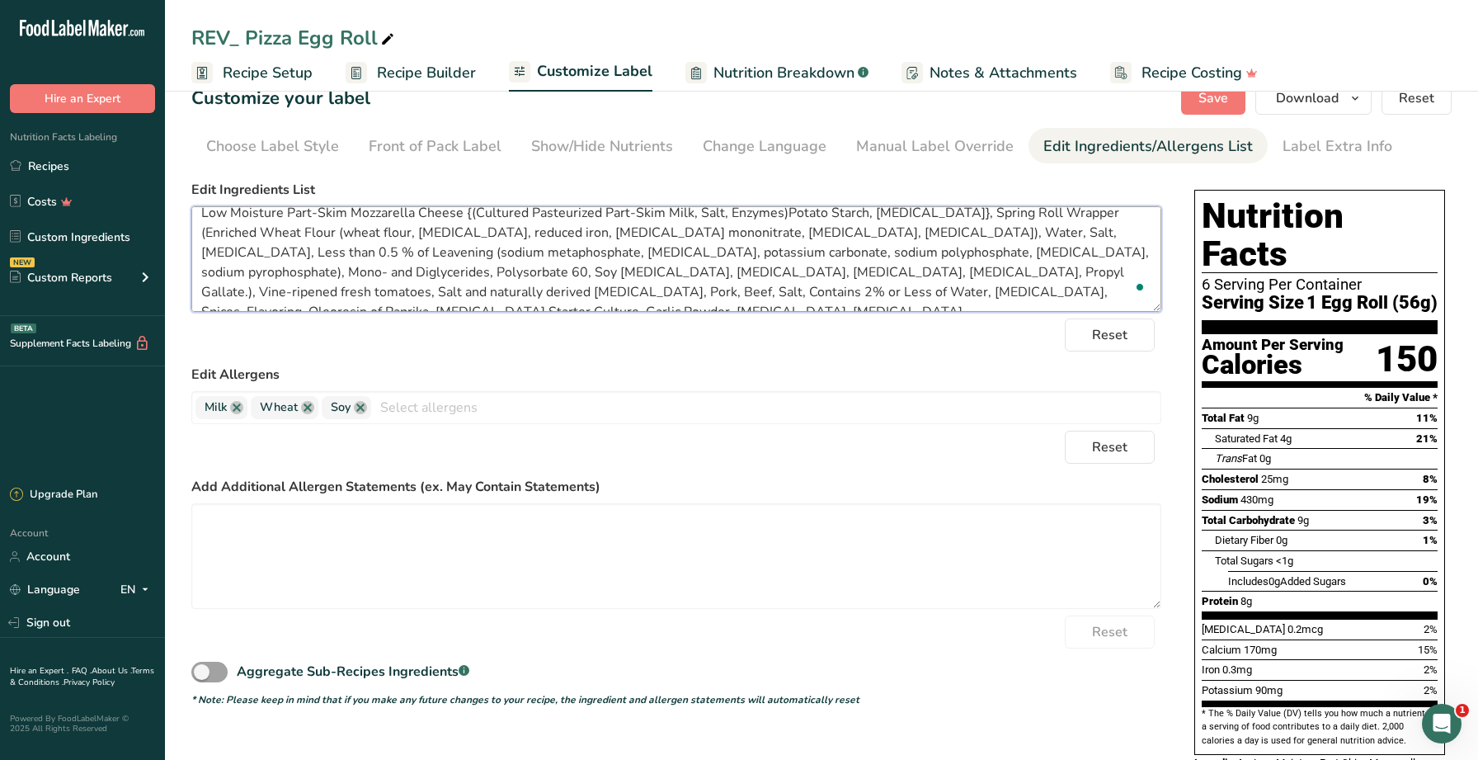
click at [953, 276] on textarea "Low Moisture Part-Skim Mozzarella Cheese {(Cultured Pasteurized Part-Skim Milk,…" at bounding box center [676, 259] width 970 height 106
click at [956, 276] on textarea "Low Moisture Part-Skim Mozzarella Cheese {(Cultured Pasteurized Part-Skim Milk,…" at bounding box center [676, 259] width 970 height 106
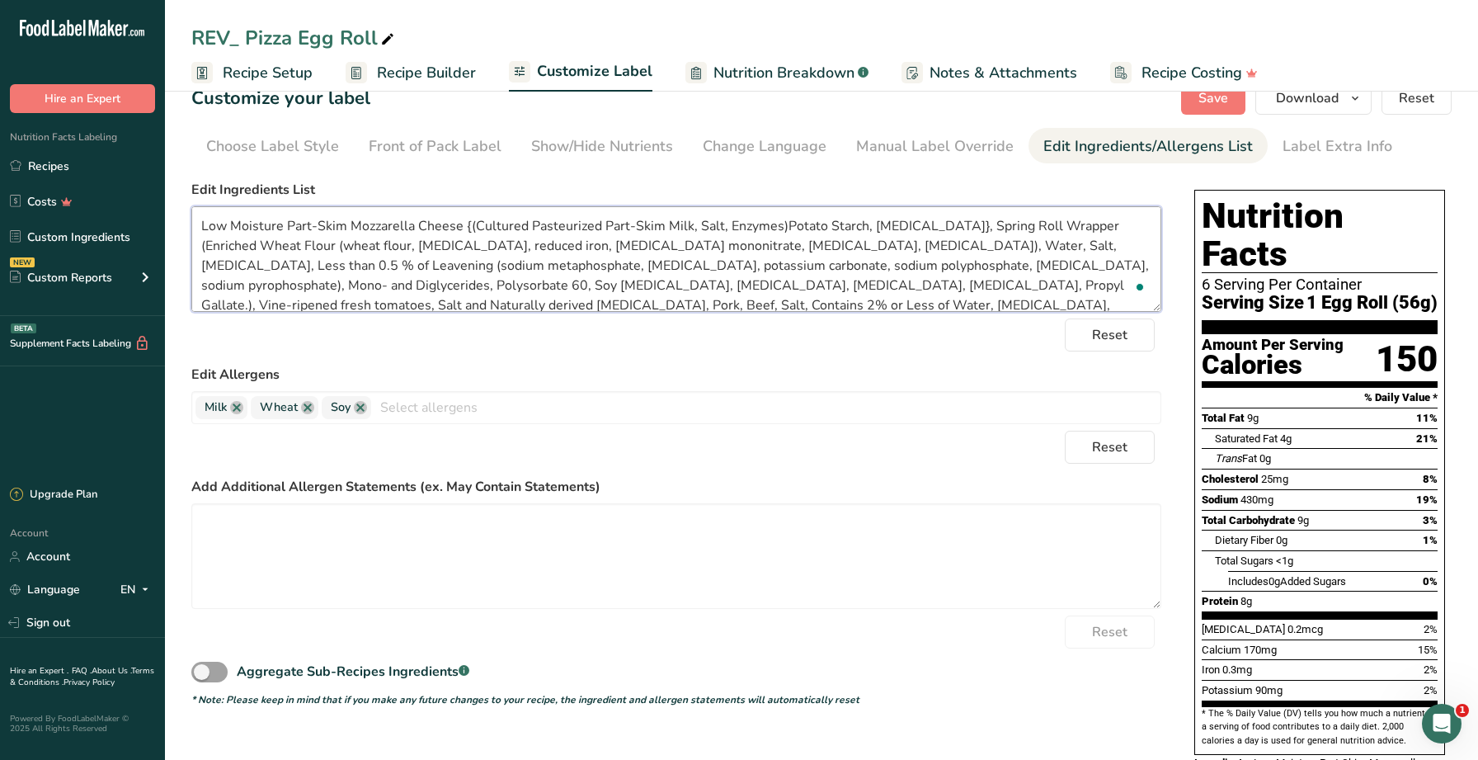
click at [282, 228] on textarea "Low Moisture Part-Skim Mozzarella Cheese {(Cultured Pasteurized Part-Skim Milk,…" at bounding box center [676, 259] width 970 height 106
click at [778, 226] on textarea "Low Moisture Part-Skim Mozzarella Cheese {(Cultured Pasteurized Part-Skim Milk,…" at bounding box center [676, 259] width 970 height 106
click at [468, 225] on textarea "Low Moisture Part-Skim Mozzarella Cheese {(Cultured Pasteurized Part-Skim Milk,…" at bounding box center [676, 259] width 970 height 106
click at [777, 224] on textarea "Low Moisture Part-Skim Mozzarella Cheese ([Cultured Pasteurized Part-Skim Milk,…" at bounding box center [676, 259] width 970 height 106
drag, startPoint x: 939, startPoint y: 226, endPoint x: 978, endPoint y: 213, distance: 40.9
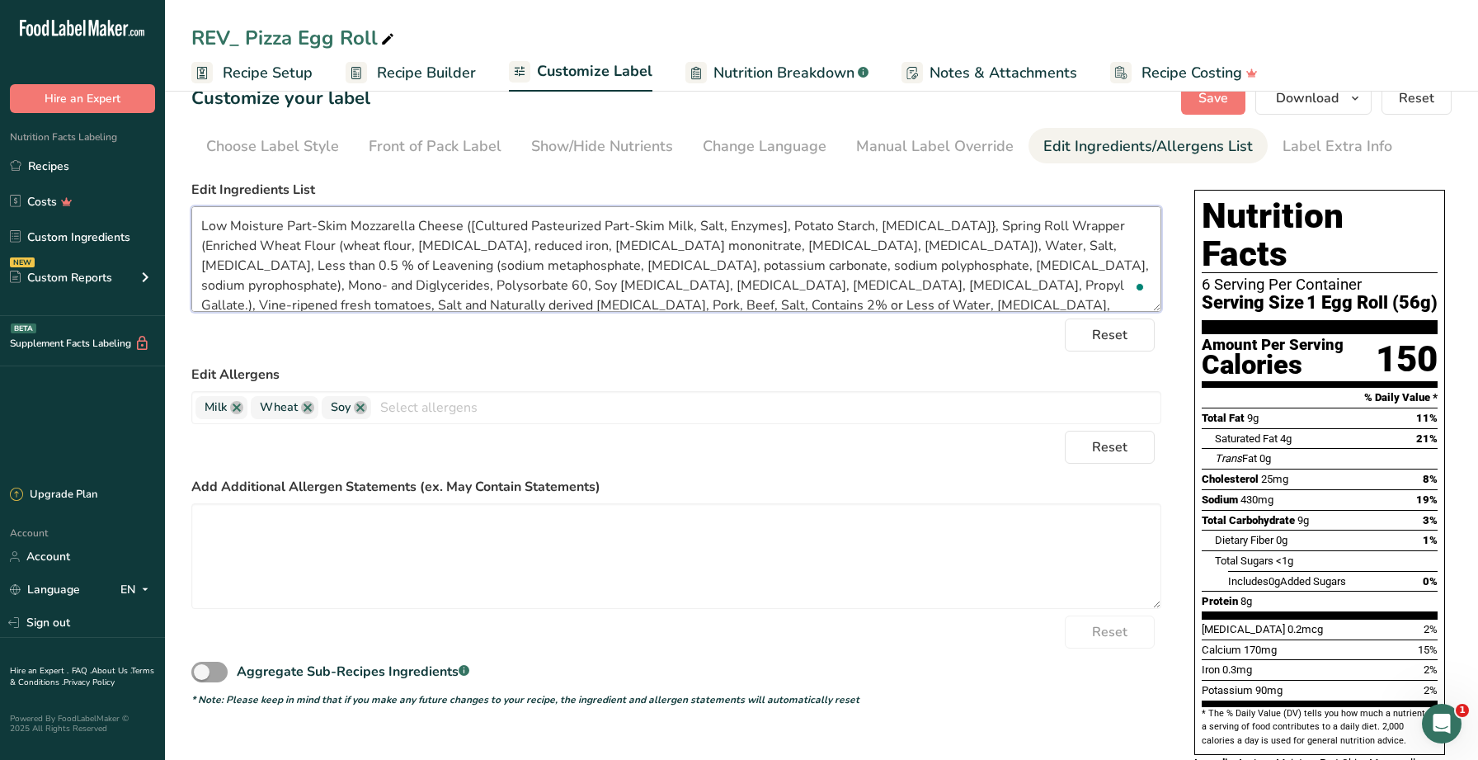
click at [939, 226] on textarea "Low Moisture Part-Skim Mozzarella Cheese ([Cultured Pasteurized Part-Skim Milk,…" at bounding box center [676, 259] width 970 height 106
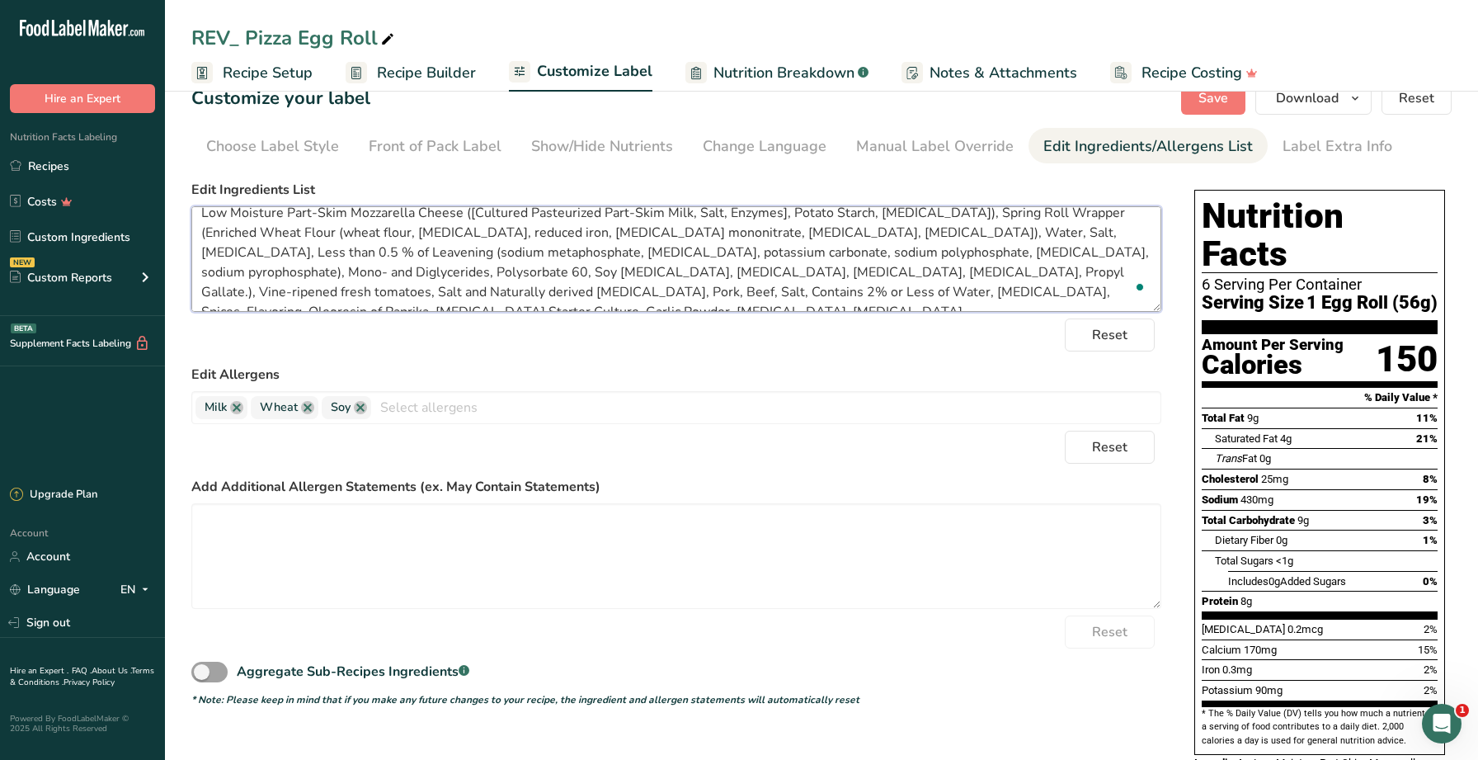
click at [725, 273] on textarea "Low Moisture Part-Skim Mozzarella Cheese ([Cultured Pasteurized Part-Skim Milk,…" at bounding box center [676, 259] width 970 height 106
click at [1024, 275] on textarea "Low Moisture Part-Skim Mozzarella Cheese ([Cultured Pasteurized Part-Skim Milk,…" at bounding box center [676, 259] width 970 height 106
click at [259, 287] on textarea "Low Moisture Part-Skim Mozzarella Cheese ([Cultured Pasteurized Part-Skim Milk,…" at bounding box center [676, 259] width 970 height 106
click at [256, 288] on textarea "Low Moisture Part-Skim Mozzarella Cheese ([Cultured Pasteurized Part-Skim Milk,…" at bounding box center [676, 259] width 970 height 106
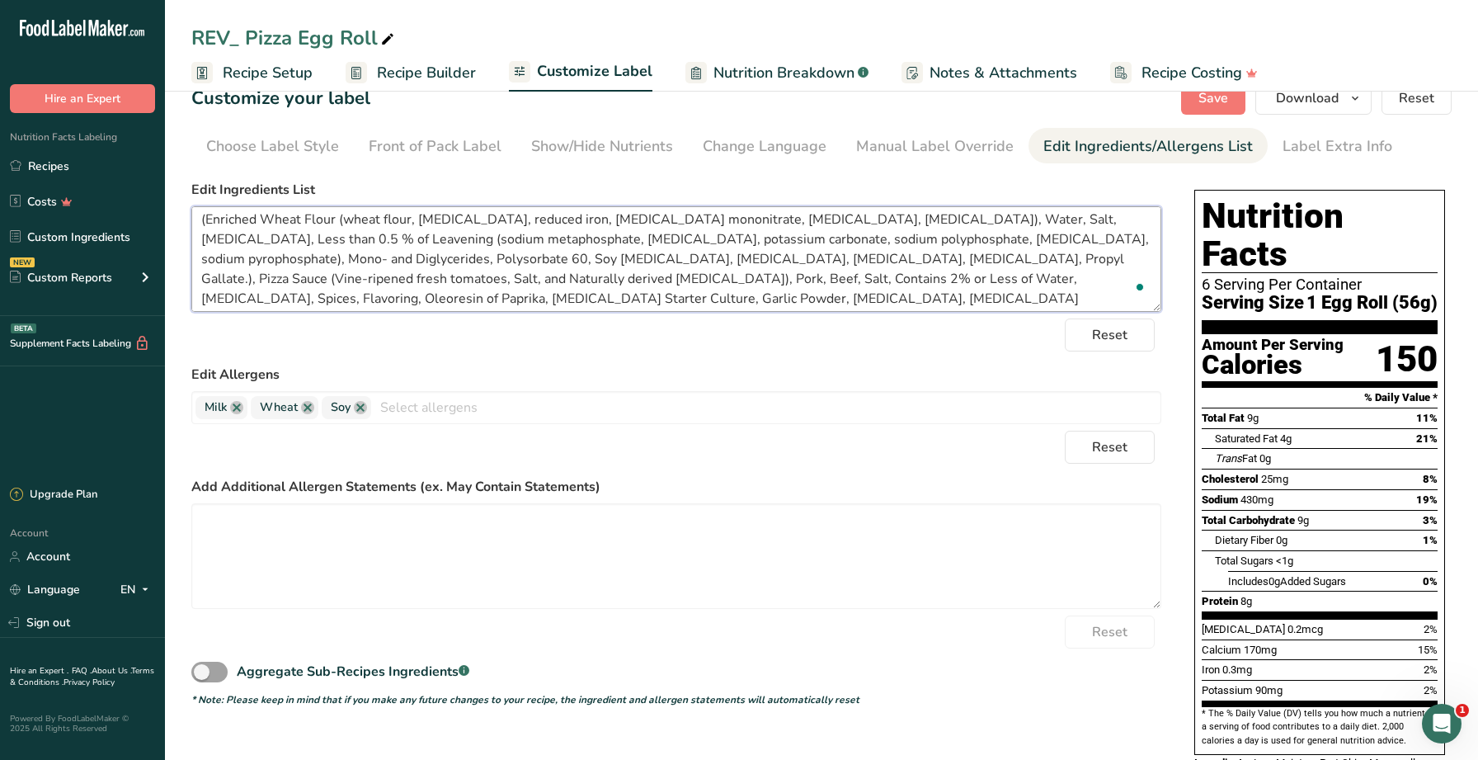
click at [270, 280] on textarea "Low Moisture Part-Skim Mozzarella Cheese ([Cultured Pasteurized Part-Skim Milk,…" at bounding box center [676, 259] width 970 height 106
click at [534, 297] on textarea "Low Moisture Part-Skim Mozzarella Cheese ([Cultured Pasteurized Part-Skim Milk,…" at bounding box center [676, 259] width 970 height 106
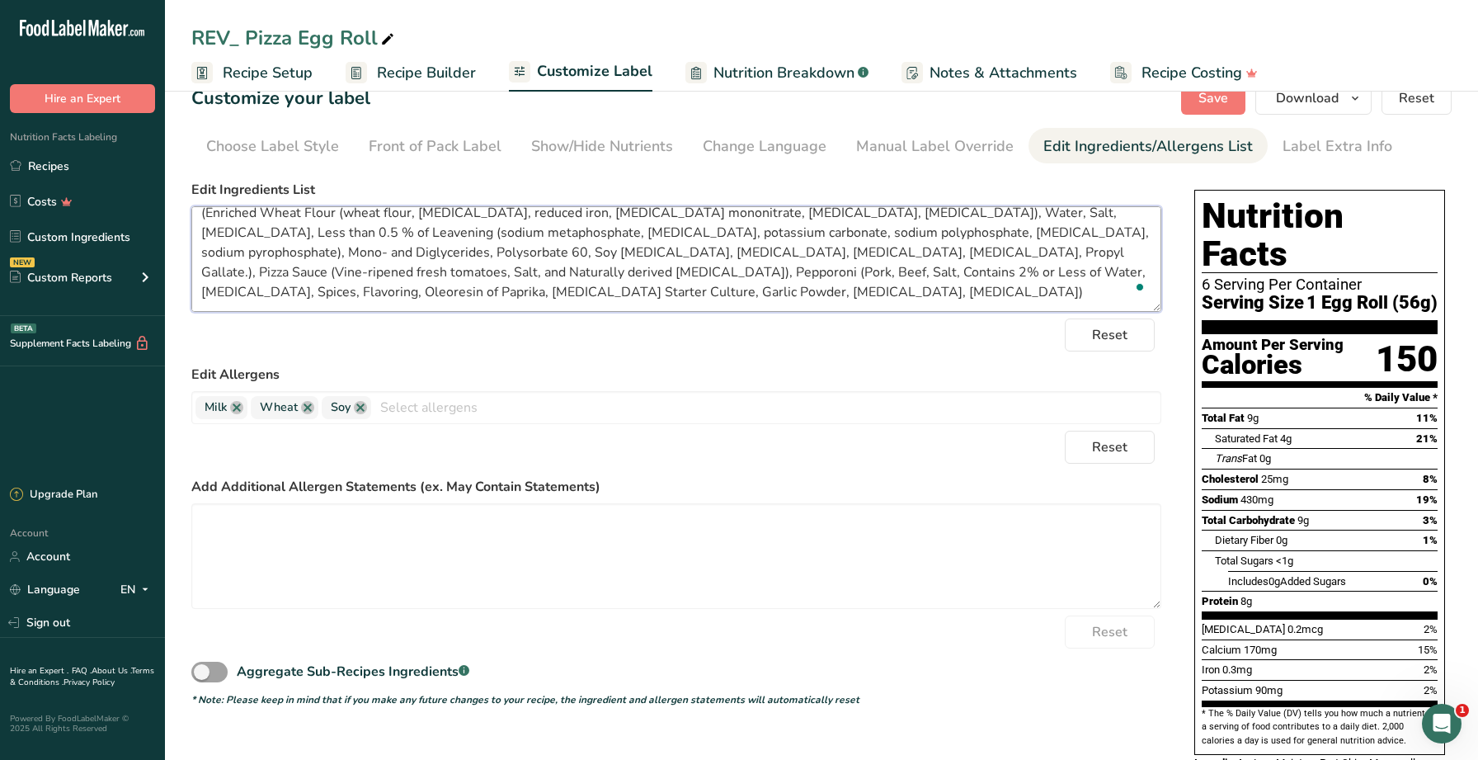
click at [315, 275] on textarea "Low Moisture Part-Skim Mozzarella Cheese ([Cultured Pasteurized Part-Skim Milk,…" at bounding box center [676, 259] width 970 height 106
type textarea "Low Moisture Part-Skim Mozzarella Cheese ([Cultured Pasteurized Part-Skim Milk,…"
click at [411, 336] on div "Reset" at bounding box center [676, 334] width 970 height 33
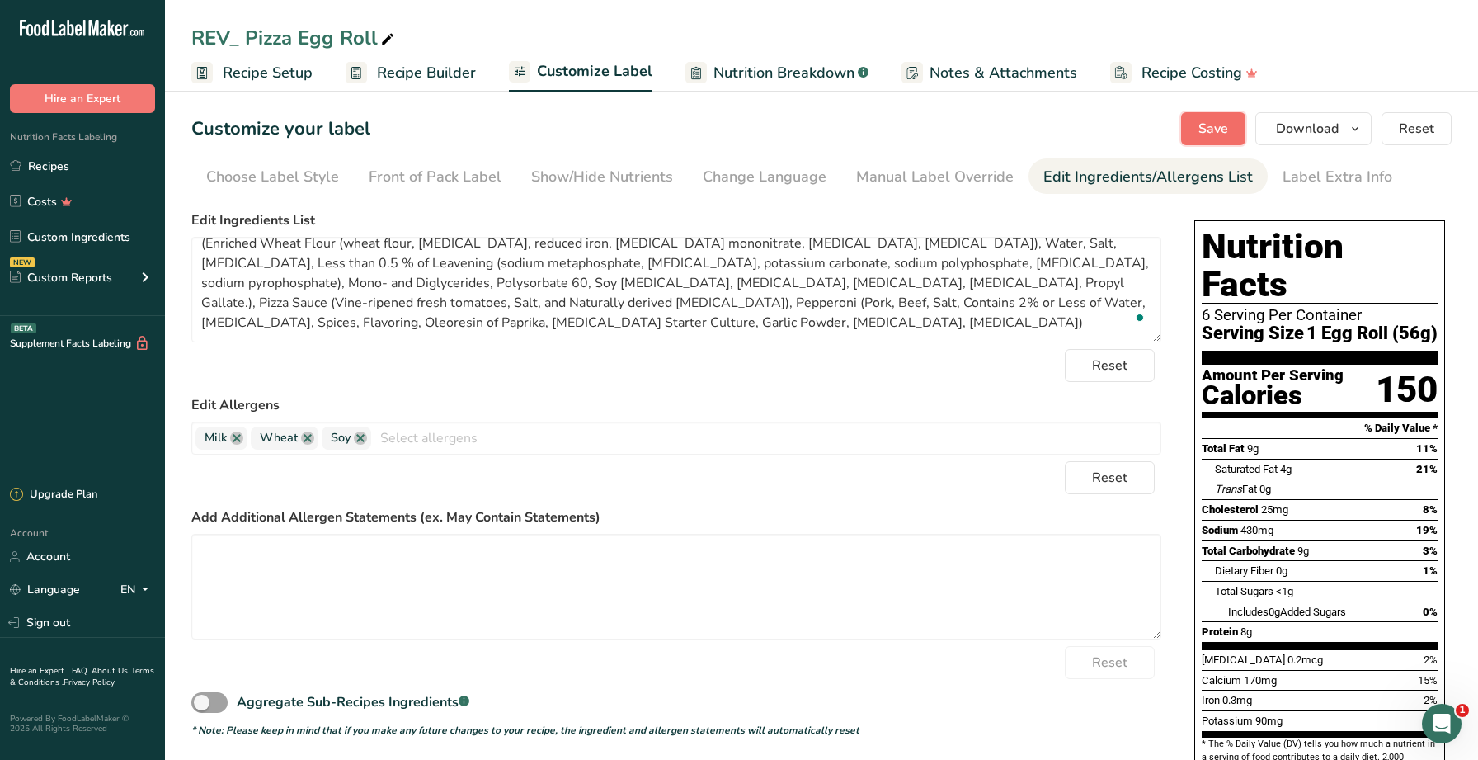
click at [1214, 129] on span "Save" at bounding box center [1213, 129] width 30 height 20
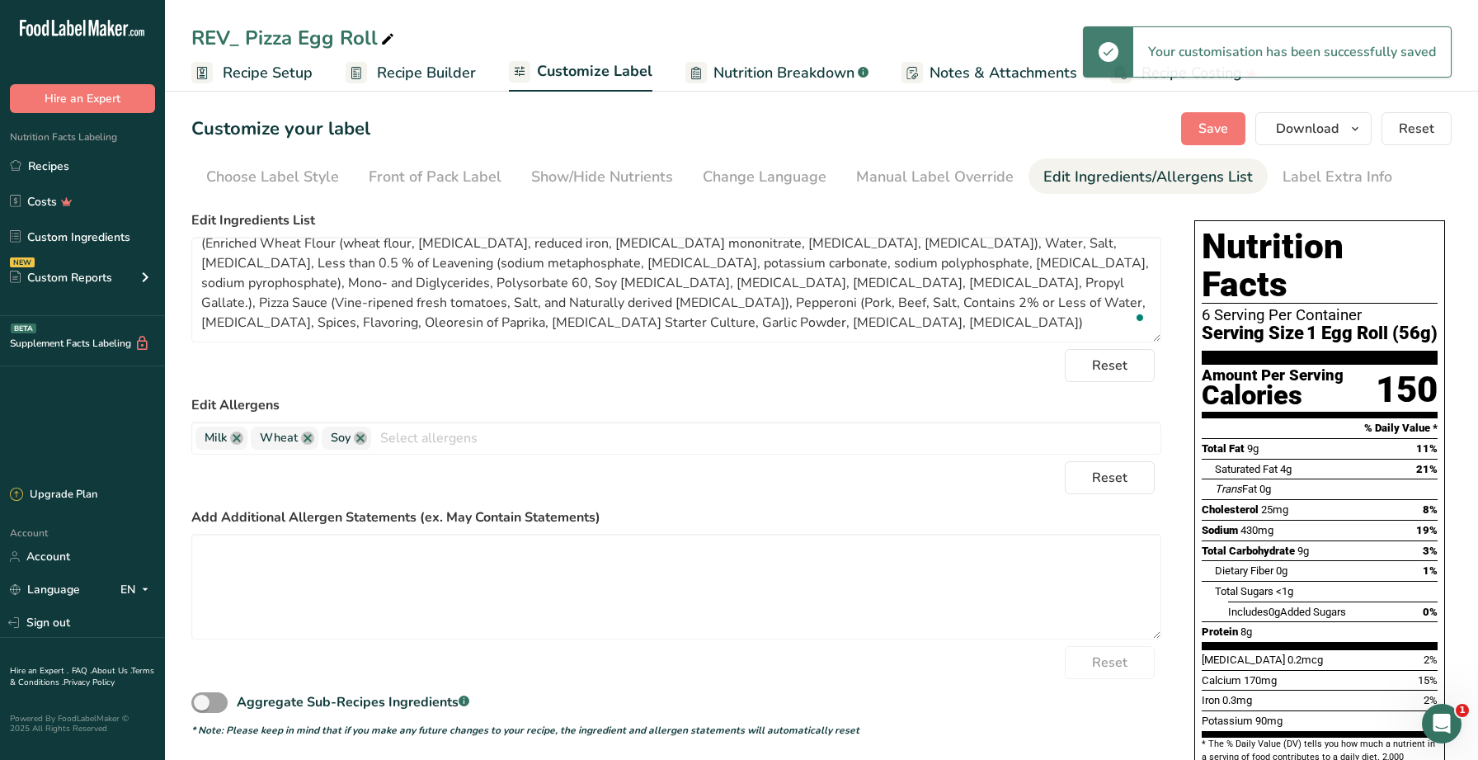
click at [826, 125] on div "Customize your label Save Download Choose what to show on your downloaded label…" at bounding box center [821, 128] width 1260 height 33
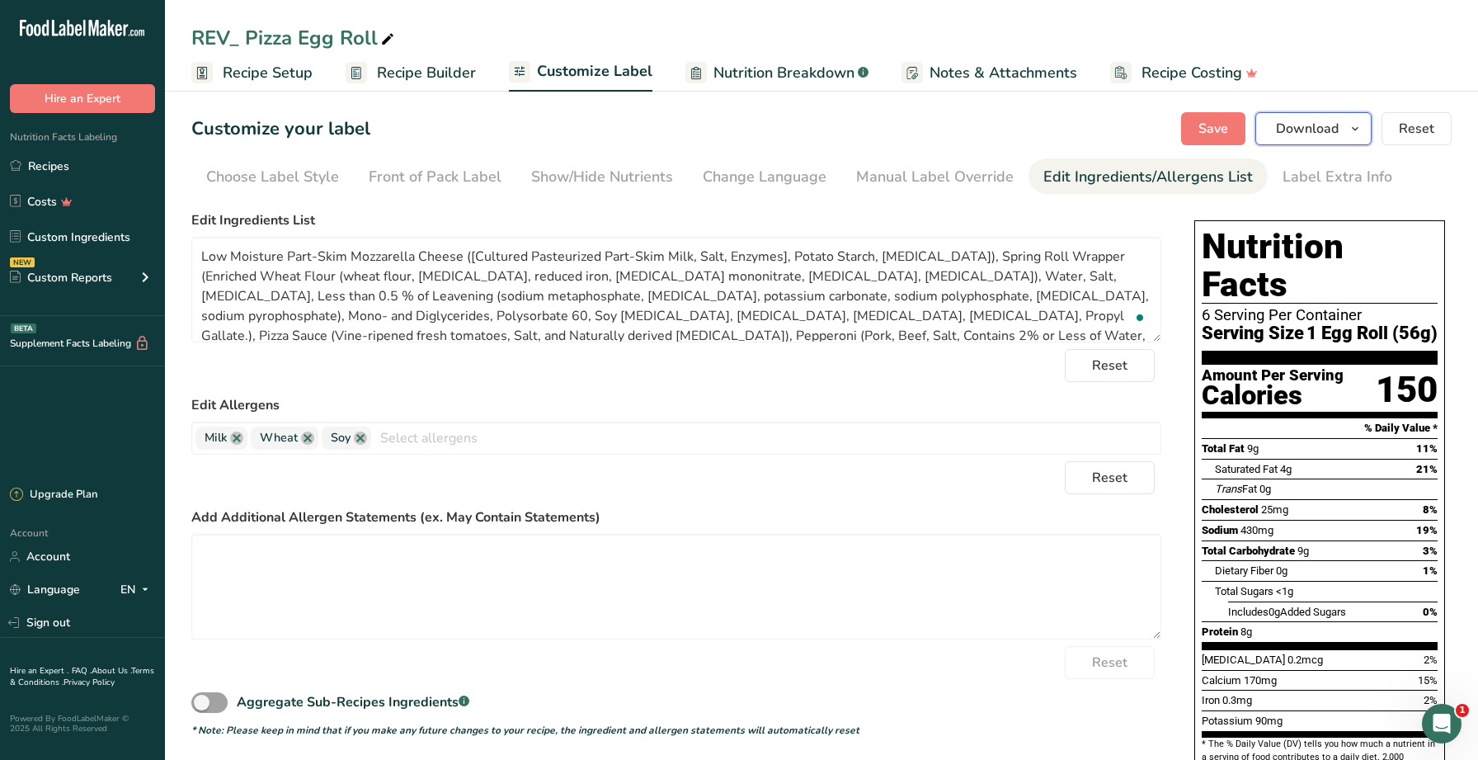
click at [1339, 132] on button "Download" at bounding box center [1313, 128] width 116 height 33
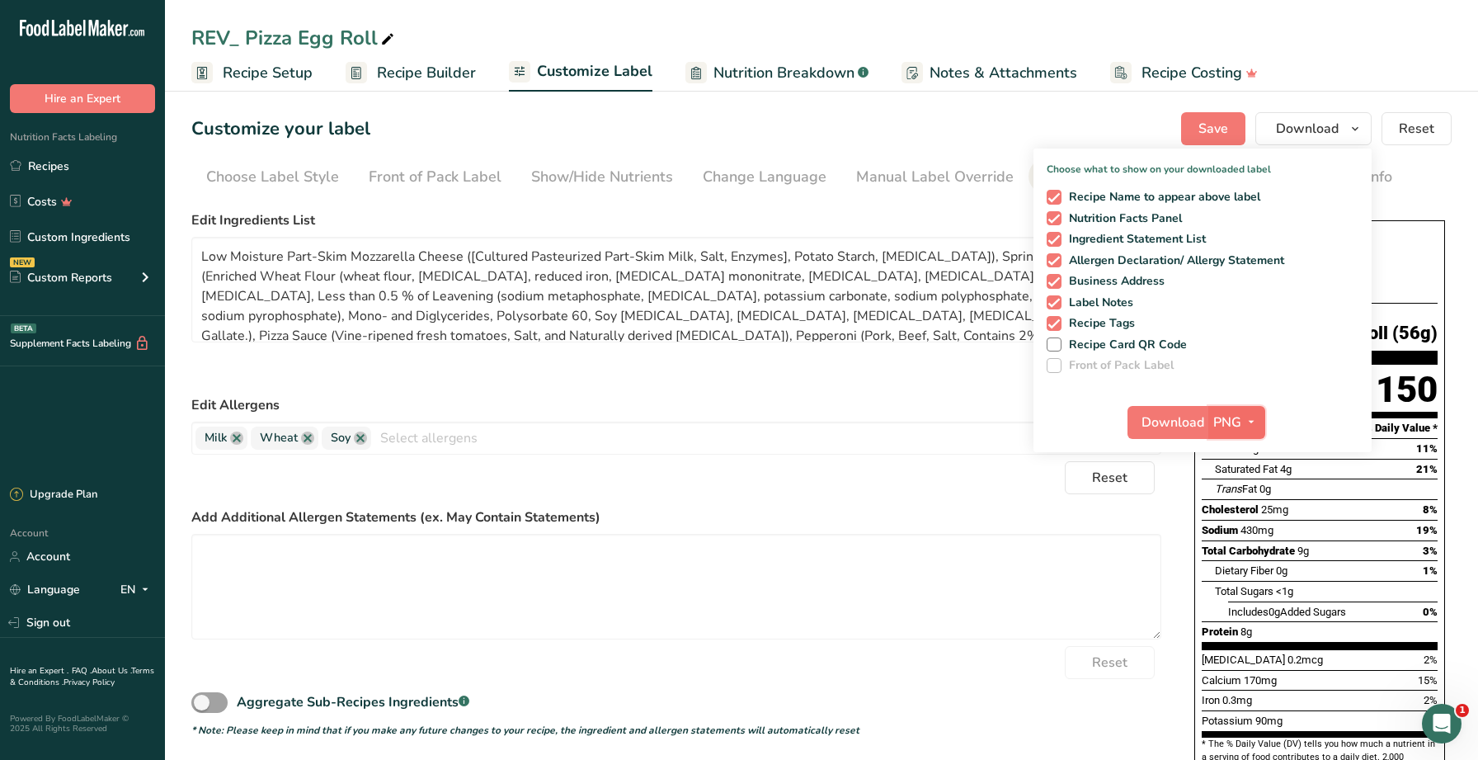
click at [1239, 423] on span "PNG" at bounding box center [1227, 422] width 28 height 20
drag, startPoint x: 1248, startPoint y: 541, endPoint x: 1232, endPoint y: 510, distance: 35.0
click at [1246, 541] on link "PDF" at bounding box center [1238, 537] width 53 height 27
click at [1183, 429] on span "Download" at bounding box center [1173, 422] width 63 height 20
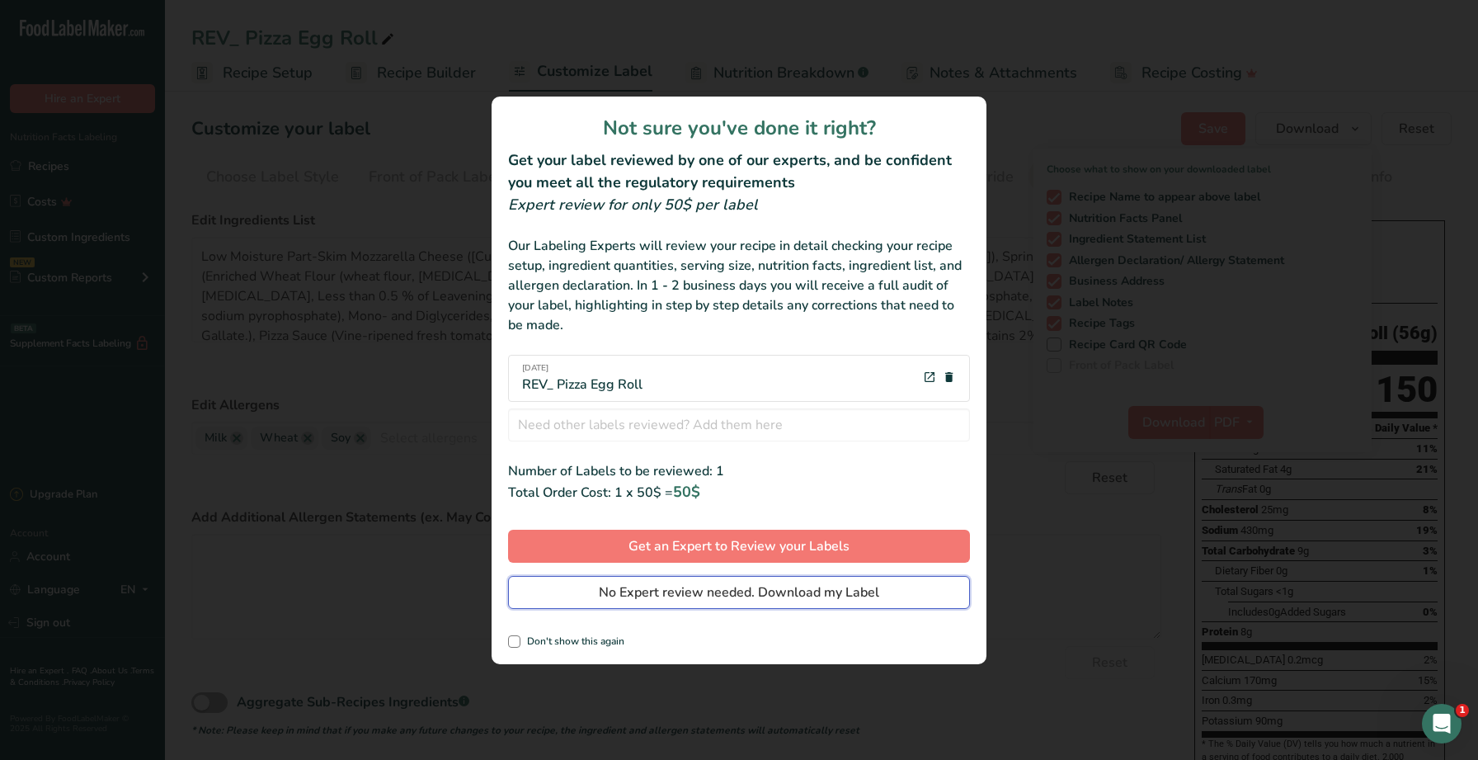
click at [820, 588] on span "No Expert review needed. Download my Label" at bounding box center [739, 592] width 280 height 20
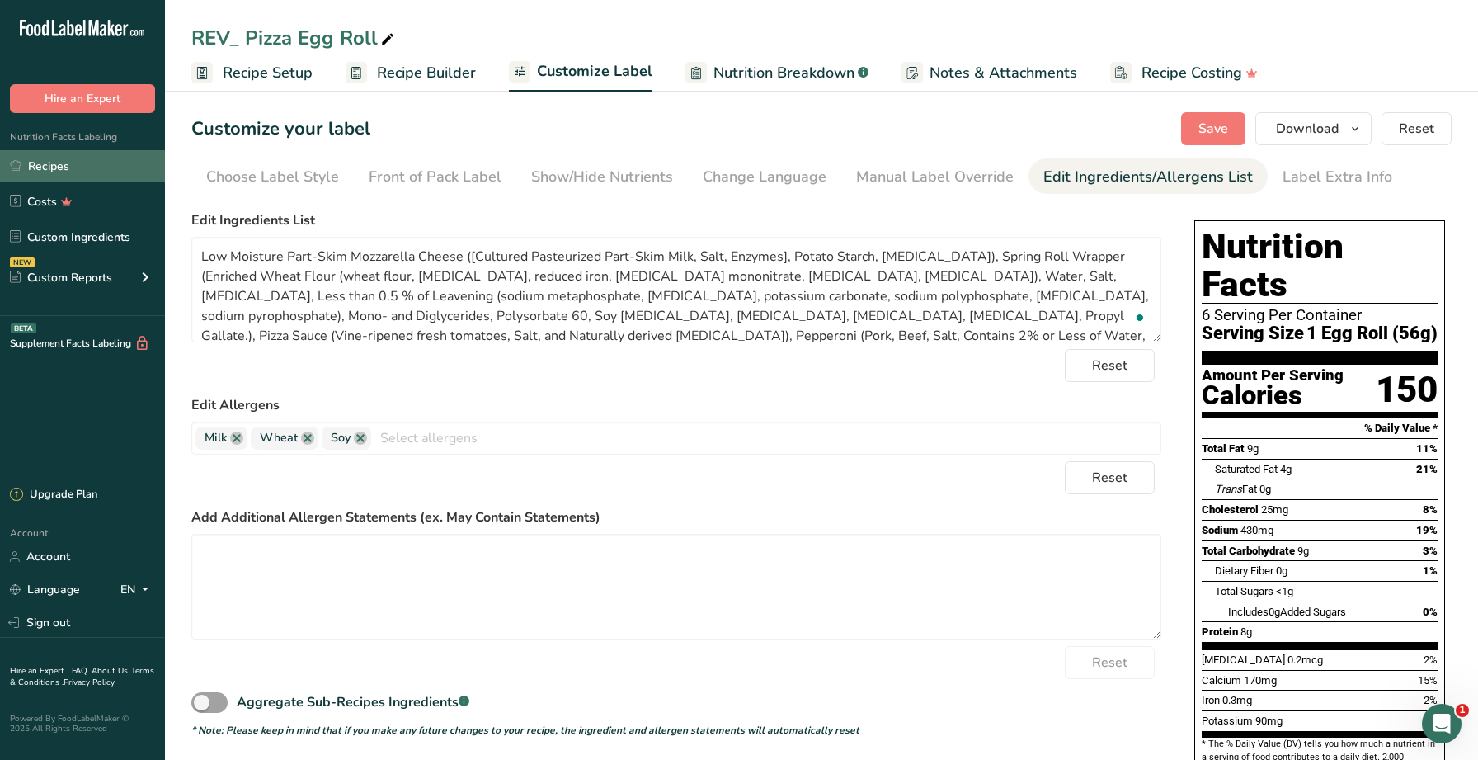
click at [124, 172] on link "Recipes" at bounding box center [82, 165] width 165 height 31
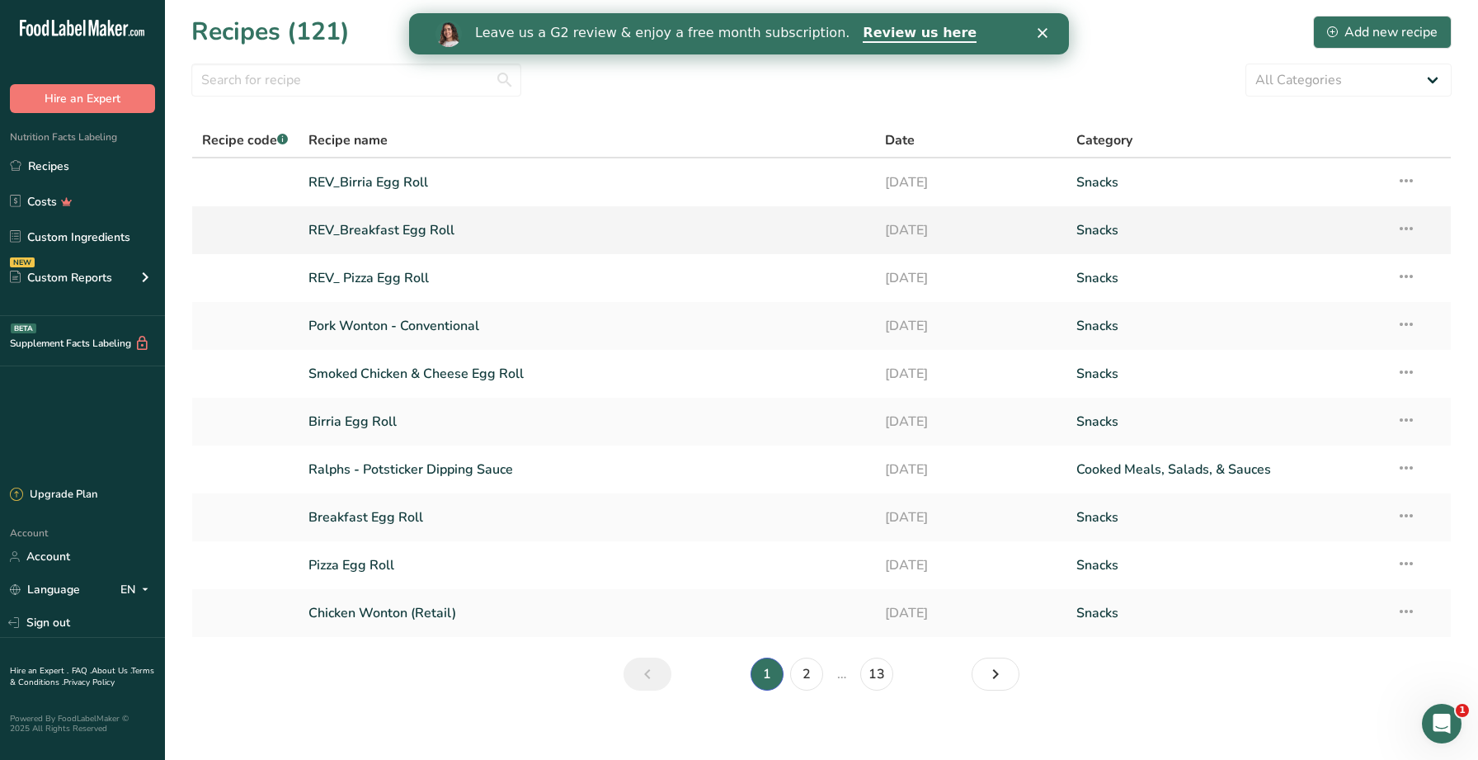
click at [344, 240] on link "REV_Breakfast Egg Roll" at bounding box center [586, 230] width 556 height 35
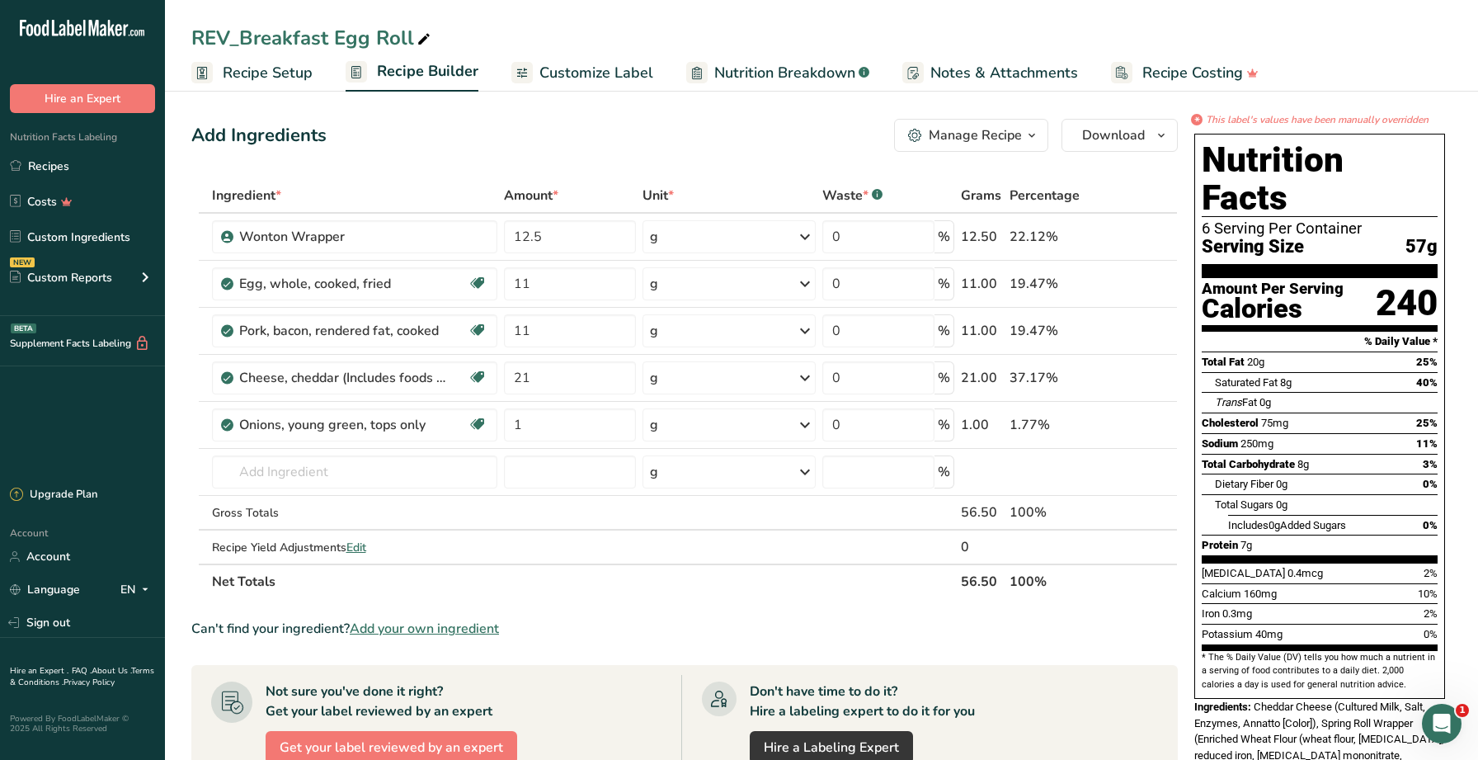
click at [623, 73] on span "Customize Label" at bounding box center [596, 73] width 114 height 22
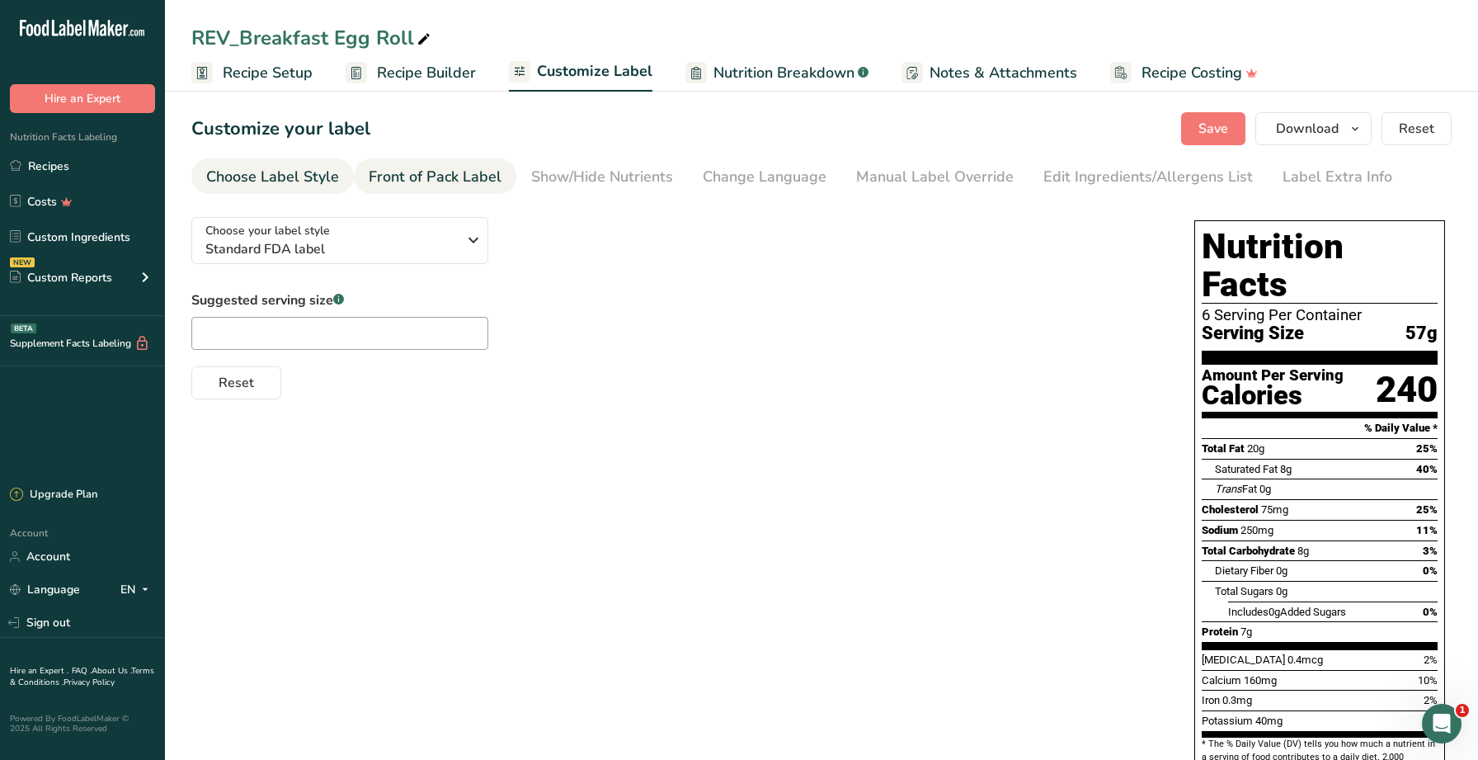
click at [452, 170] on div "Front of Pack Label" at bounding box center [435, 177] width 133 height 22
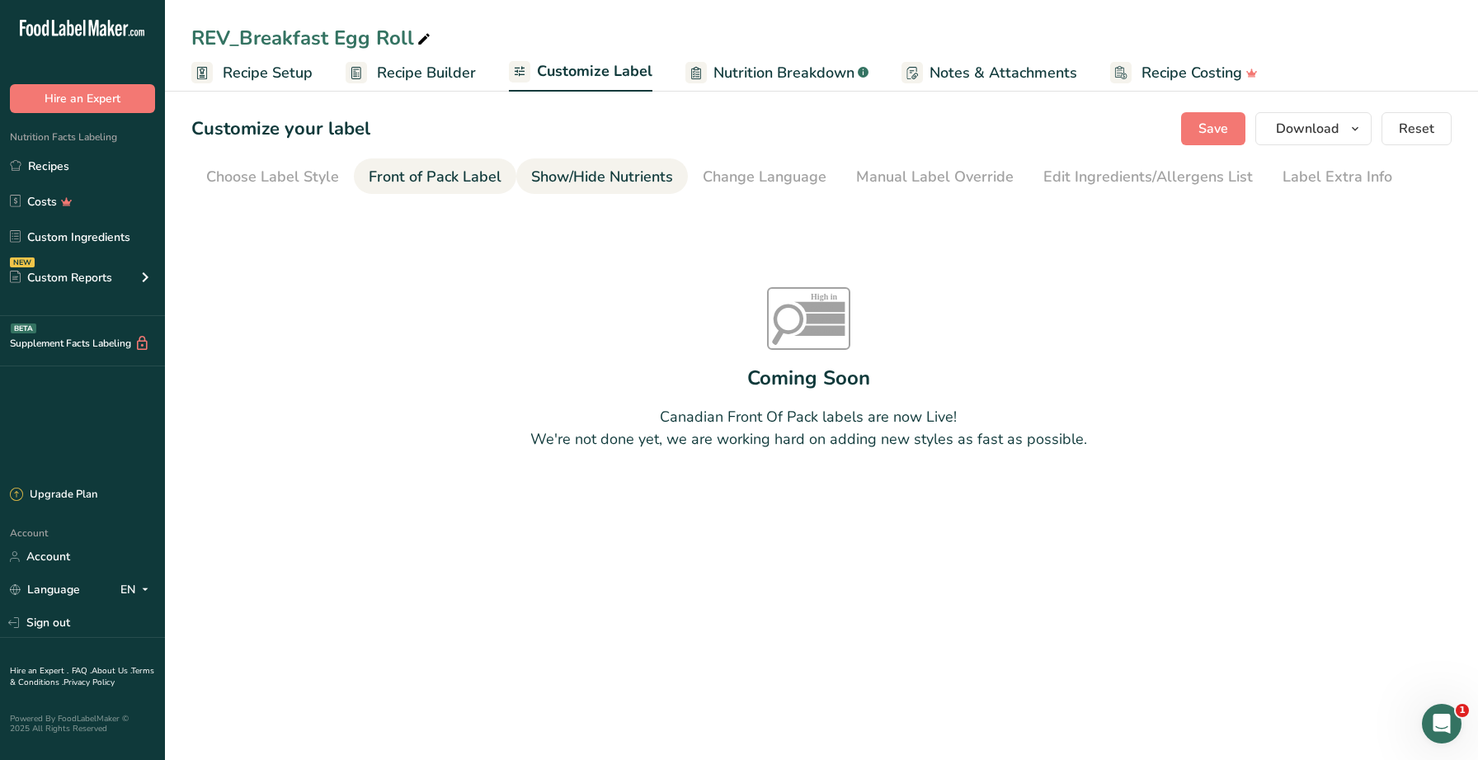
click at [534, 171] on div "Show/Hide Nutrients" at bounding box center [602, 177] width 142 height 22
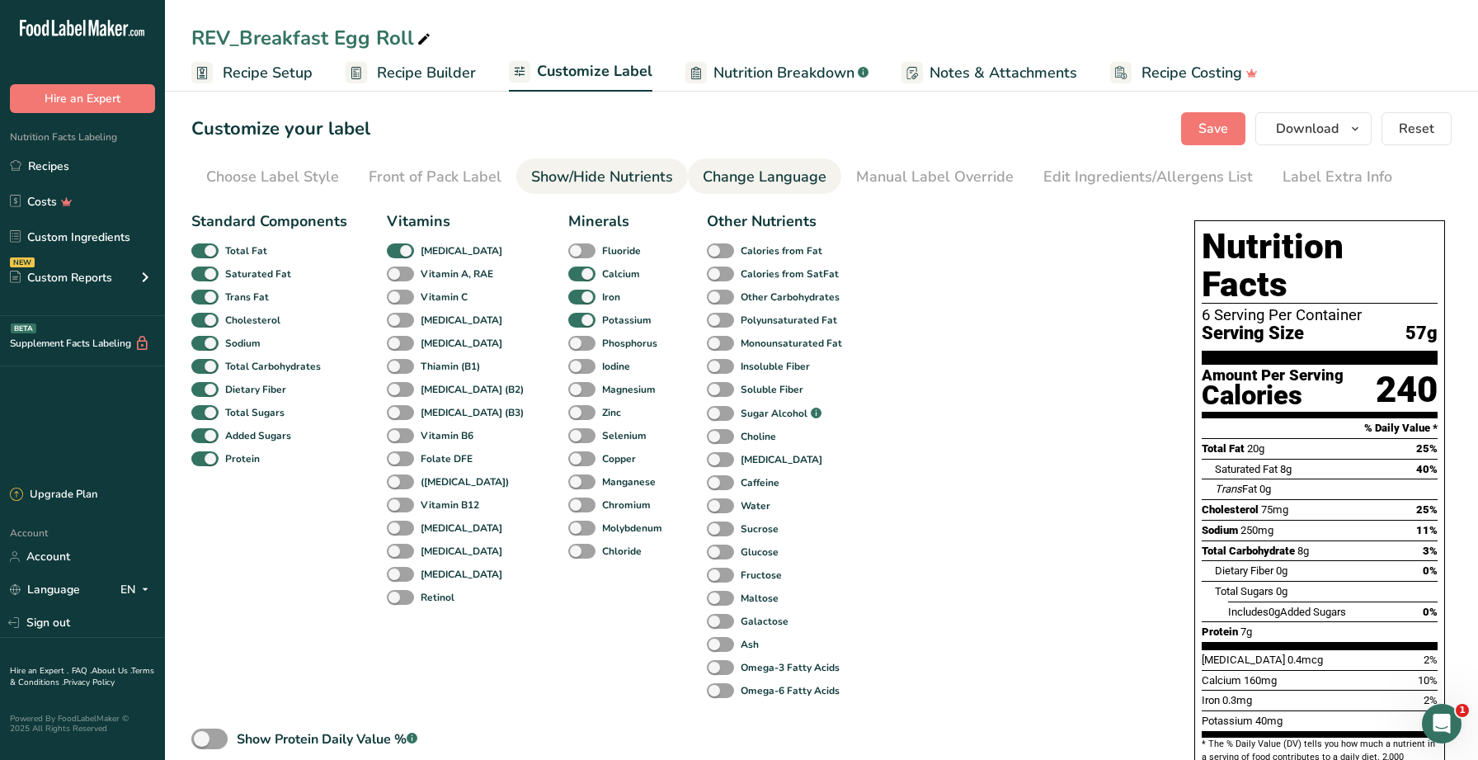
click at [765, 172] on div "Change Language" at bounding box center [765, 177] width 124 height 22
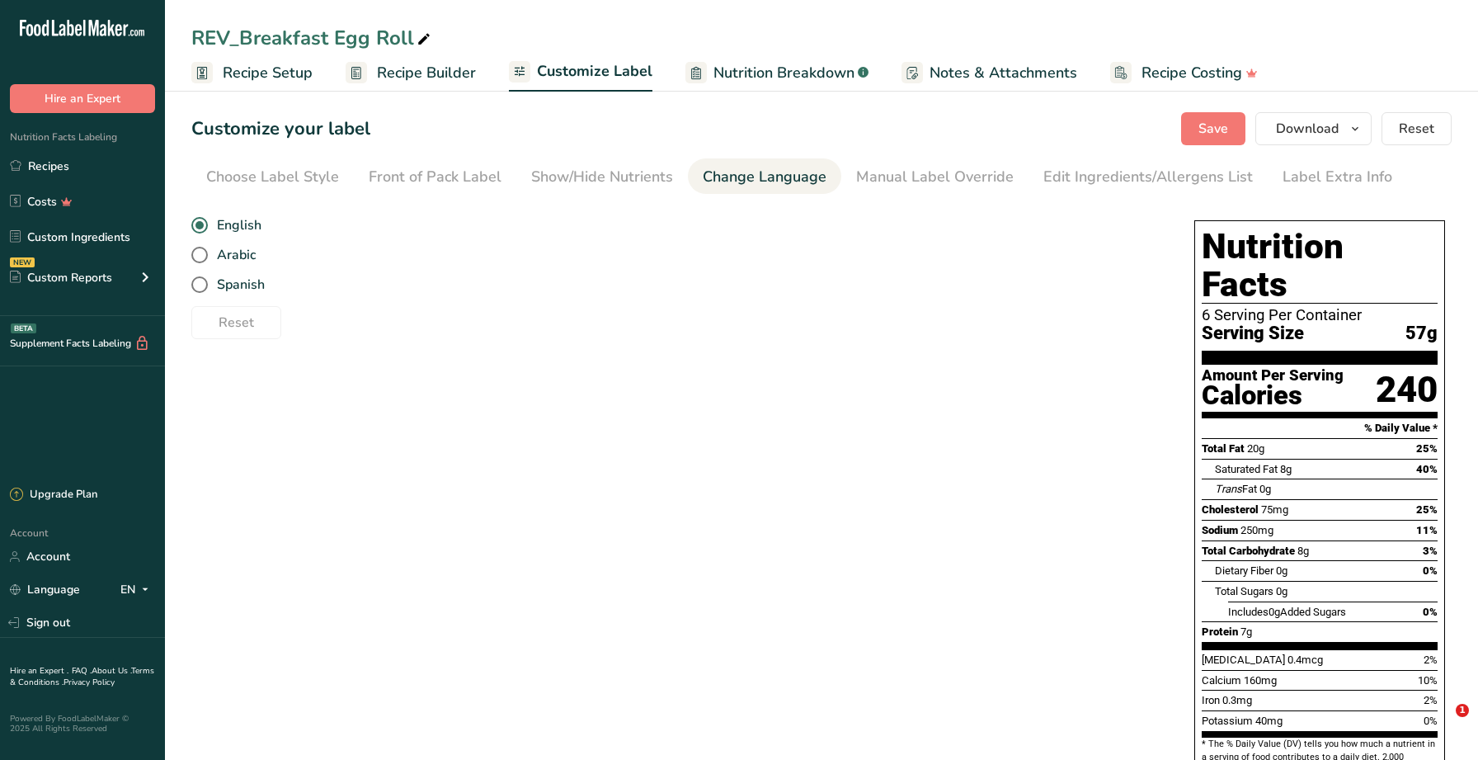
click at [895, 174] on div "Manual Label Override" at bounding box center [935, 177] width 158 height 22
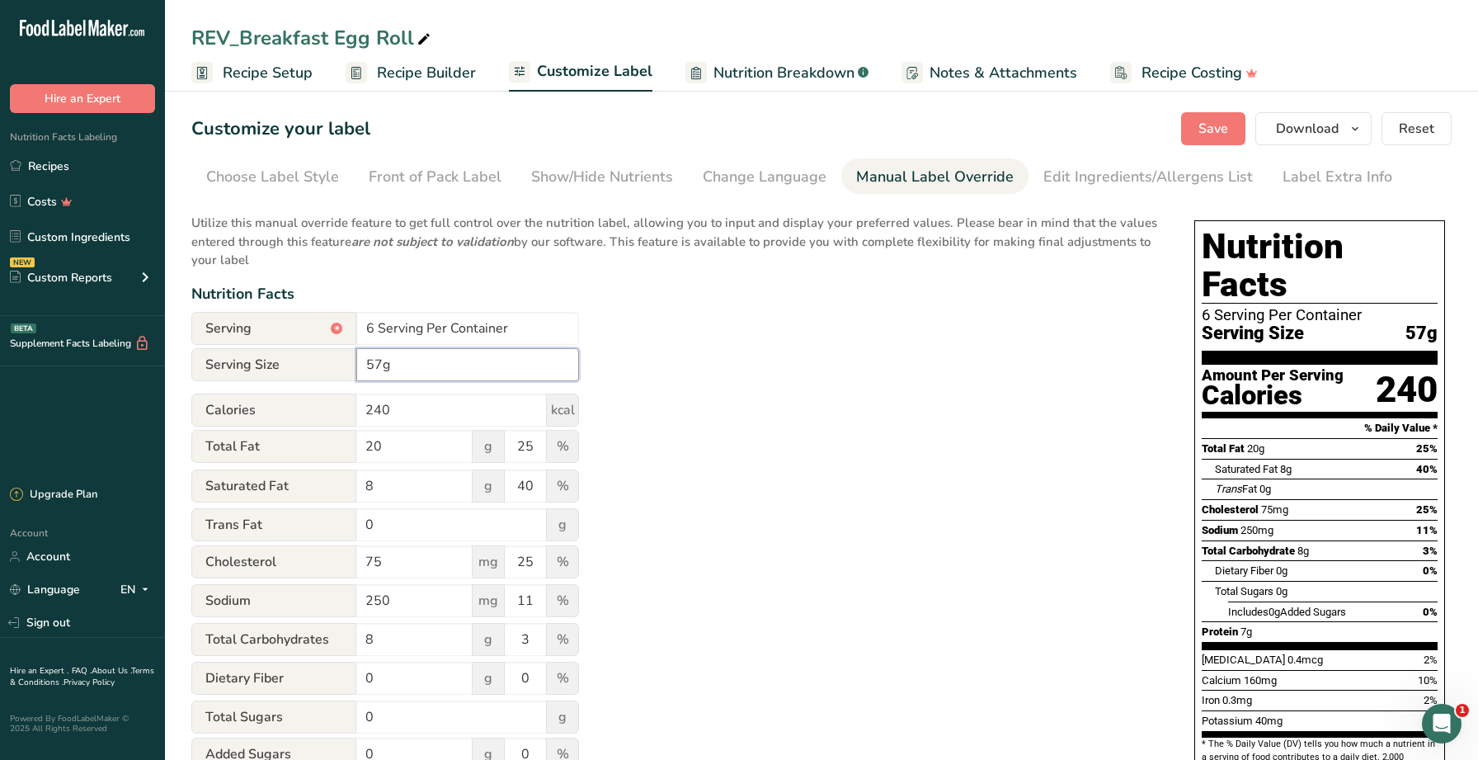
drag, startPoint x: 408, startPoint y: 363, endPoint x: 292, endPoint y: 360, distance: 116.3
click at [294, 361] on div "Serving Size 57g" at bounding box center [385, 364] width 388 height 33
type input "!"
type input "1 Egg Roll (57g)"
click at [790, 459] on div "Utilize this manual override feature to get full control over the nutrition lab…" at bounding box center [676, 608] width 970 height 808
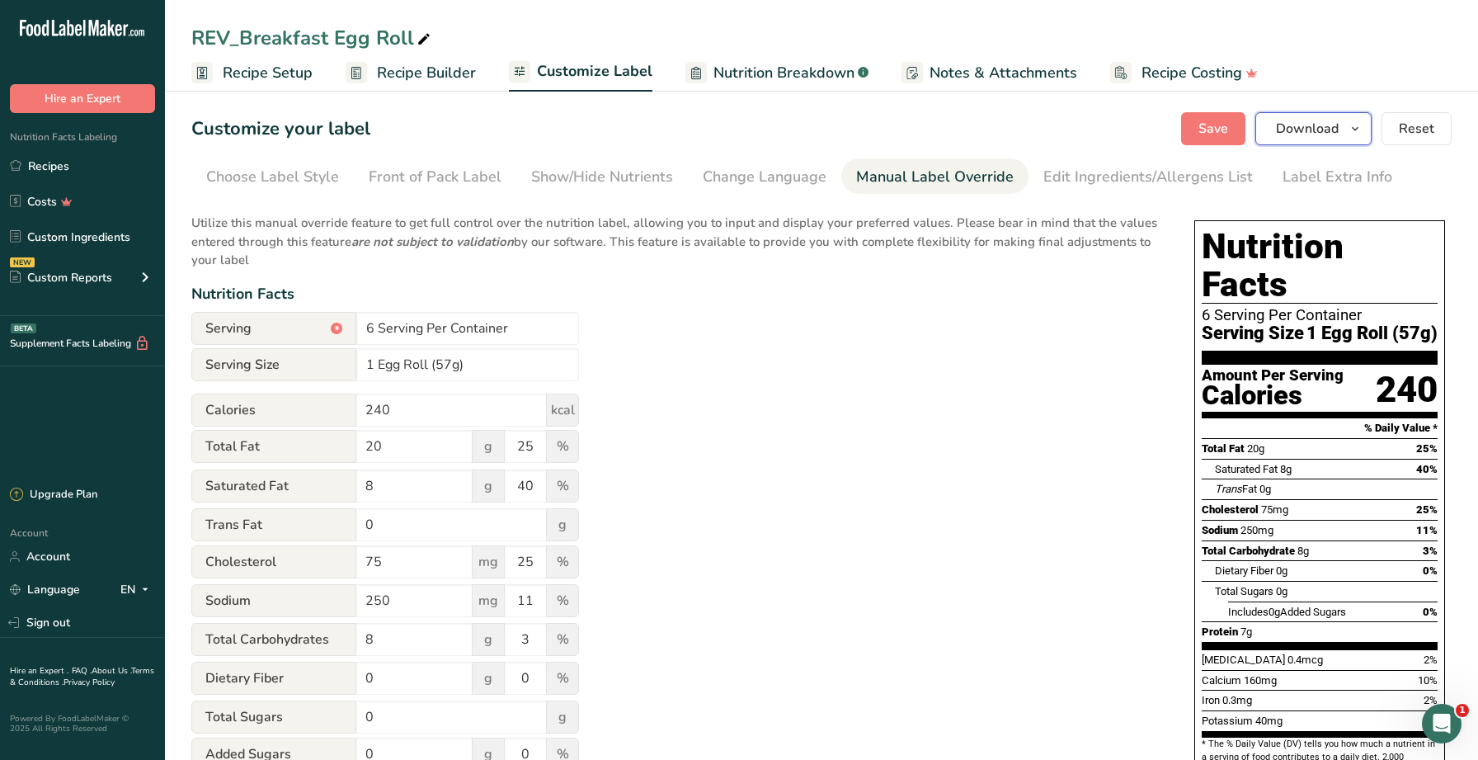
click at [1282, 127] on span "Download" at bounding box center [1307, 129] width 63 height 20
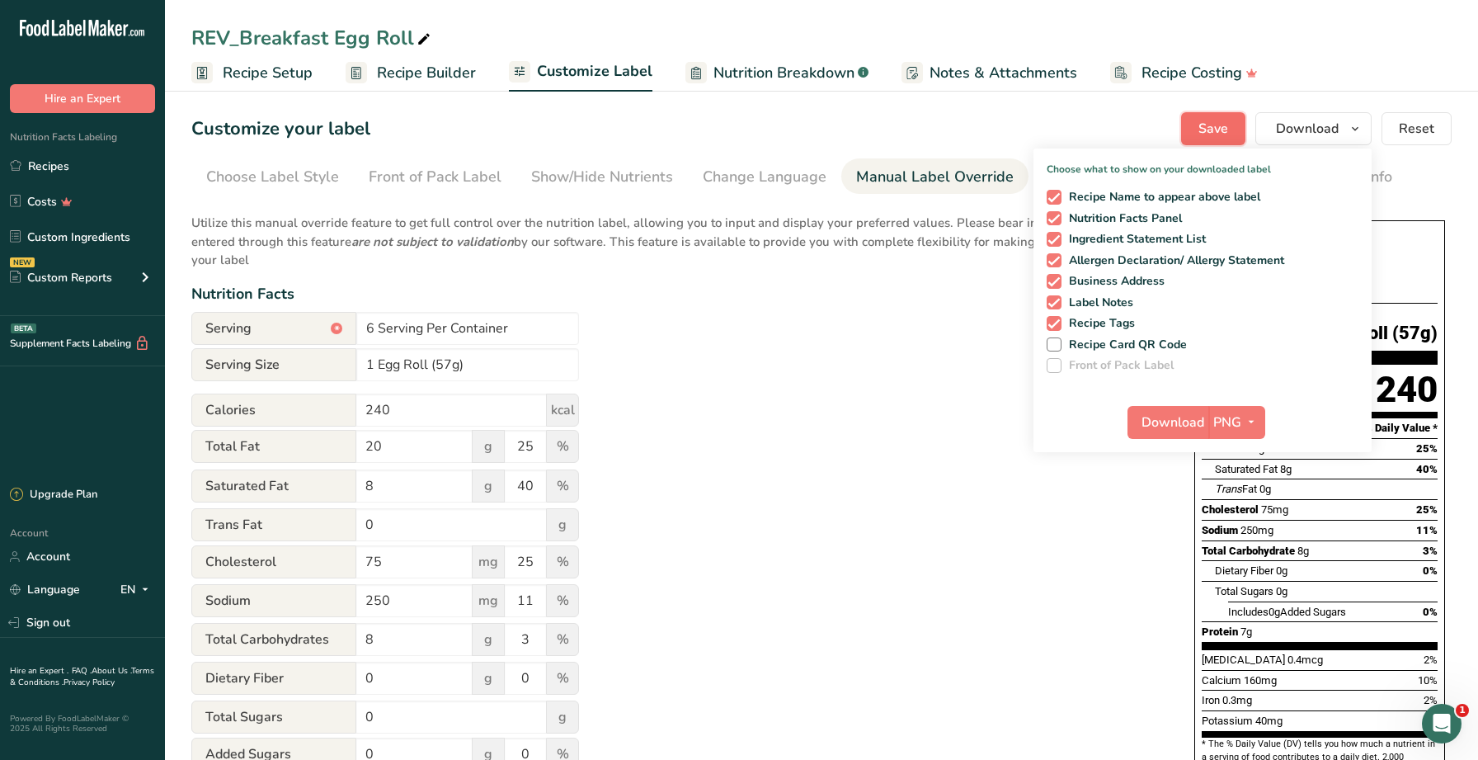
click at [1222, 134] on span "Save" at bounding box center [1213, 129] width 30 height 20
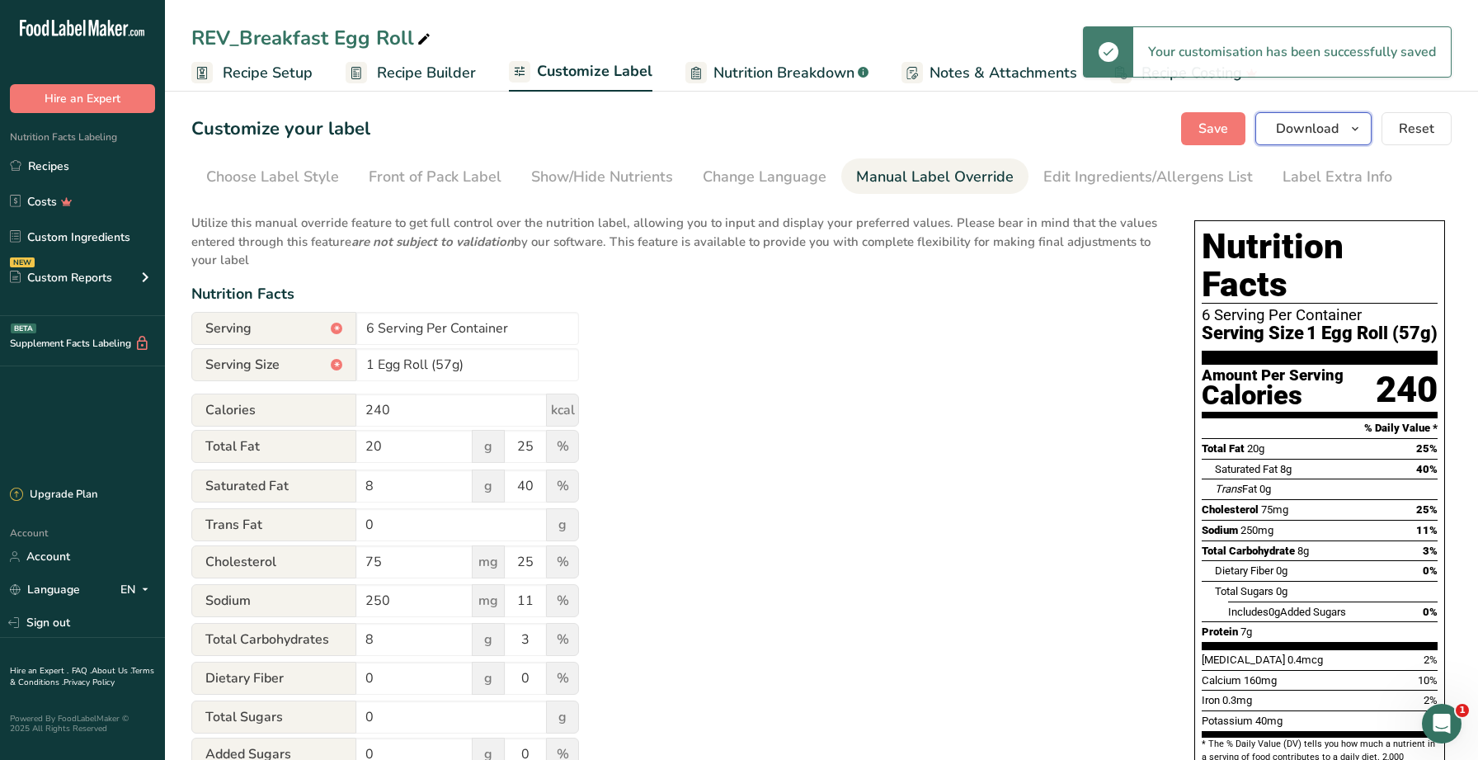
click at [1282, 129] on span "Download" at bounding box center [1307, 129] width 63 height 20
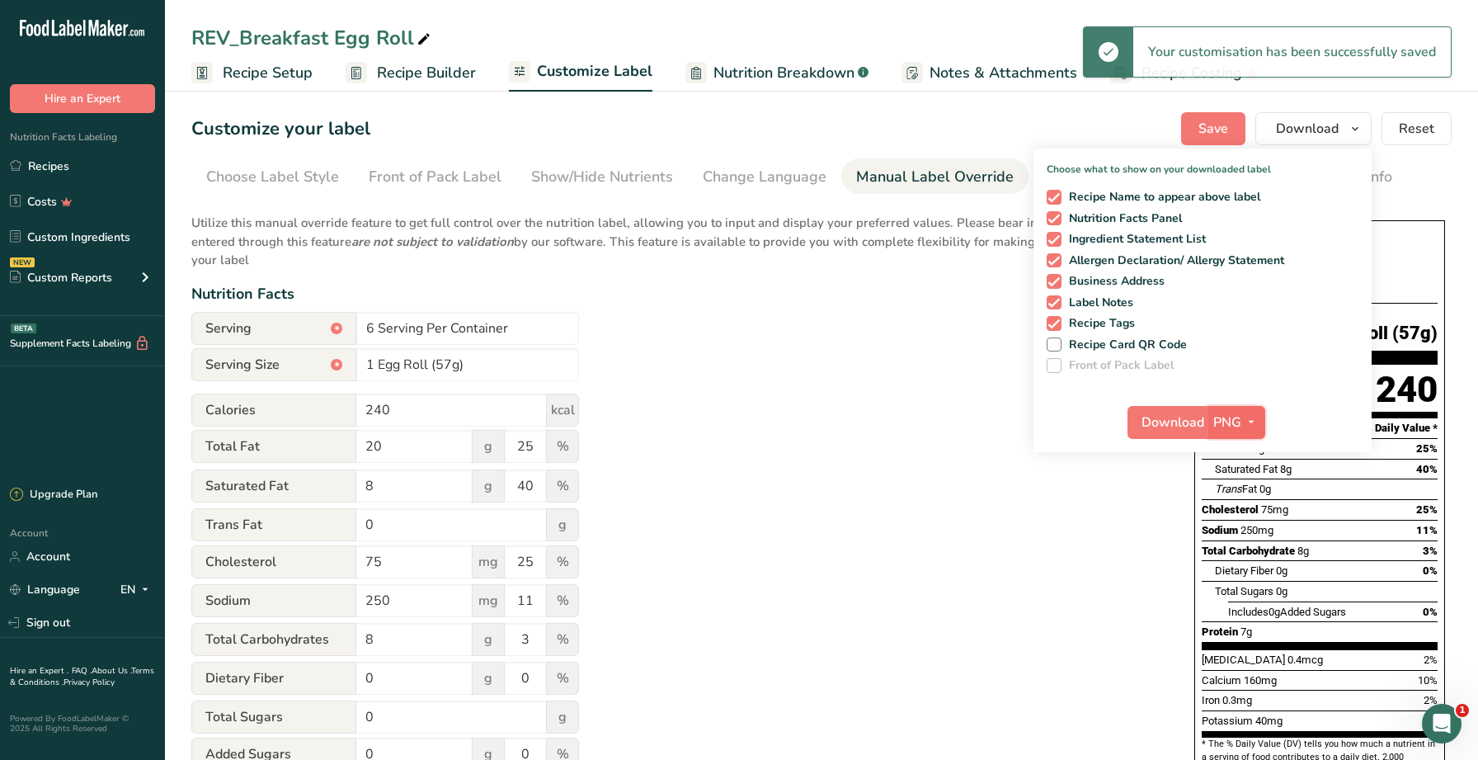
click at [1220, 421] on span "PNG" at bounding box center [1227, 422] width 28 height 20
drag, startPoint x: 1236, startPoint y: 527, endPoint x: 1203, endPoint y: 501, distance: 41.7
click at [1236, 527] on link "PDF" at bounding box center [1238, 537] width 53 height 27
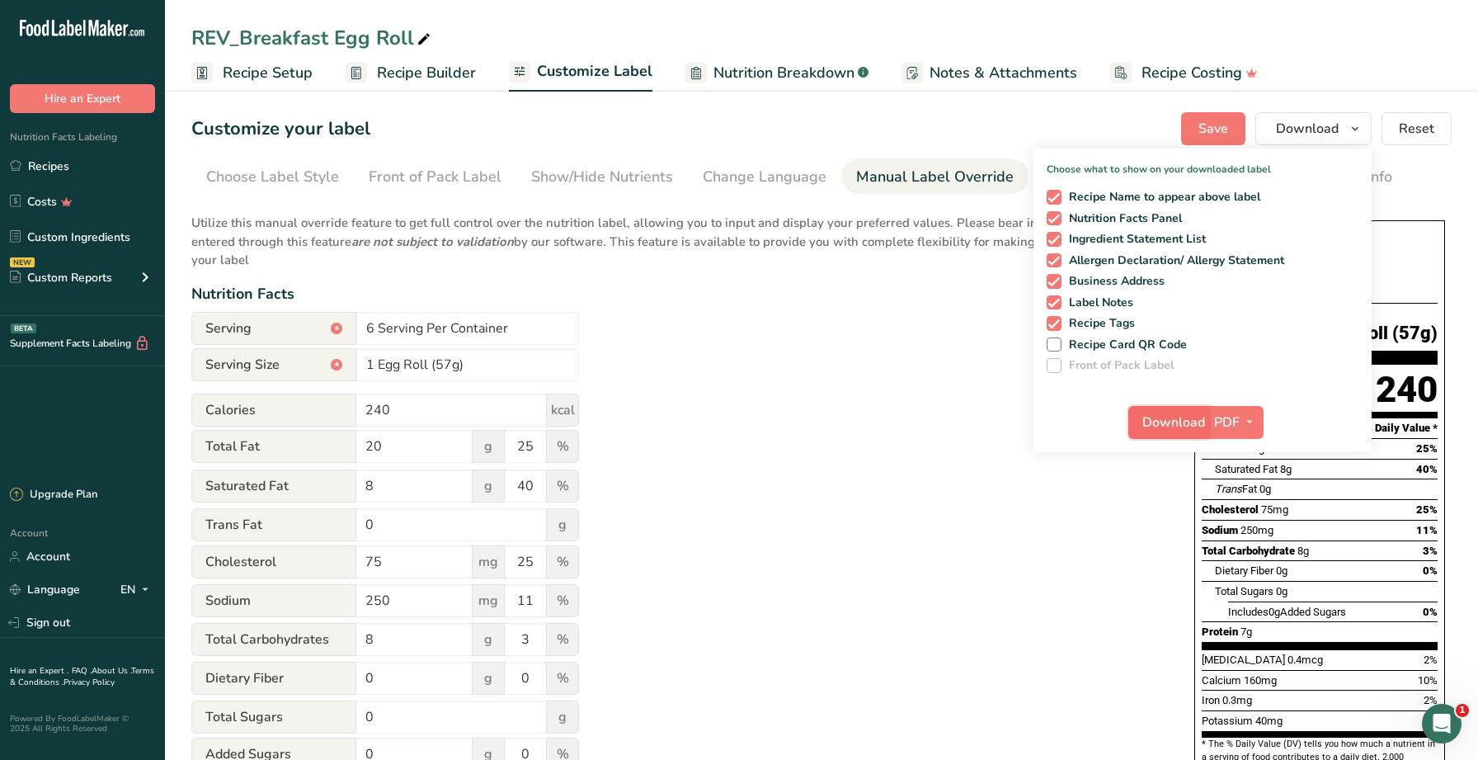
click at [1180, 425] on span "Download" at bounding box center [1173, 422] width 63 height 20
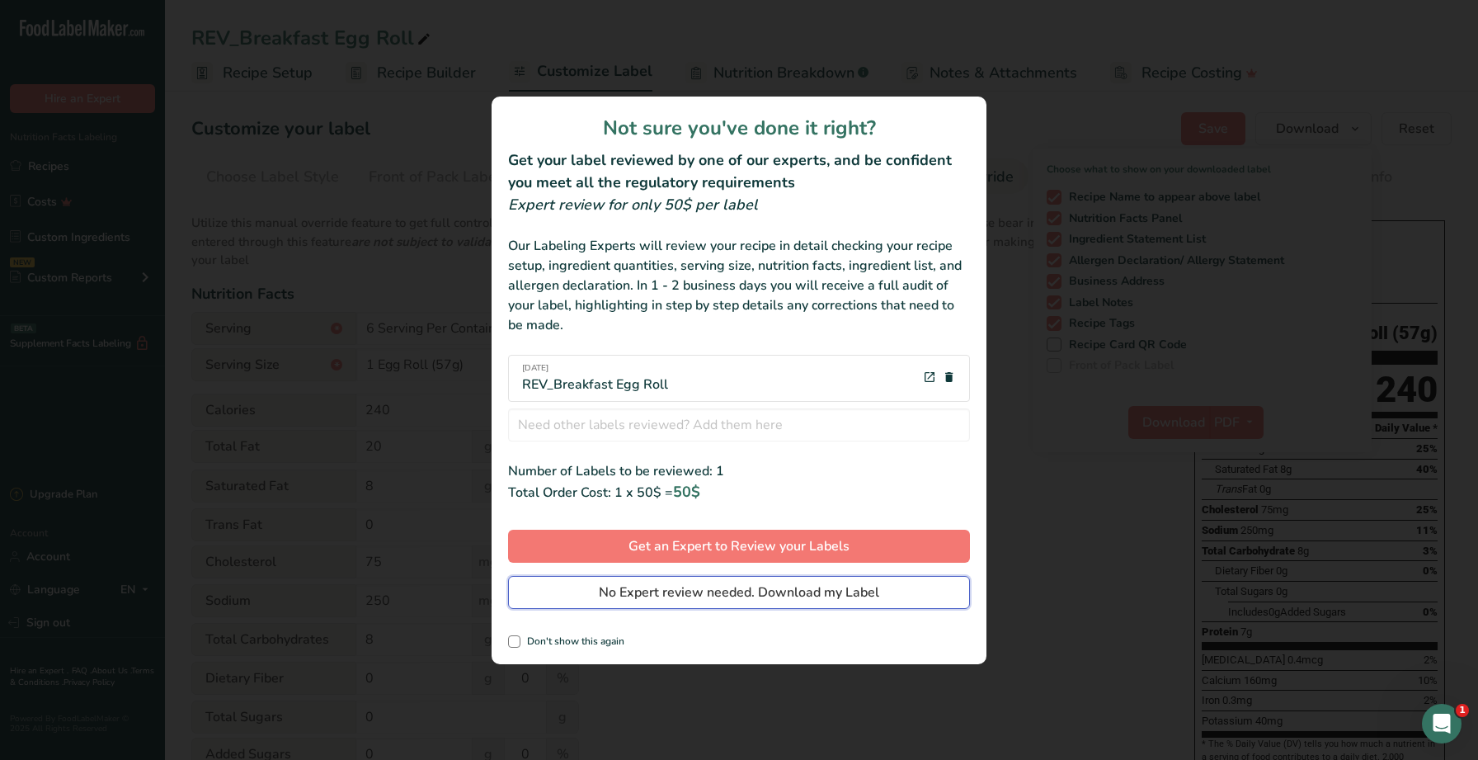
click at [759, 606] on button "No Expert review needed. Download my Label" at bounding box center [739, 592] width 462 height 33
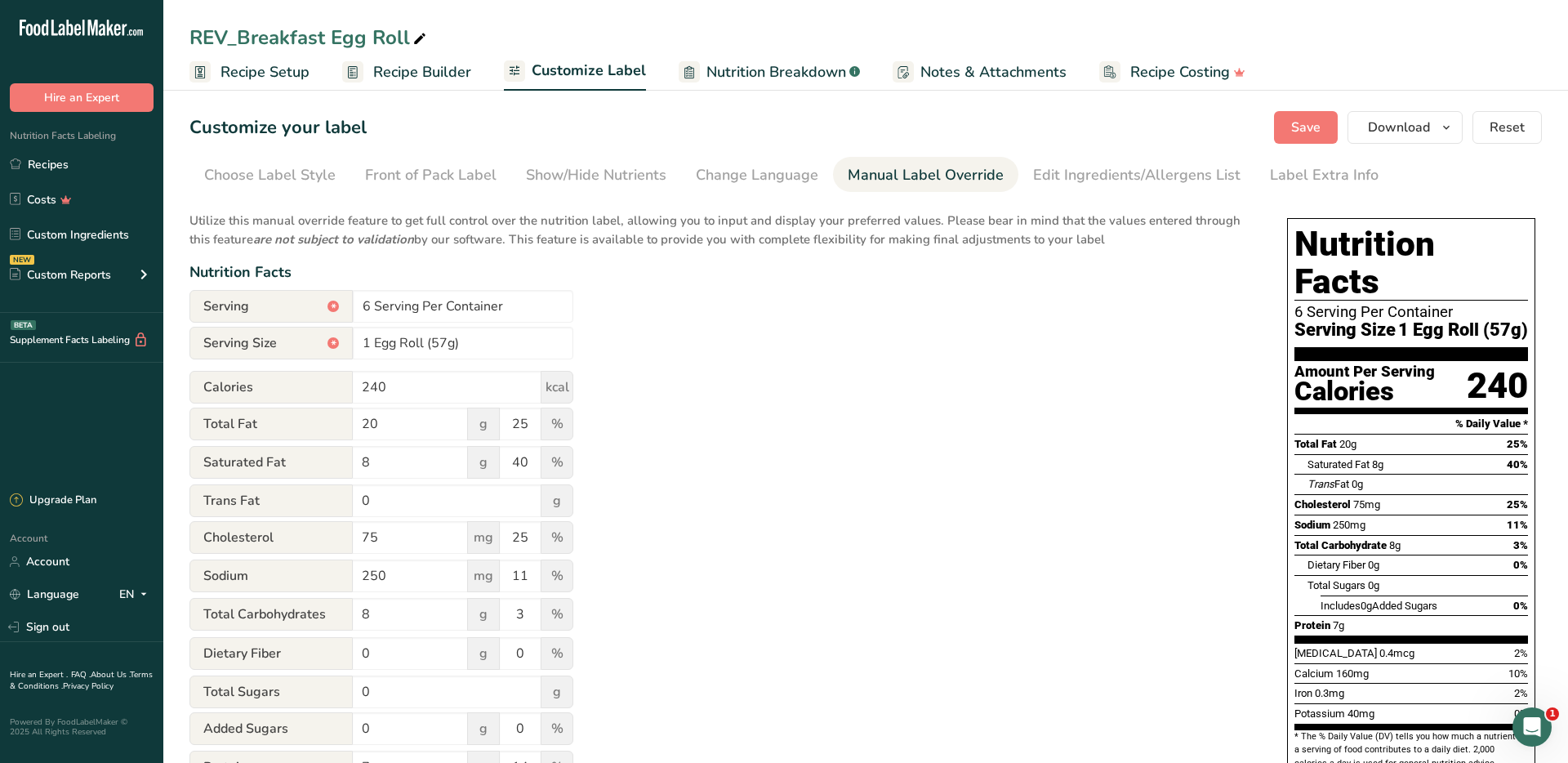
click at [904, 170] on div "Manual Label Override" at bounding box center [926, 175] width 157 height 22
click at [906, 186] on link "Manual Label Override" at bounding box center [926, 174] width 157 height 37
click at [1055, 166] on div "Edit Ingredients/Allergens List" at bounding box center [1136, 175] width 207 height 22
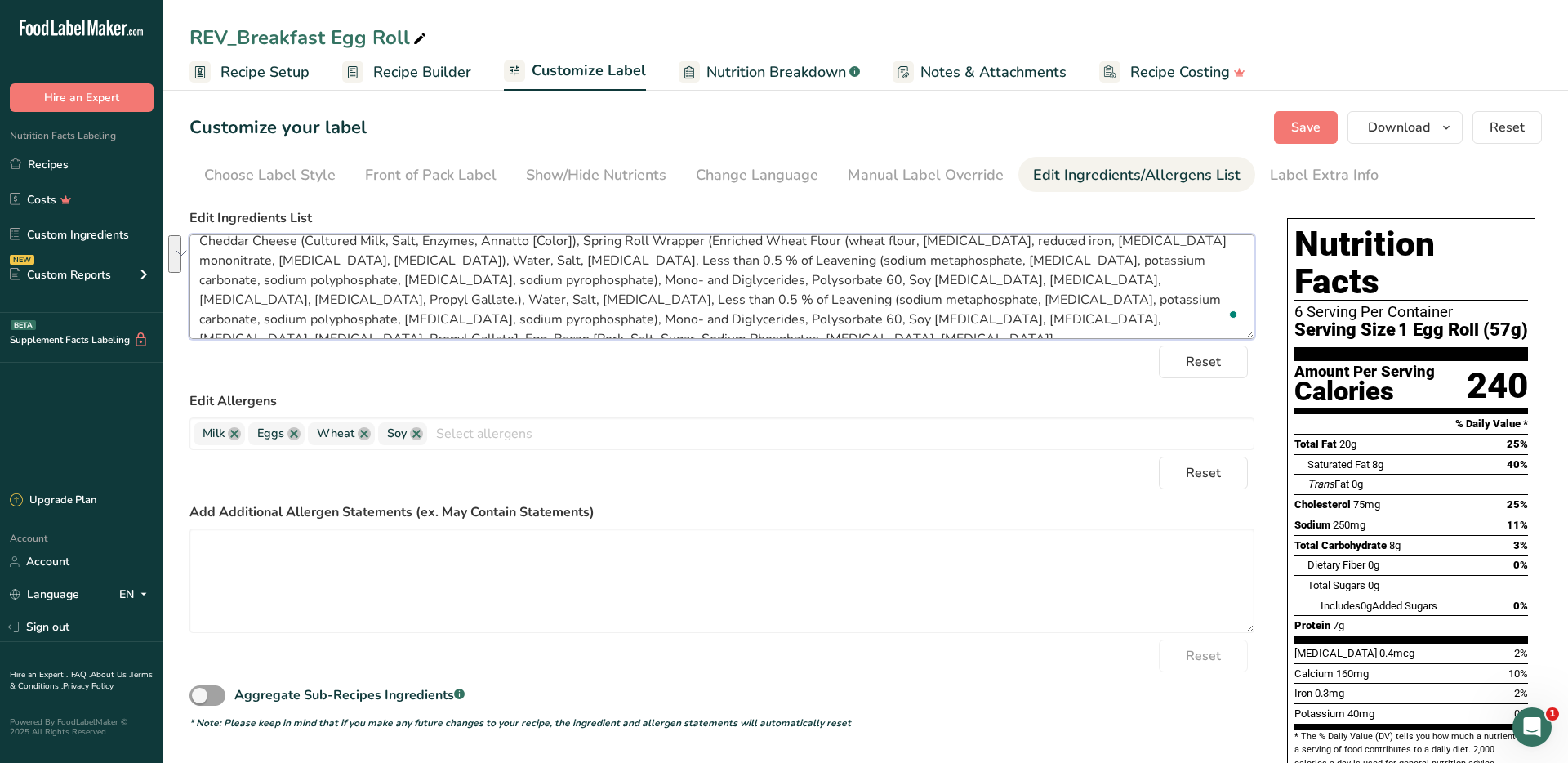
scroll to position [13, 0]
drag, startPoint x: 1073, startPoint y: 303, endPoint x: 1158, endPoint y: 277, distance: 88.9
click at [1158, 277] on textarea "Cheddar Cheese (Cultured Milk, Salt, Enzymes, Annatto [Color]), Spring Roll Wra…" at bounding box center [721, 287] width 1065 height 105
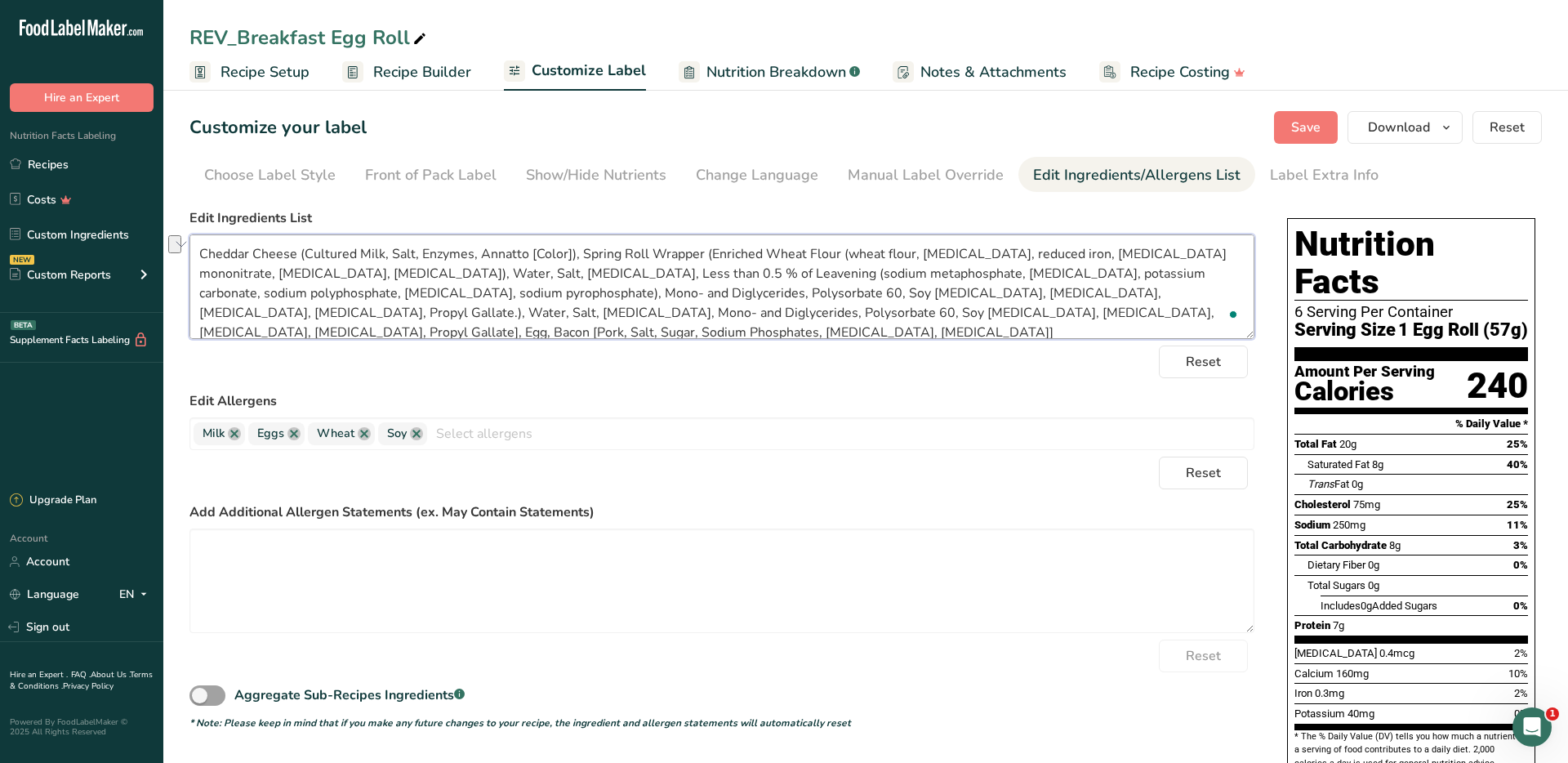
drag, startPoint x: 784, startPoint y: 307, endPoint x: 589, endPoint y: 303, distance: 195.0
click at [589, 303] on textarea "Cheddar Cheese (Cultured Milk, Salt, Enzymes, Annatto [Color]), Spring Roll Wra…" at bounding box center [721, 287] width 1065 height 105
click at [269, 309] on textarea "Cheddar Cheese (Cultured Milk, Salt, Enzymes, Annatto [Color]), Spring Roll Wra…" at bounding box center [721, 287] width 1065 height 105
drag, startPoint x: 785, startPoint y: 307, endPoint x: 1008, endPoint y: 291, distance: 223.6
click at [1008, 291] on textarea "Cheddar Cheese (Cultured Milk, Salt, Enzymes, Annatto [Color]), Spring Roll Wra…" at bounding box center [721, 287] width 1065 height 105
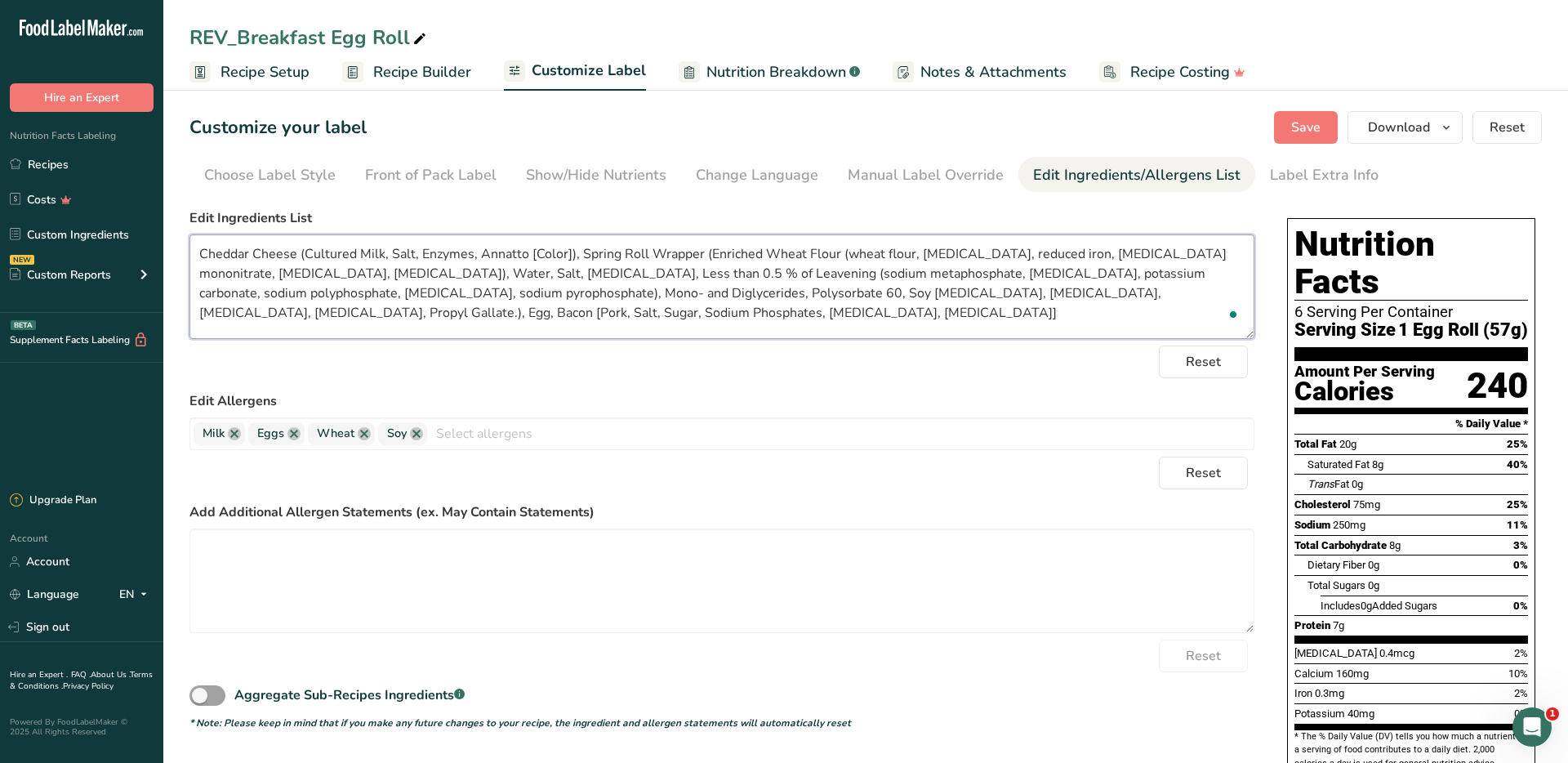
click at [1028, 292] on textarea "Cheddar Cheese (Cultured Milk, Salt, Enzymes, Annatto [Color]), Spring Roll Wra…" at bounding box center [721, 287] width 1065 height 105
click at [918, 378] on div "Reset" at bounding box center [721, 362] width 1065 height 33
click at [1308, 124] on span "Save" at bounding box center [1307, 128] width 30 height 20
click at [1304, 134] on span "Save" at bounding box center [1307, 128] width 30 height 20
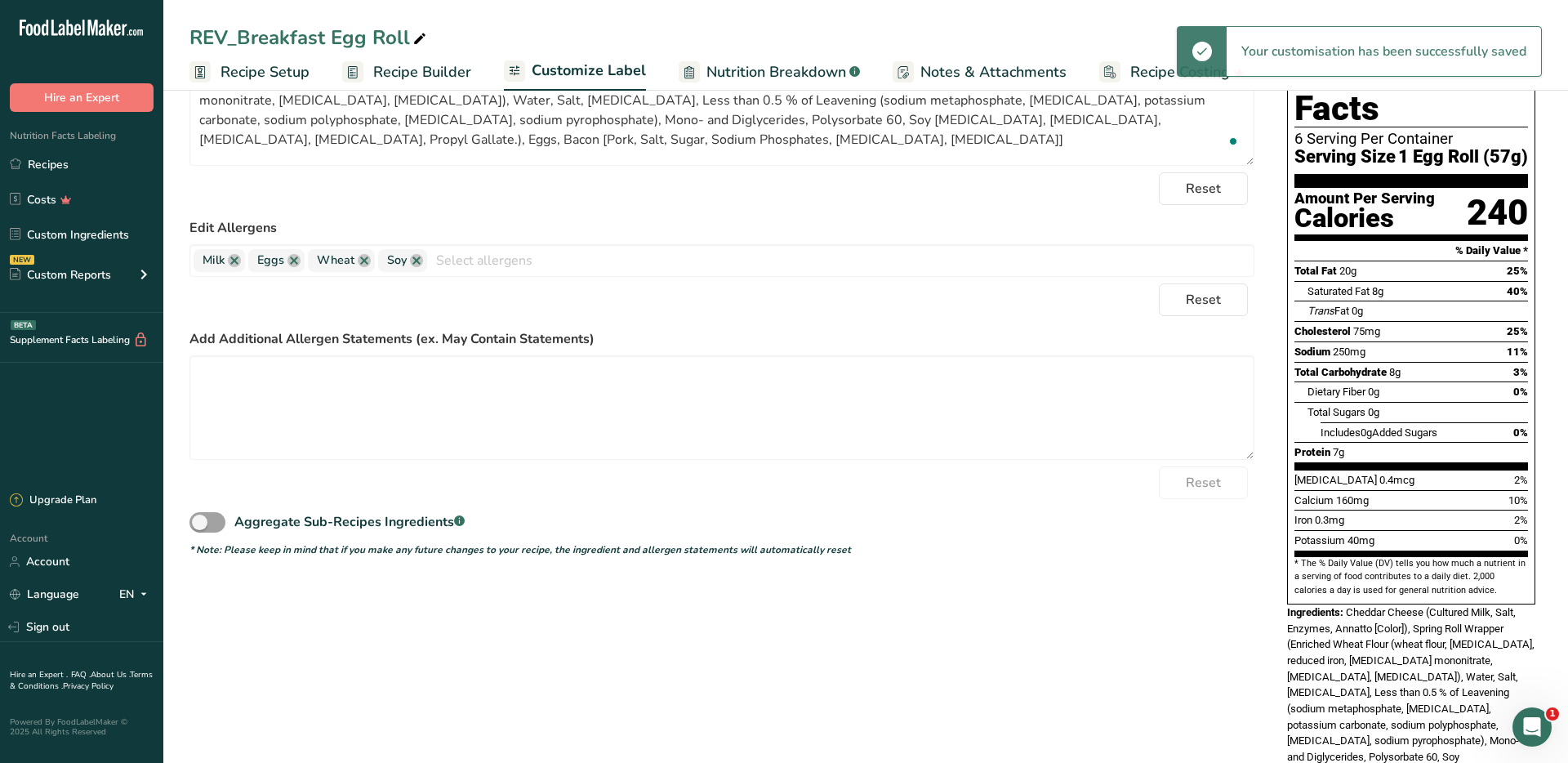
scroll to position [245, 0]
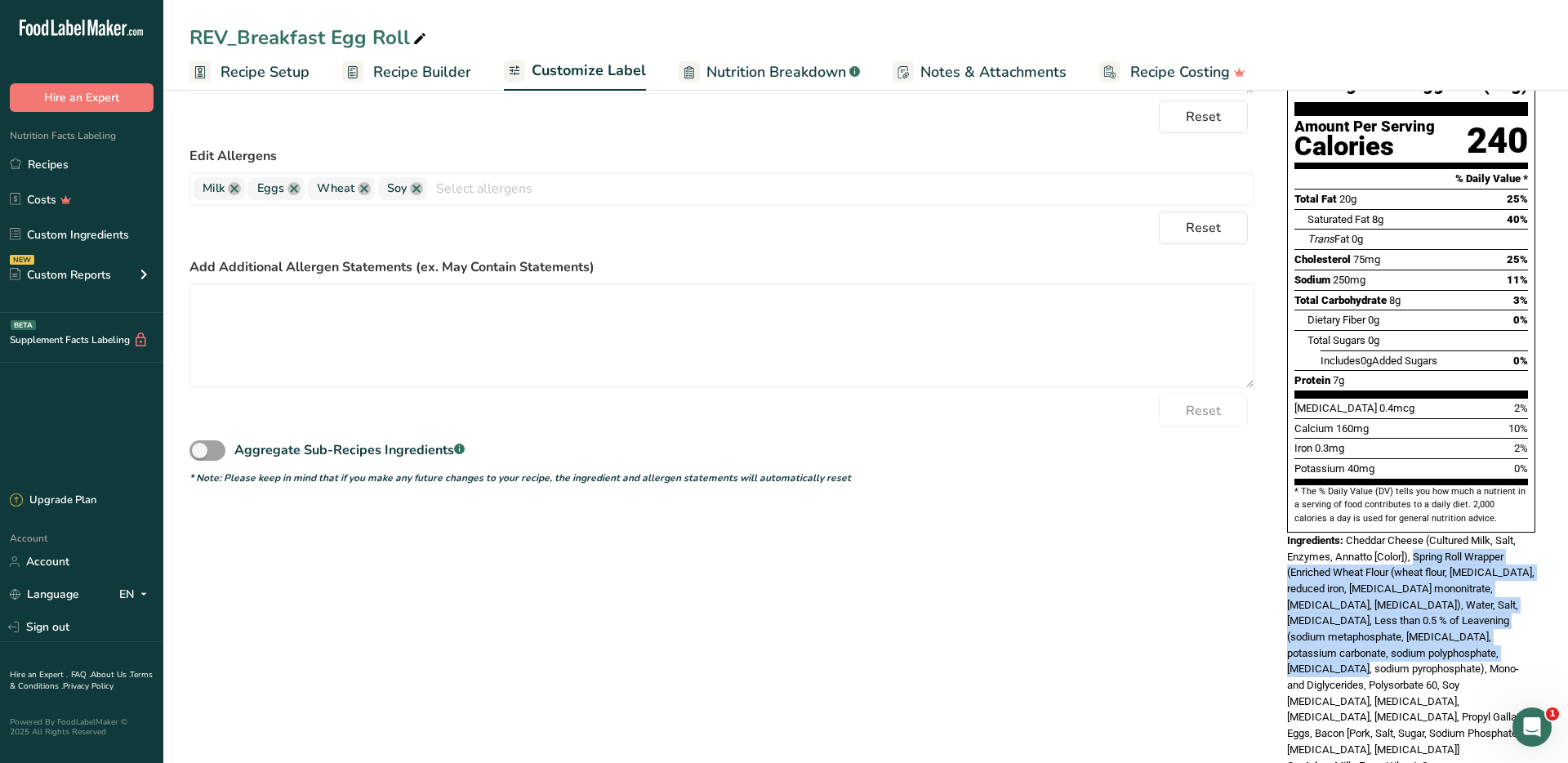
drag, startPoint x: 1418, startPoint y: 530, endPoint x: 1349, endPoint y: 622, distance: 115.0
click at [1349, 622] on div "Ingredients: Cheddar Cheese (Cultured Milk, Salt, Enzymes, Annatto [Color]), Sp…" at bounding box center [1411, 646] width 249 height 226
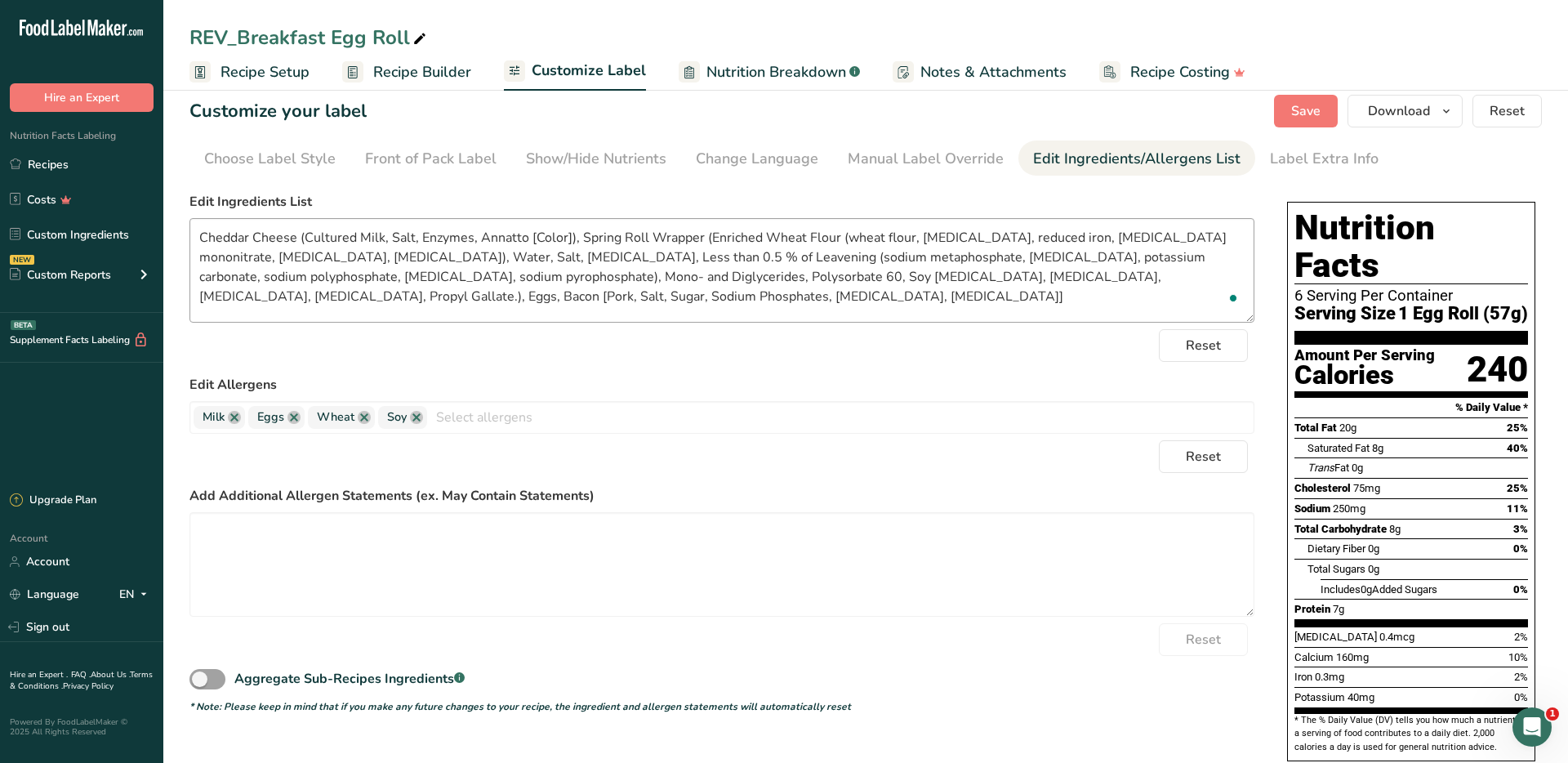
scroll to position [0, 0]
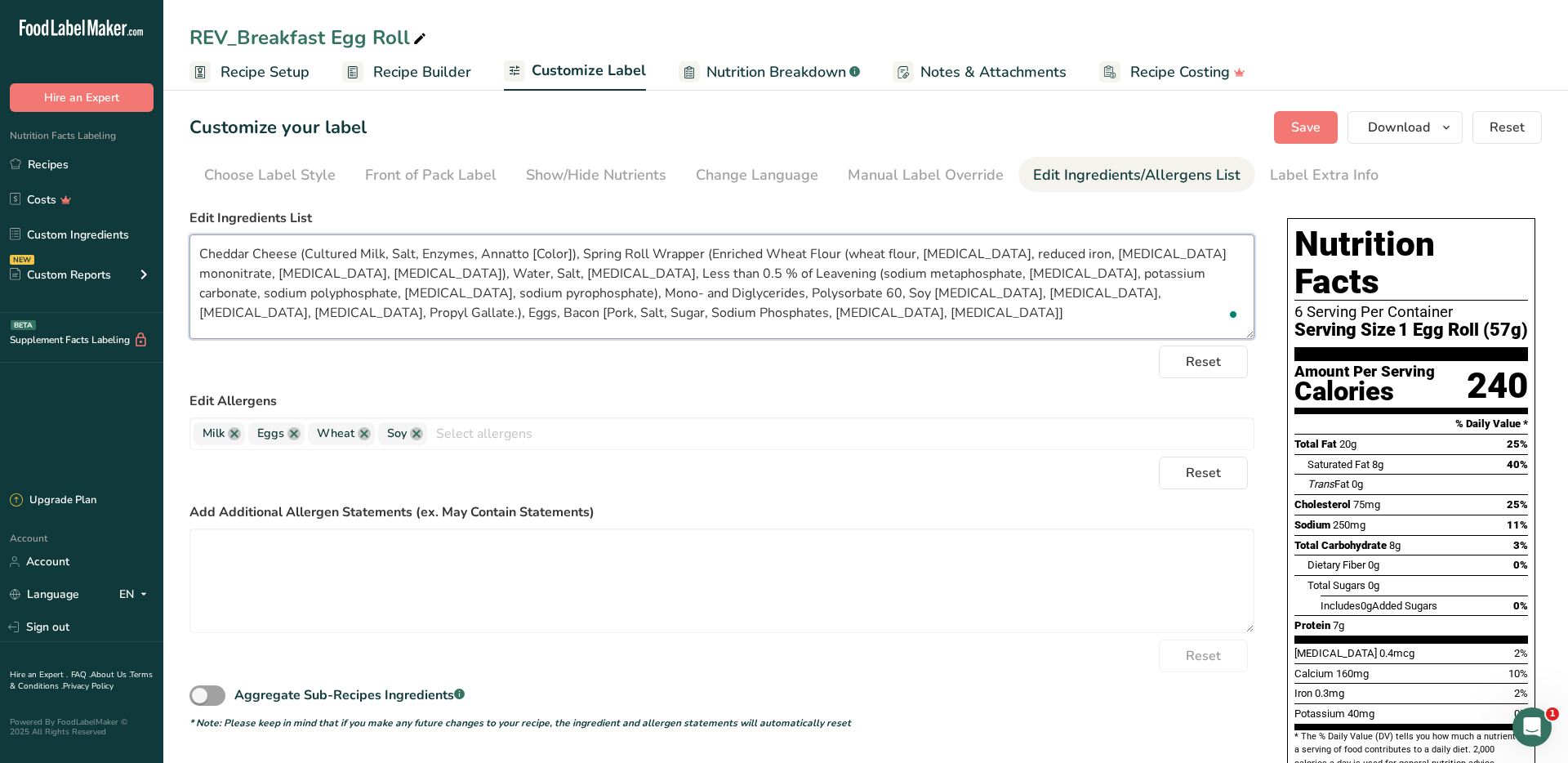
click at [687, 300] on textarea "Cheddar Cheese (Cultured Milk, Salt, Enzymes, Annatto [Color]), Spring Roll Wra…" at bounding box center [721, 287] width 1065 height 105
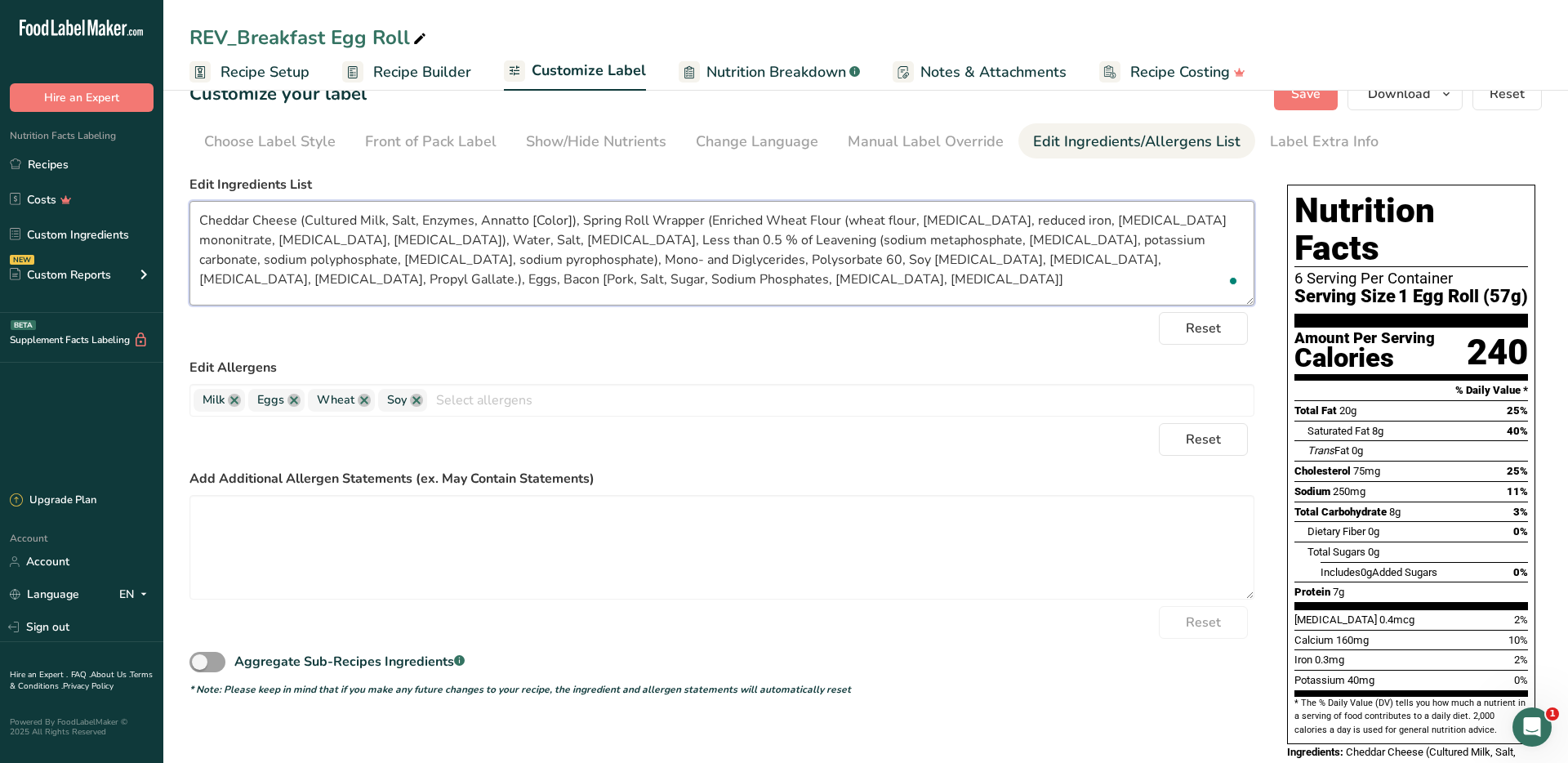
scroll to position [38, 0]
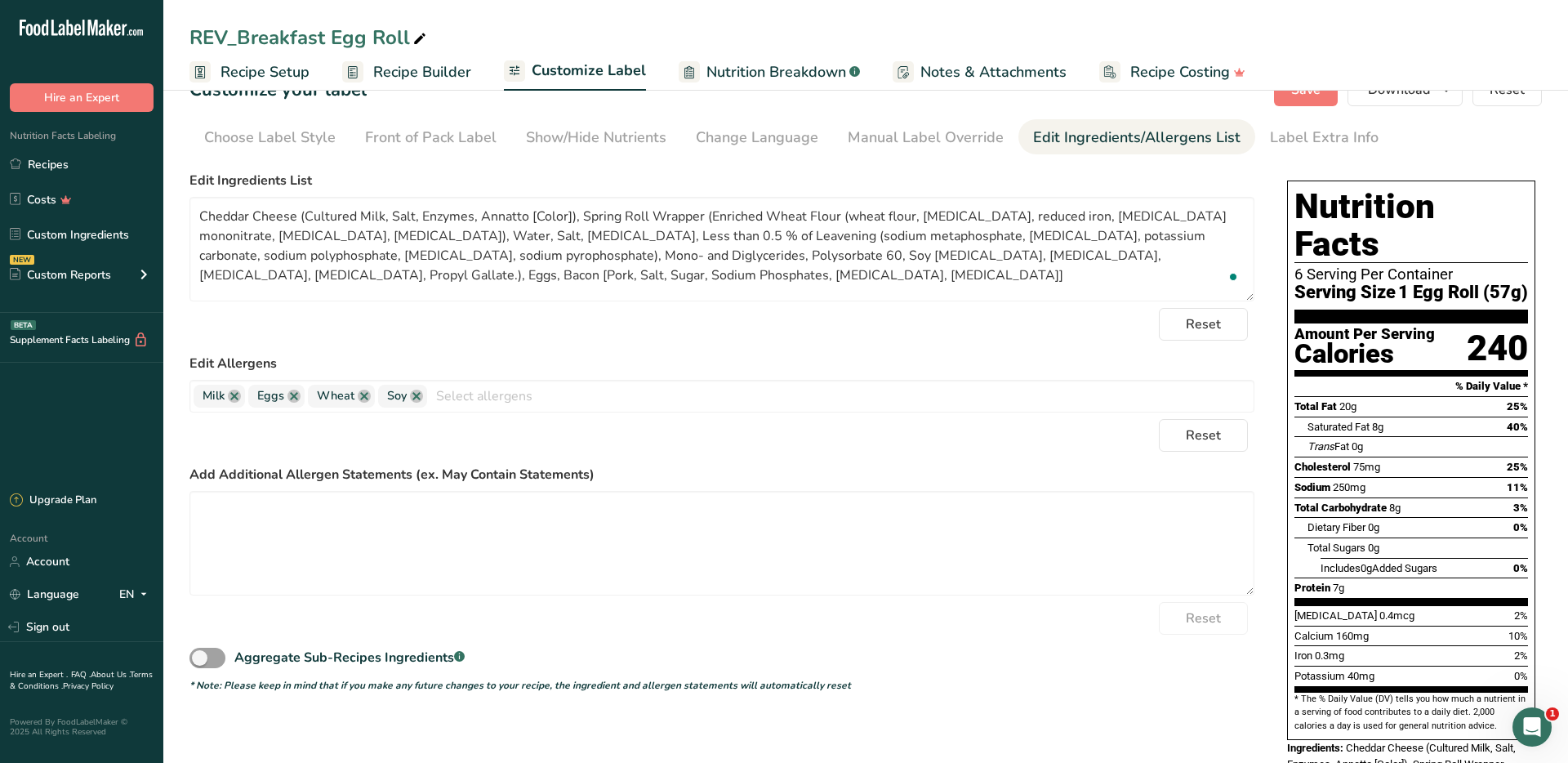
click at [609, 331] on div "Reset" at bounding box center [721, 324] width 1065 height 33
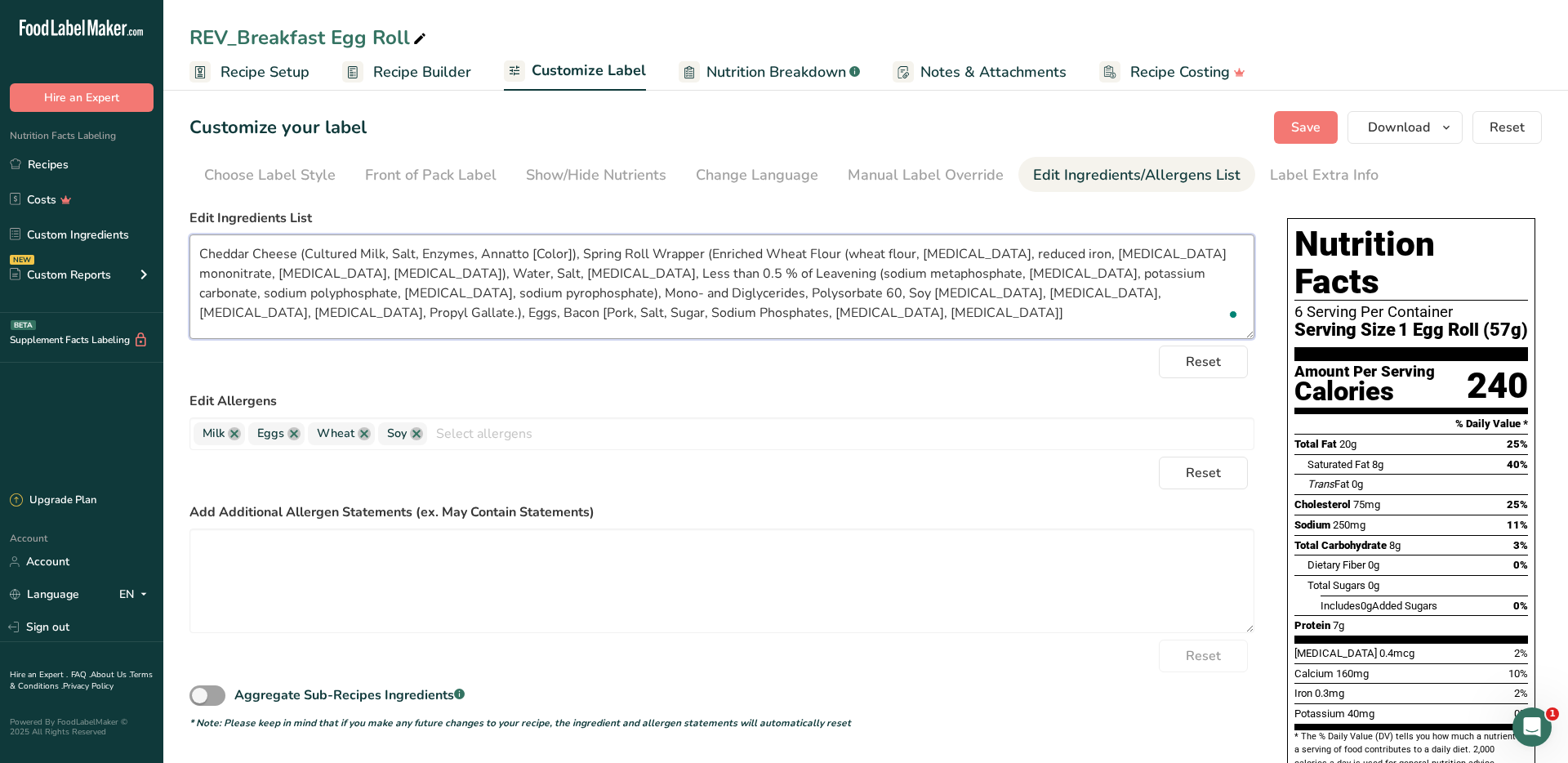
click at [794, 312] on textarea "Cheddar Cheese (Cultured Milk, Salt, Enzymes, Annatto [Color]), Spring Roll Wra…" at bounding box center [721, 287] width 1065 height 105
click at [836, 392] on label "Edit Allergens" at bounding box center [721, 401] width 1065 height 20
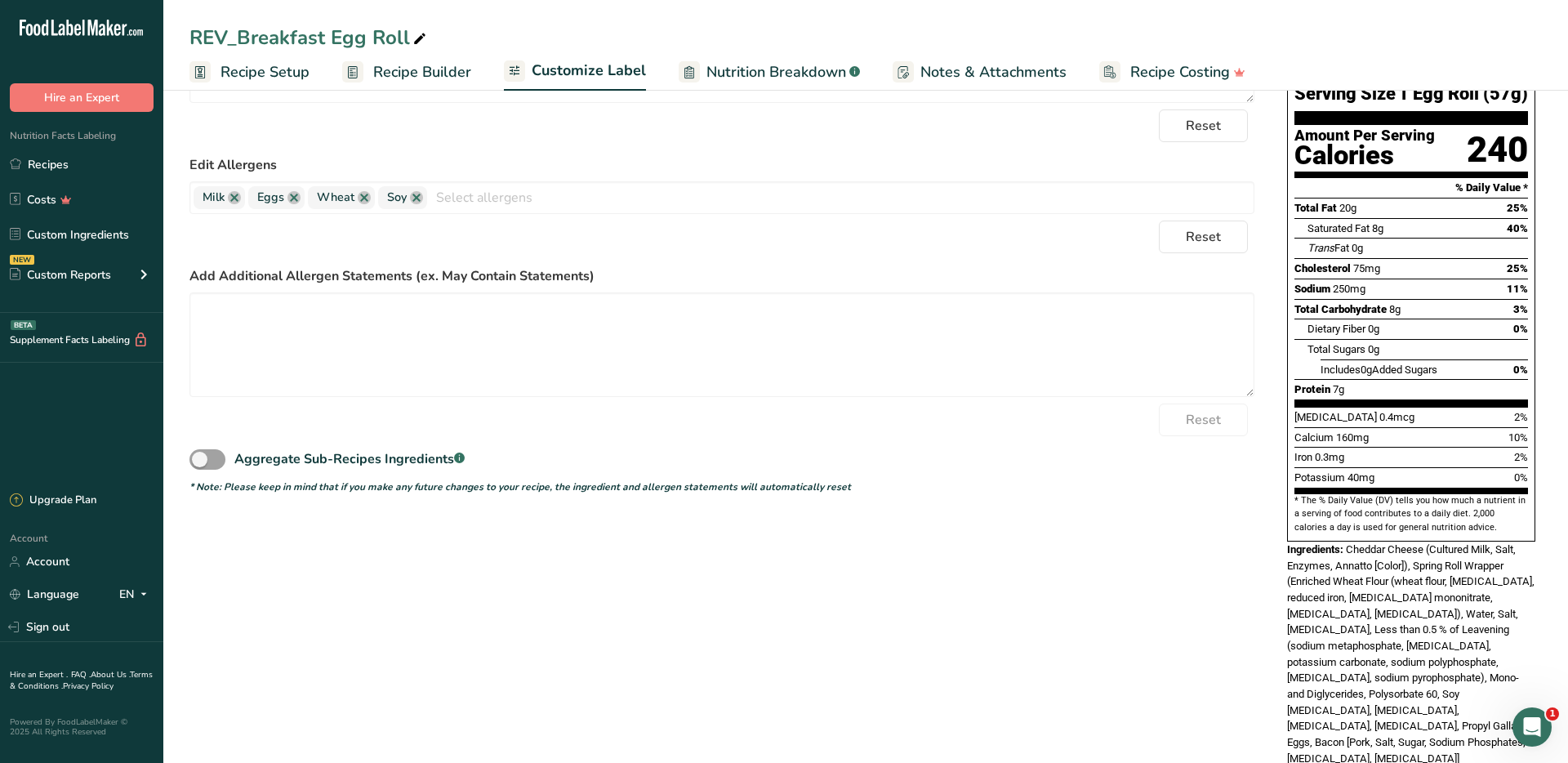
scroll to position [245, 0]
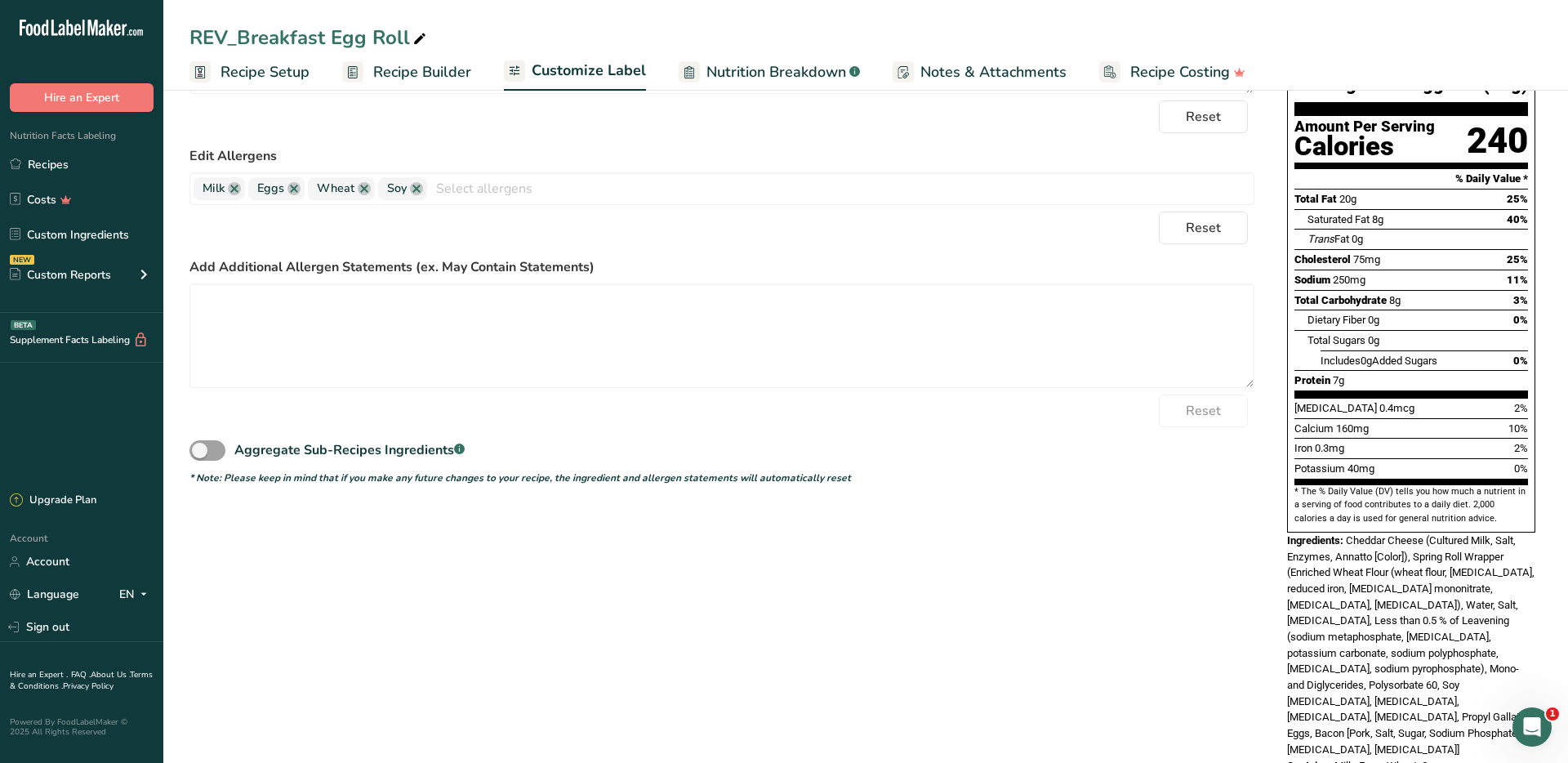
click at [1442, 544] on span "Cheddar Cheese (Cultured Milk, Salt, Enzymes, Annatto [Color]), Spring Roll Wra…" at bounding box center [1411, 644] width 248 height 221
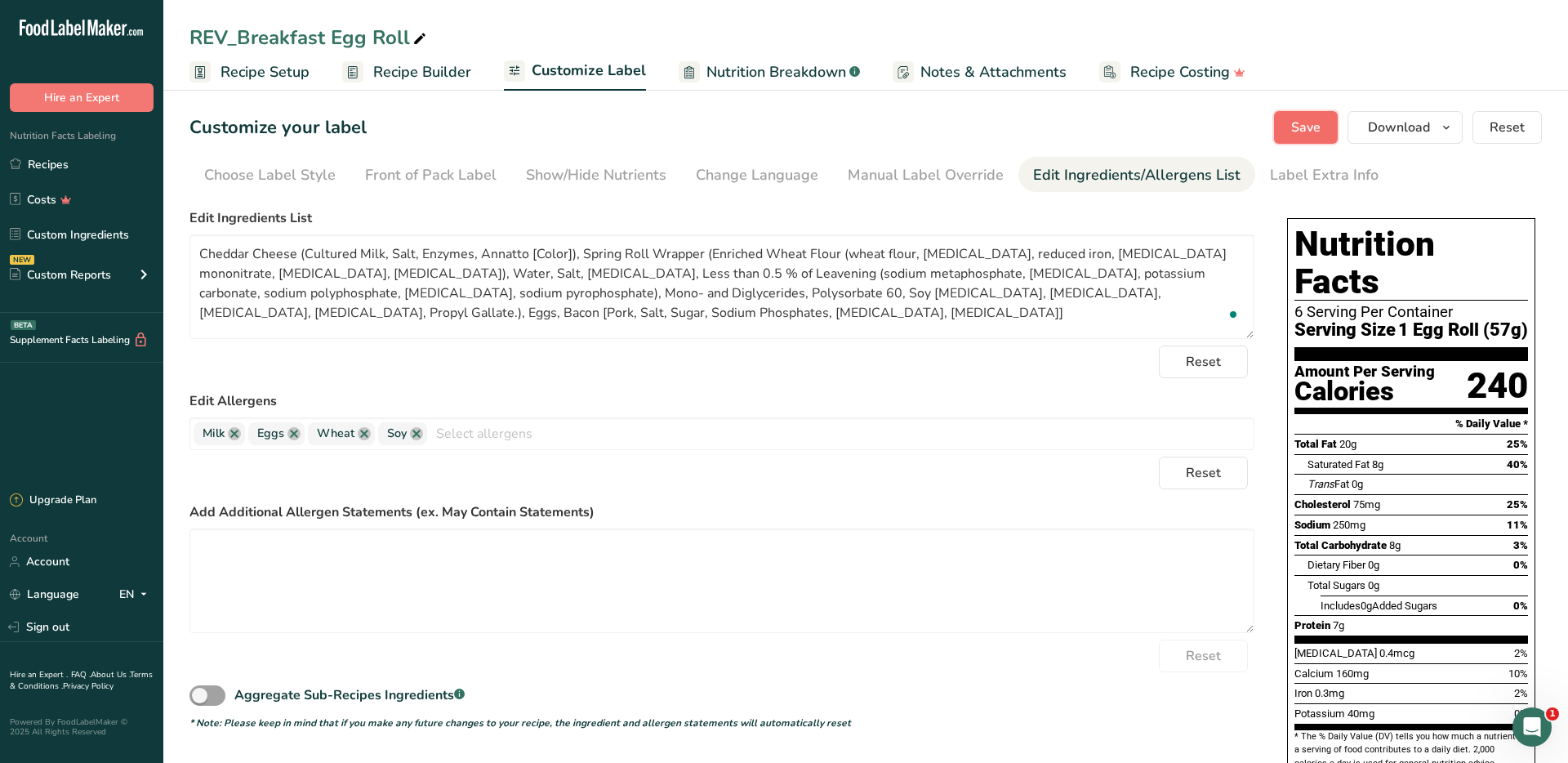
click at [1322, 132] on button "Save" at bounding box center [1306, 127] width 63 height 33
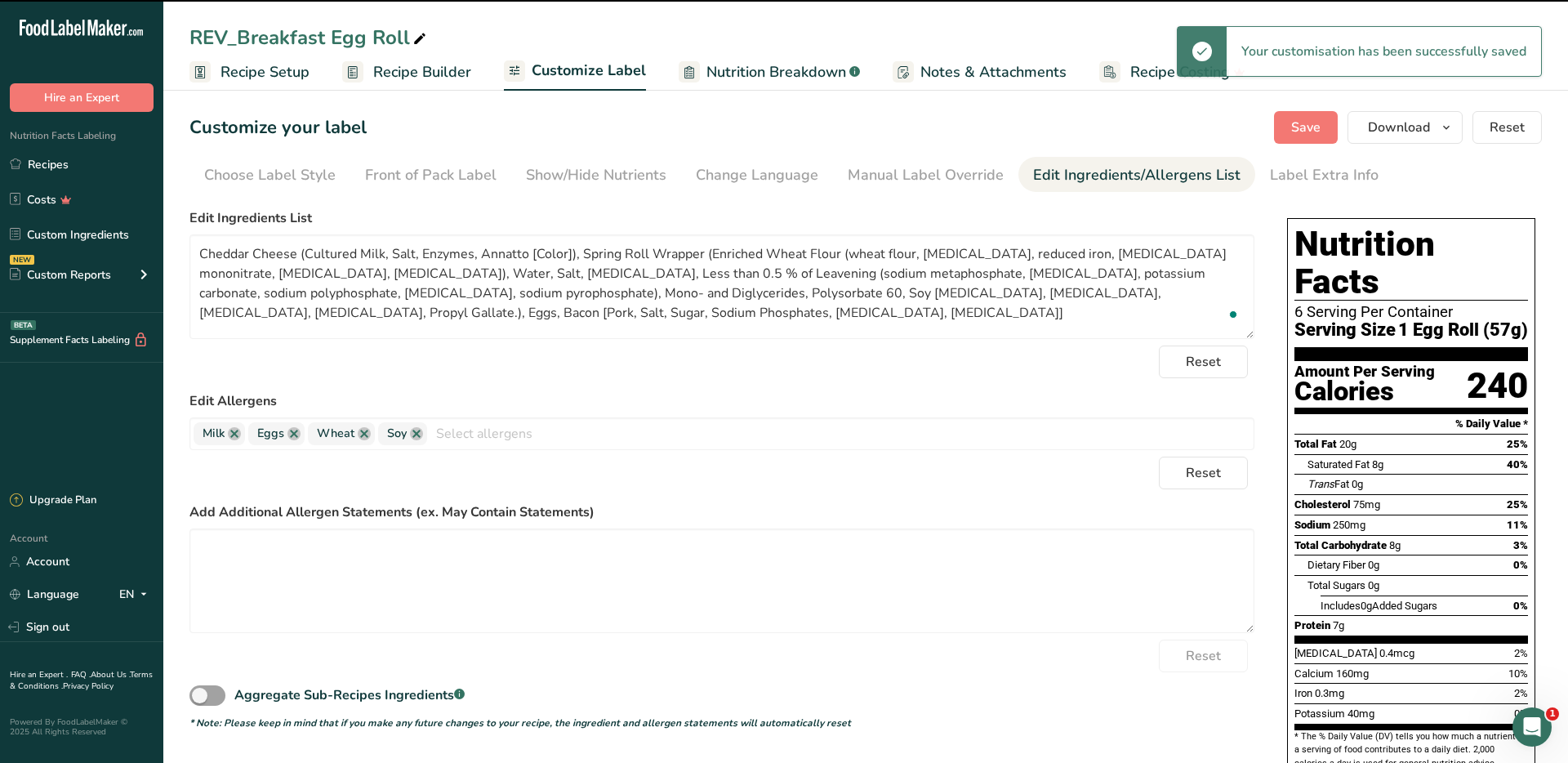
type textarea "Cheddar Cheese (Cultured Milk, Salt, Enzymes, Annatto [Color]), Spring Roll Wra…"
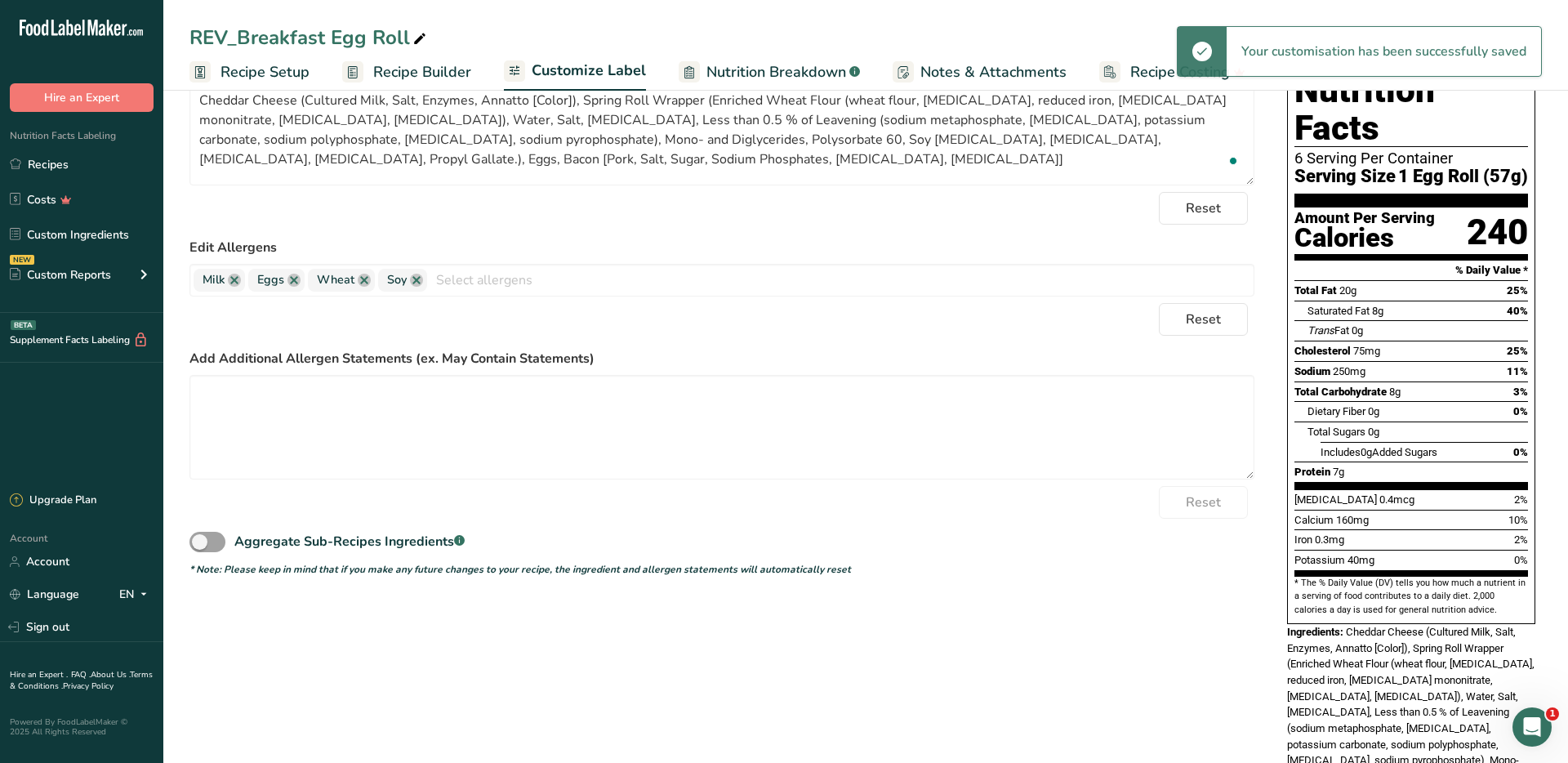
scroll to position [245, 0]
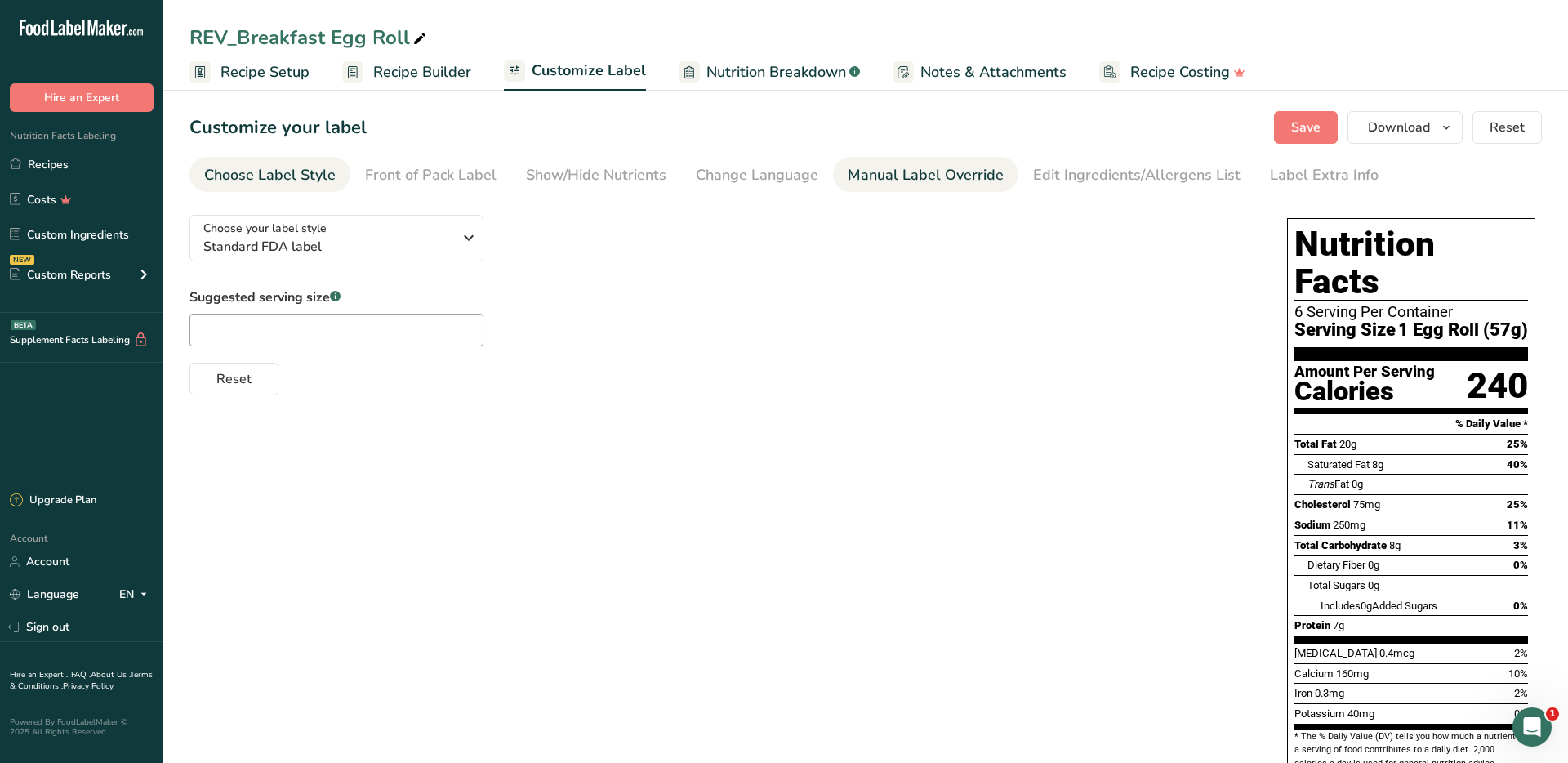
click at [865, 173] on div "Manual Label Override" at bounding box center [926, 175] width 157 height 22
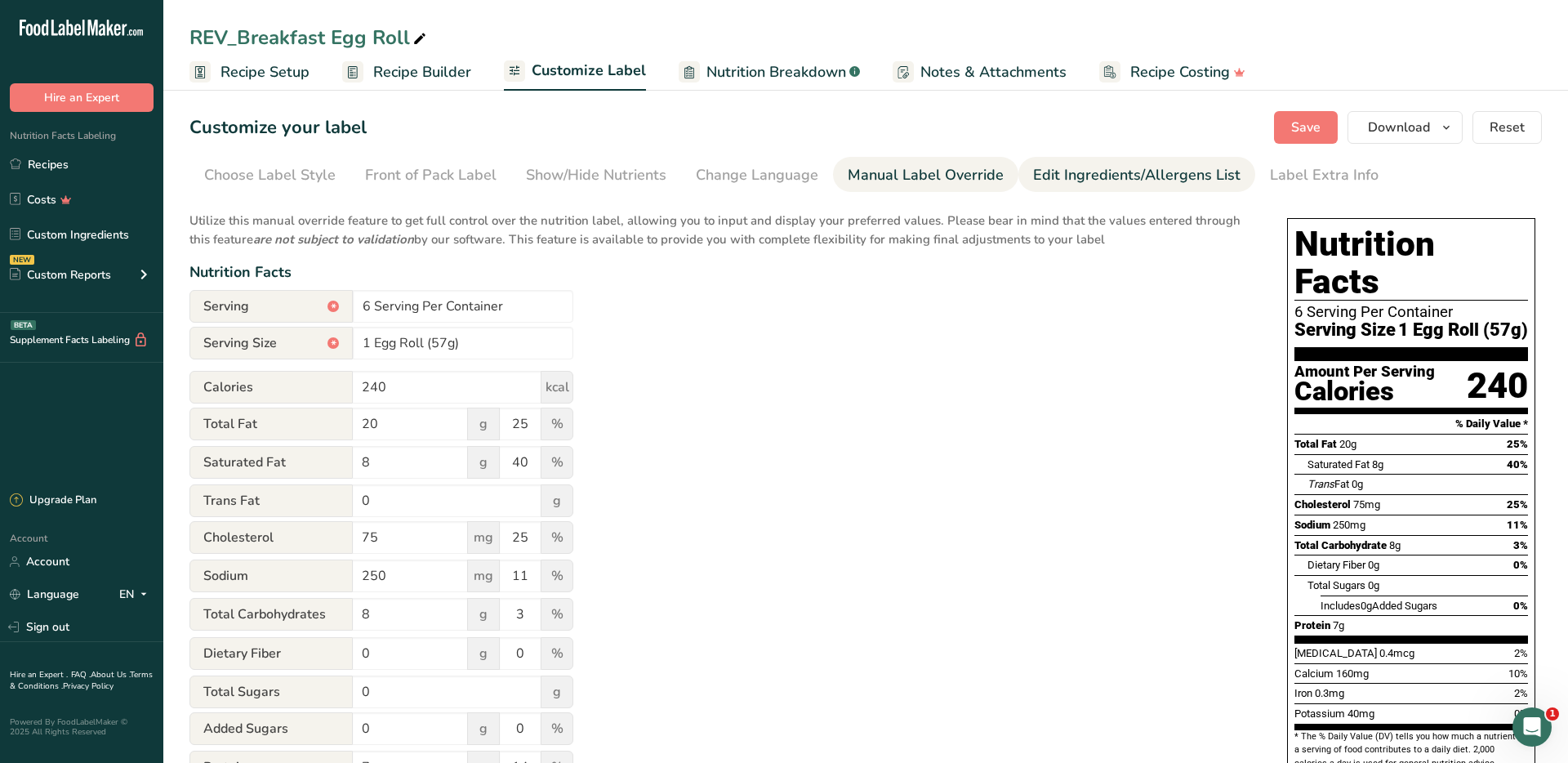
click at [1109, 181] on div "Edit Ingredients/Allergens List" at bounding box center [1136, 175] width 207 height 22
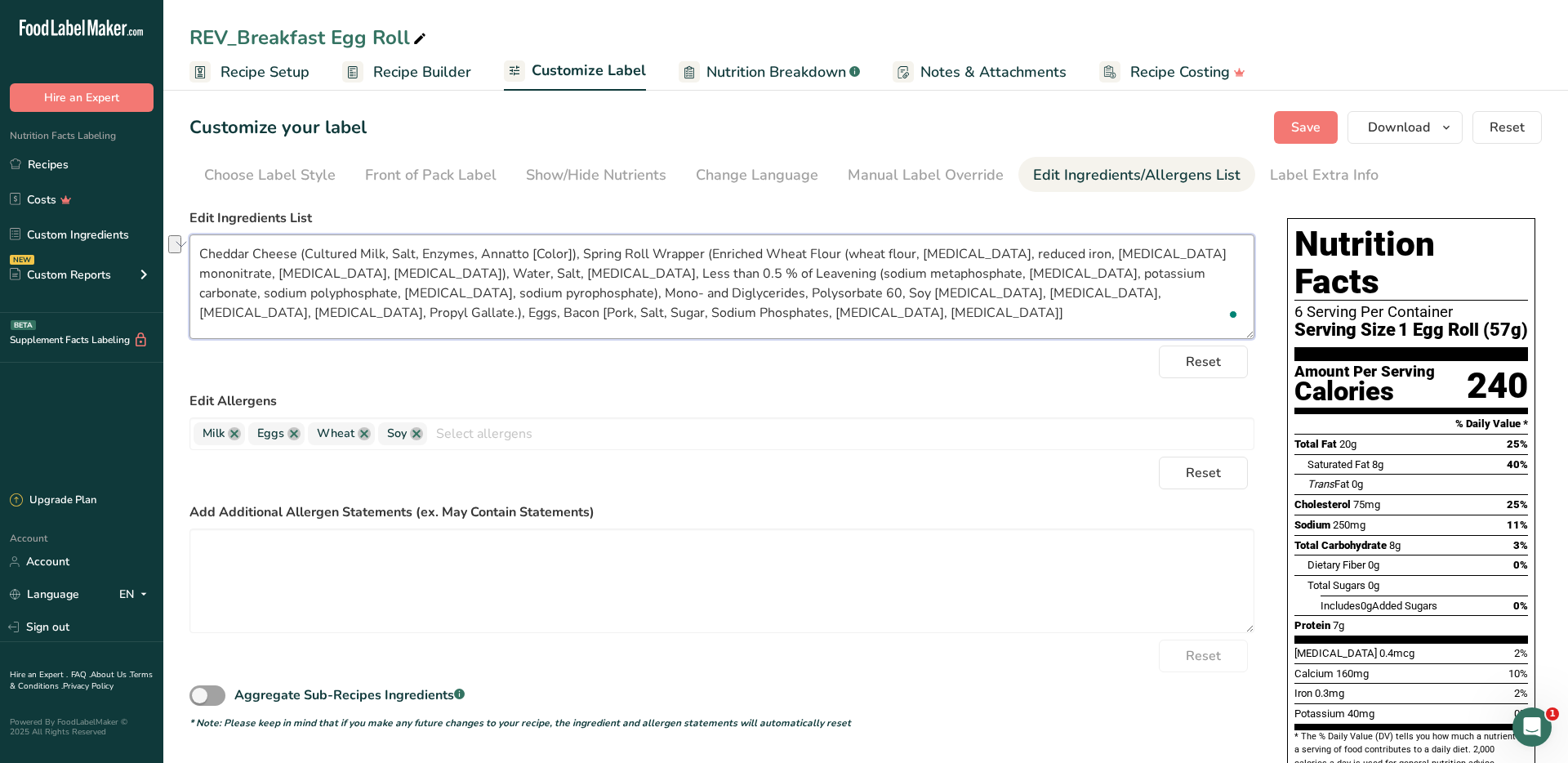
drag, startPoint x: 338, startPoint y: 290, endPoint x: 447, endPoint y: 296, distance: 109.2
click at [436, 291] on textarea "Cheddar Cheese (Cultured Milk, Salt, Enzymes, Annatto [Color]), Spring Roll Wra…" at bounding box center [721, 287] width 1065 height 105
click at [537, 302] on textarea "Cheddar Cheese (Cultured Milk, Salt, Enzymes, Annatto [Color]), Spring Roll Wra…" at bounding box center [721, 287] width 1065 height 105
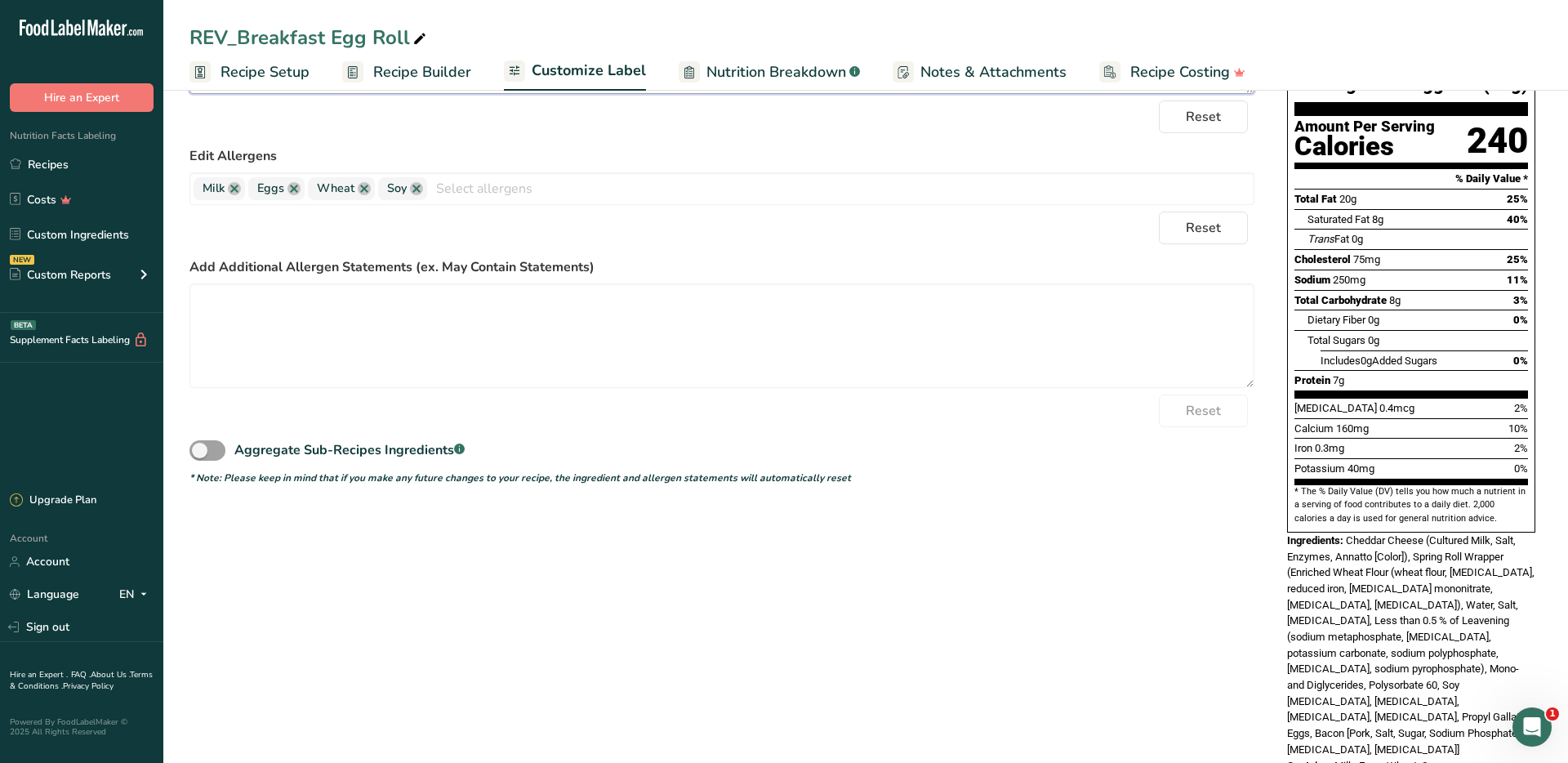
scroll to position [242, 0]
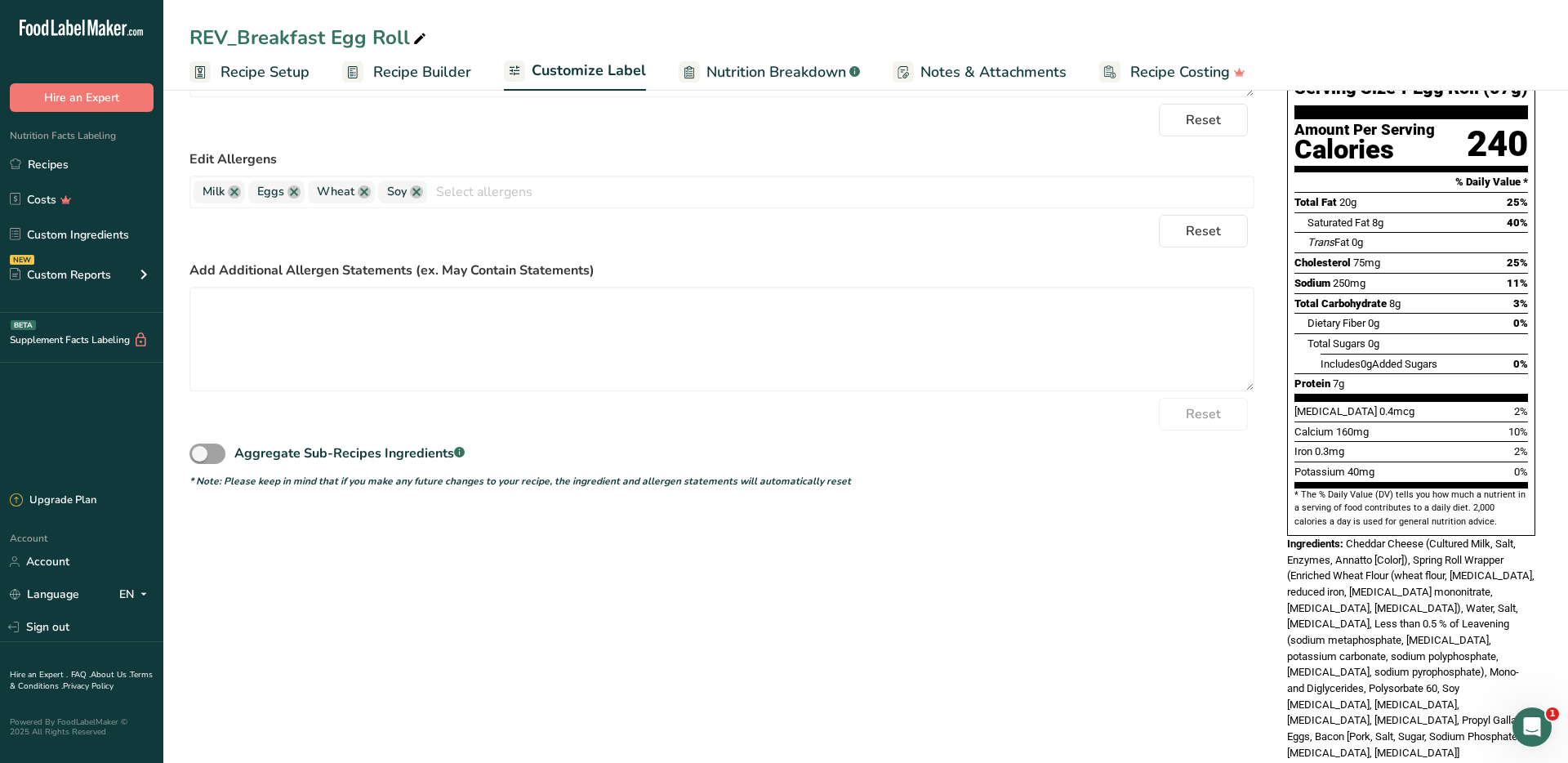
click at [1393, 599] on span "Cheddar Cheese (Cultured Milk, Salt, Enzymes, Annatto [Color]), Spring Roll Wra…" at bounding box center [1411, 648] width 248 height 221
click at [1391, 608] on span "Cheddar Cheese (Cultured Milk, Salt, Enzymes, Annatto [Color]), Spring Roll Wra…" at bounding box center [1411, 648] width 248 height 221
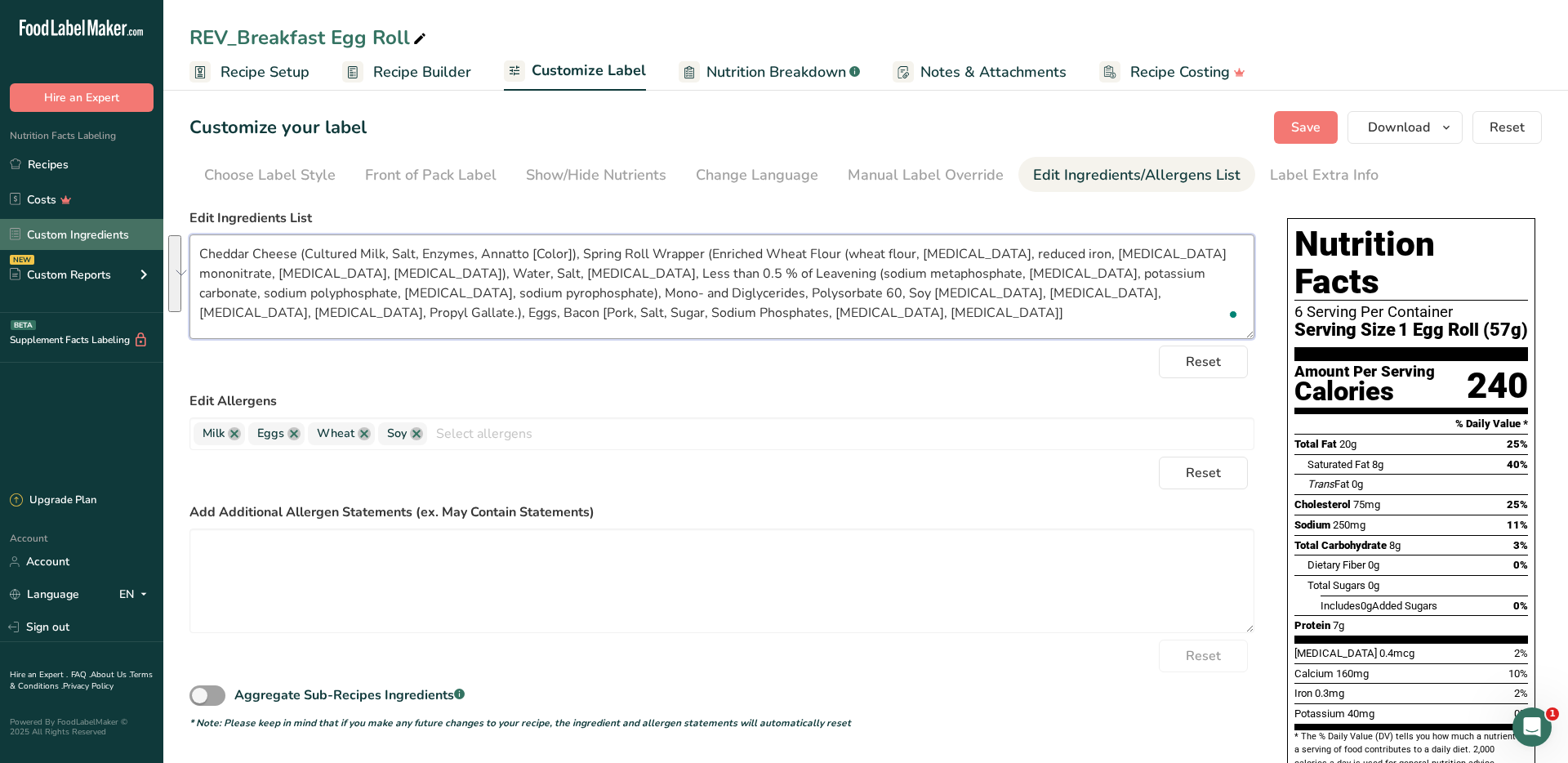
drag, startPoint x: 580, startPoint y: 309, endPoint x: 147, endPoint y: 231, distance: 440.0
click at [147, 231] on div ".a-20{fill:#fff;} Hire an Expert Nutrition Facts Labeling Recipes Costs Custom …" at bounding box center [784, 530] width 1568 height 1061
click at [1235, 363] on button "Reset" at bounding box center [1203, 362] width 89 height 33
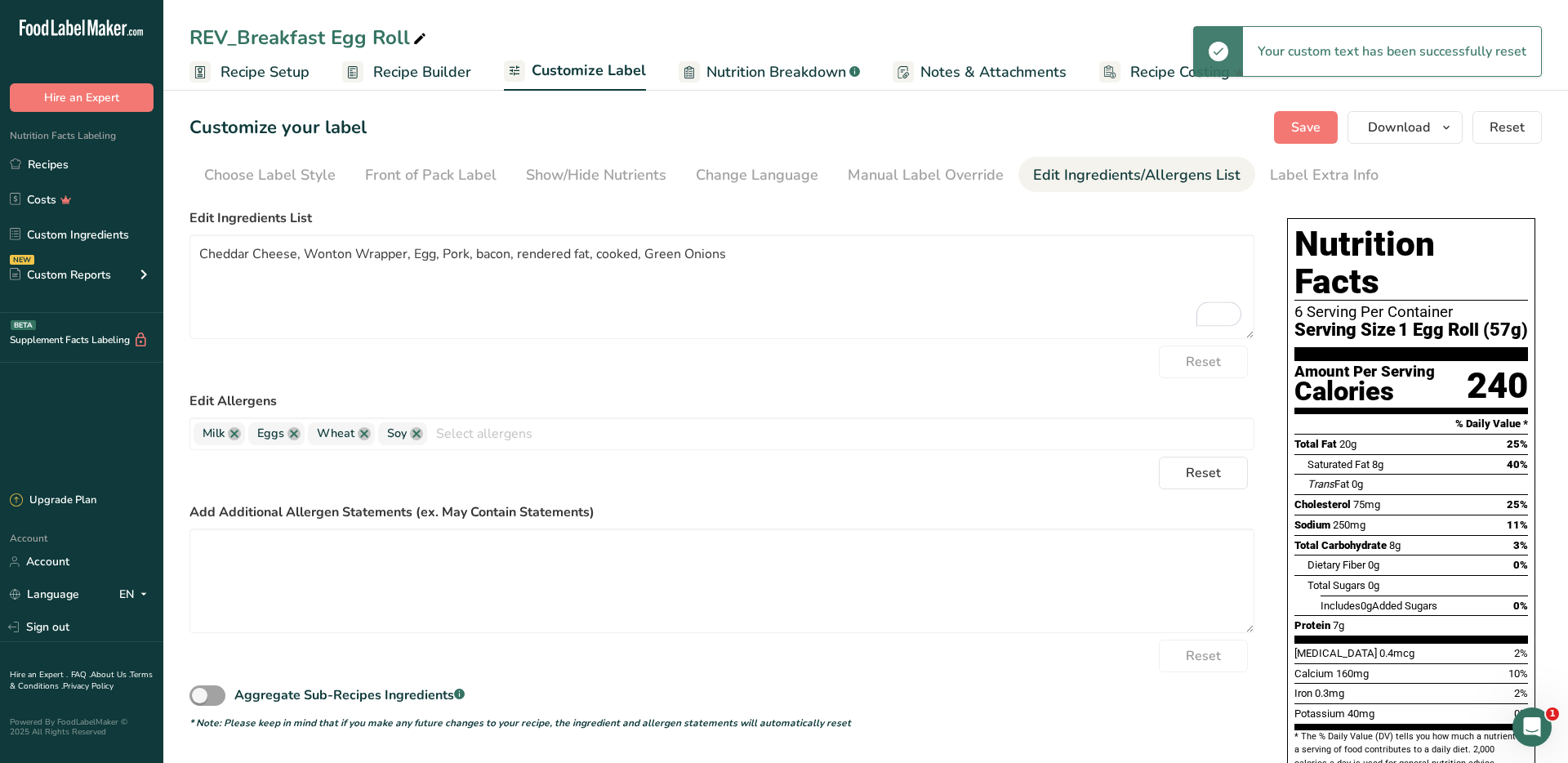
scroll to position [67, 0]
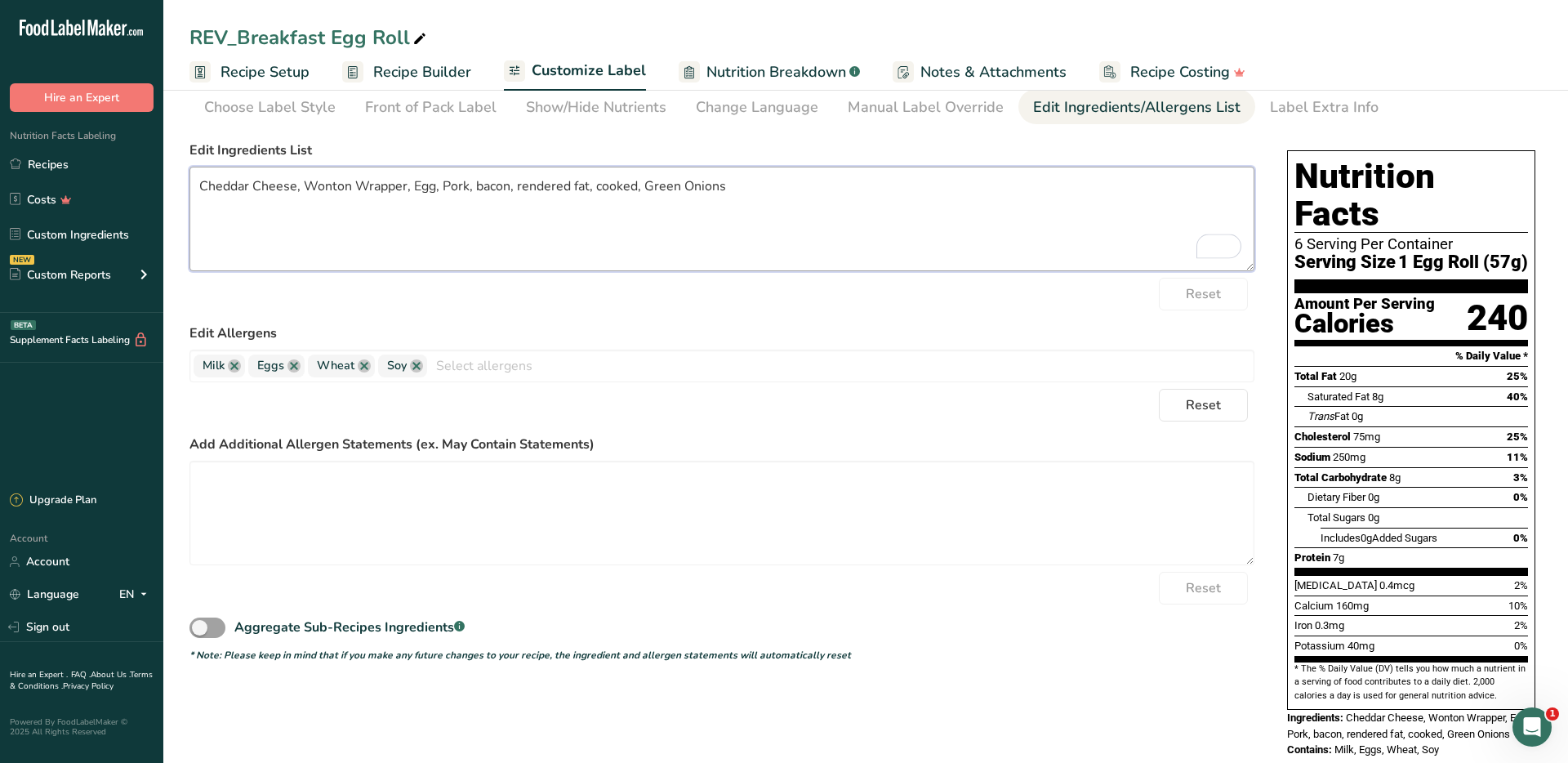
click at [441, 186] on textarea "Cheddar Cheese, Wonton Wrapper, Egg, Pork, bacon, rendered fat, cooked, Green O…" at bounding box center [721, 219] width 1065 height 105
paste textarea "(Cultured Milk, Salt, Enzymes, Annatto [Color]), Spring Roll Wrapper (Enriched …"
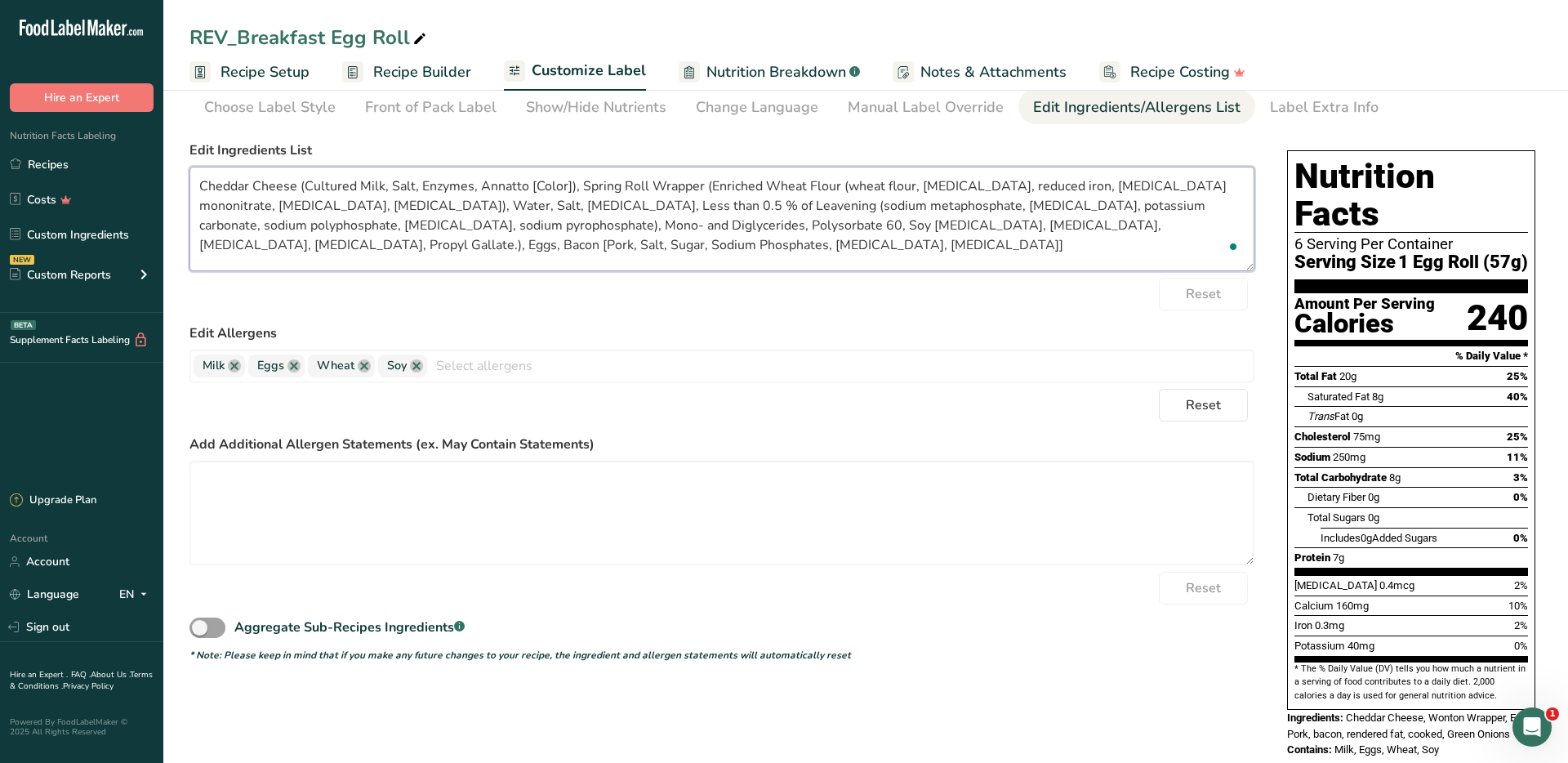
scroll to position [0, 0]
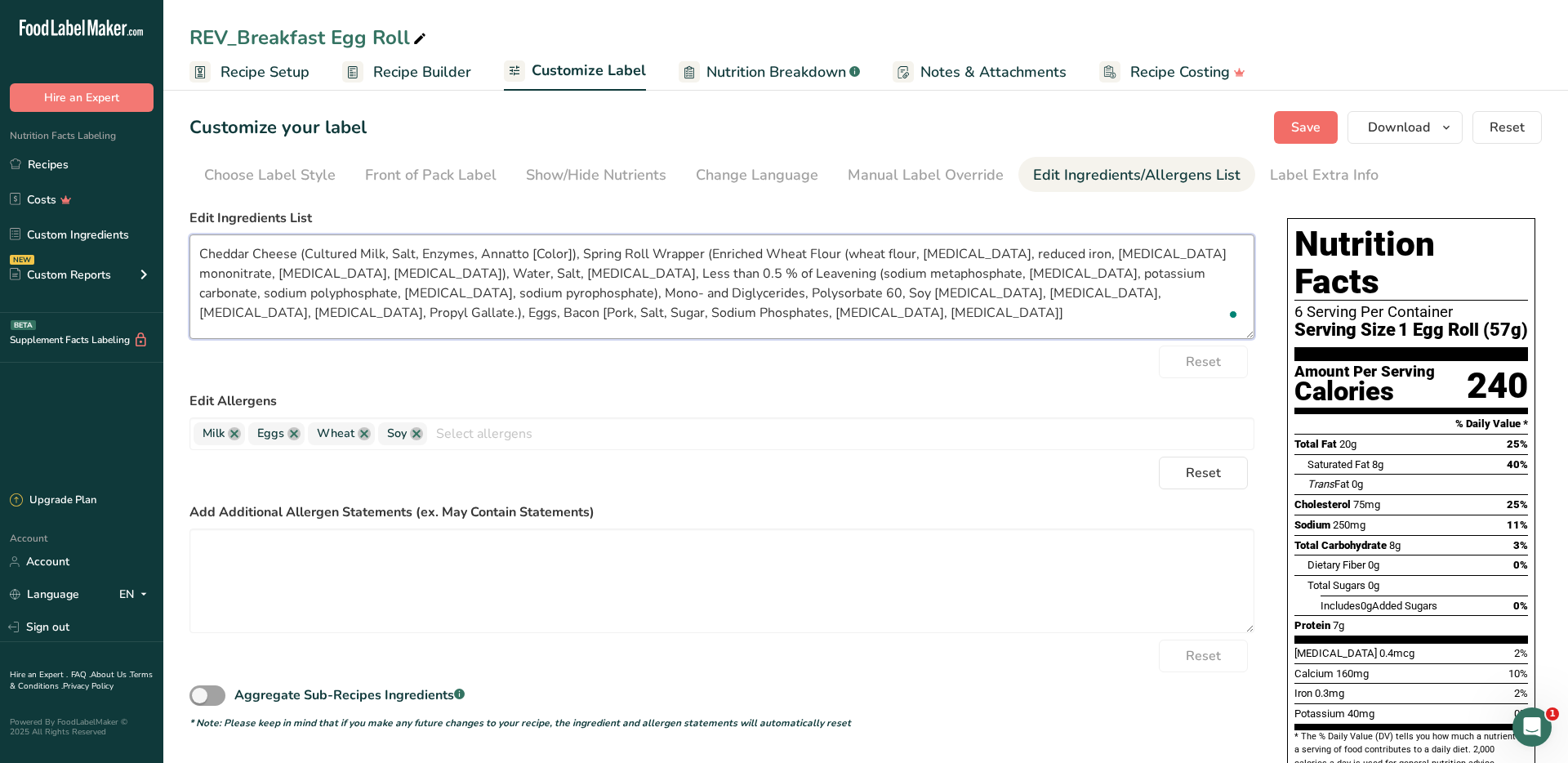
type textarea "Cheddar Cheese (Cultured Milk, Salt, Enzymes, Annatto [Color]), Spring Roll Wra…"
click at [1293, 129] on span "Save" at bounding box center [1307, 128] width 30 height 20
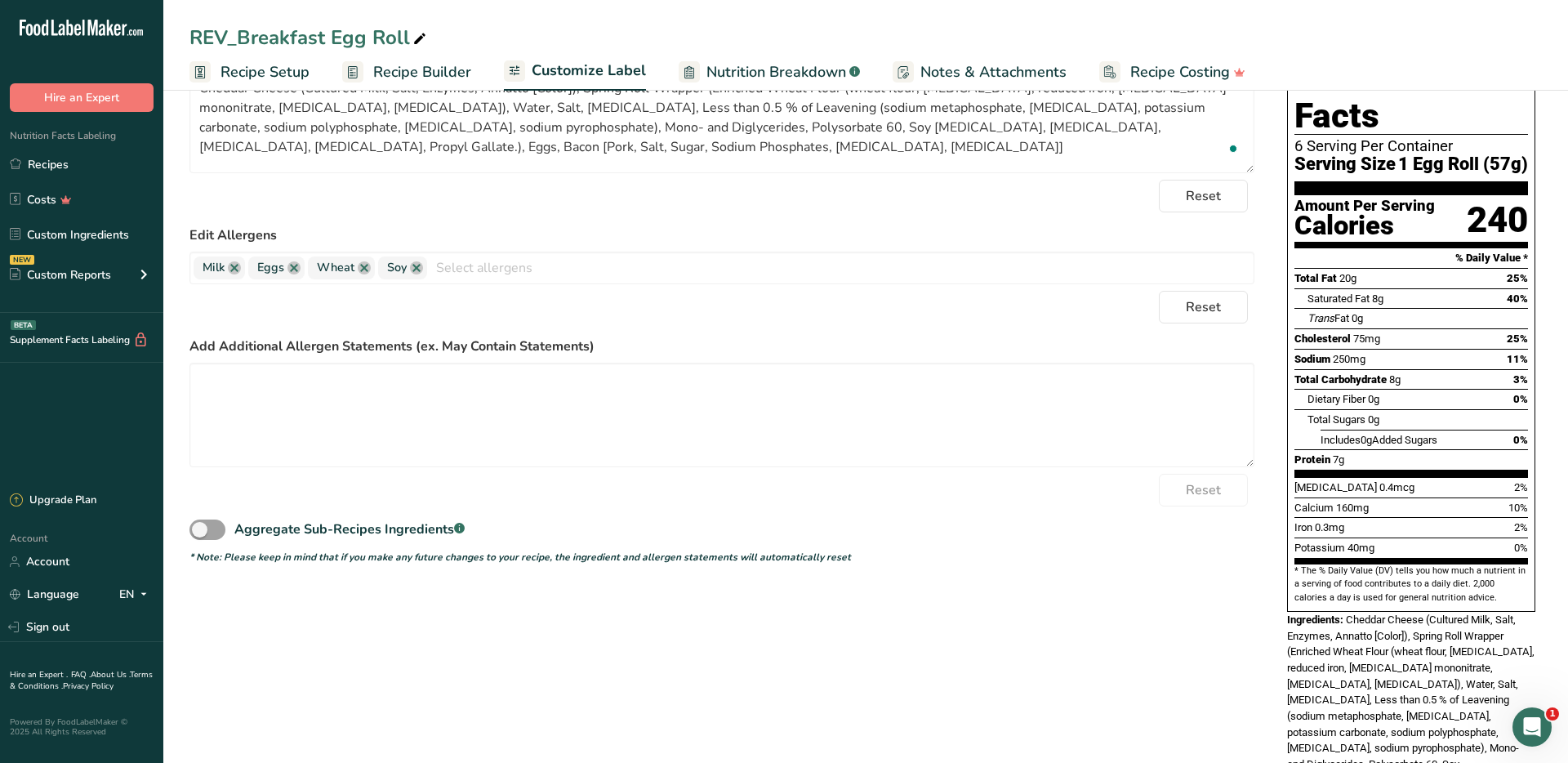
scroll to position [245, 0]
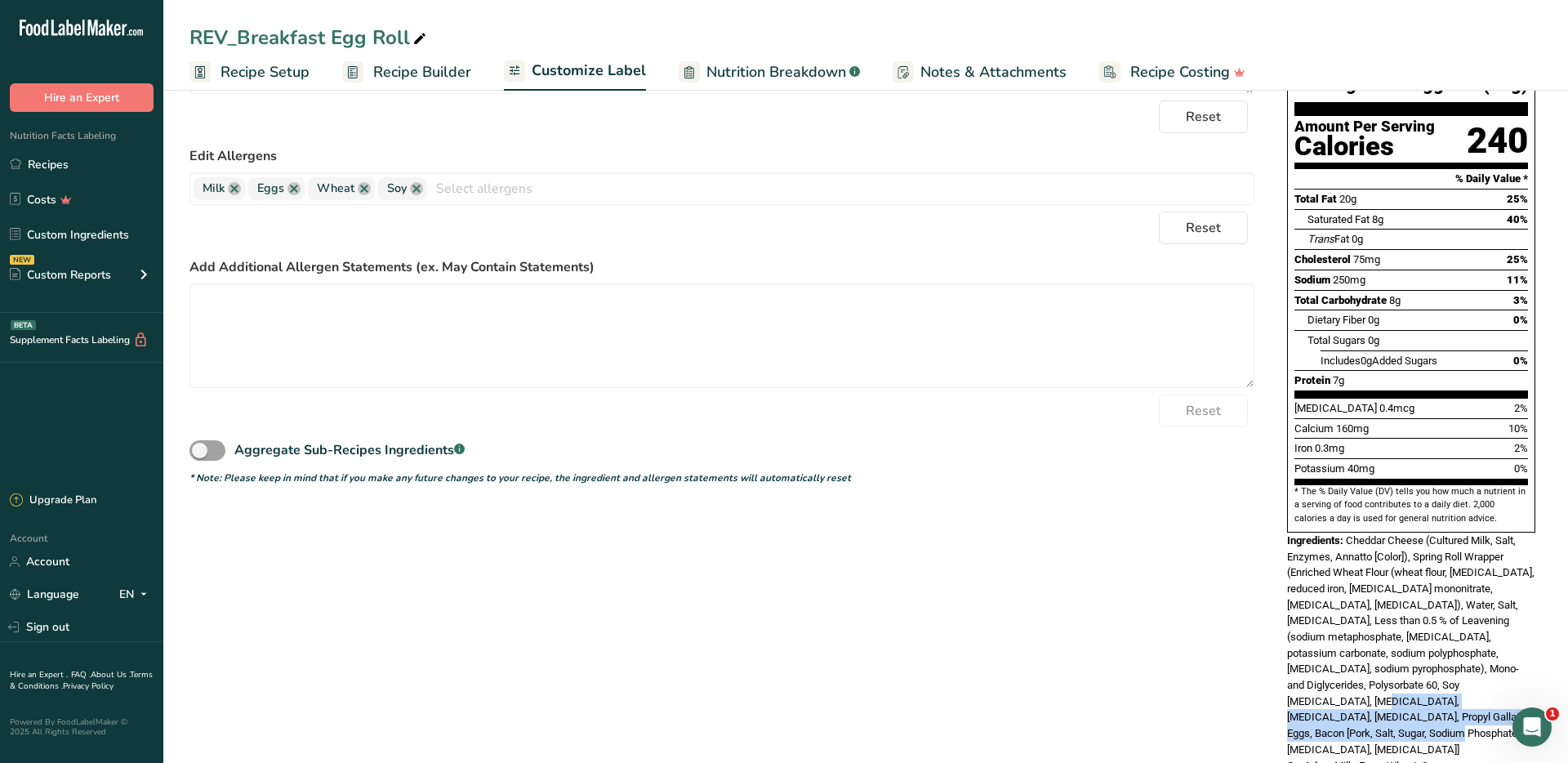
drag, startPoint x: 1350, startPoint y: 699, endPoint x: 1337, endPoint y: 645, distance: 55.5
click at [1340, 669] on span "Cheddar Cheese (Cultured Milk, Salt, Enzymes, Annatto [Color]), Spring Roll Wra…" at bounding box center [1411, 644] width 248 height 221
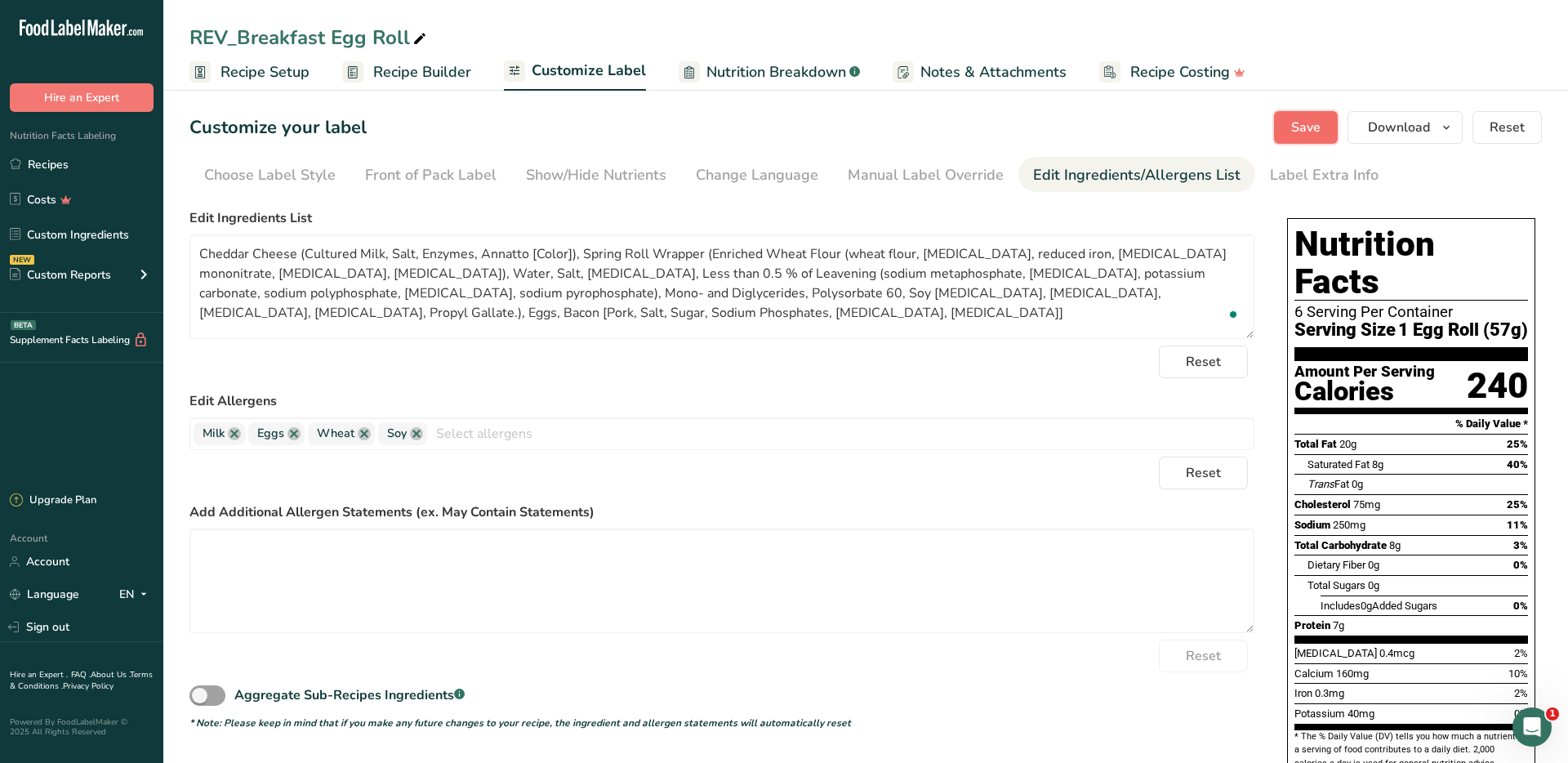
click at [1308, 131] on span "Save" at bounding box center [1307, 128] width 30 height 20
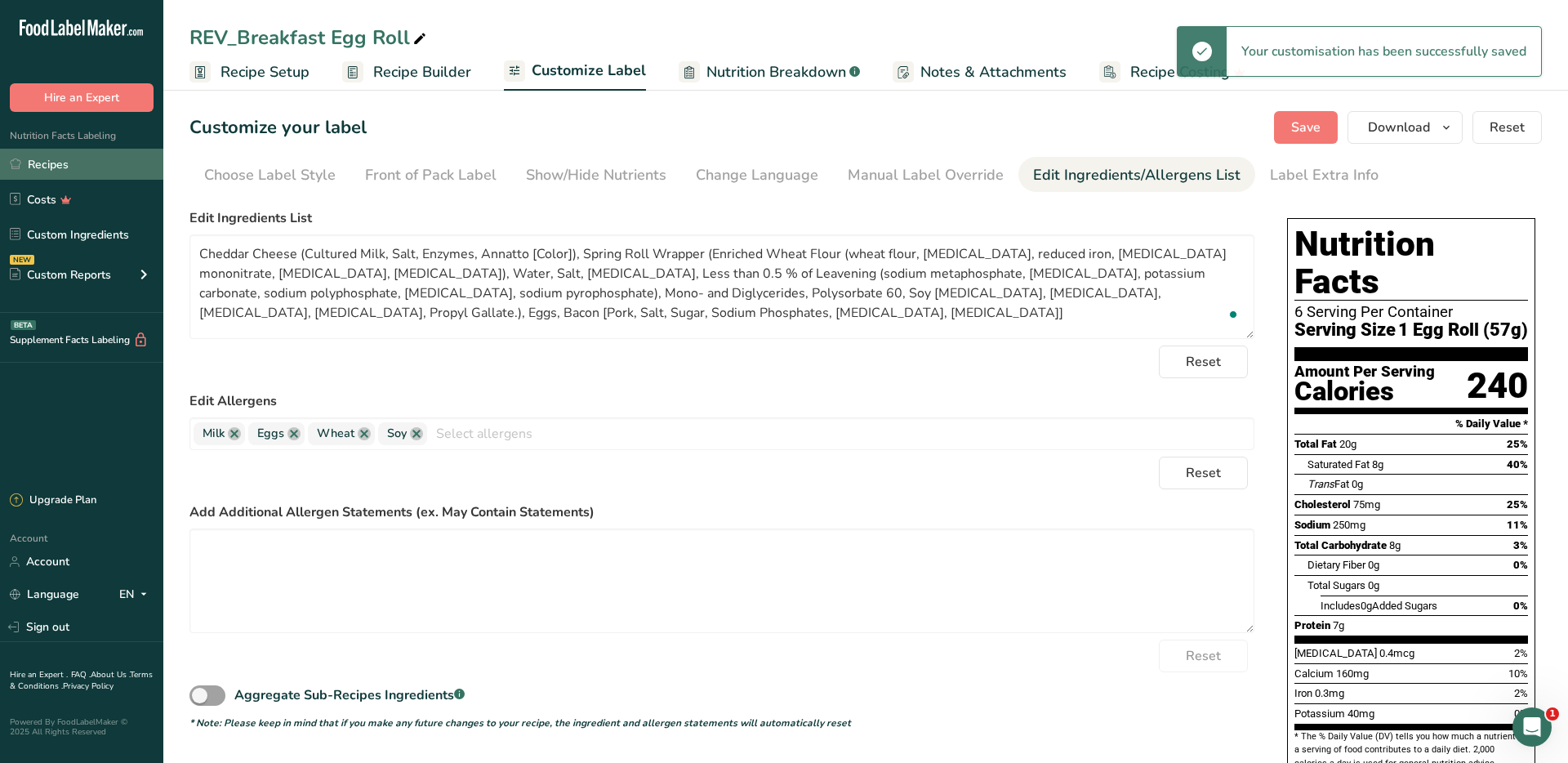
click at [32, 165] on link "Recipes" at bounding box center [81, 164] width 163 height 31
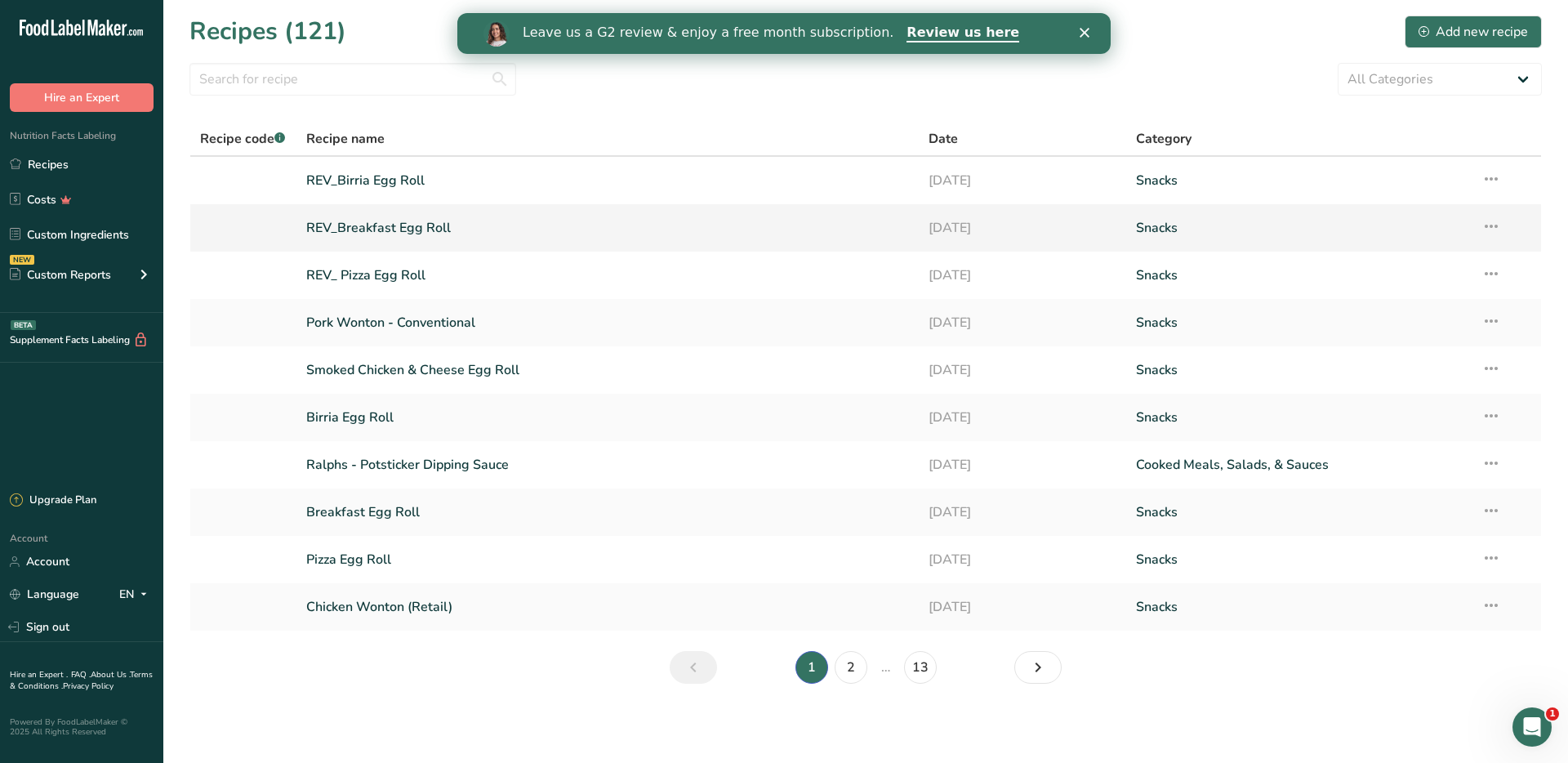
click at [411, 221] on link "REV_Breakfast Egg Roll" at bounding box center [607, 228] width 603 height 35
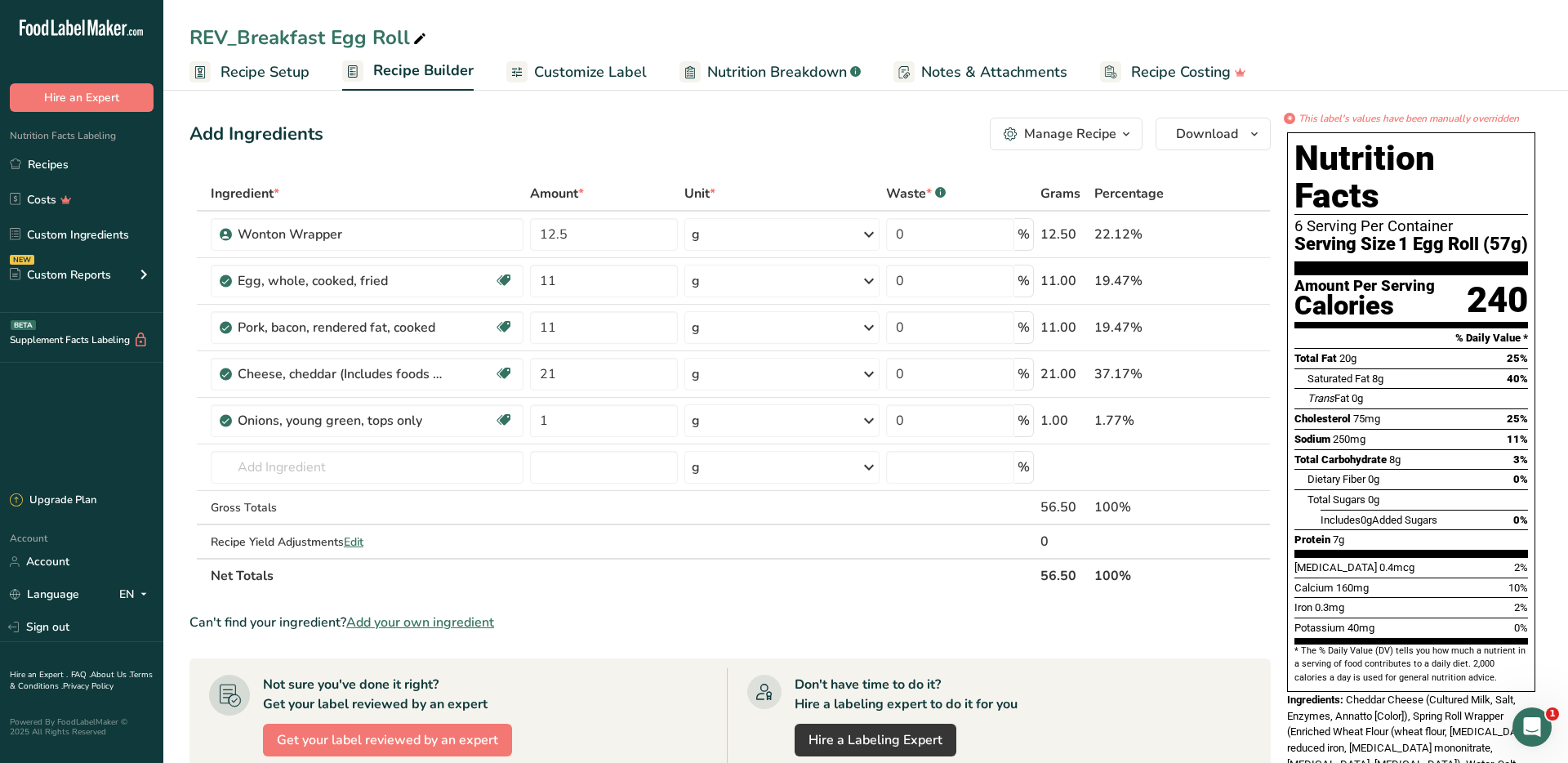
click at [543, 69] on span "Customize Label" at bounding box center [590, 72] width 113 height 22
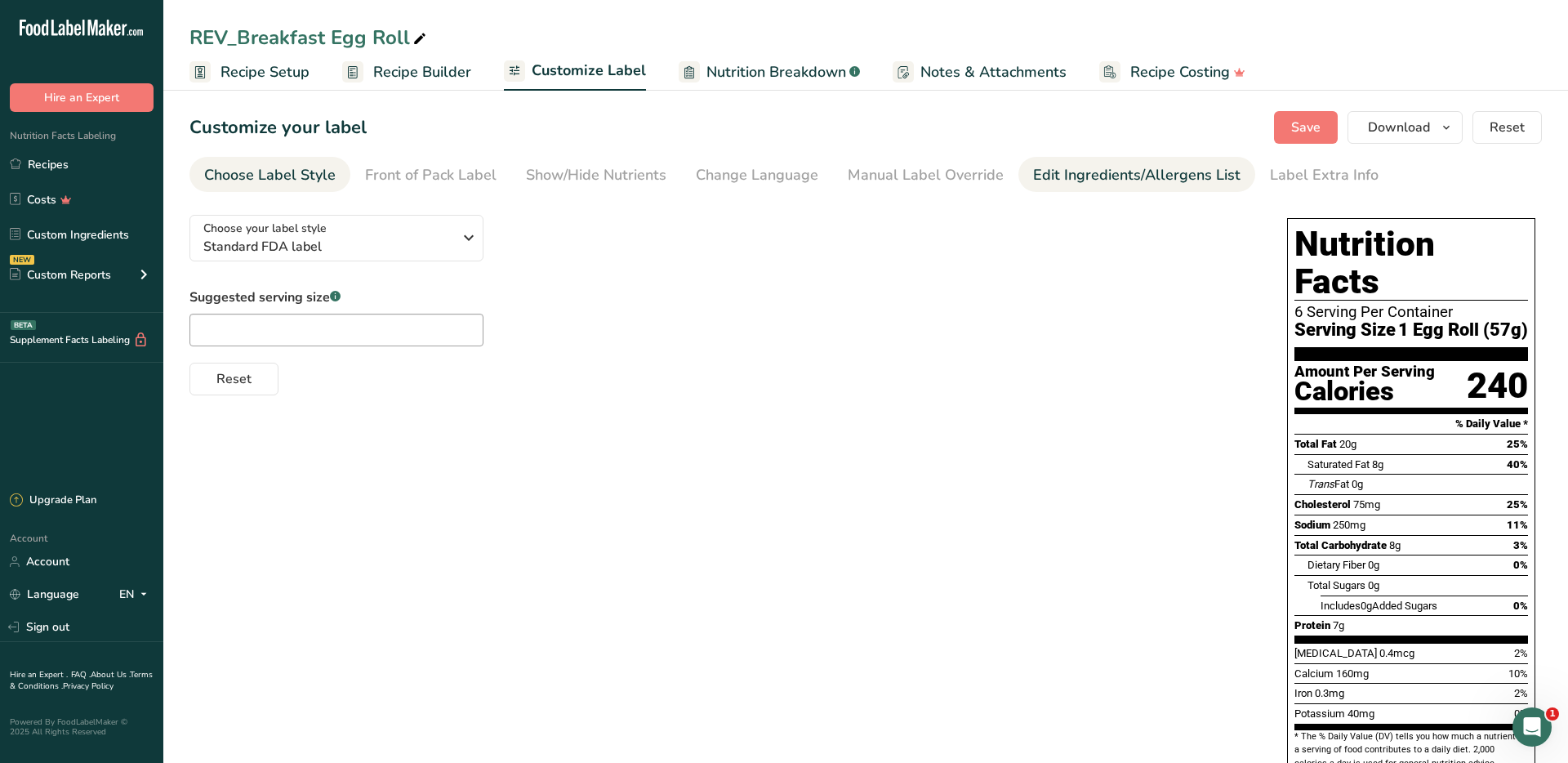
click at [1076, 176] on div "Edit Ingredients/Allergens List" at bounding box center [1136, 175] width 207 height 22
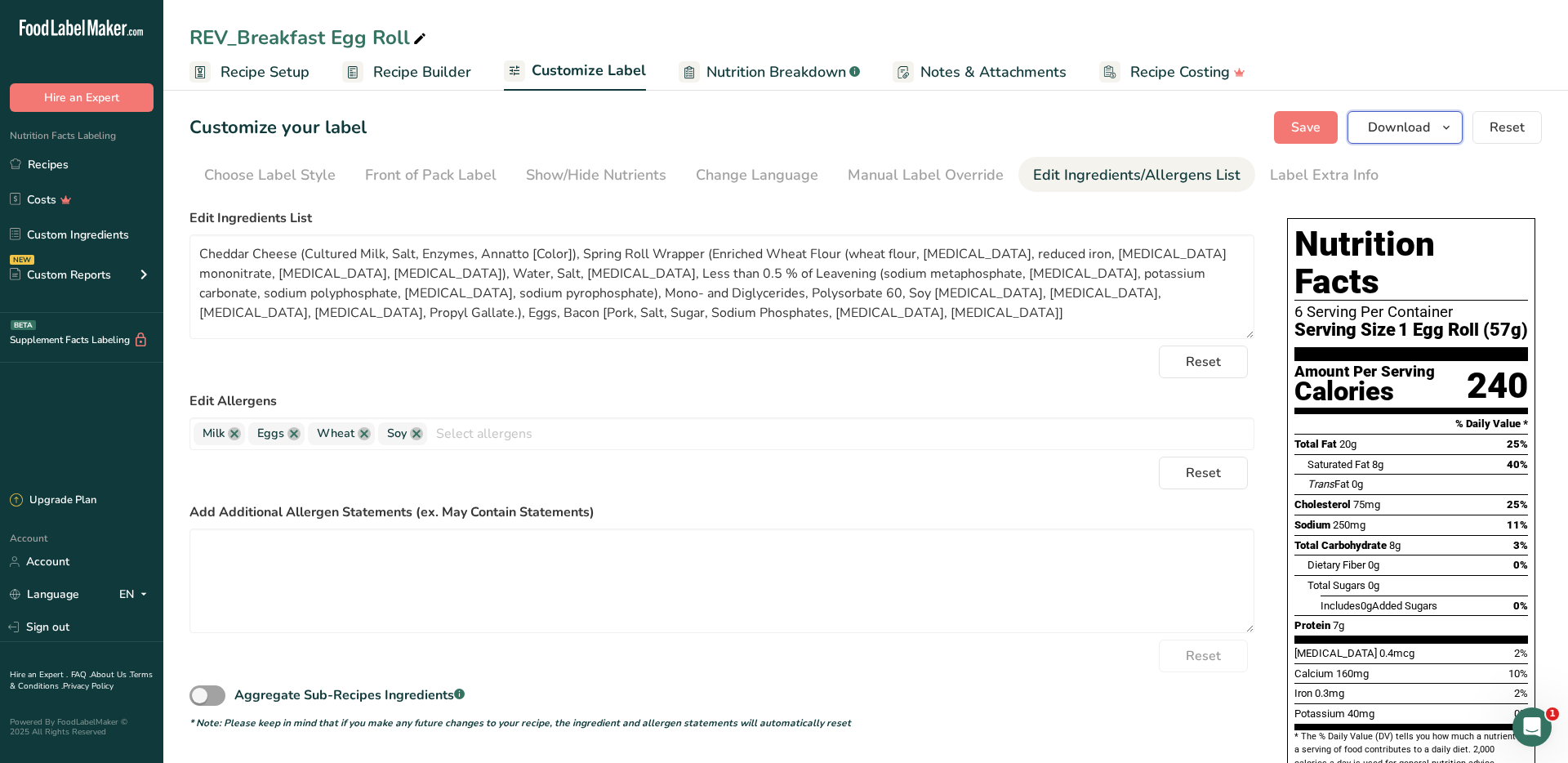
click at [1394, 141] on button "Download" at bounding box center [1406, 127] width 115 height 33
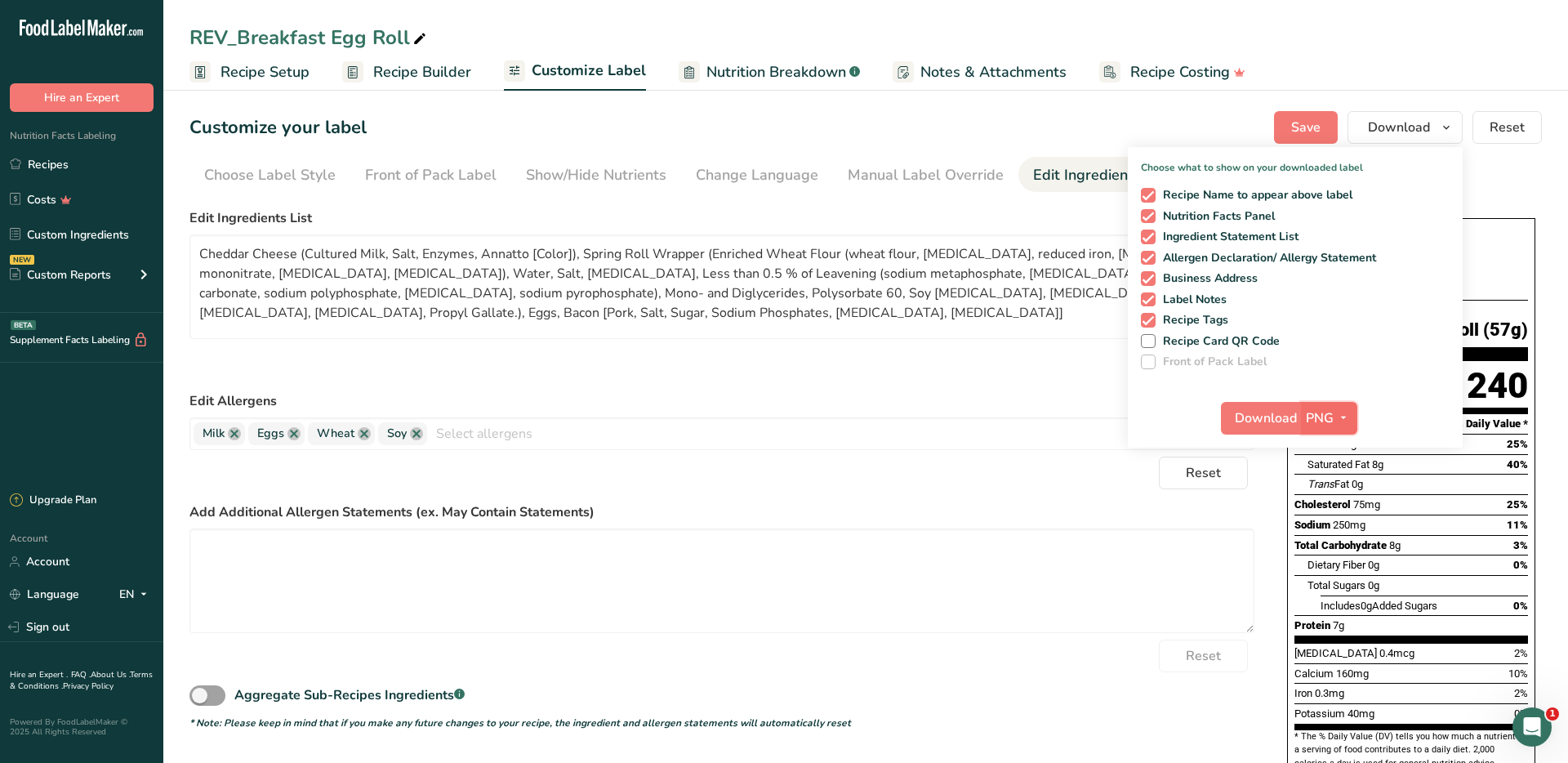
drag, startPoint x: 1341, startPoint y: 417, endPoint x: 1332, endPoint y: 410, distance: 11.4
click at [1341, 417] on icon "button" at bounding box center [1343, 418] width 13 height 21
click at [1327, 526] on link "PDF" at bounding box center [1331, 532] width 52 height 27
click at [1279, 430] on button "Download" at bounding box center [1262, 418] width 80 height 33
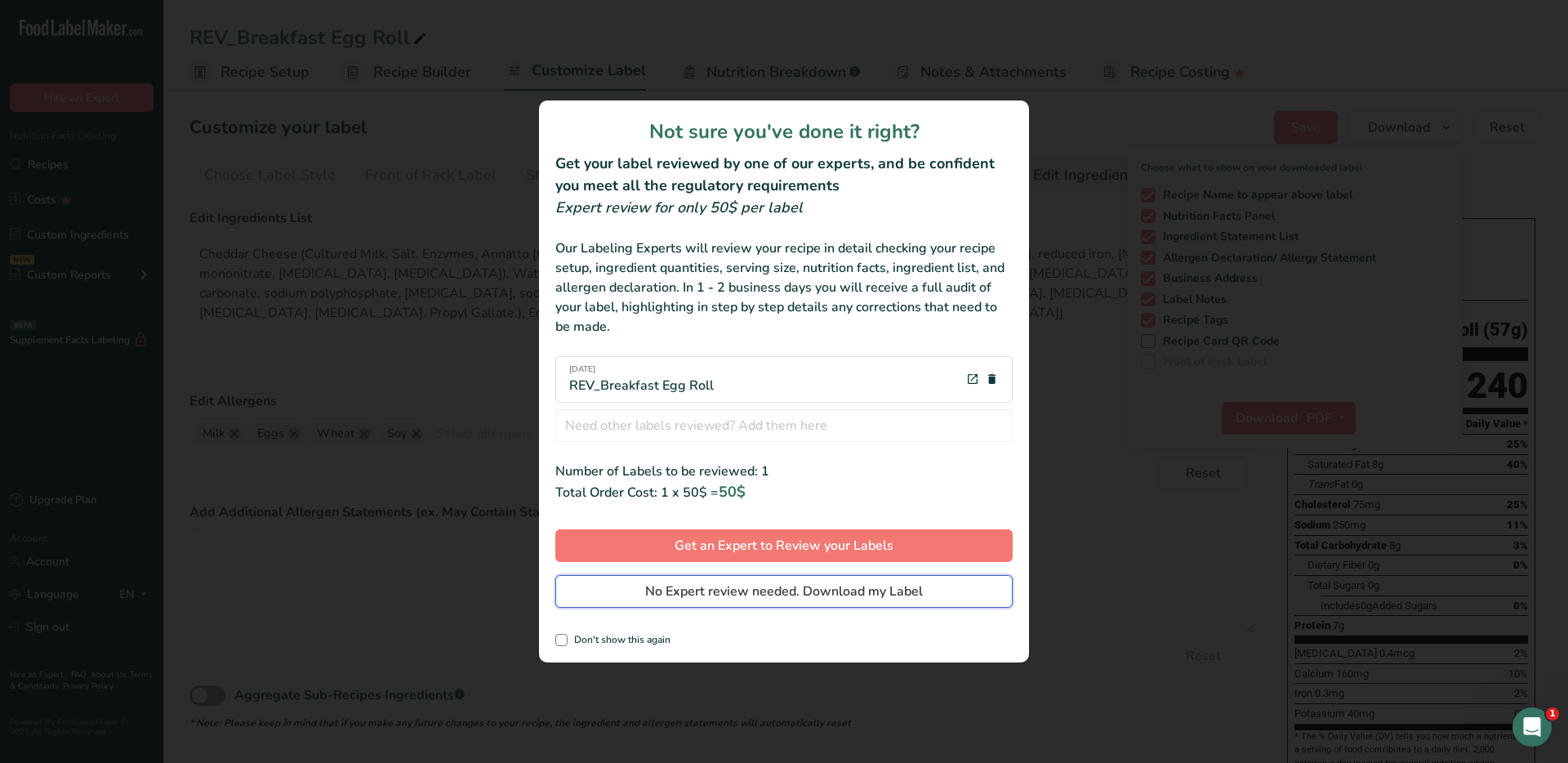
click at [883, 597] on span "No Expert review needed. Download my Label" at bounding box center [784, 592] width 277 height 20
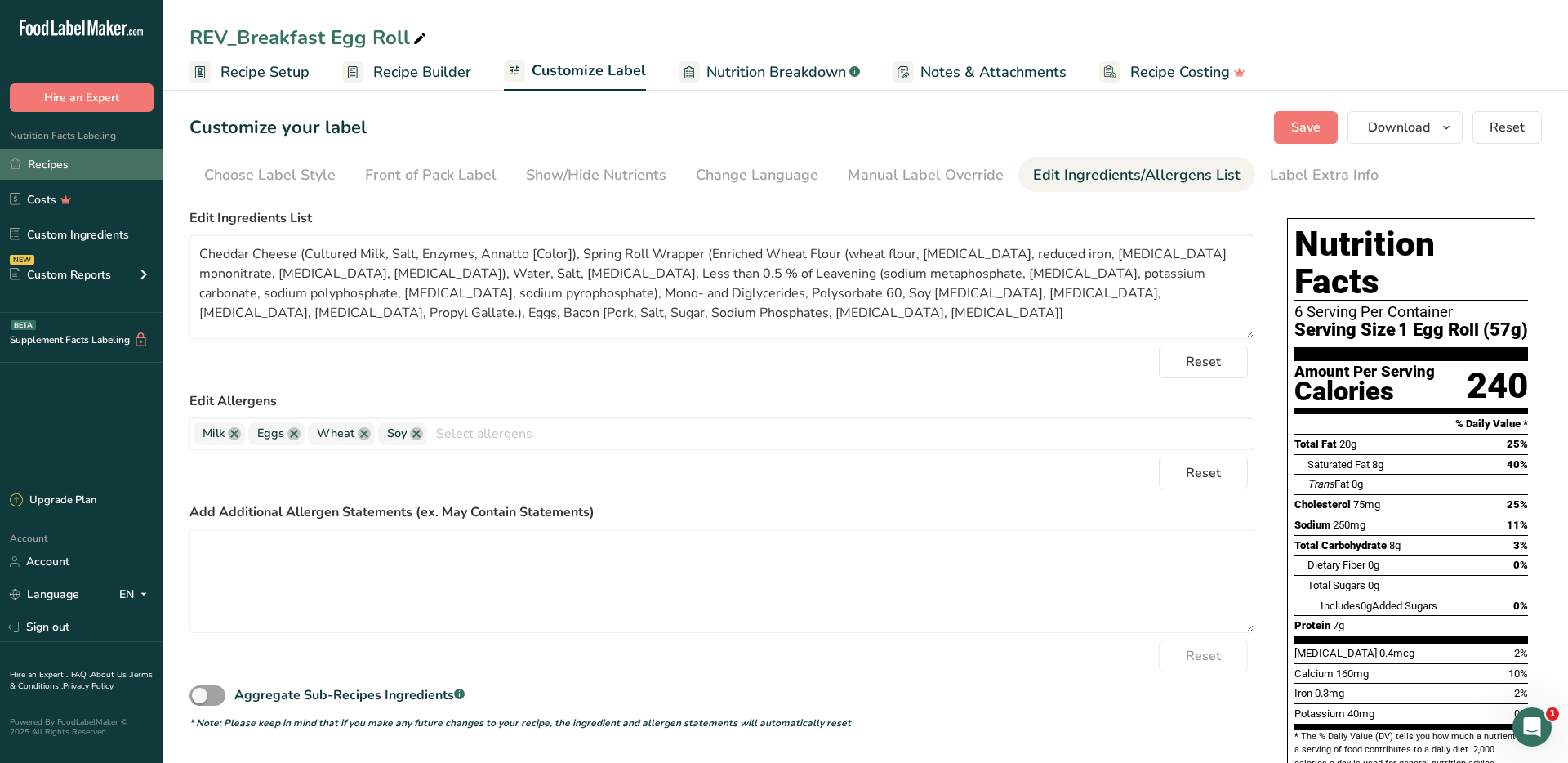
click at [116, 170] on link "Recipes" at bounding box center [81, 164] width 163 height 31
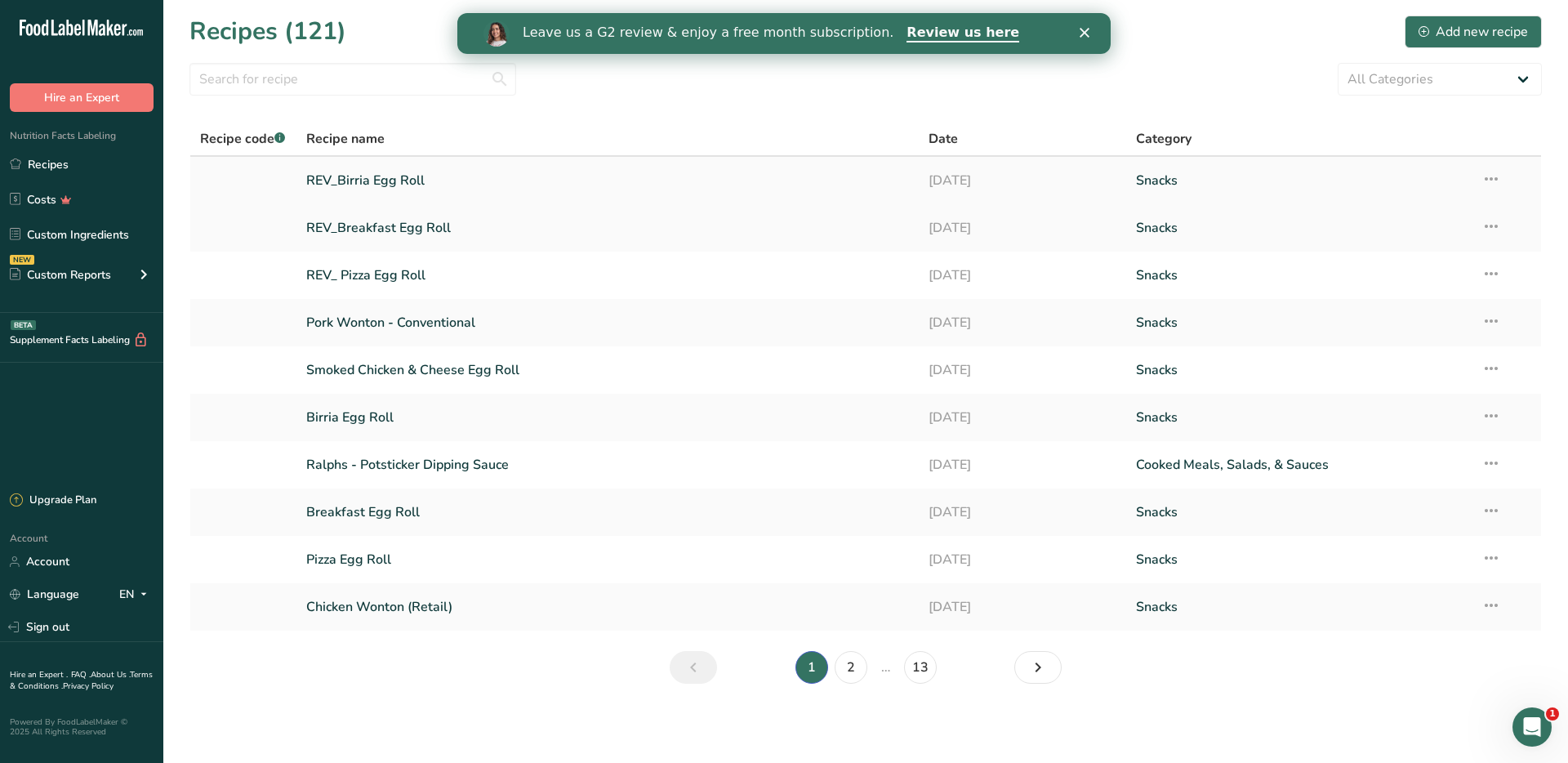
click at [426, 184] on link "REV_Birria Egg Roll" at bounding box center [607, 180] width 603 height 35
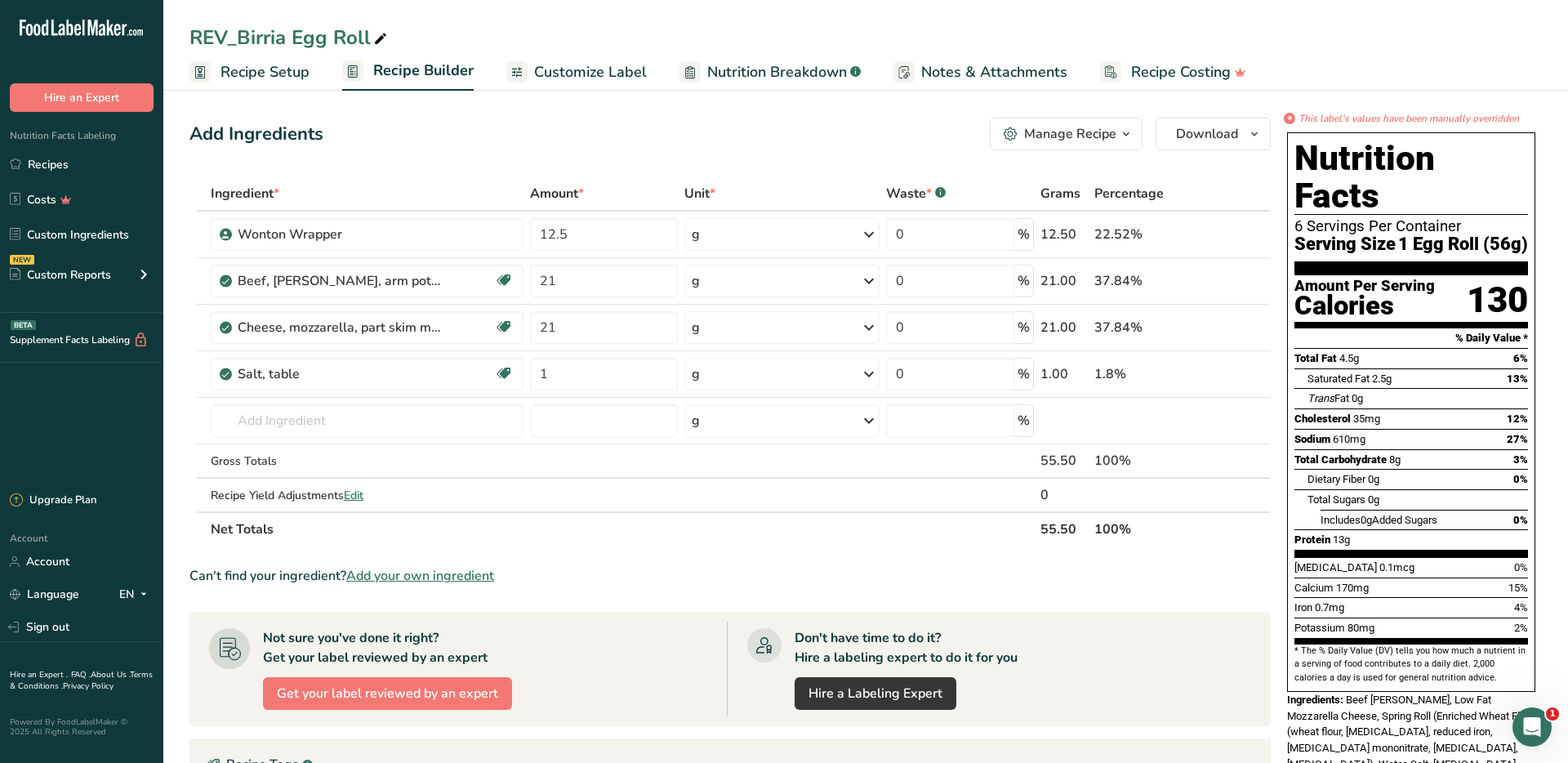
click at [540, 72] on span "Customize Label" at bounding box center [590, 72] width 113 height 22
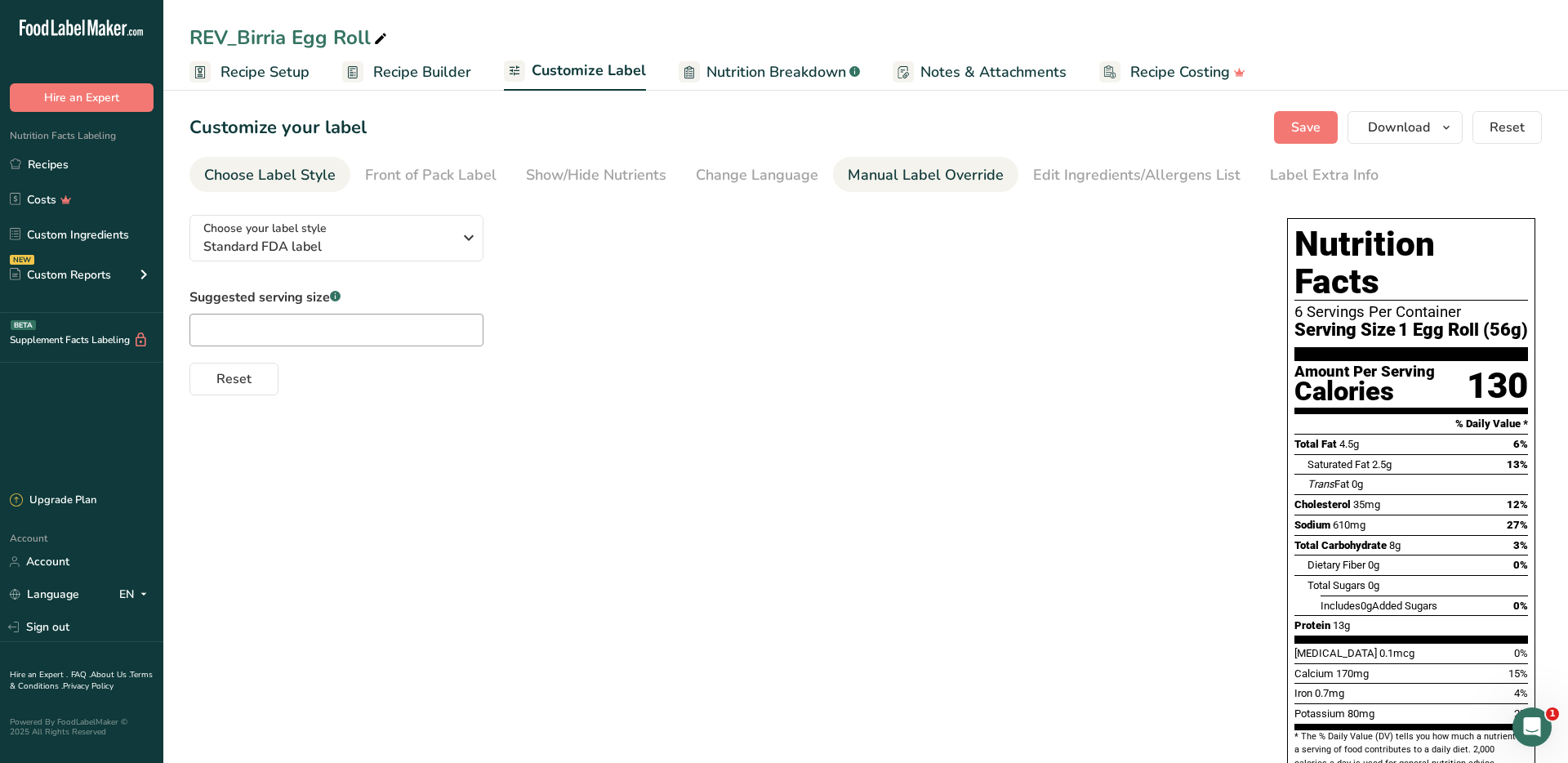
click at [894, 175] on div "Manual Label Override" at bounding box center [926, 175] width 157 height 22
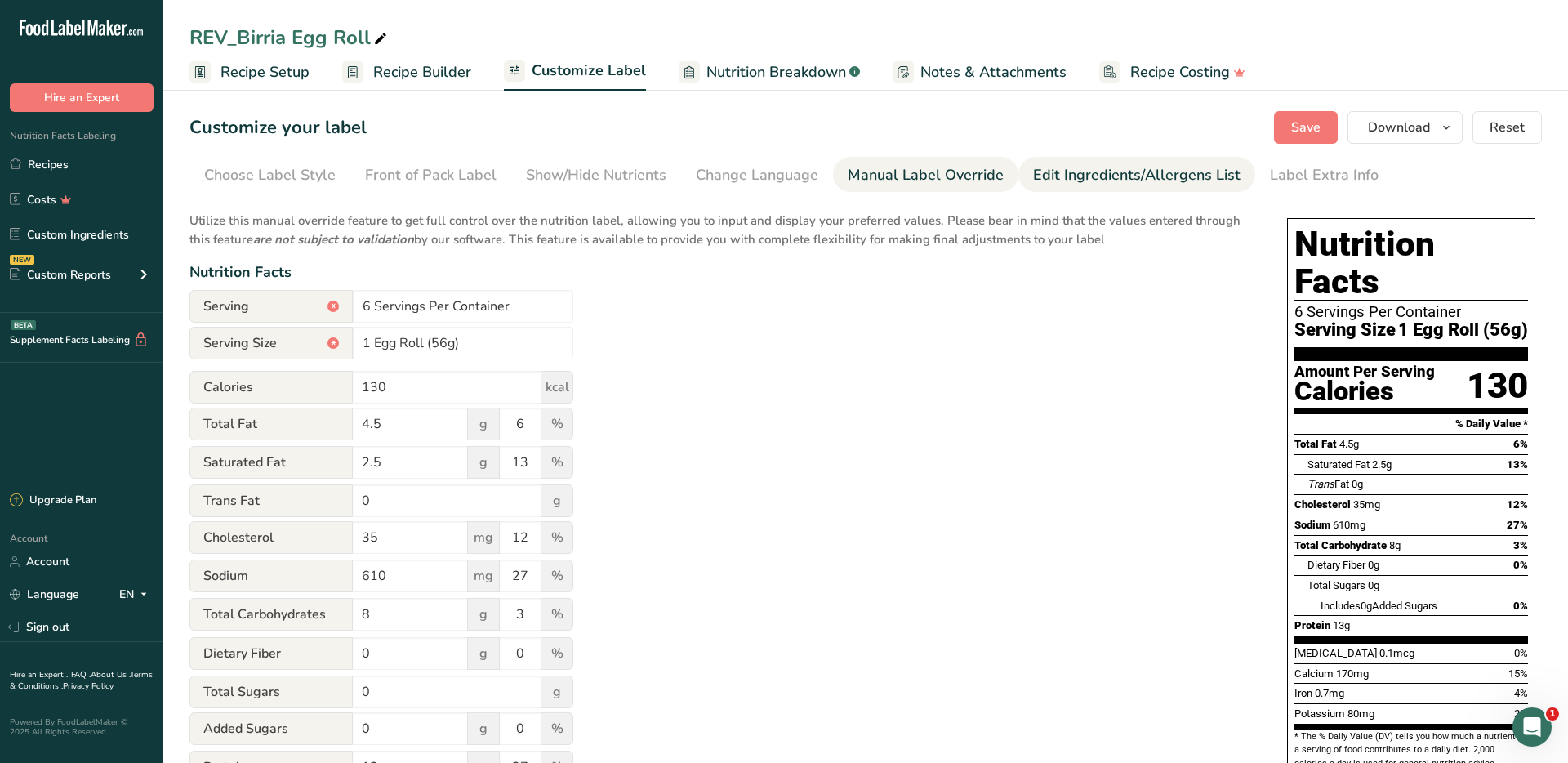
click at [1121, 168] on div "Edit Ingredients/Allergens List" at bounding box center [1136, 175] width 207 height 22
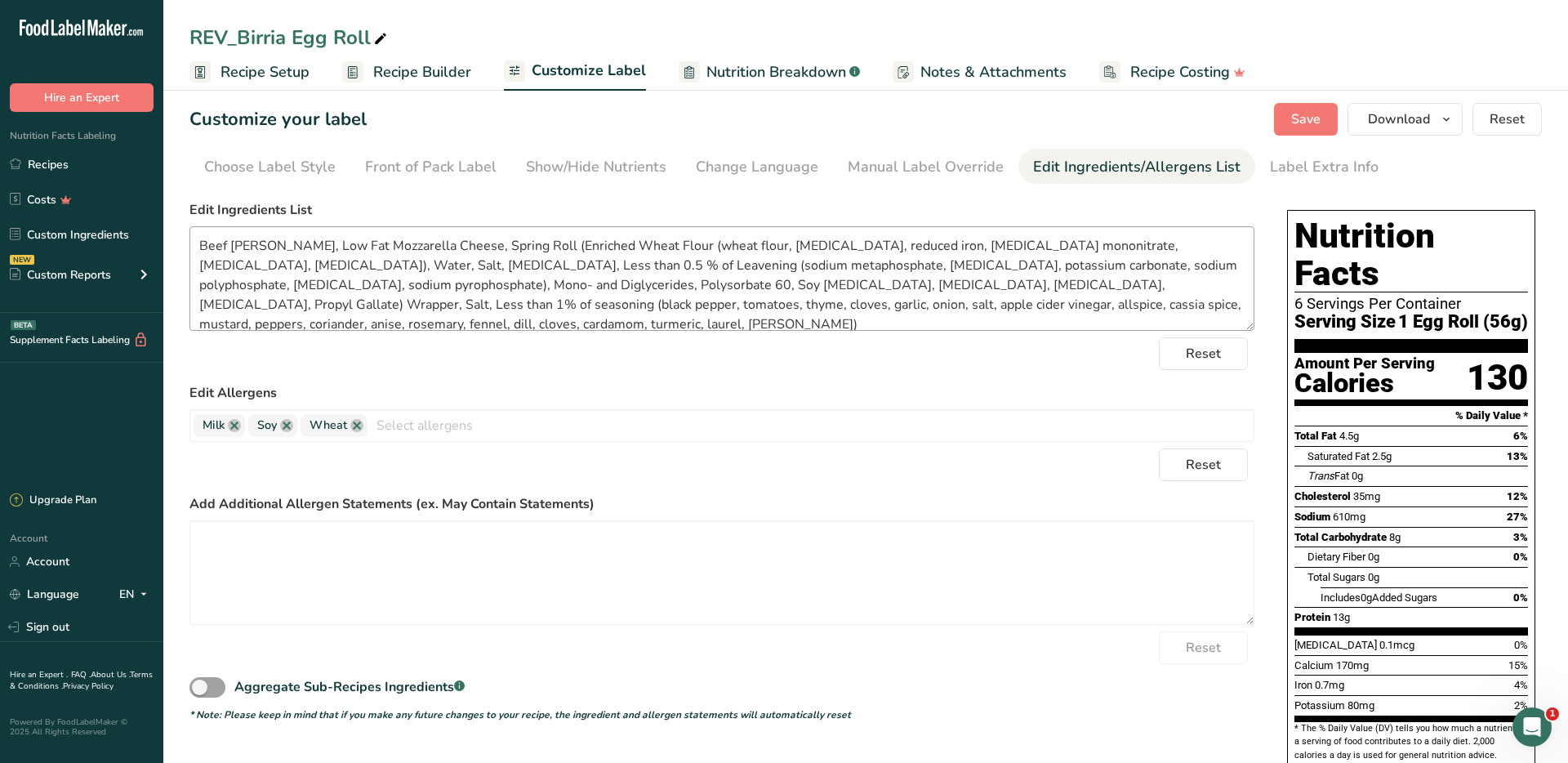
scroll to position [12, 0]
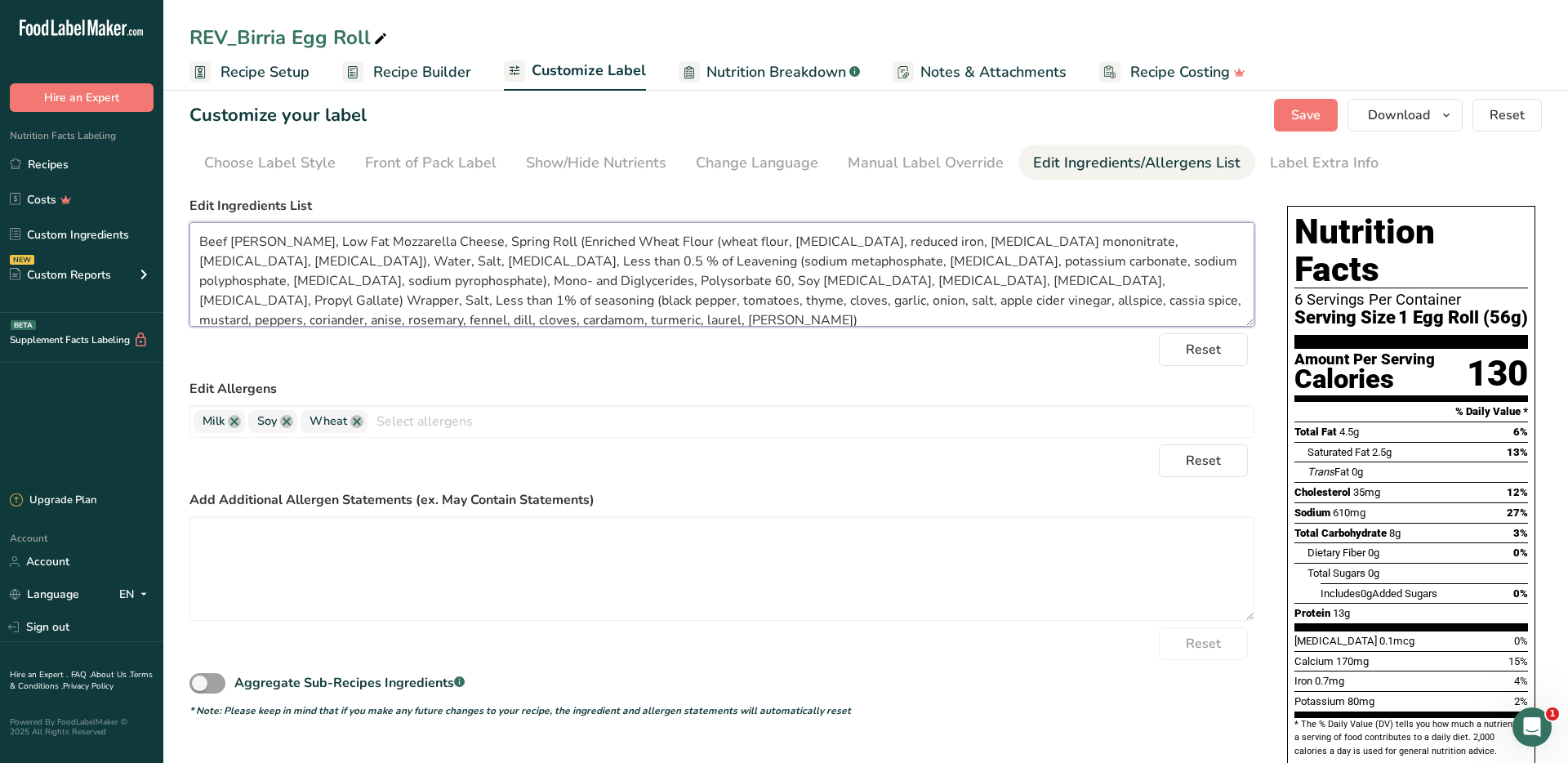
click at [820, 281] on textarea "Beef [PERSON_NAME], Low Fat Mozzarella Cheese, Spring Roll (Enriched Wheat Flou…" at bounding box center [721, 274] width 1065 height 105
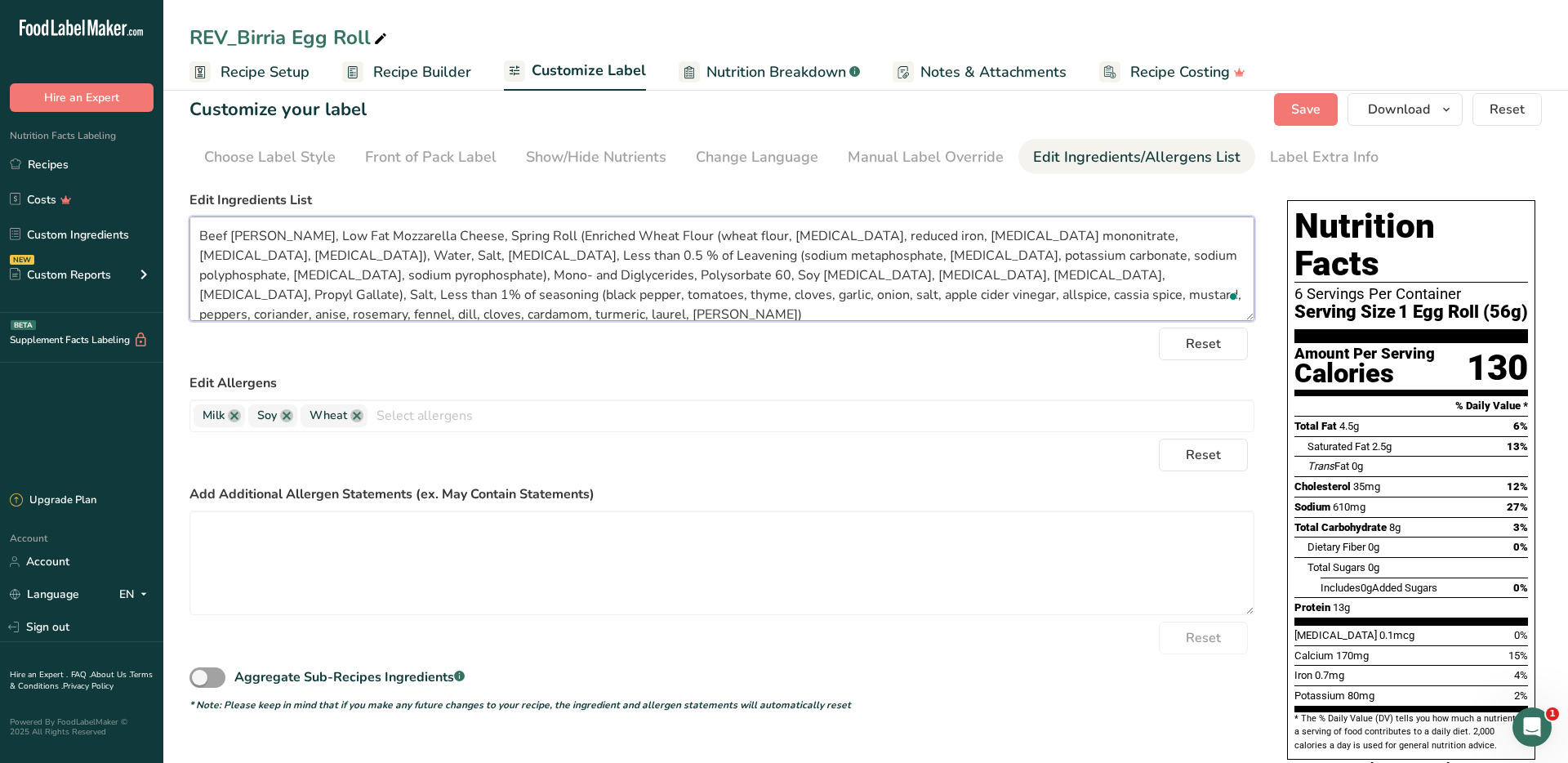
click at [505, 231] on textarea "Beef [PERSON_NAME], Low Fat Mozzarella Cheese, Spring Roll (Enriched Wheat Flou…" at bounding box center [721, 270] width 1065 height 105
paste textarea "Wrapper"
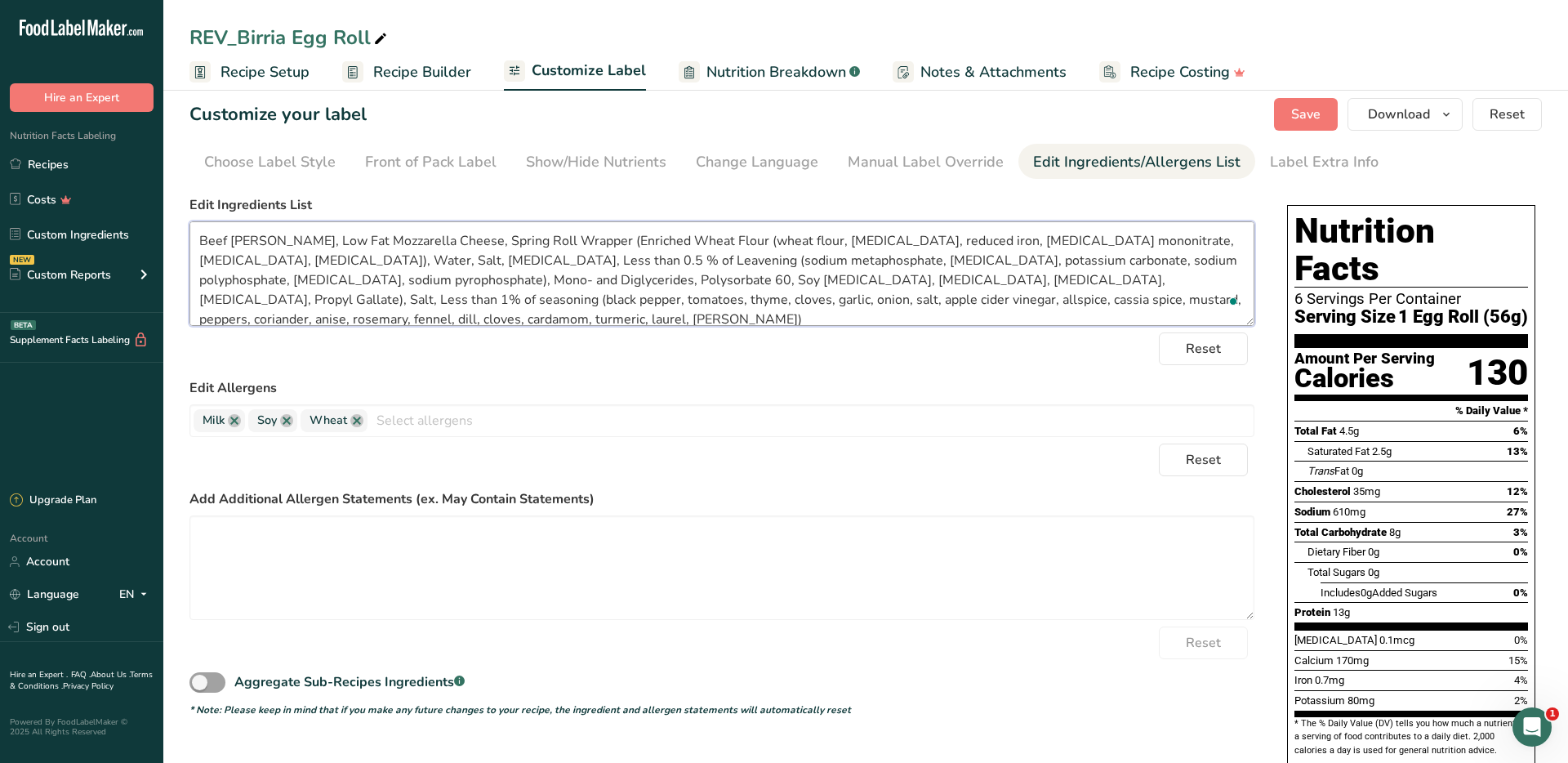
scroll to position [16, 0]
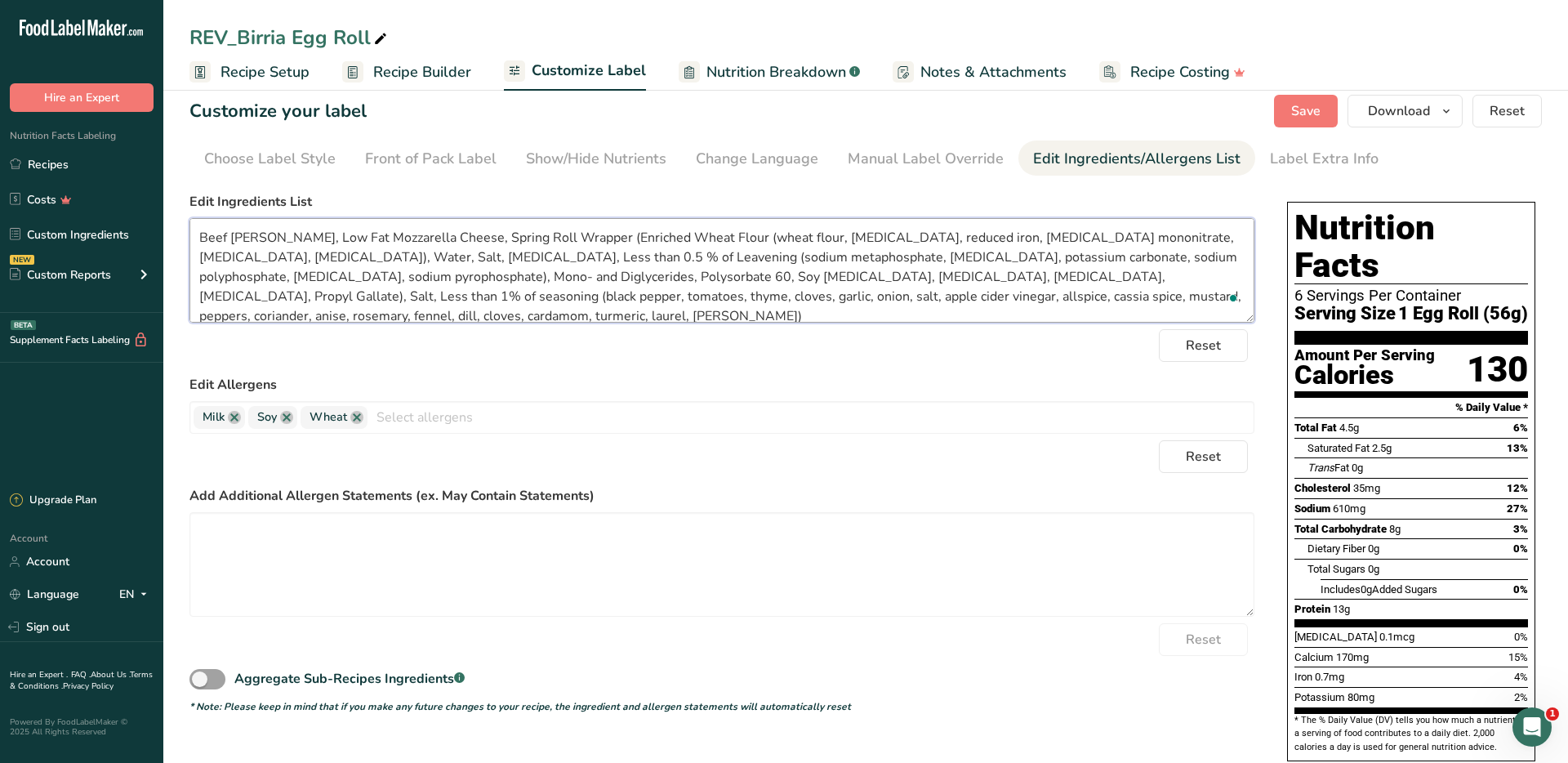
type textarea "Beef [PERSON_NAME], Low Fat Mozzarella Cheese, Spring Roll Wrapper (Enriched Wh…"
click at [782, 389] on label "Edit Allergens" at bounding box center [721, 385] width 1065 height 20
click at [1309, 115] on span "Save" at bounding box center [1307, 111] width 30 height 20
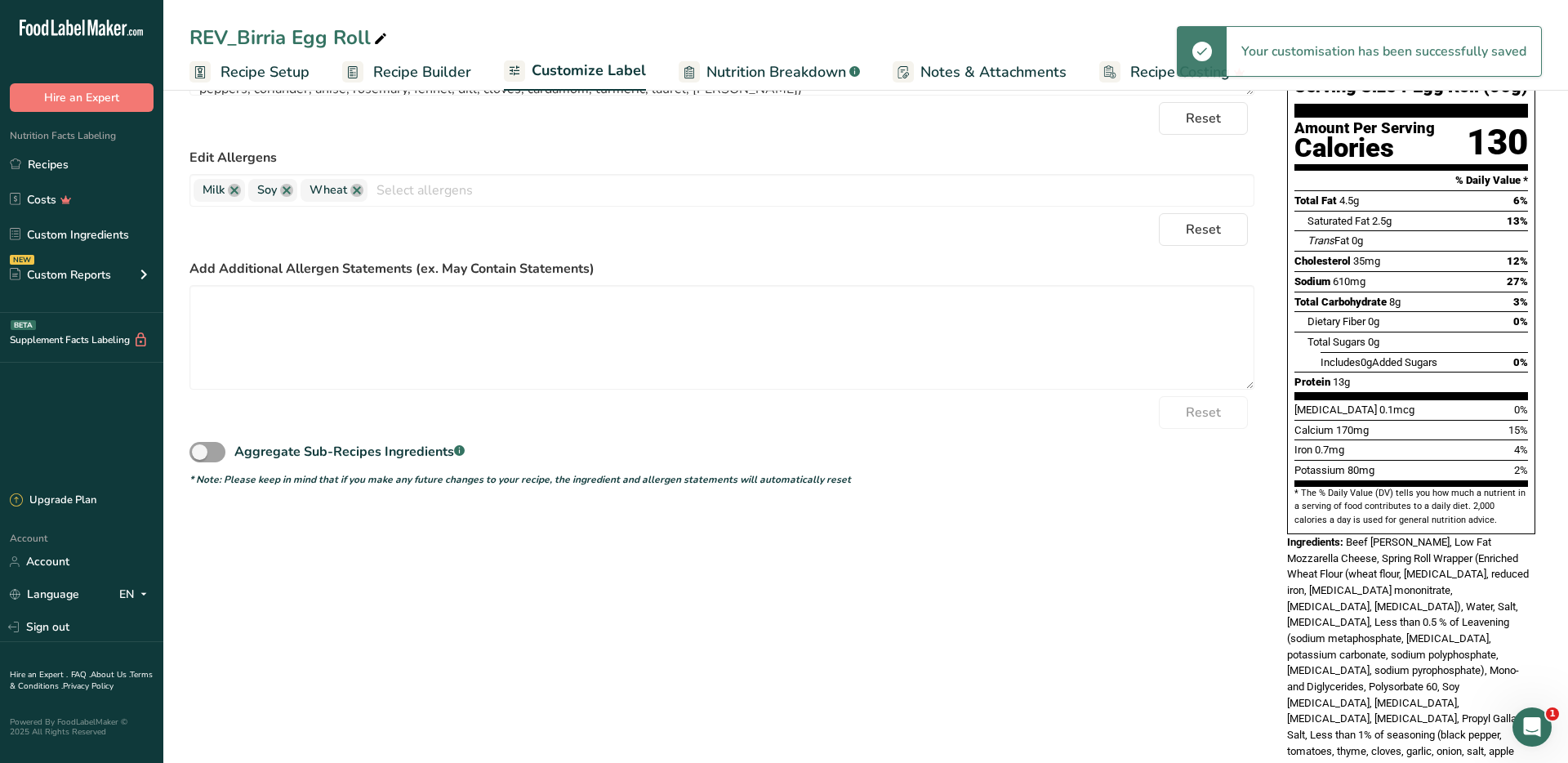
scroll to position [0, 0]
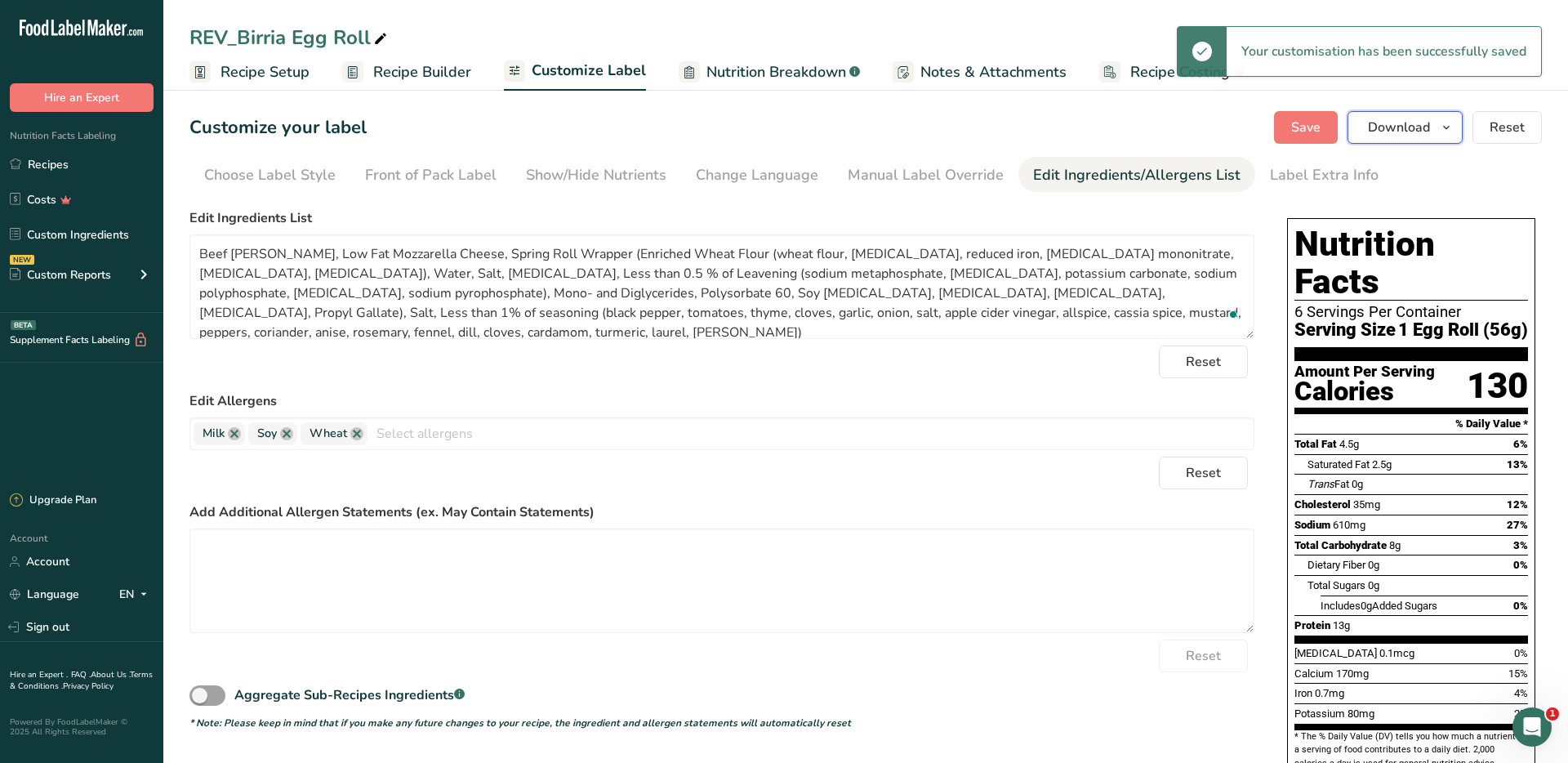
click at [1447, 136] on icon "button" at bounding box center [1446, 128] width 13 height 21
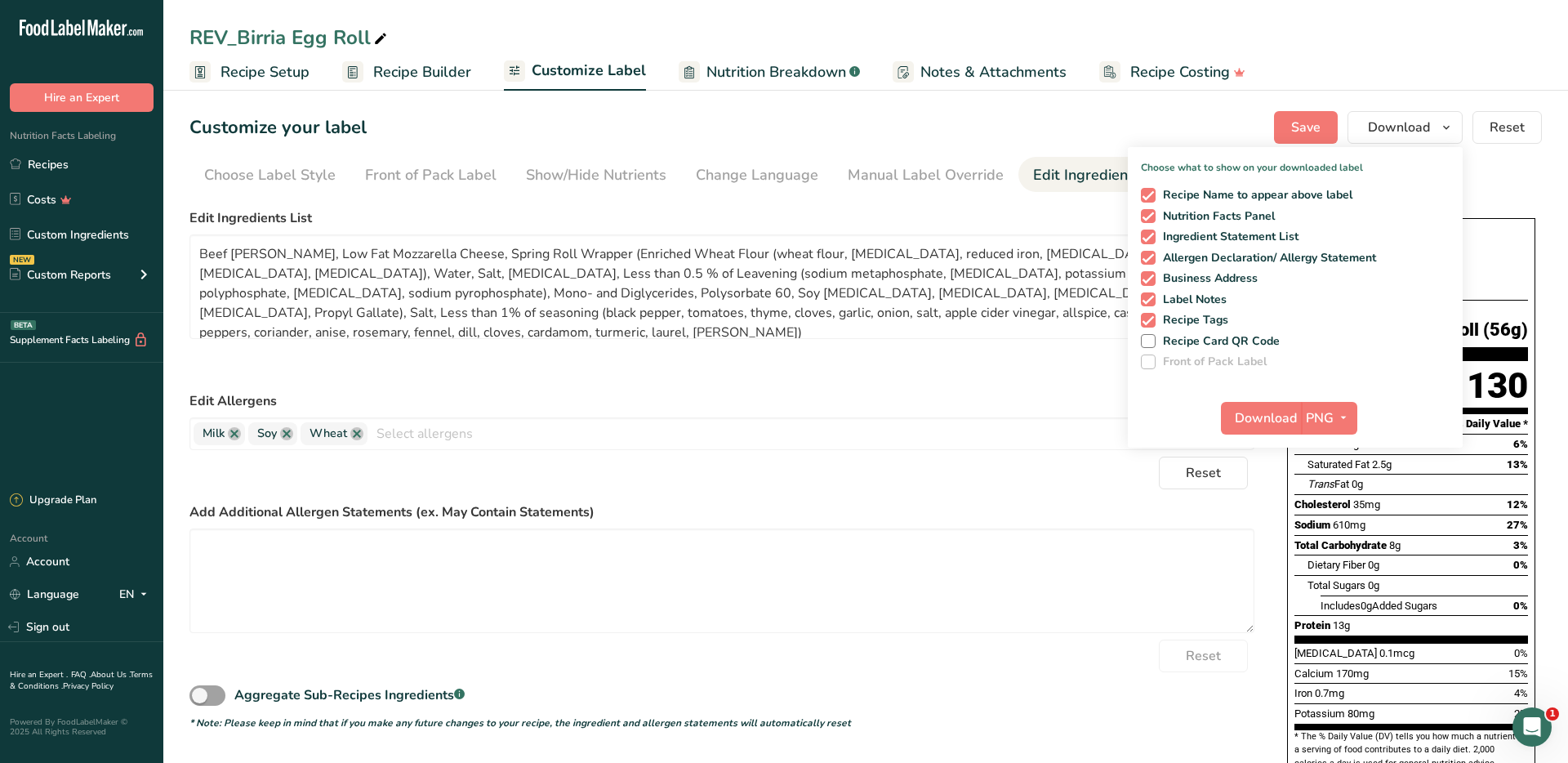
click at [1211, 111] on div "Customize your label Save Download Choose what to show on your downloaded label…" at bounding box center [866, 127] width 1353 height 33
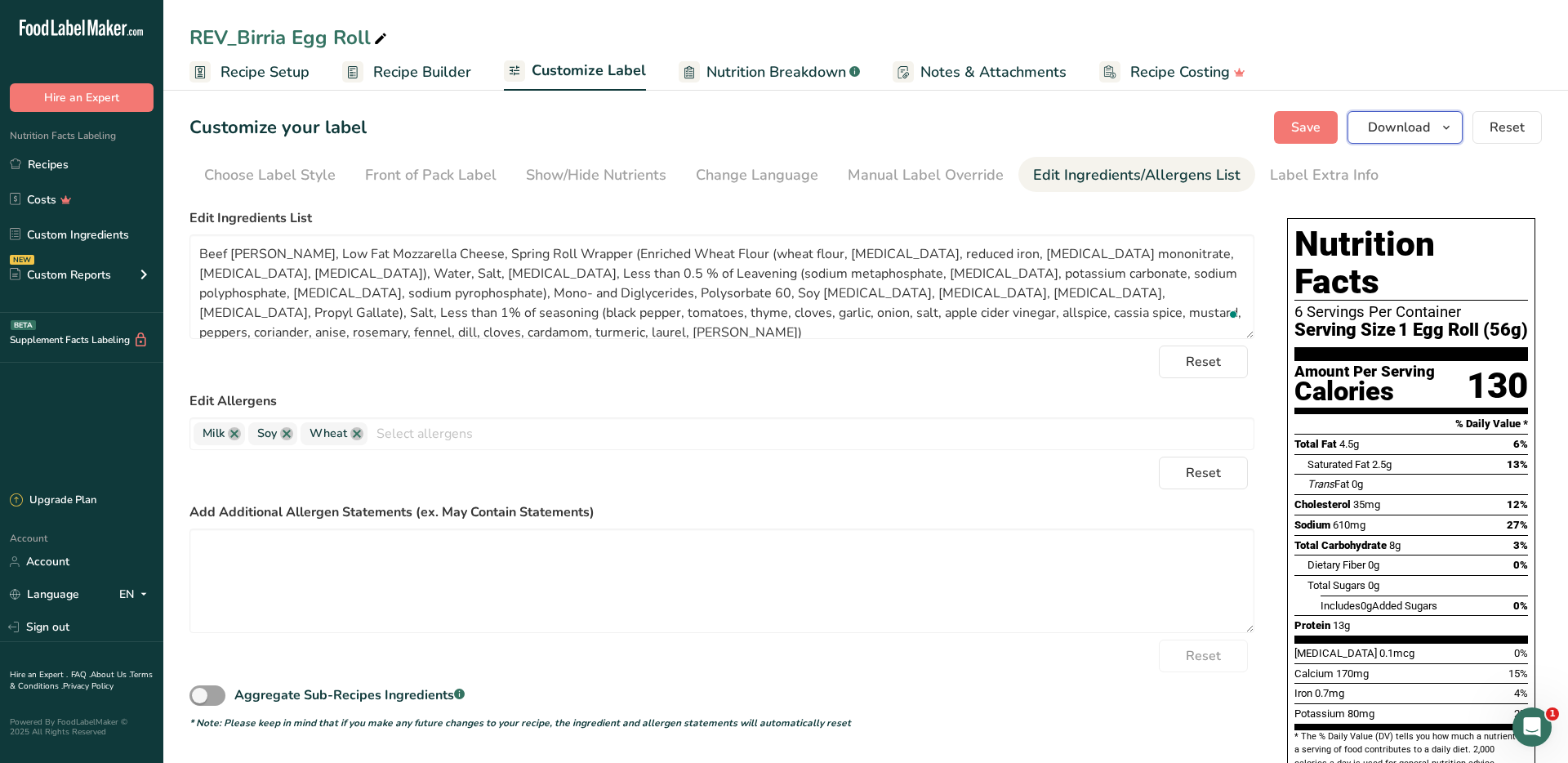
click at [1397, 131] on span "Download" at bounding box center [1399, 128] width 62 height 20
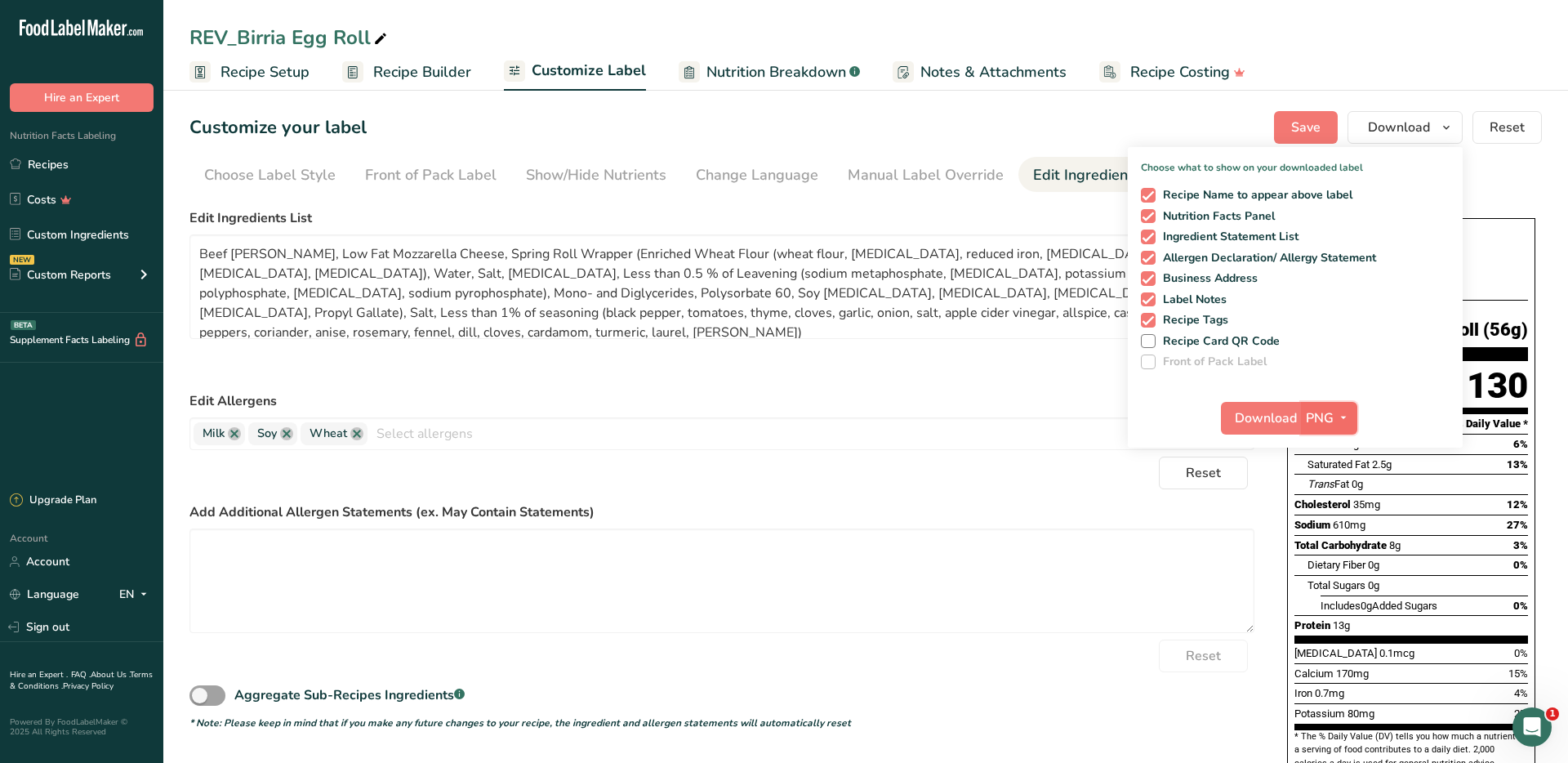
click at [1339, 408] on icon "button" at bounding box center [1343, 418] width 13 height 21
drag, startPoint x: 1337, startPoint y: 520, endPoint x: 1278, endPoint y: 452, distance: 90.0
click at [1337, 519] on link "PDF" at bounding box center [1331, 532] width 52 height 27
click at [1274, 435] on div "Download PDF PNG BMP SVG PDF TXT" at bounding box center [1296, 421] width 335 height 53
click at [1277, 426] on span "Download" at bounding box center [1267, 418] width 62 height 20
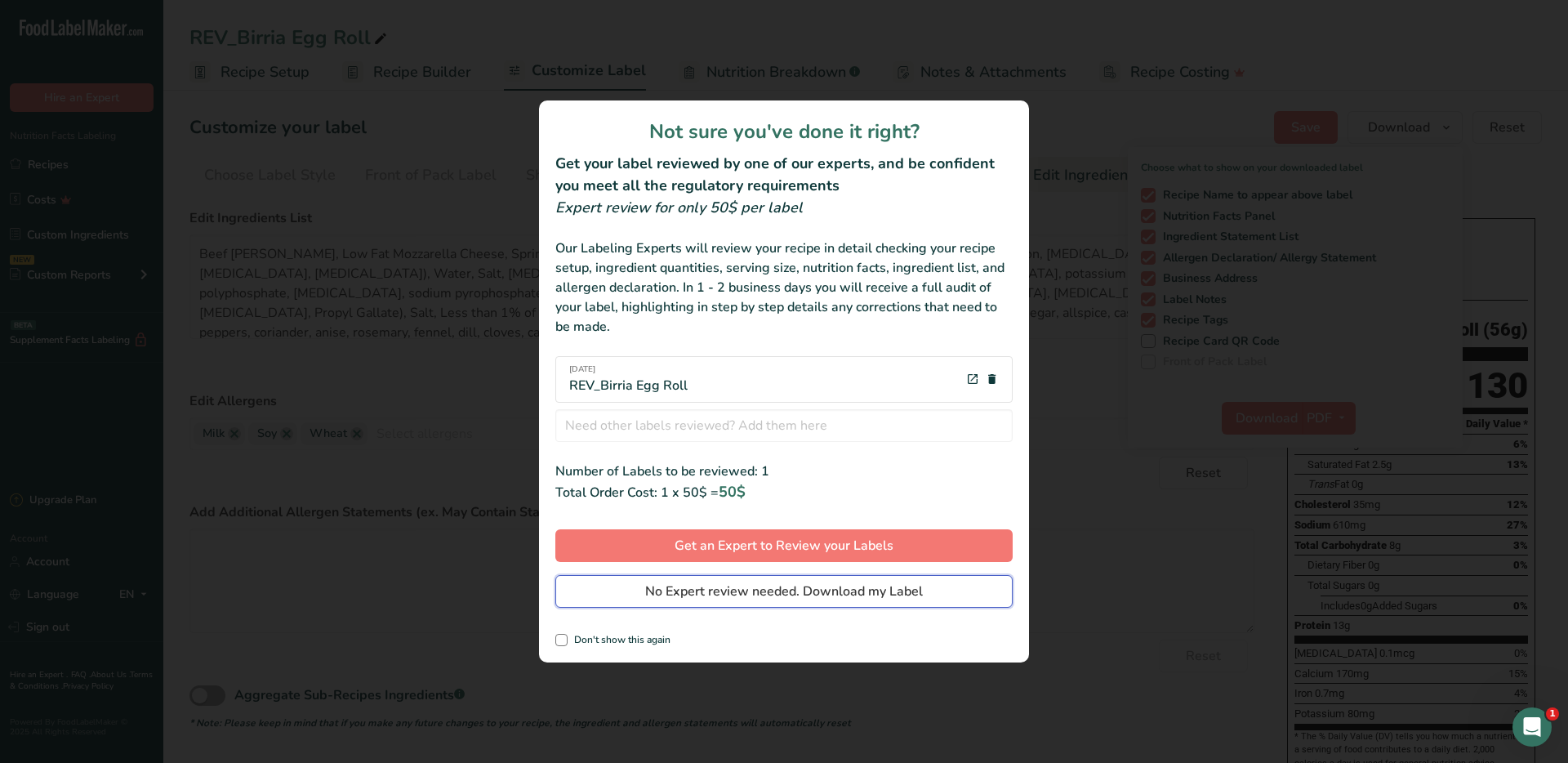
click at [712, 592] on span "No Expert review needed. Download my Label" at bounding box center [784, 592] width 277 height 20
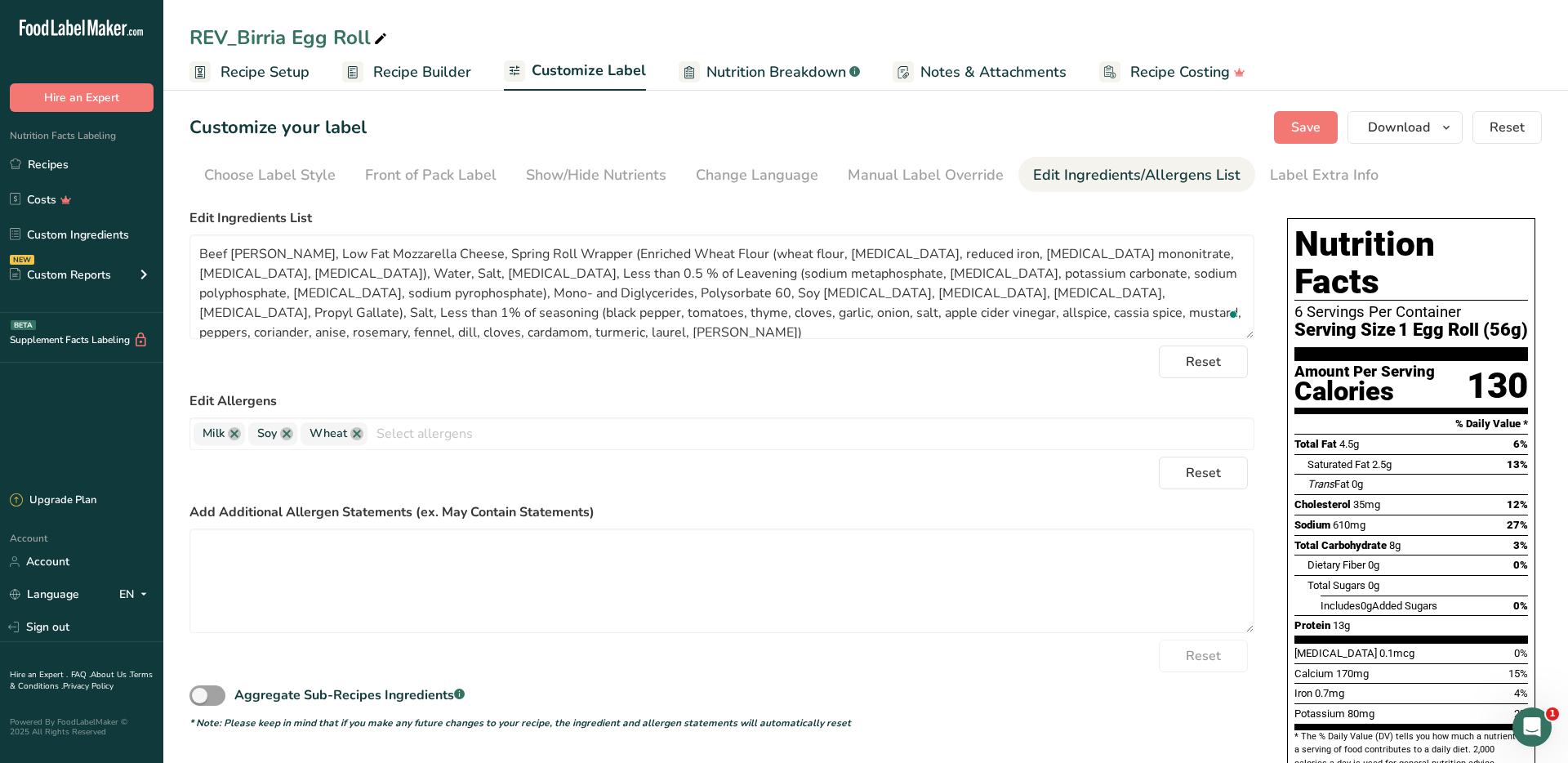
click at [869, 472] on div "Reset" at bounding box center [721, 473] width 1065 height 33
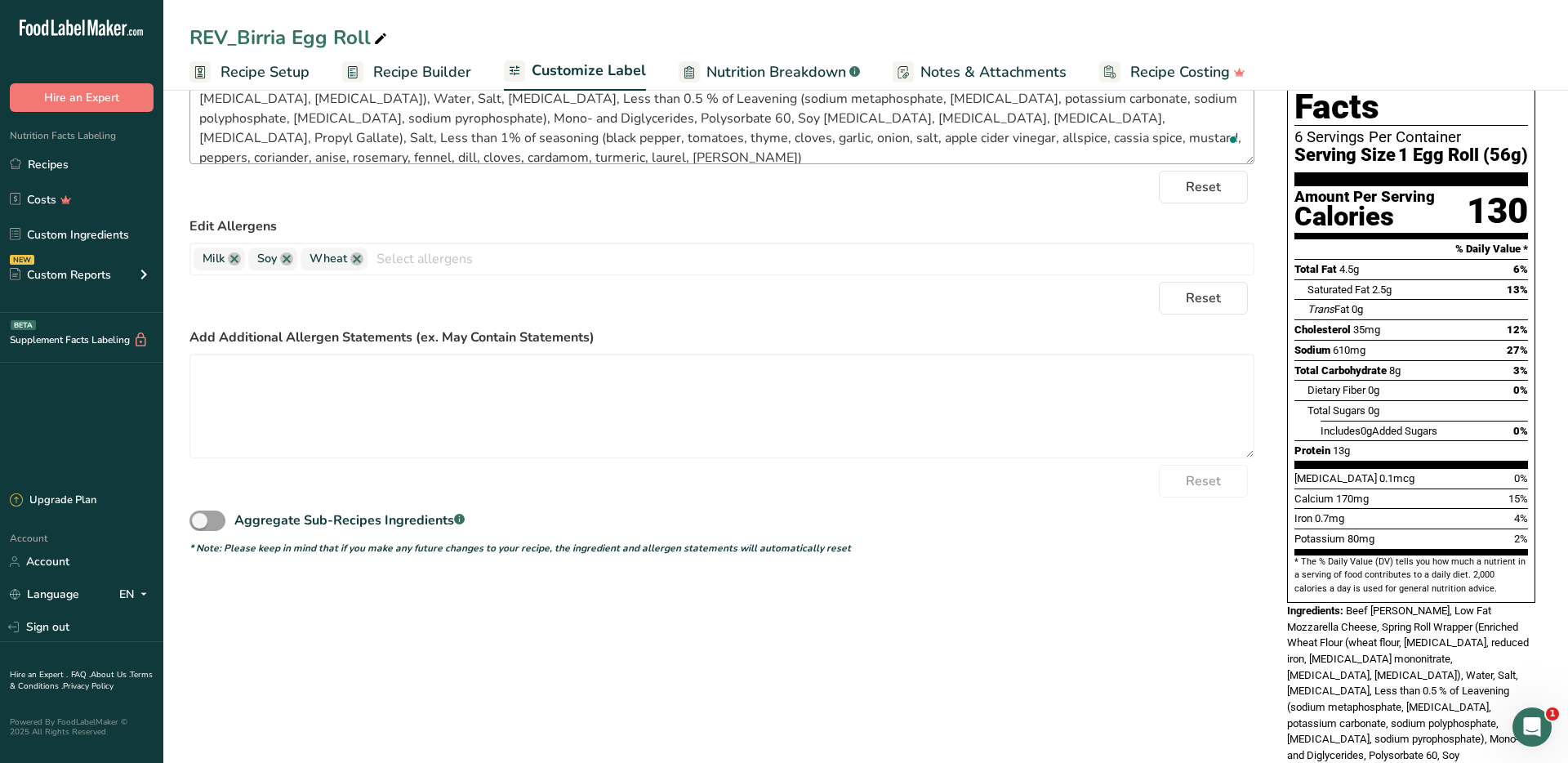
scroll to position [186, 0]
